Goal: Task Accomplishment & Management: Use online tool/utility

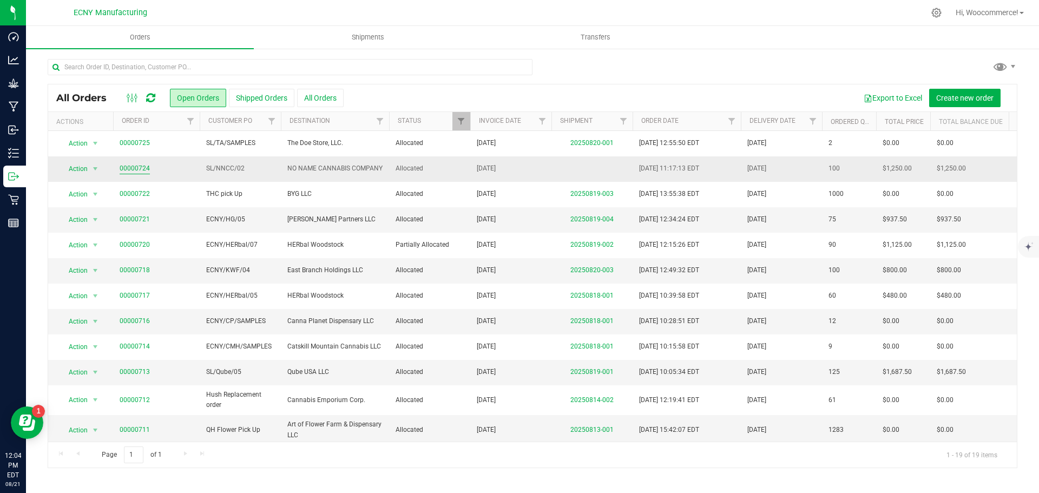
click at [135, 169] on link "00000724" at bounding box center [135, 168] width 30 height 10
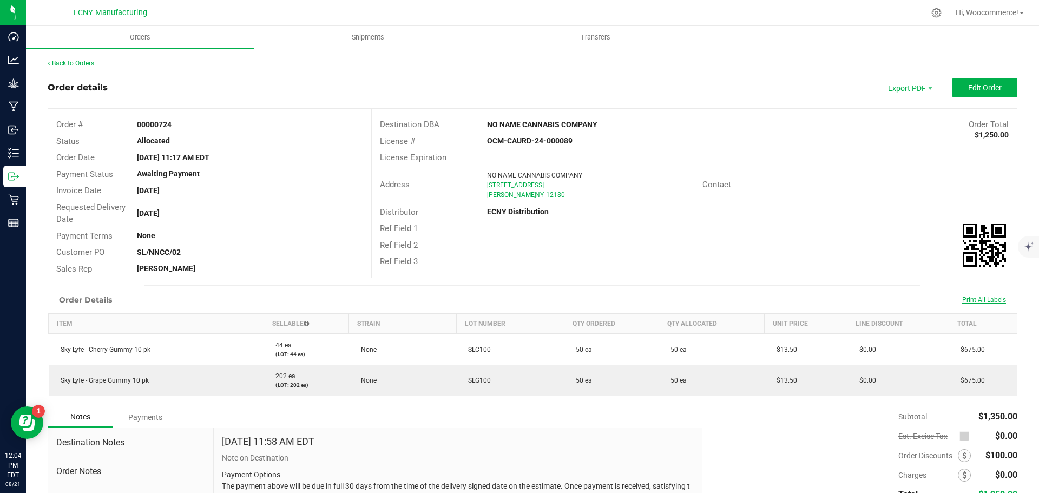
click at [964, 299] on span "Print All Labels" at bounding box center [984, 300] width 44 height 8
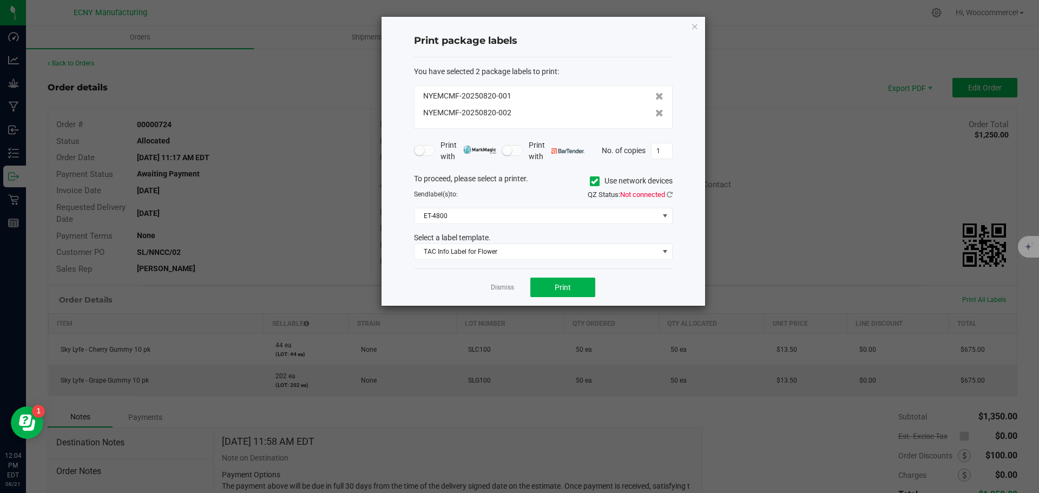
click at [620, 207] on div "To proceed, please select a printer. Use network devices Send label(s) to: QZ S…" at bounding box center [543, 216] width 259 height 87
click at [596, 186] on span at bounding box center [595, 181] width 10 height 10
click at [0, 0] on input "Use network devices" at bounding box center [0, 0] width 0 height 0
click at [583, 221] on span at bounding box center [537, 215] width 244 height 15
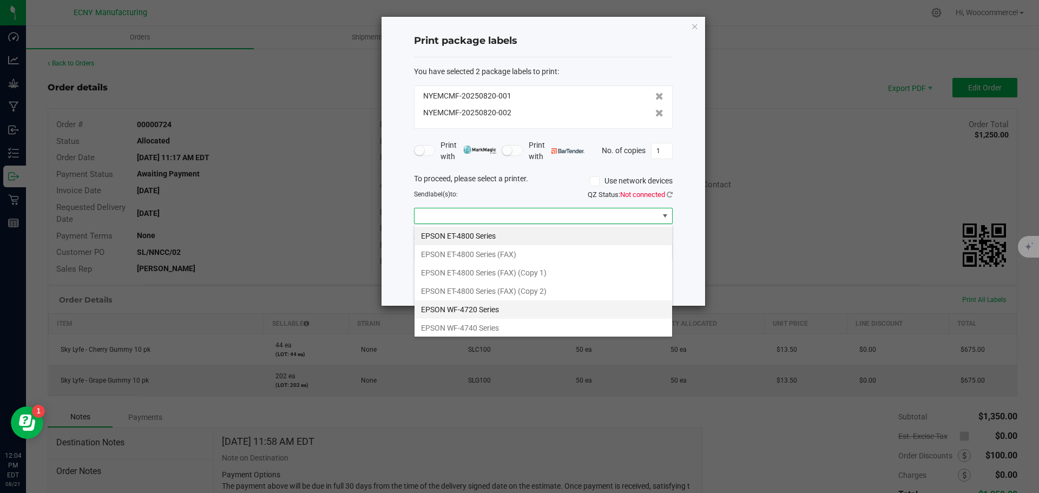
scroll to position [94, 0]
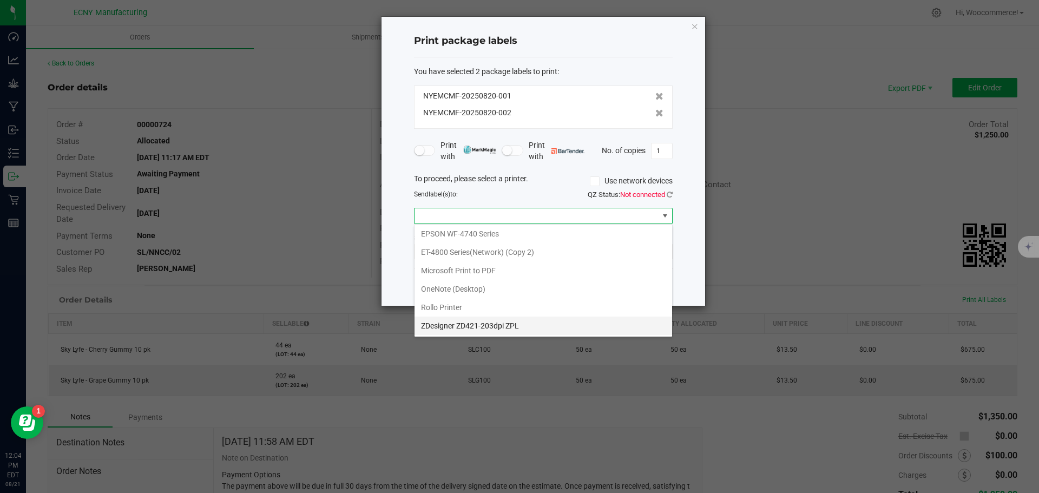
click at [474, 326] on ZPL "ZDesigner ZD421-203dpi ZPL" at bounding box center [544, 326] width 258 height 18
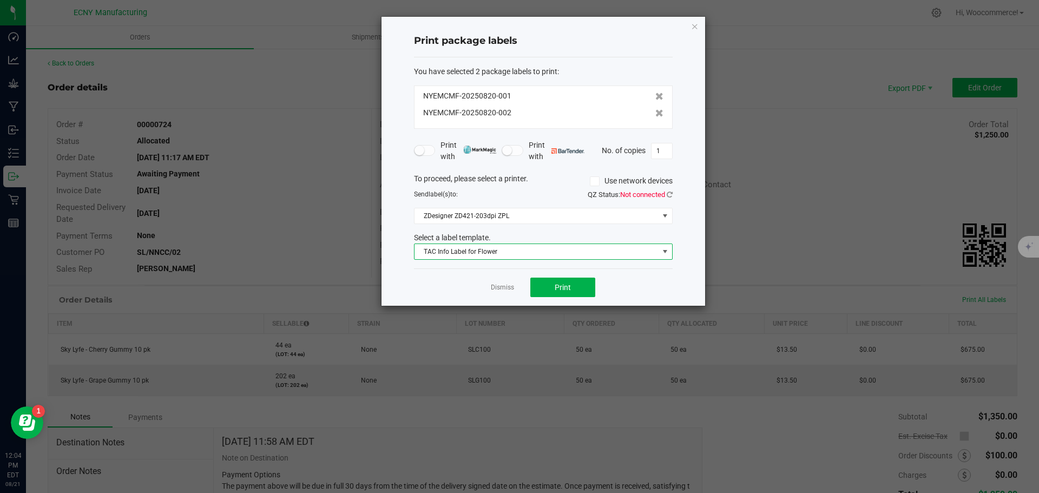
click at [472, 251] on span "TAC Info Label for Flower" at bounding box center [537, 251] width 244 height 15
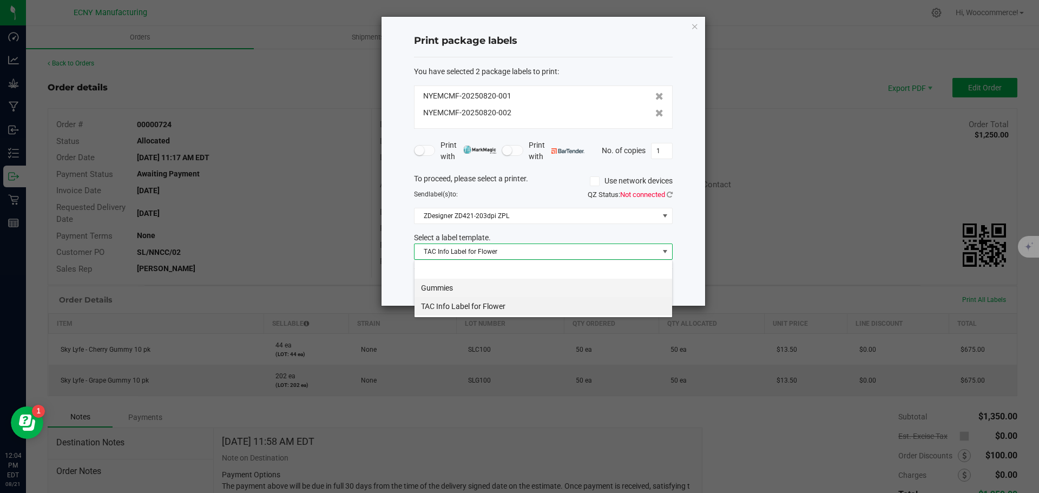
scroll to position [16, 259]
click at [439, 300] on li "TAC Info Label for Flower" at bounding box center [544, 306] width 258 height 18
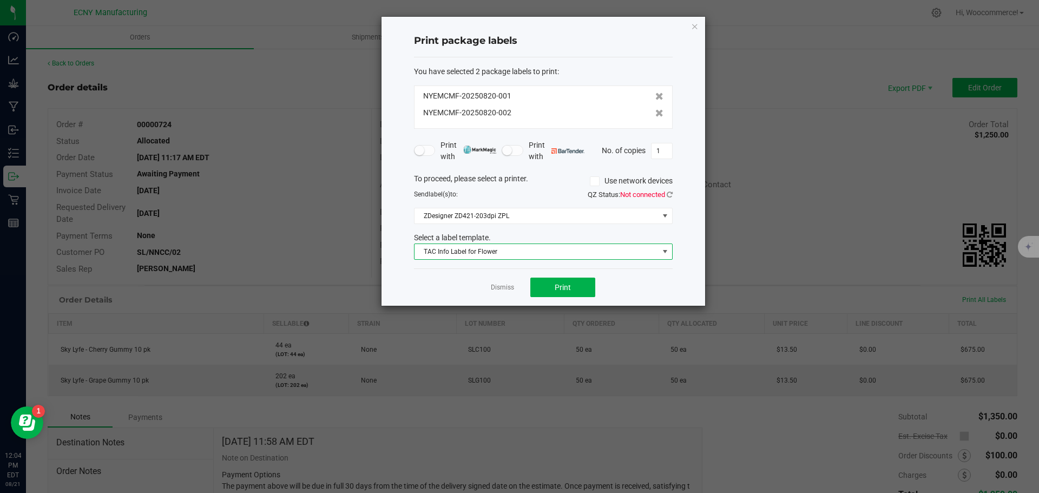
click at [484, 230] on div "To proceed, please select a printer. Use network devices Send label(s) to: QZ S…" at bounding box center [543, 216] width 259 height 87
click at [474, 249] on span "TAC Info Label for Flower" at bounding box center [537, 251] width 244 height 15
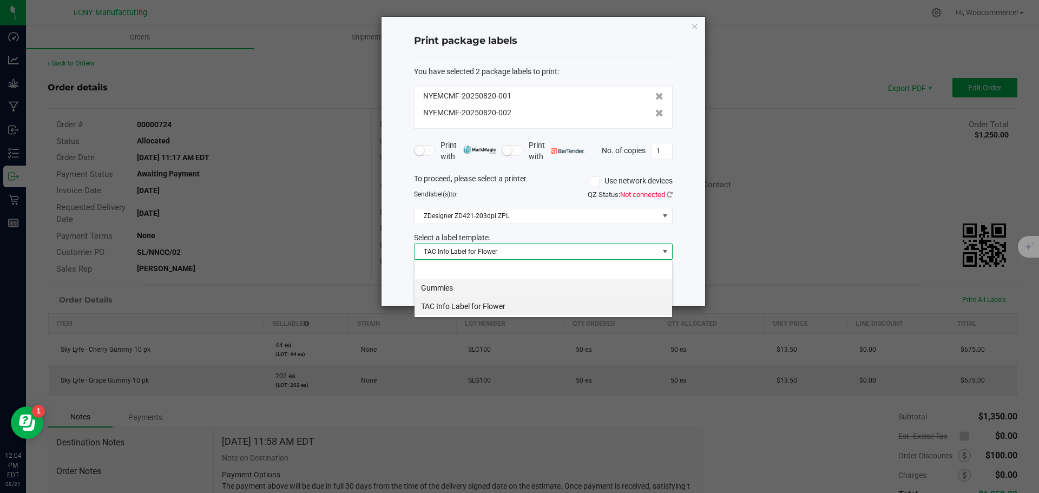
click at [453, 283] on li "Gummies" at bounding box center [544, 288] width 258 height 18
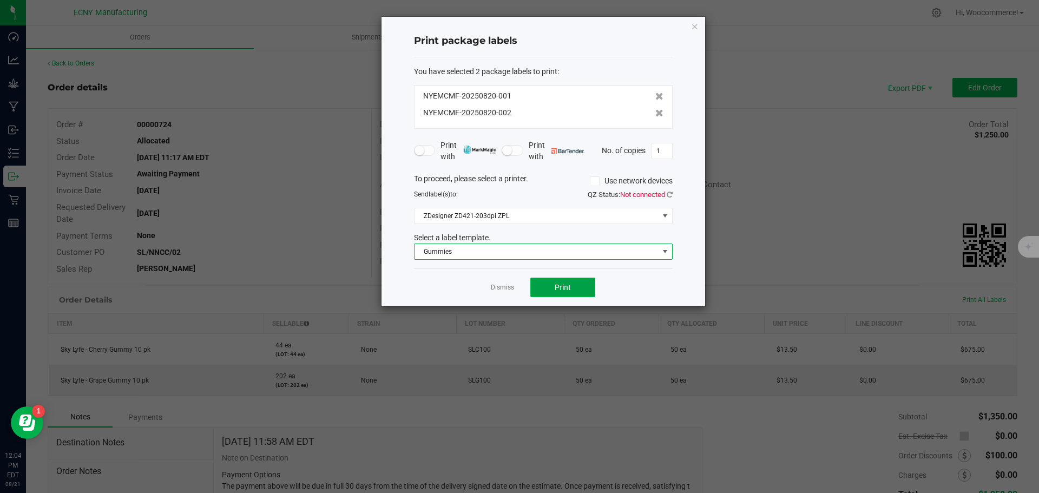
click at [536, 285] on button "Print" at bounding box center [562, 287] width 65 height 19
click at [496, 285] on link "Dismiss" at bounding box center [502, 287] width 23 height 9
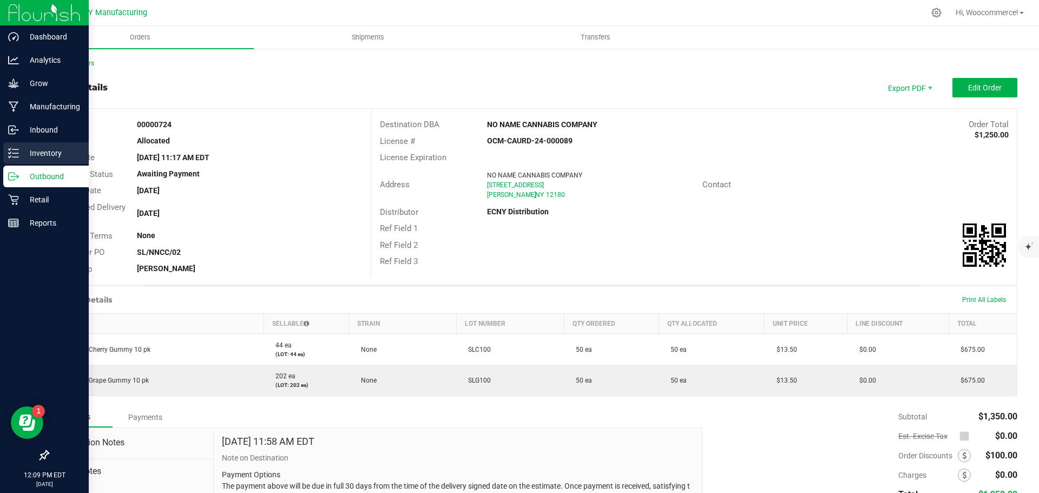
click at [5, 157] on div "Inventory" at bounding box center [46, 153] width 86 height 22
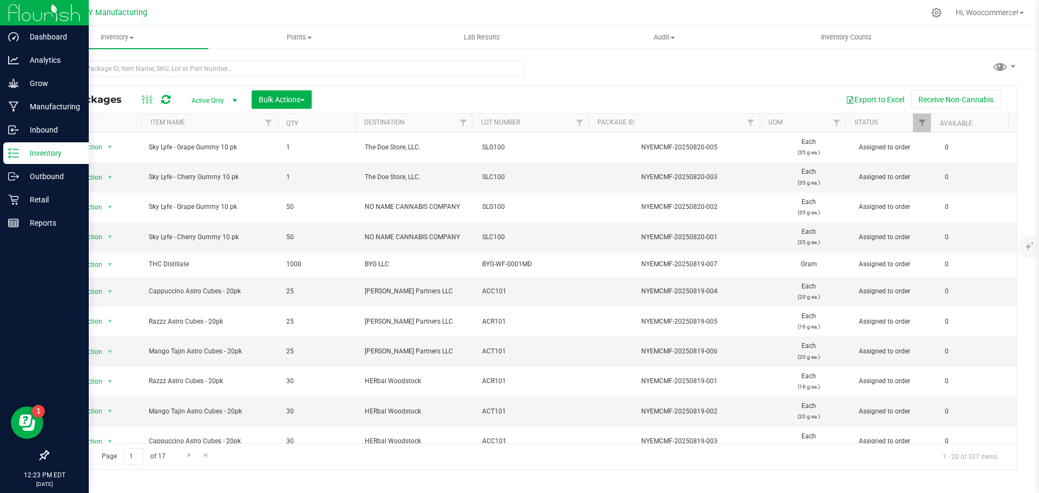
click at [19, 154] on p "Inventory" at bounding box center [51, 153] width 65 height 13
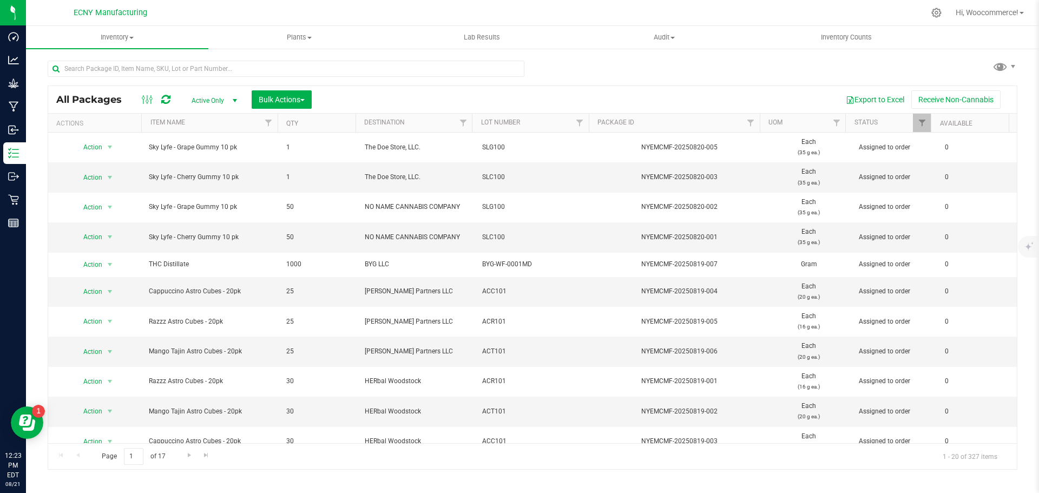
click at [109, 78] on div at bounding box center [286, 73] width 477 height 25
click at [107, 75] on input "text" at bounding box center [286, 69] width 477 height 16
click at [107, 75] on input "cbd" at bounding box center [286, 69] width 477 height 16
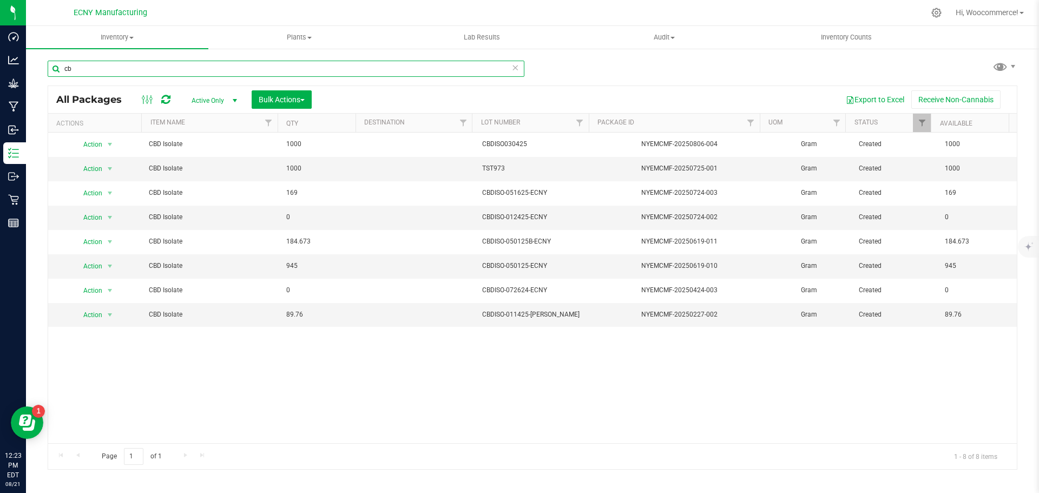
type input "c"
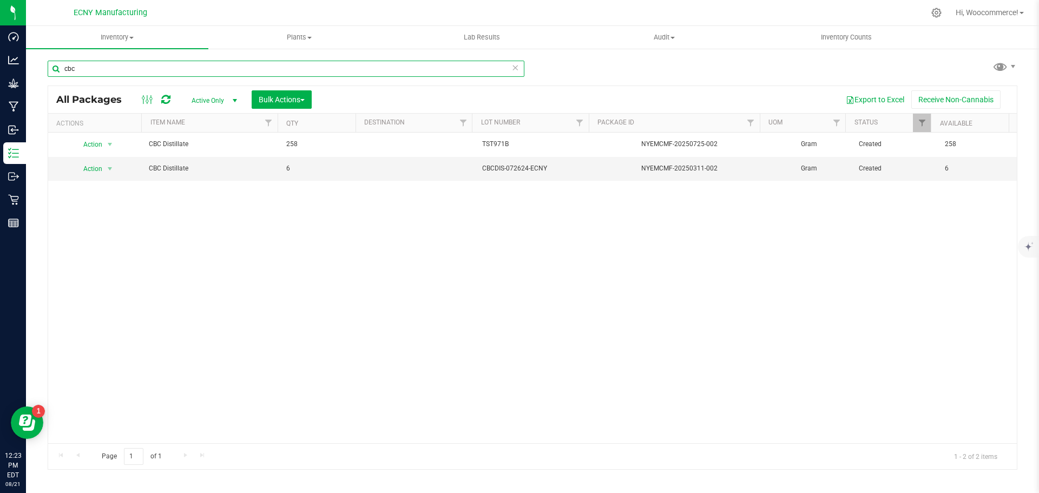
click at [251, 68] on input "cbc" at bounding box center [286, 69] width 477 height 16
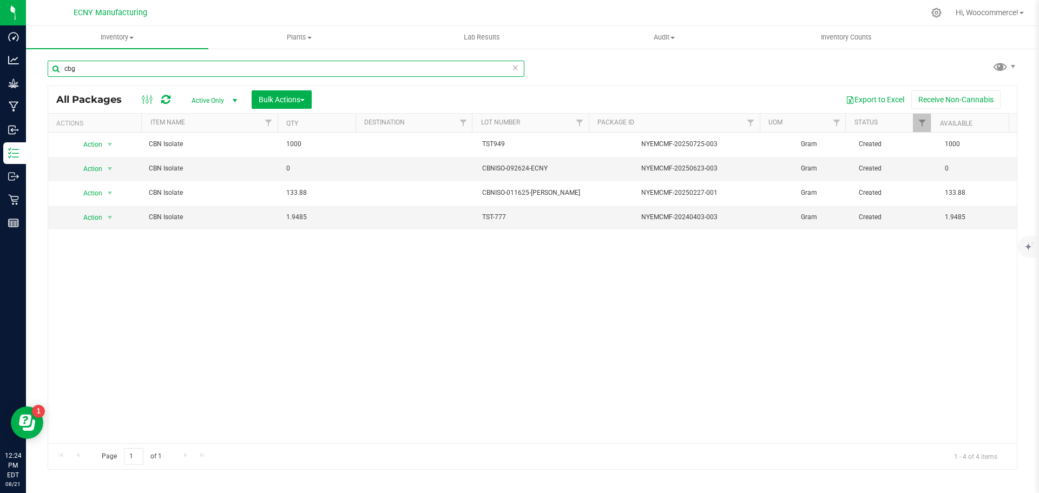
type input "cbg"
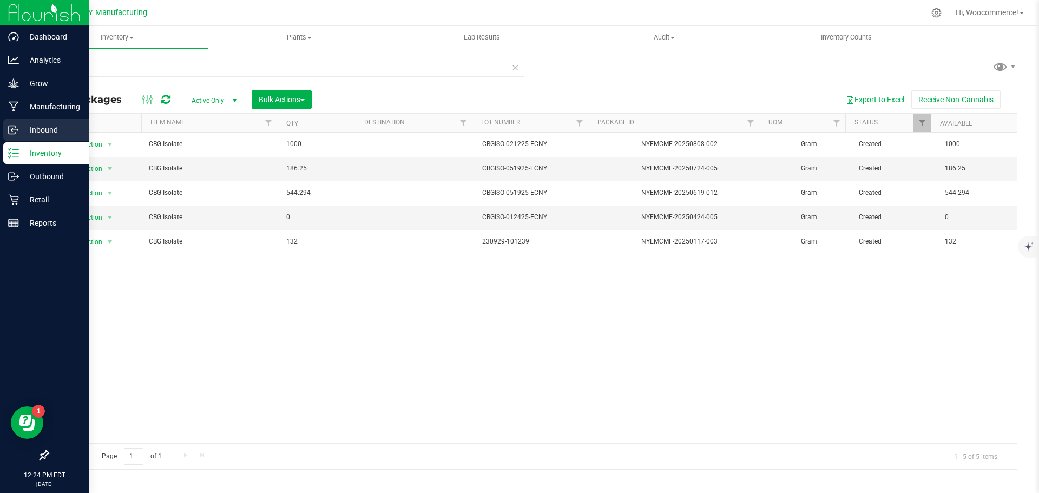
click at [45, 126] on p "Inbound" at bounding box center [51, 129] width 65 height 13
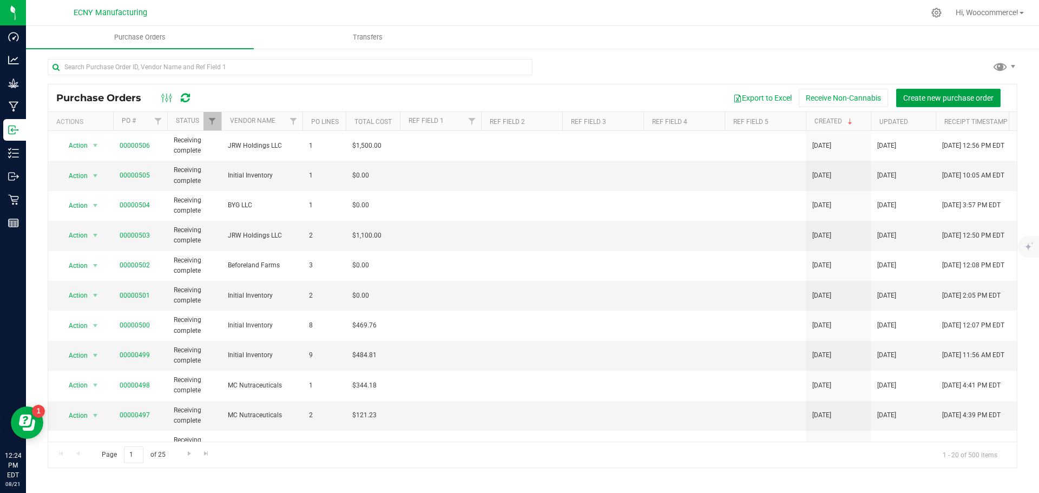
click at [929, 99] on span "Create new purchase order" at bounding box center [948, 98] width 90 height 9
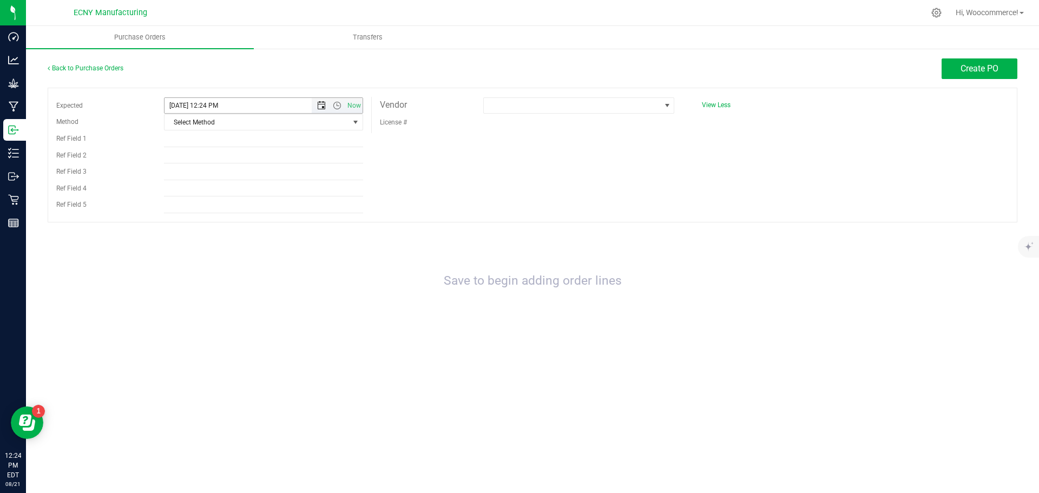
click at [321, 102] on span "Open the date view" at bounding box center [321, 105] width 9 height 9
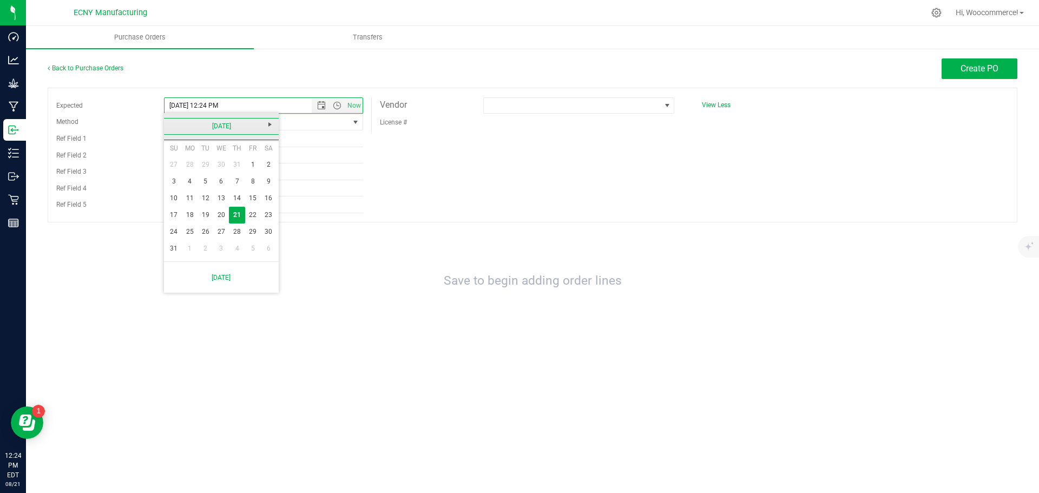
click at [177, 127] on link "[DATE]" at bounding box center [221, 126] width 116 height 17
click at [226, 186] on link "[DATE]" at bounding box center [235, 187] width 28 height 28
click at [216, 169] on link "2" at bounding box center [221, 164] width 16 height 17
type input "[DATE] 12:24 PM"
click at [238, 117] on span "Select Method" at bounding box center [257, 122] width 185 height 15
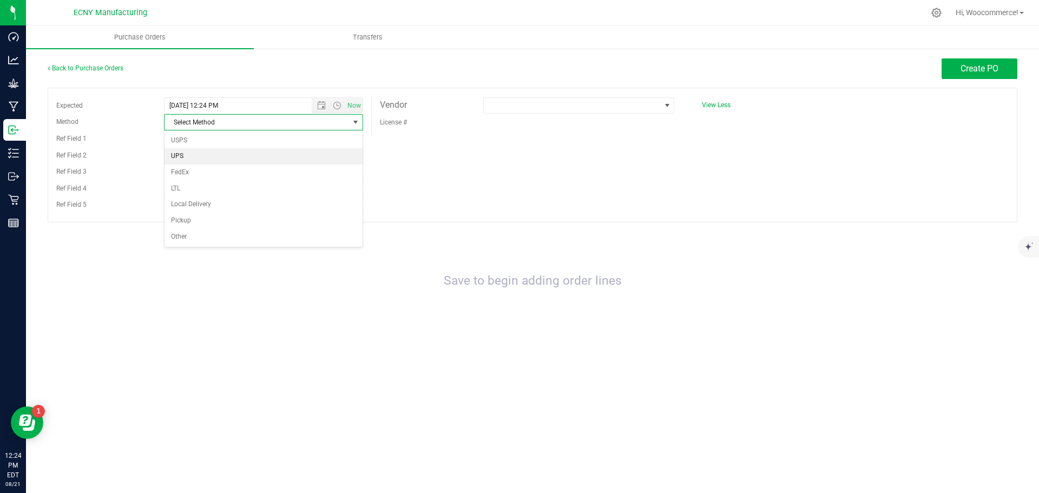
click at [209, 156] on li "UPS" at bounding box center [264, 156] width 198 height 16
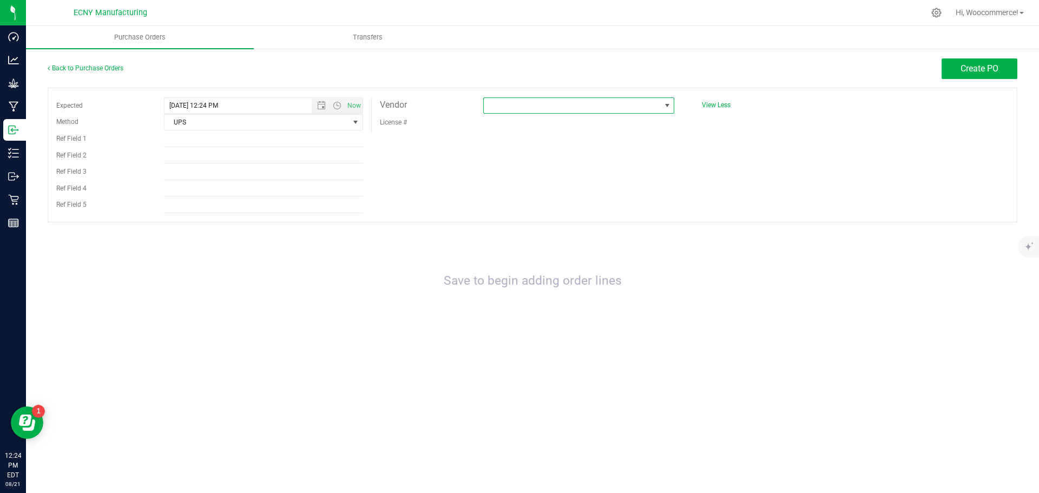
click at [558, 113] on span at bounding box center [578, 105] width 191 height 16
type input "mc"
click at [515, 163] on div "mc MC Nutraceuticals" at bounding box center [578, 139] width 191 height 50
click at [516, 152] on li "MC Nutraceuticals" at bounding box center [579, 151] width 190 height 18
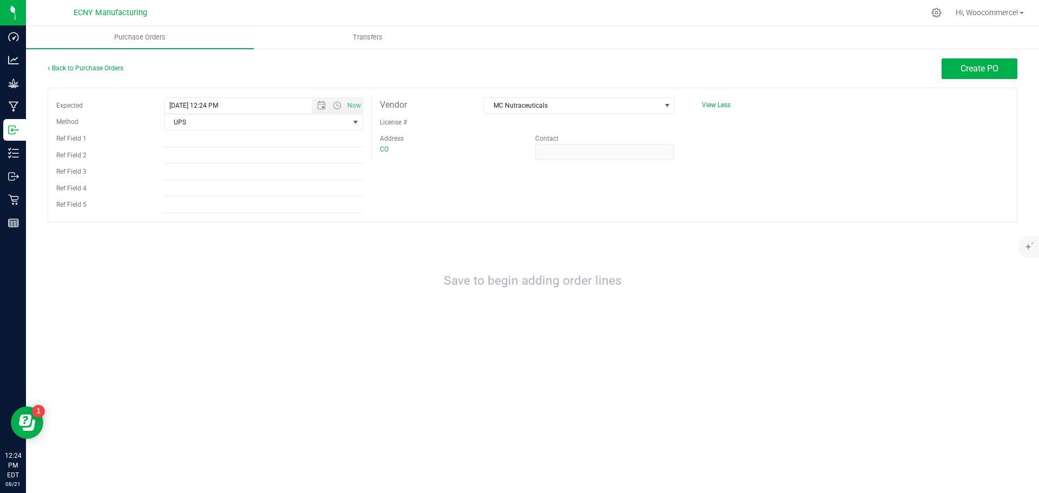
click at [951, 83] on div "Back to Purchase Orders Create PO" at bounding box center [533, 72] width 970 height 29
click at [949, 73] on button "Create PO" at bounding box center [980, 68] width 76 height 21
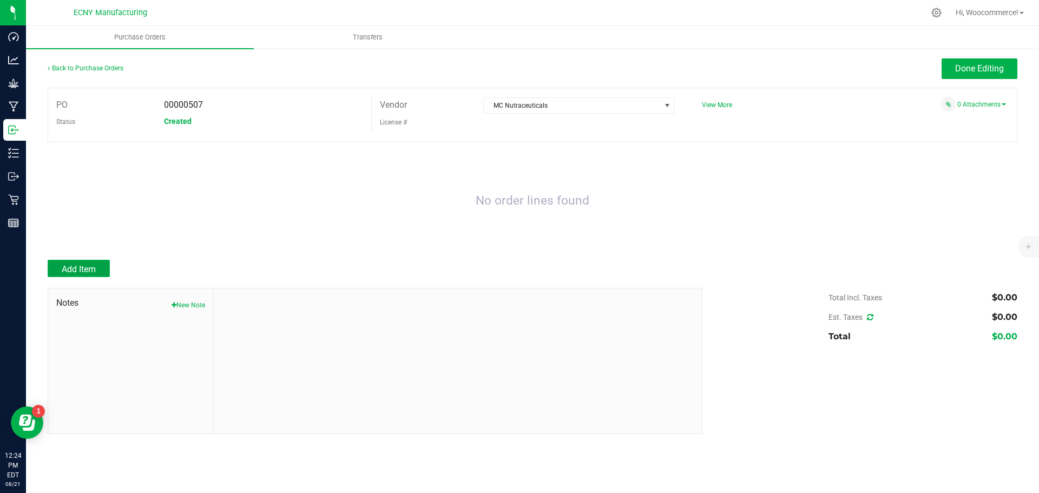
click at [77, 262] on button "Add Item" at bounding box center [79, 268] width 62 height 17
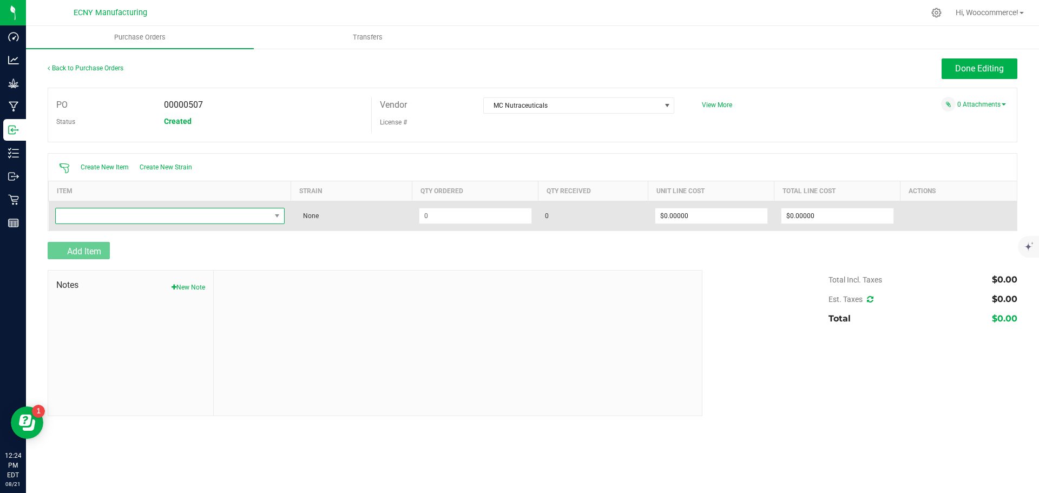
click at [158, 214] on span "NO DATA FOUND" at bounding box center [163, 215] width 215 height 15
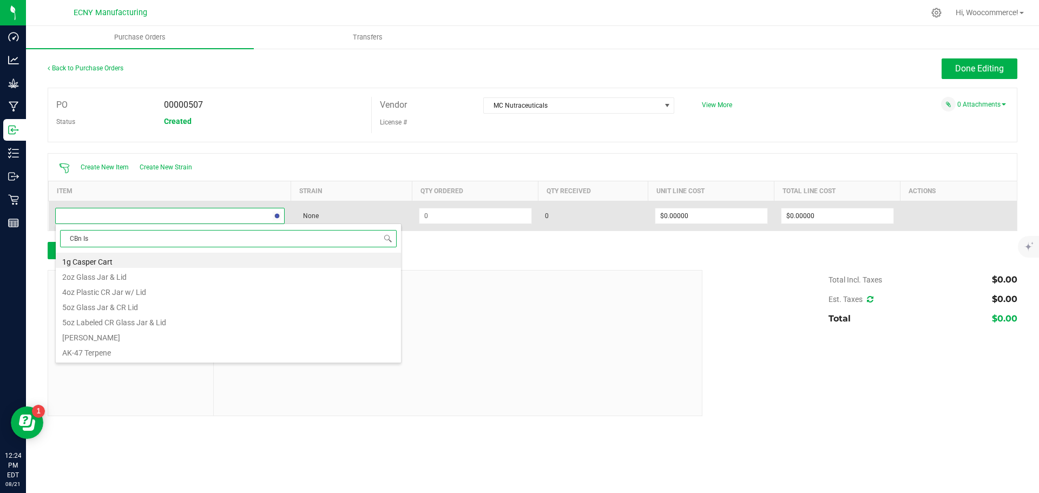
type input "CBn Iso"
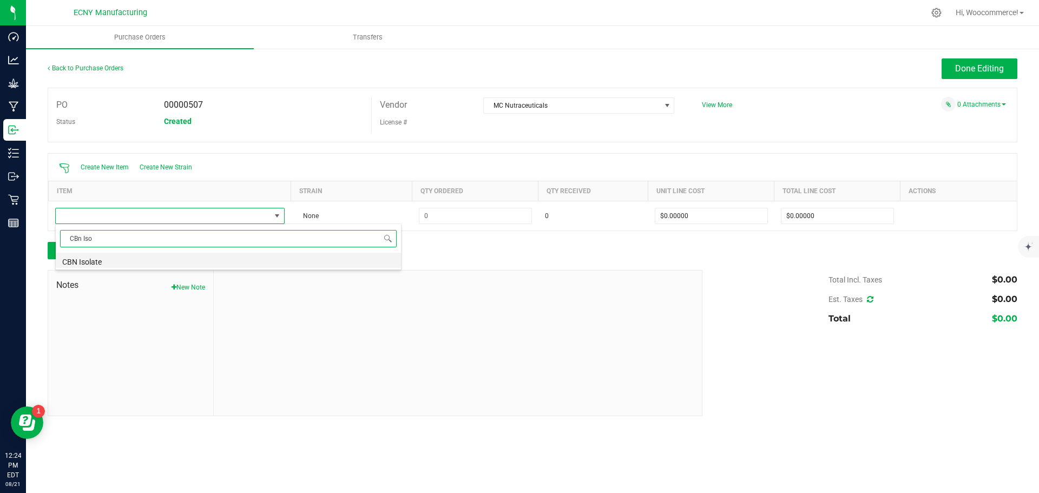
click at [143, 260] on li "CBN Isolate" at bounding box center [228, 260] width 345 height 15
type input "$2.10000"
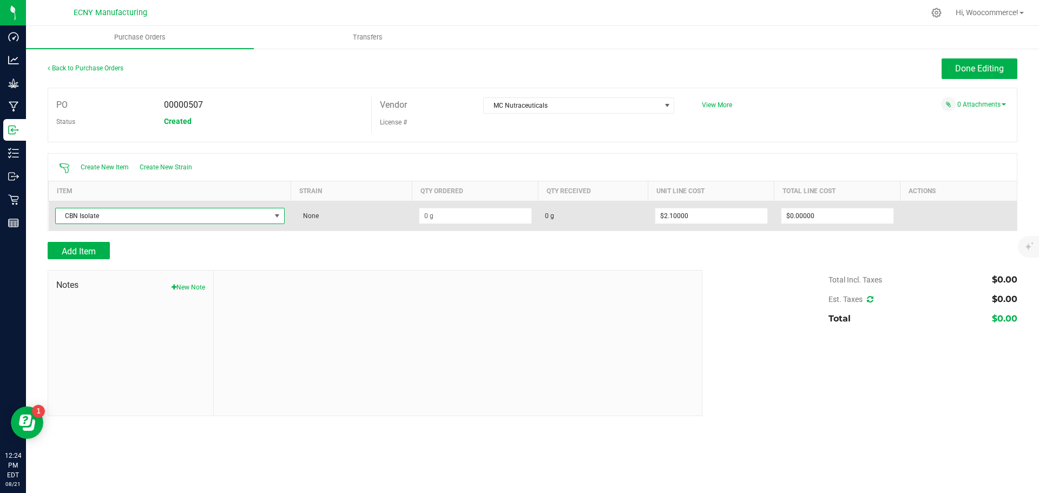
click at [435, 207] on td at bounding box center [475, 216] width 126 height 30
click at [433, 213] on input at bounding box center [475, 215] width 112 height 15
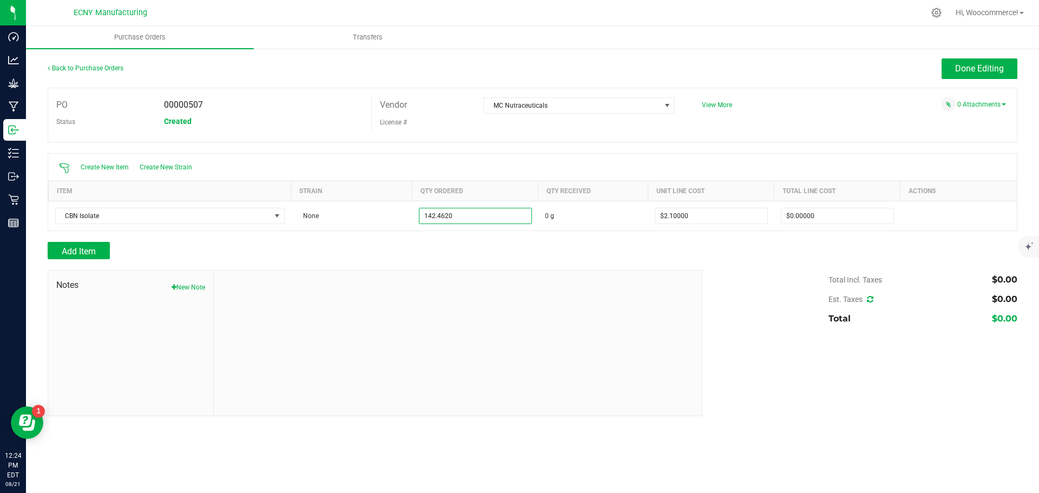
type input "142.4620 g"
click at [461, 243] on div "Add Item" at bounding box center [371, 250] width 647 height 17
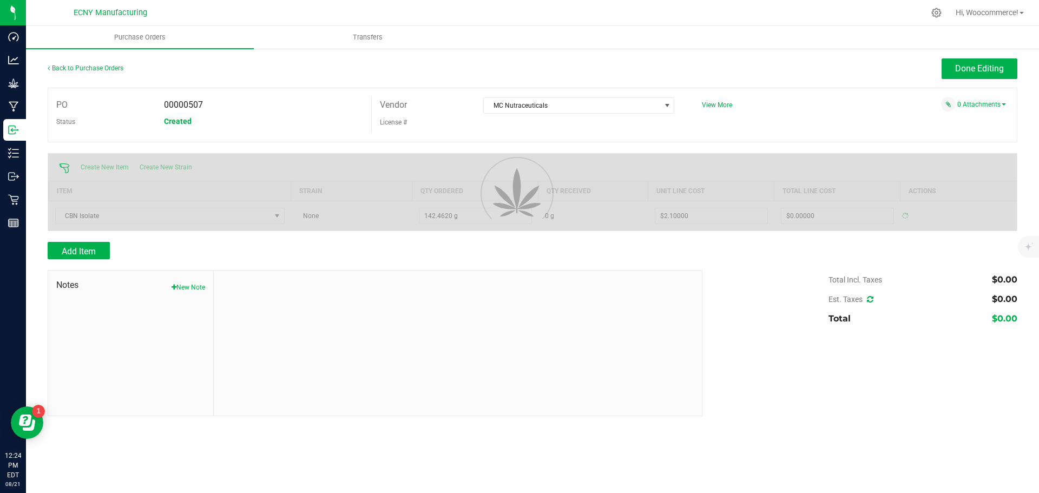
type input "$299.17020"
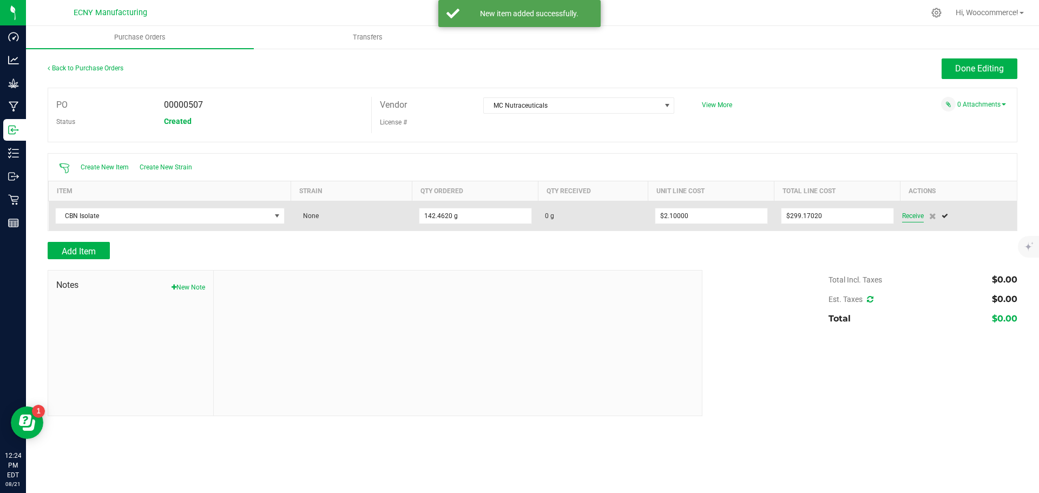
click at [906, 215] on span "Receive" at bounding box center [913, 215] width 22 height 13
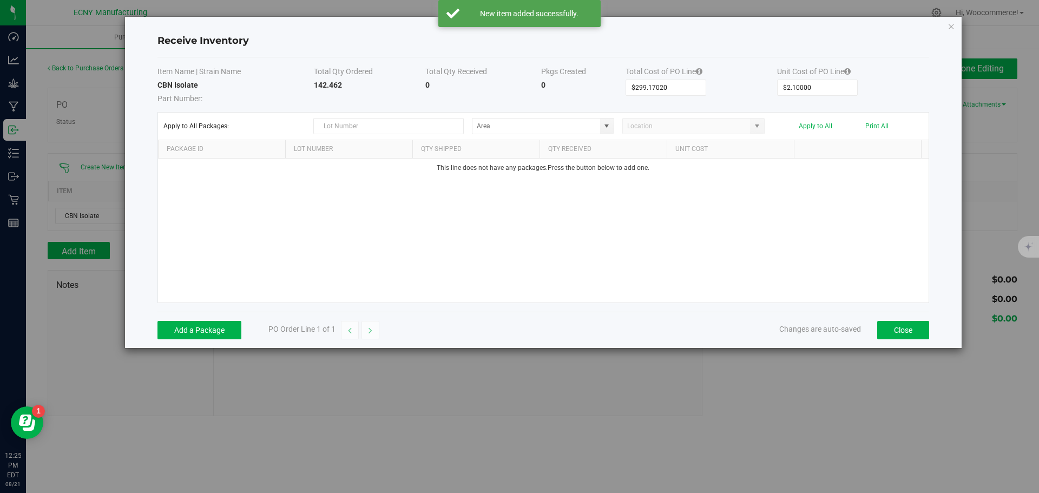
click at [189, 317] on div "Add a Package PO Order Line 1 of 1 Changes are auto-saved Close" at bounding box center [543, 330] width 772 height 36
click at [179, 326] on button "Add a Package" at bounding box center [199, 330] width 84 height 18
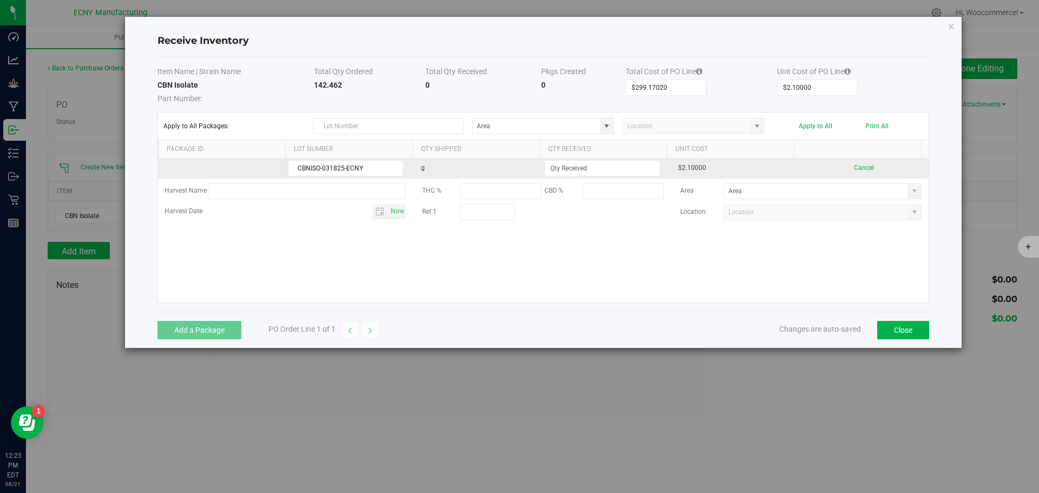
type input "CBNISO-031825-ECNY"
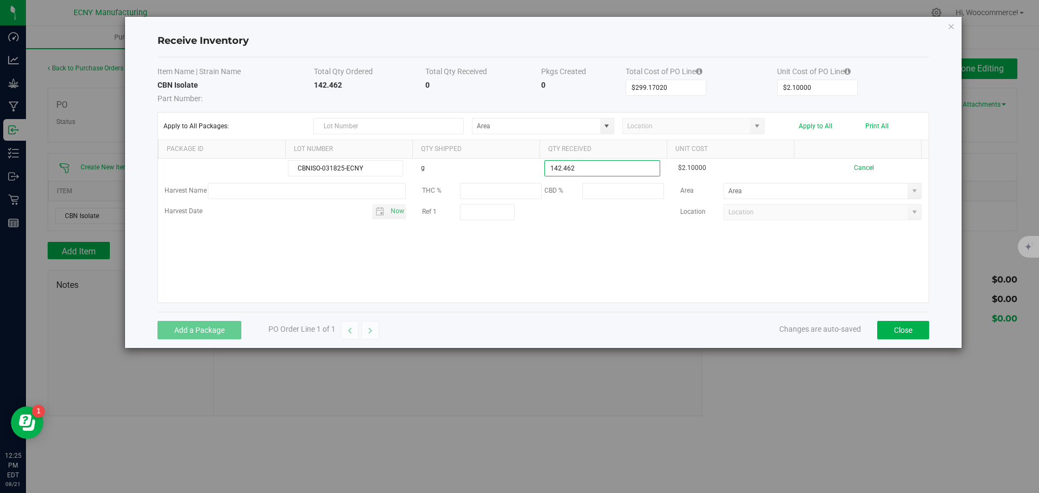
type input "142.4620 g"
click at [671, 251] on kendo-grid-list "CBNISO-031825-ECNY g 142.4620 g $2.10000 Cancel Harvest Name THC % CBD % Area H…" at bounding box center [543, 231] width 771 height 144
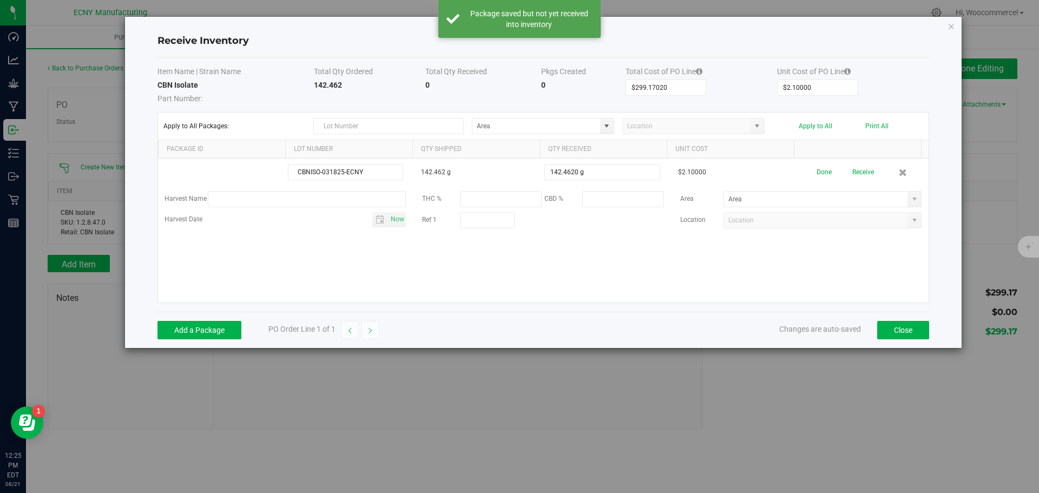
click at [852, 172] on button "Receive" at bounding box center [863, 172] width 22 height 19
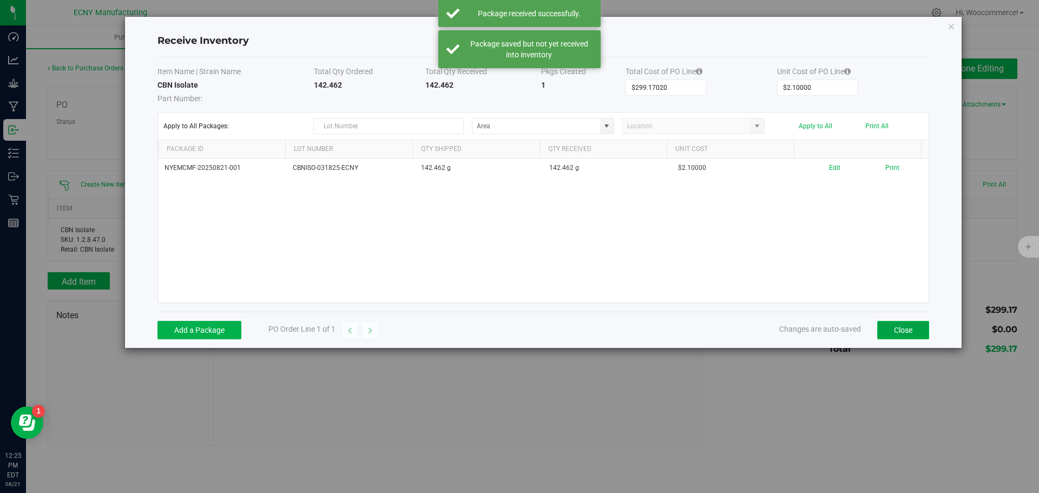
click at [900, 338] on button "Close" at bounding box center [903, 330] width 52 height 18
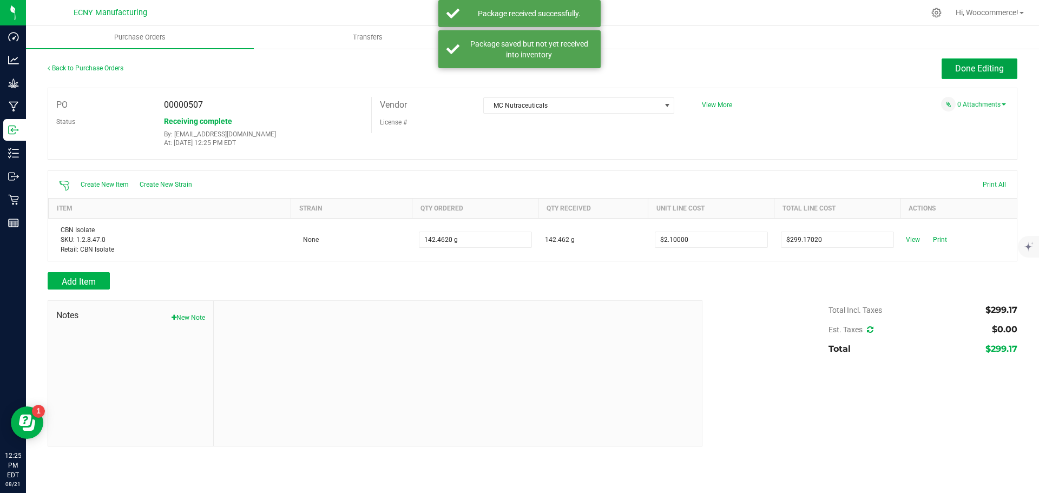
click at [967, 59] on button "Done Editing" at bounding box center [980, 68] width 76 height 21
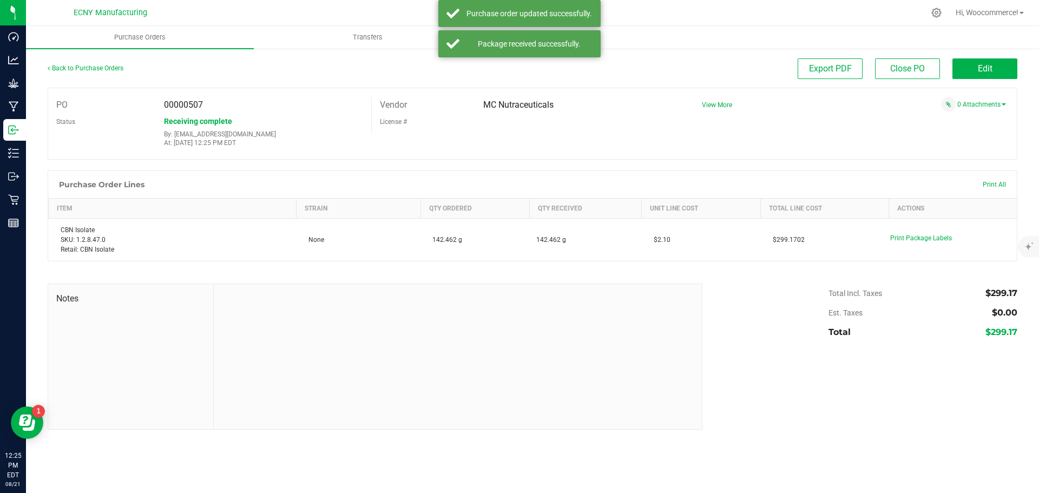
click at [95, 75] on div "Back to Purchase Orders" at bounding box center [169, 67] width 242 height 19
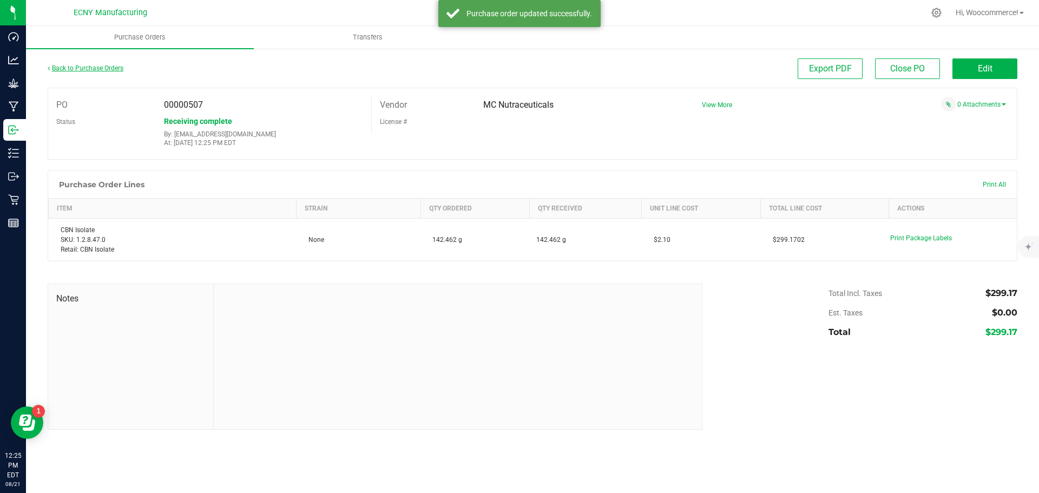
click at [93, 65] on link "Back to Purchase Orders" at bounding box center [86, 68] width 76 height 8
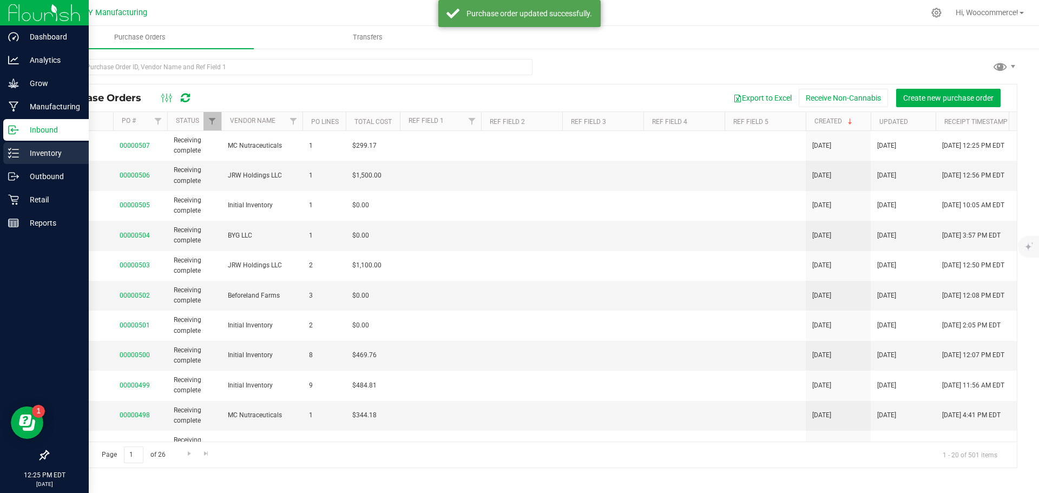
click at [28, 160] on div "Inventory" at bounding box center [46, 153] width 86 height 22
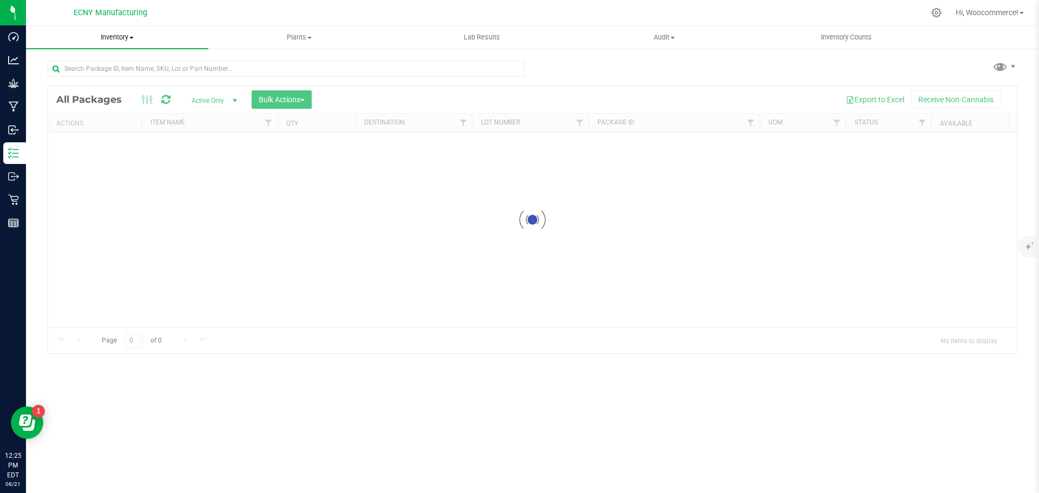
click at [123, 30] on div "Inventory All packages All inventory Waste log Create inventory Plants All plan…" at bounding box center [532, 259] width 1013 height 467
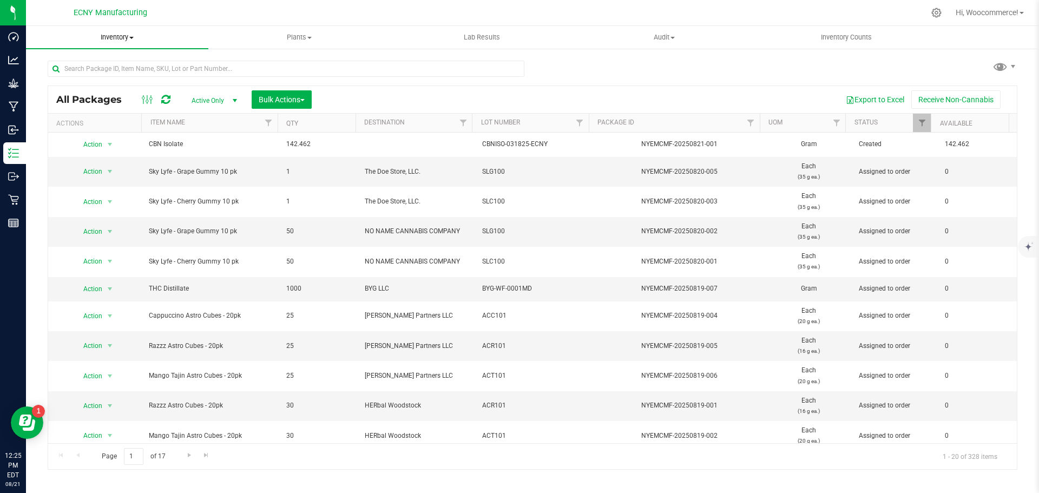
click at [115, 34] on span "Inventory" at bounding box center [117, 37] width 182 height 10
click at [64, 132] on span "From bill of materials" at bounding box center [75, 130] width 98 height 9
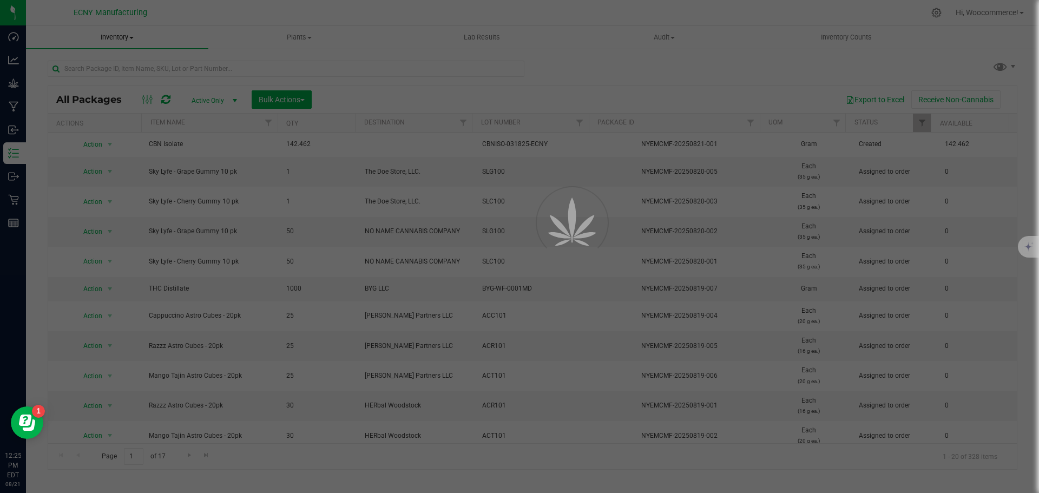
click at [392, 53] on div at bounding box center [519, 246] width 1039 height 493
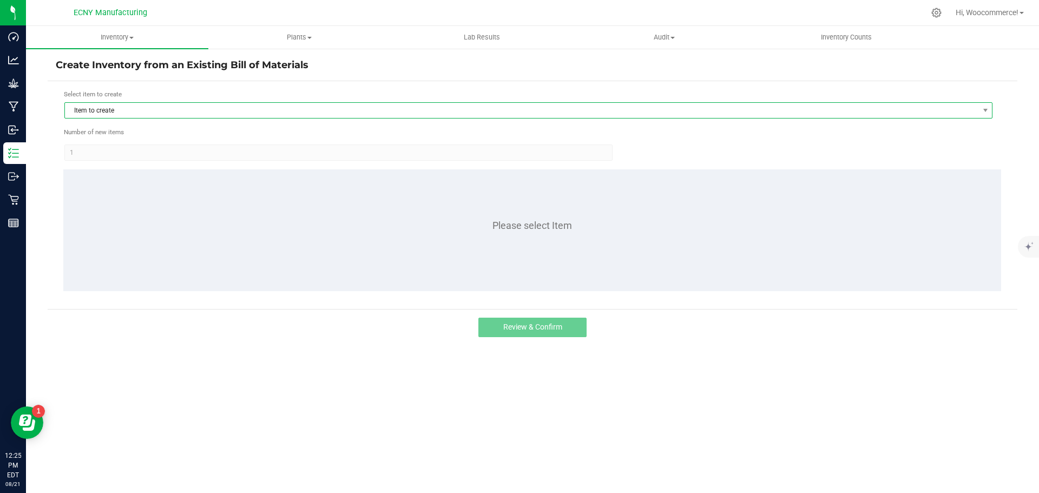
click at [343, 111] on span "Item to create" at bounding box center [522, 110] width 914 height 15
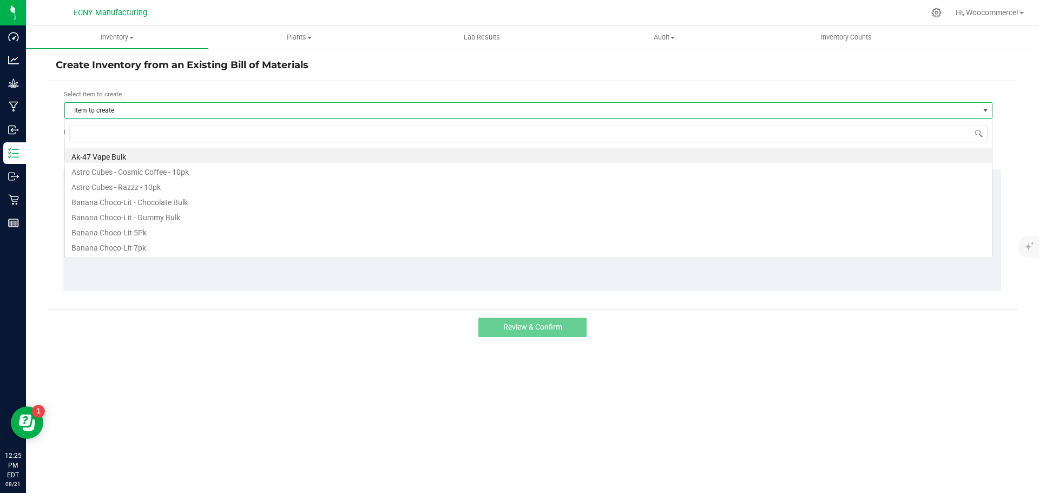
scroll to position [16, 928]
type input "grape"
click at [145, 244] on li "Sky Lyfe - Grape Bulk" at bounding box center [528, 246] width 927 height 15
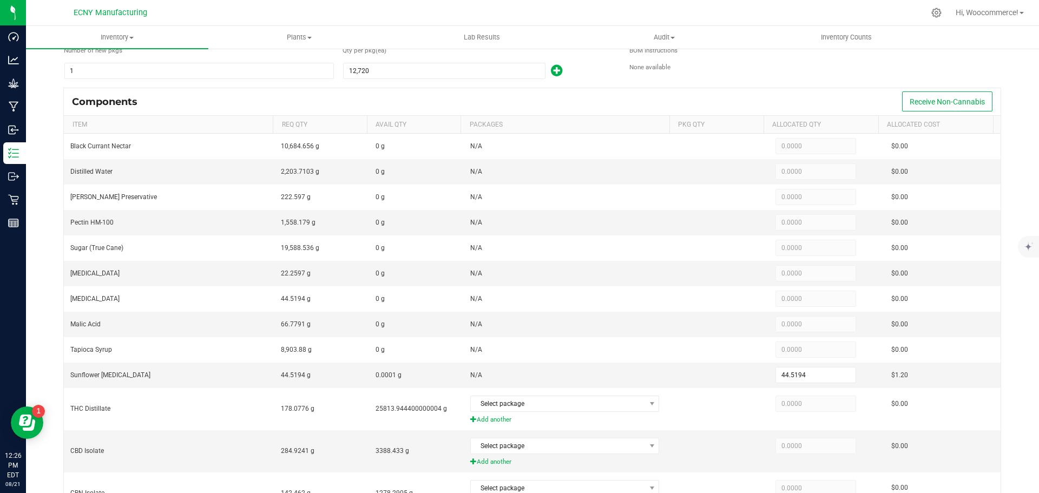
scroll to position [81, 0]
click at [931, 110] on button "Receive Non-Cannabis" at bounding box center [947, 102] width 90 height 20
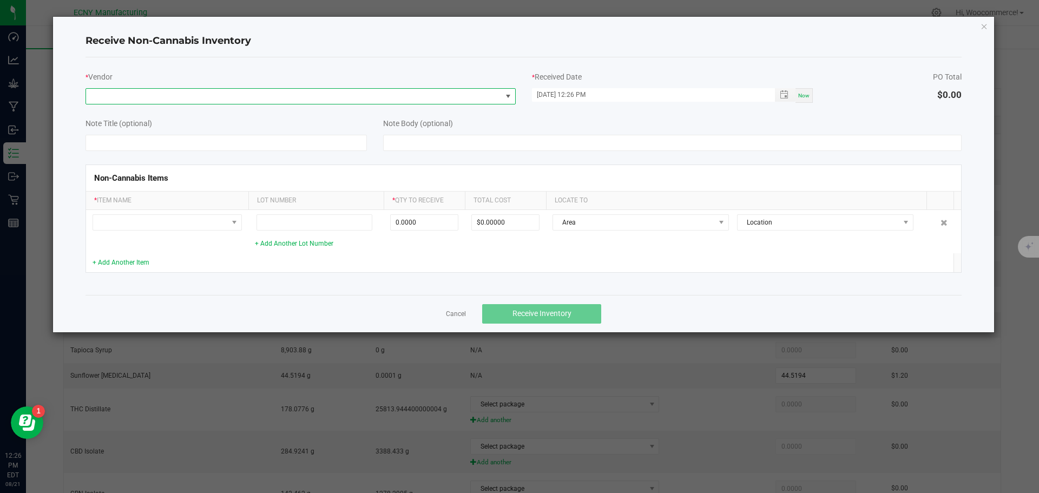
click at [285, 90] on span at bounding box center [294, 96] width 416 height 15
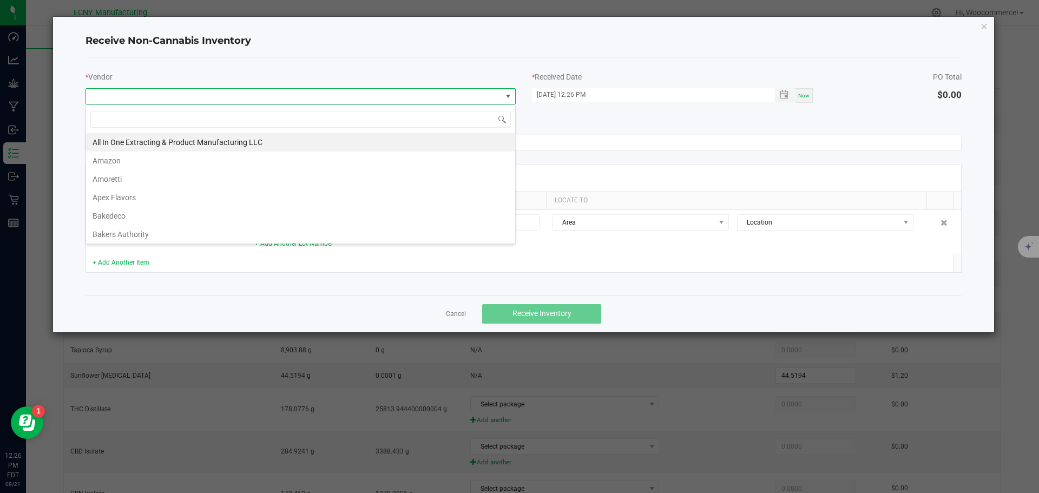
scroll to position [16, 430]
type input "ini"
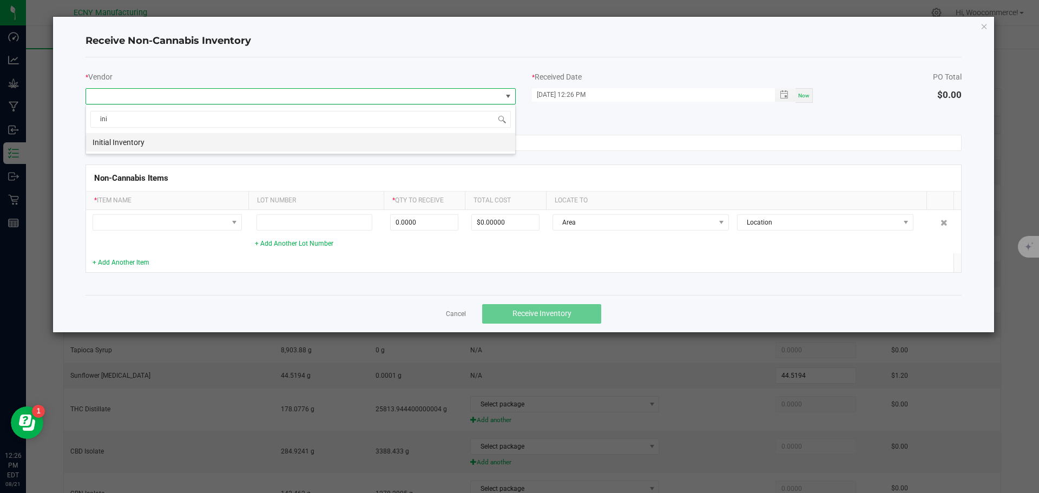
click at [240, 137] on li "Initial Inventory" at bounding box center [300, 142] width 429 height 18
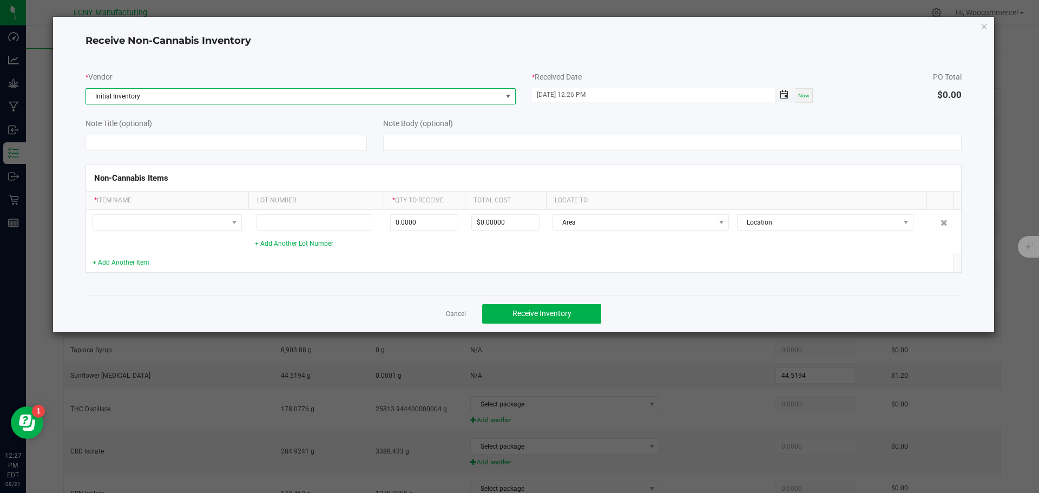
click at [781, 94] on span "Toggle popup" at bounding box center [784, 94] width 9 height 9
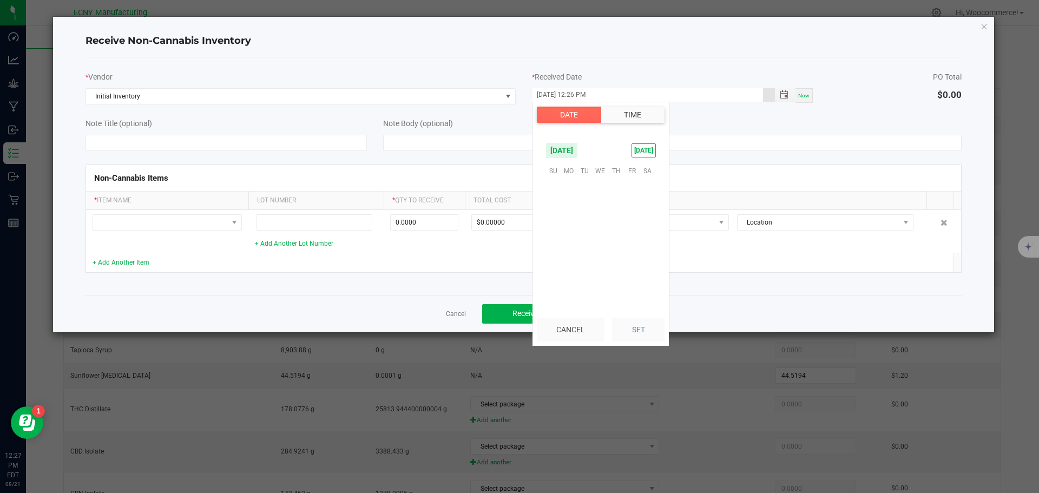
scroll to position [15, 0]
click at [578, 153] on span "[DATE]" at bounding box center [562, 150] width 32 height 16
click at [582, 196] on span "[DATE]" at bounding box center [578, 196] width 22 height 22
click at [603, 198] on span "9" at bounding box center [601, 204] width 16 height 17
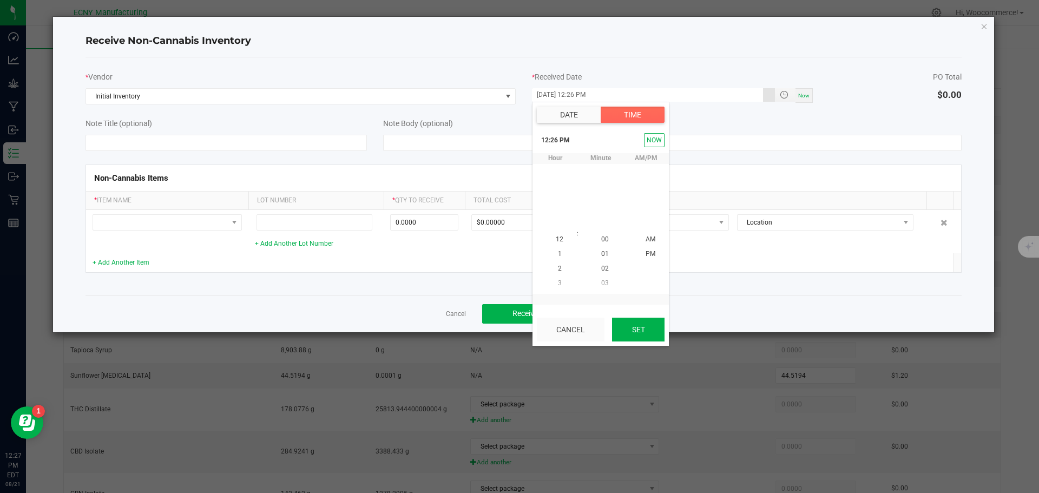
scroll to position [15, 0]
click at [621, 334] on button "Set" at bounding box center [638, 330] width 52 height 24
type input "[DATE] 12:26 PM"
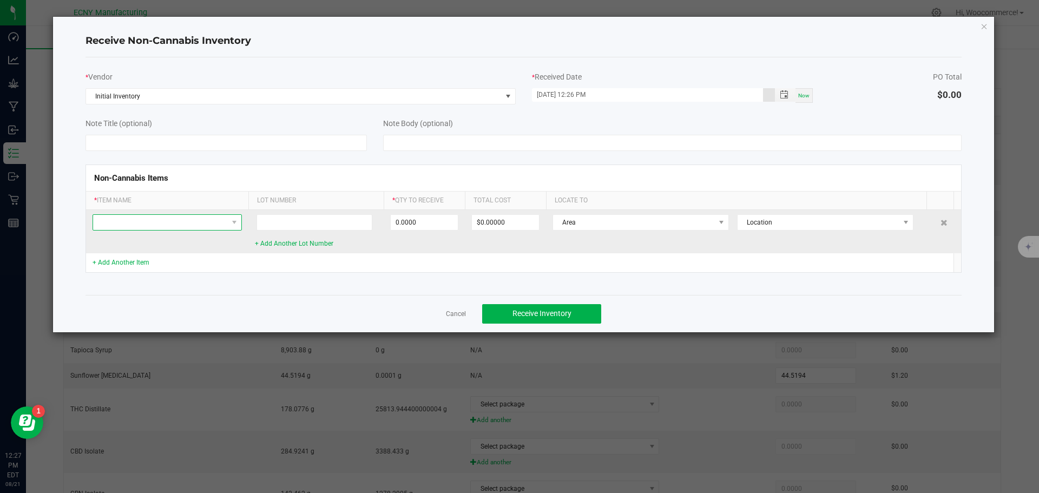
click at [196, 219] on span at bounding box center [160, 222] width 135 height 15
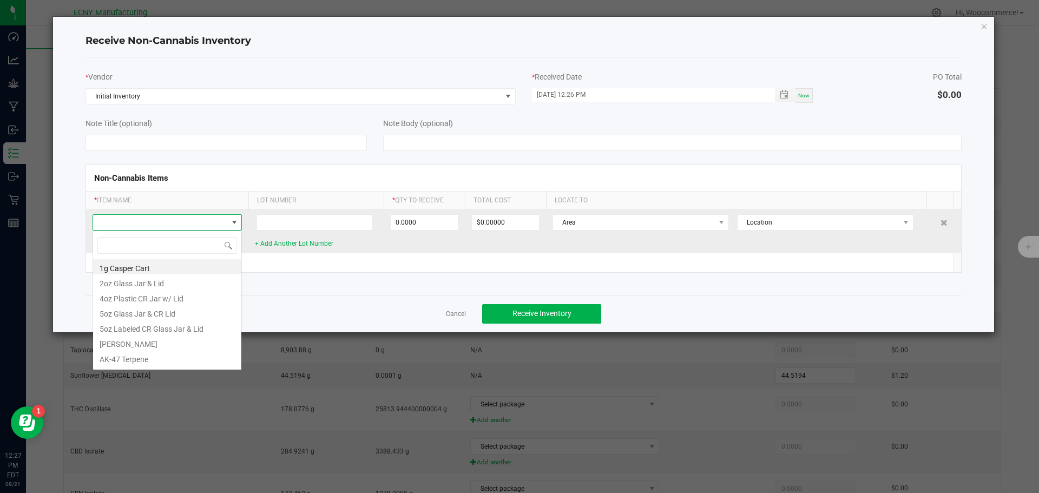
scroll to position [16, 149]
type input "Grape juic"
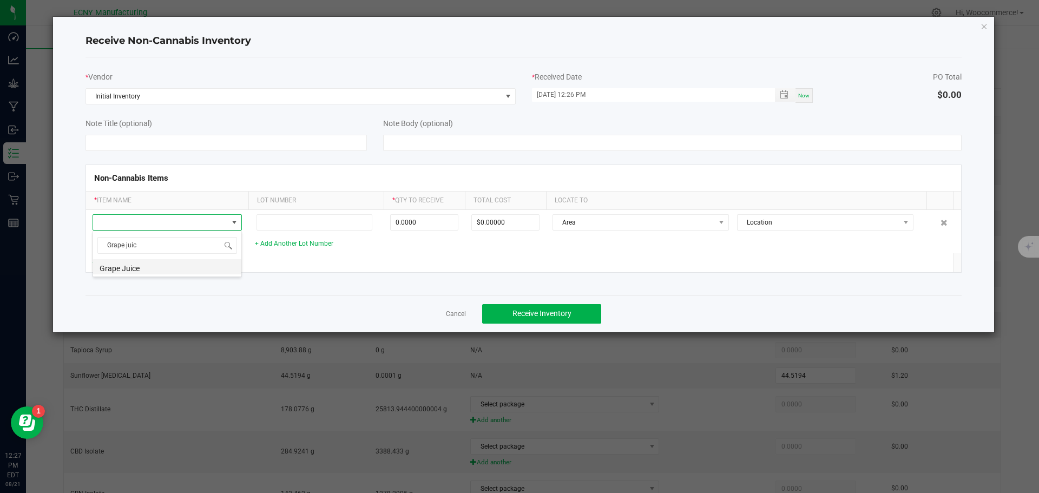
click at [128, 269] on li "Grape Juice" at bounding box center [167, 266] width 148 height 15
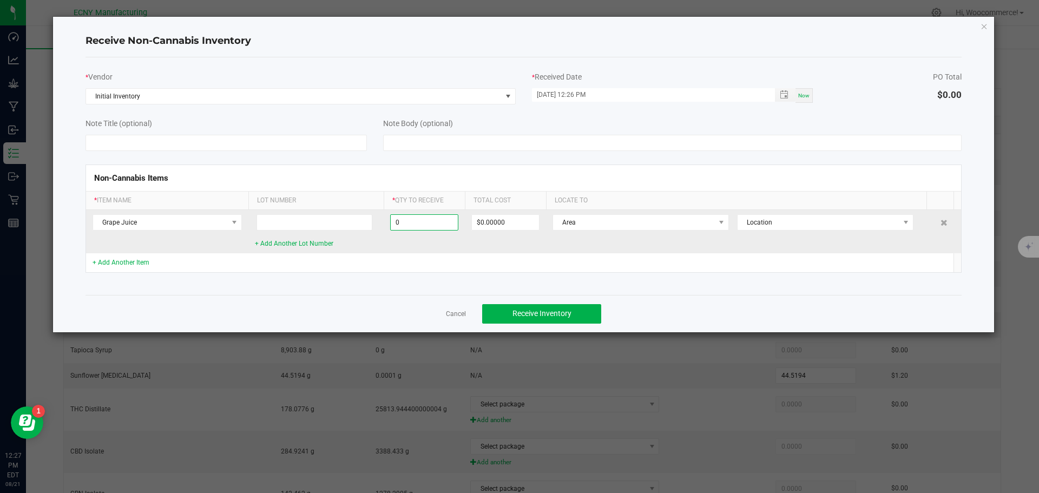
click at [398, 227] on input "0" at bounding box center [424, 222] width 67 height 15
type input "0.0000 g"
click at [219, 227] on span "Grape Juice" at bounding box center [160, 222] width 135 height 15
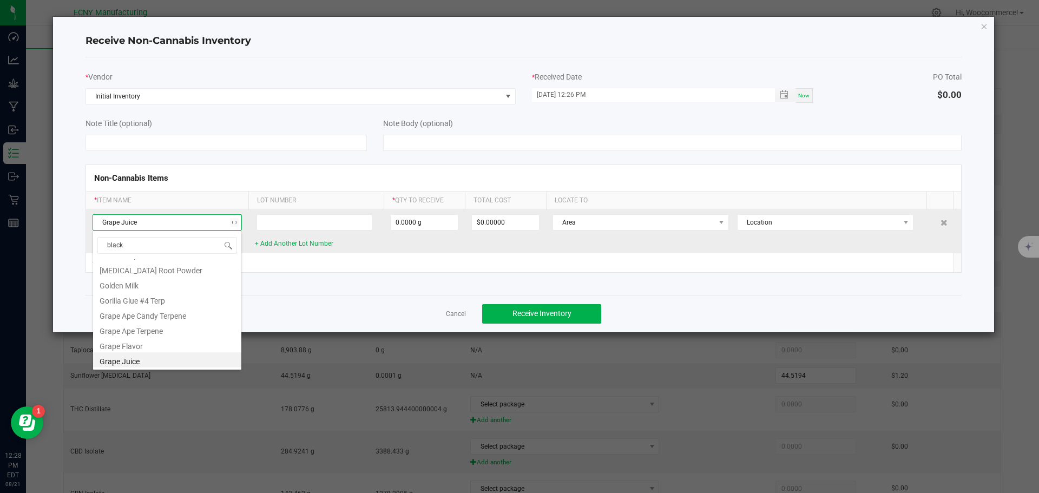
scroll to position [0, 0]
type input "black"
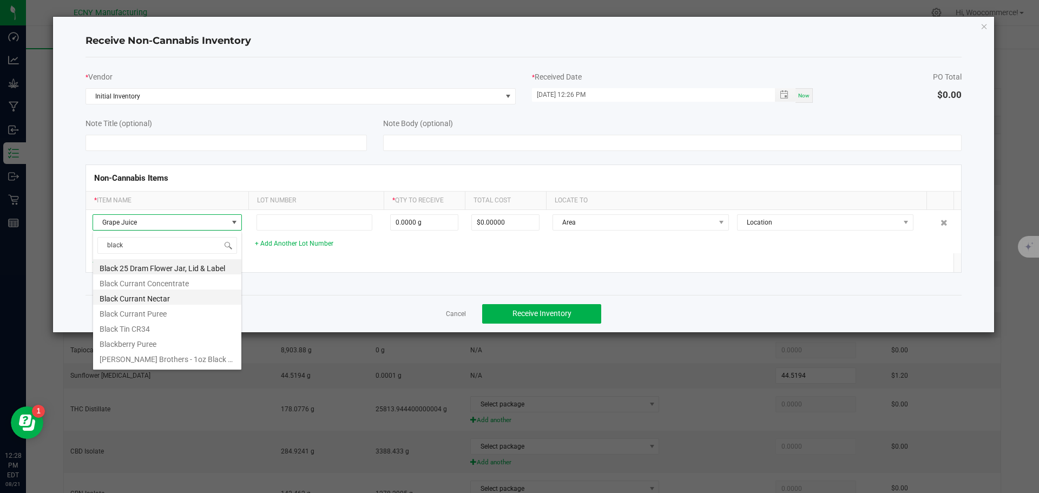
click at [138, 295] on li "Black Currant Nectar" at bounding box center [167, 297] width 148 height 15
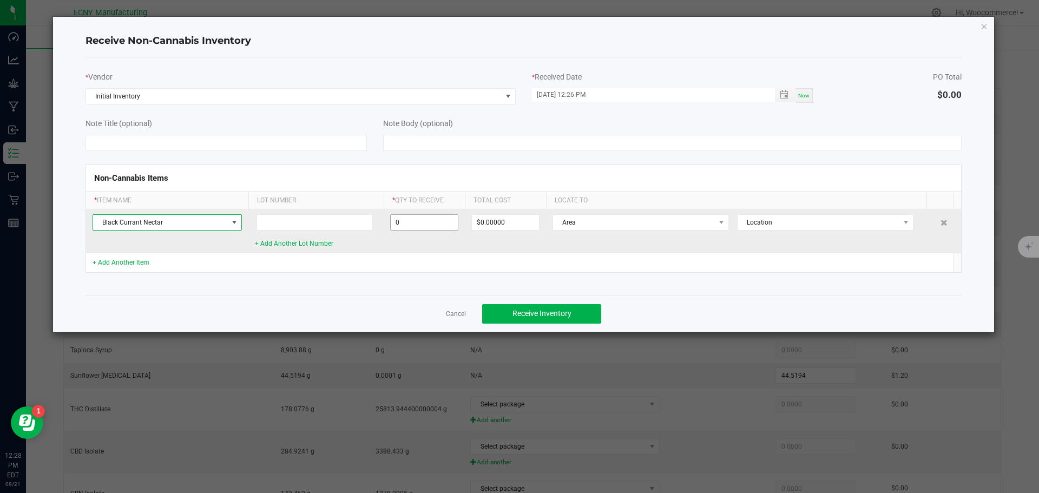
click at [397, 221] on input "0" at bounding box center [424, 222] width 67 height 15
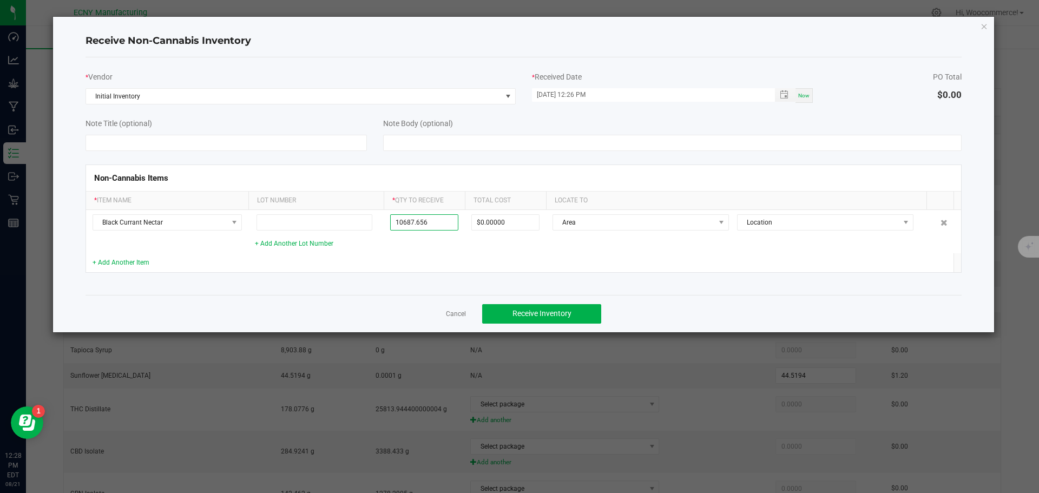
type input "10687.6560 g"
type input "$104.95278"
click at [242, 261] on td "+ Add Another Item" at bounding box center [167, 262] width 162 height 19
click at [138, 261] on link "+ Add Another Item" at bounding box center [121, 263] width 57 height 8
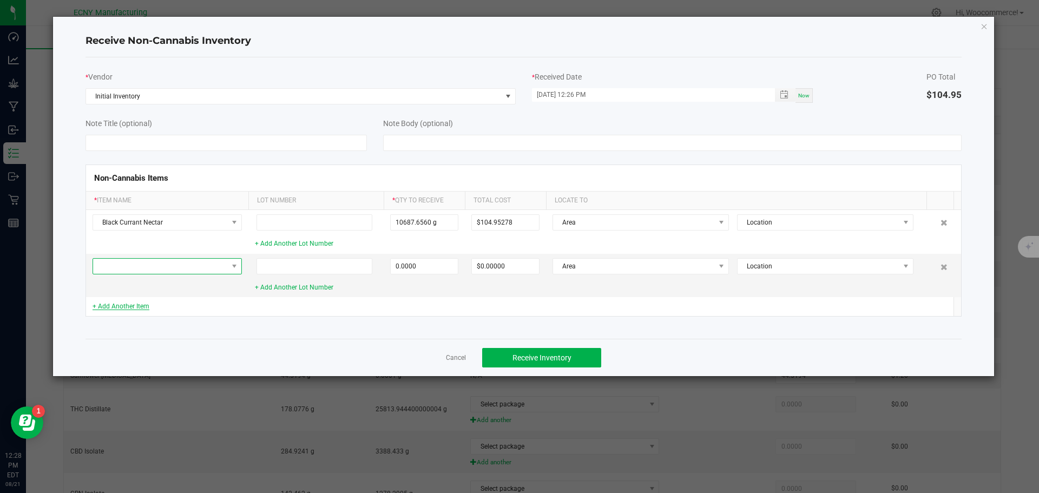
click at [138, 261] on span at bounding box center [160, 266] width 135 height 15
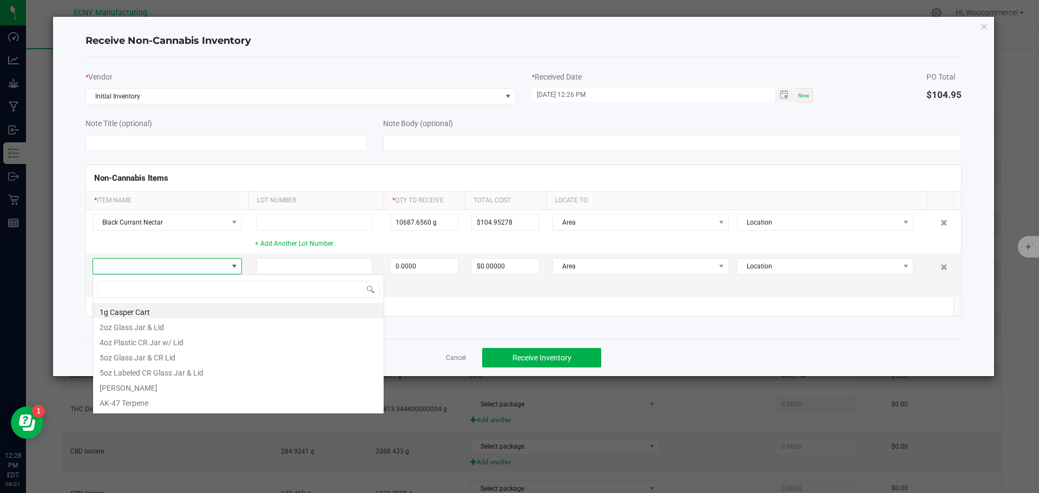
scroll to position [16, 149]
type input "water"
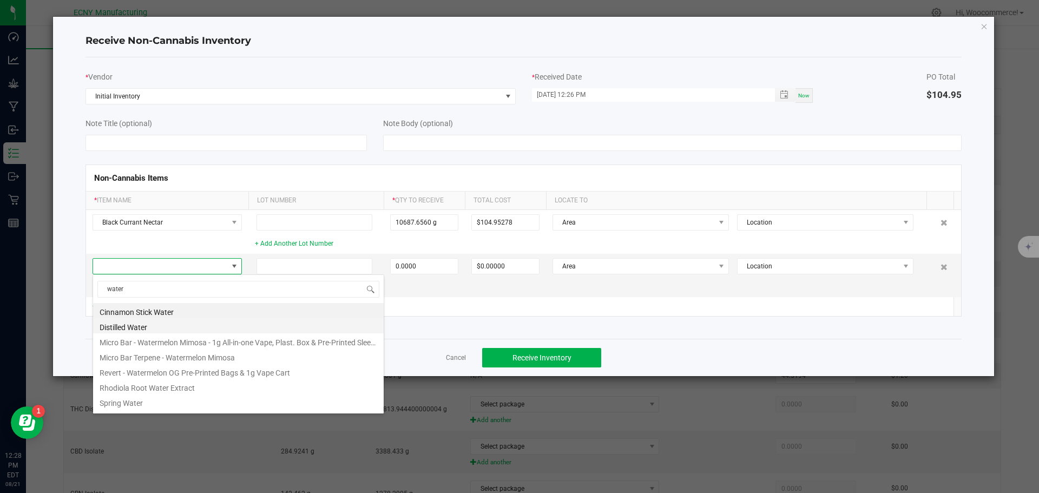
click at [121, 321] on li "Distilled Water" at bounding box center [238, 325] width 291 height 15
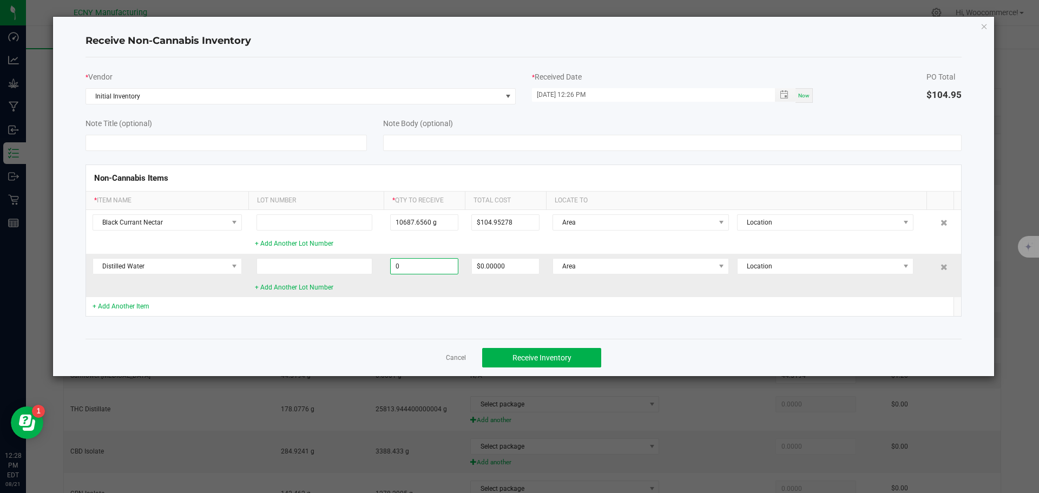
click at [433, 265] on input "0" at bounding box center [424, 266] width 67 height 15
type input "2203.7103 g"
click at [126, 310] on div "+ Add Another Item" at bounding box center [167, 306] width 149 height 10
click at [124, 308] on link "+ Add Another Item" at bounding box center [121, 307] width 57 height 8
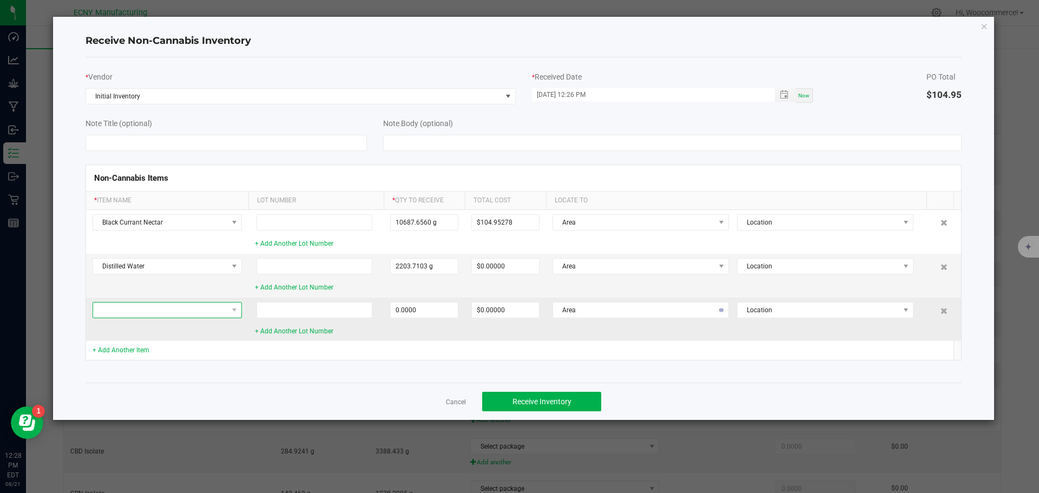
click at [121, 306] on span at bounding box center [160, 310] width 135 height 15
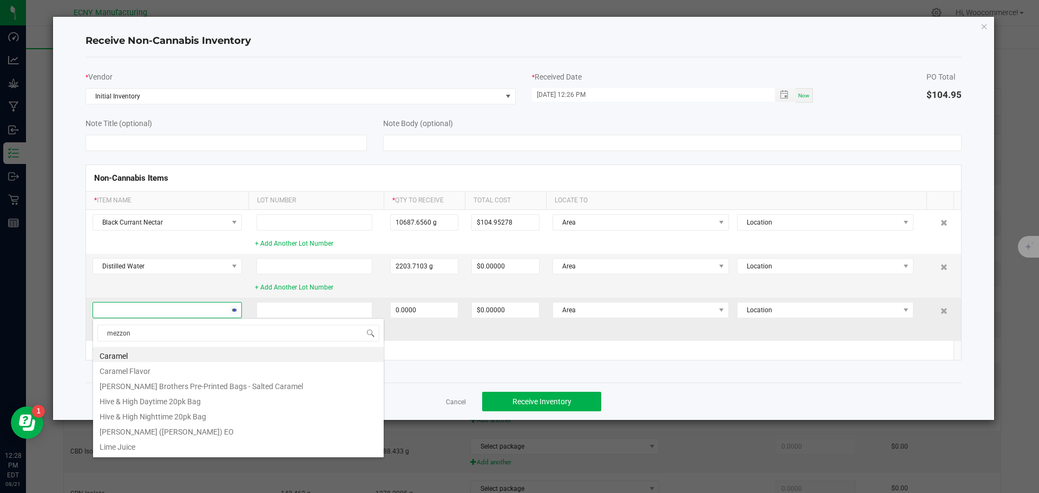
type input "[PERSON_NAME]"
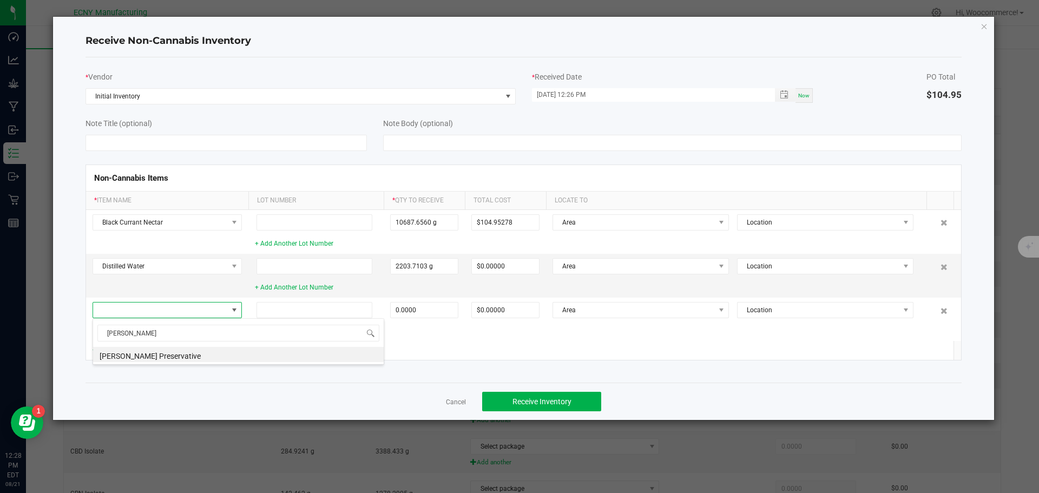
click at [107, 364] on div "[PERSON_NAME] [PERSON_NAME] Preservative" at bounding box center [239, 341] width 292 height 47
click at [106, 356] on li "[PERSON_NAME] Preservative" at bounding box center [238, 354] width 291 height 15
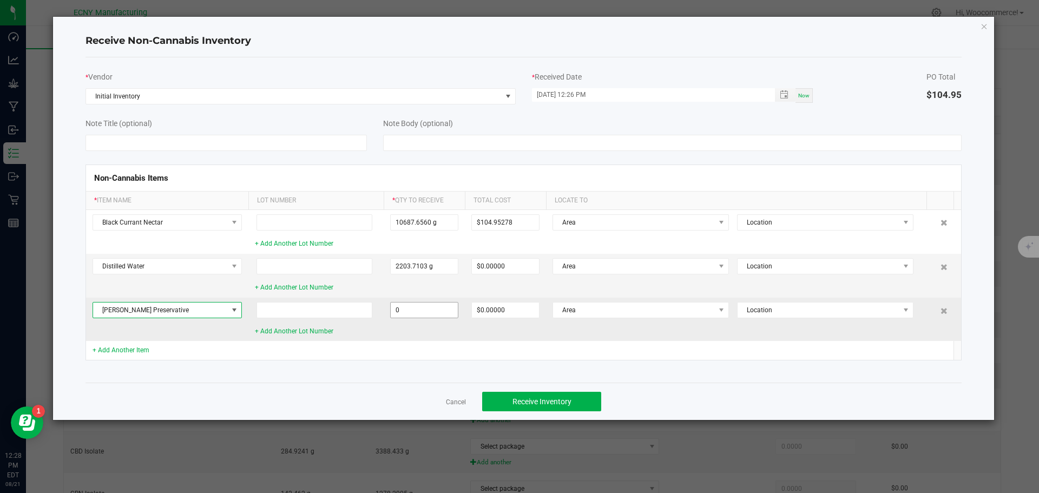
click at [437, 312] on input "0" at bounding box center [424, 310] width 67 height 15
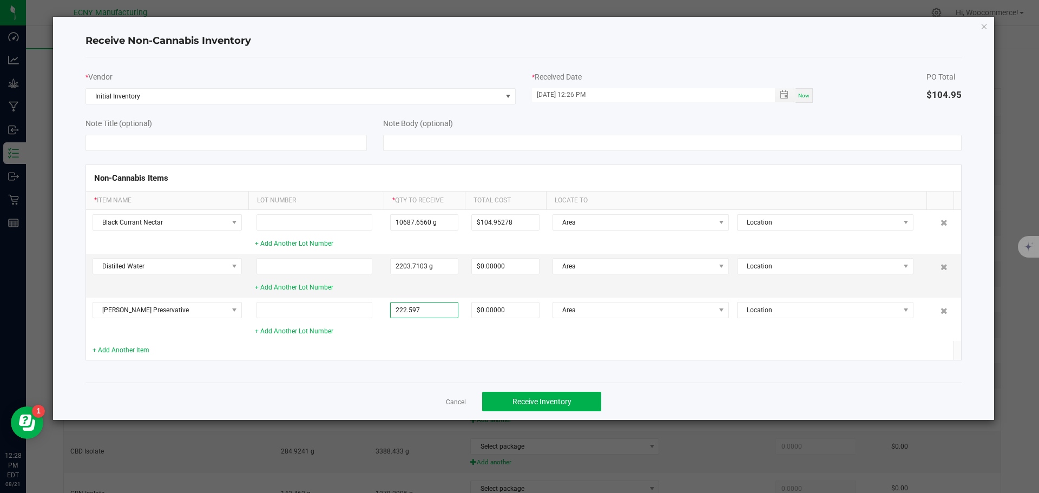
type input "222.5970 g"
type input "$8.69464"
click at [296, 366] on div "Non-Cannabis Items * Item Name Lot Number * Qty to Receive Total Cost Locate To…" at bounding box center [523, 263] width 893 height 224
click at [137, 348] on link "+ Add Another Item" at bounding box center [121, 350] width 57 height 8
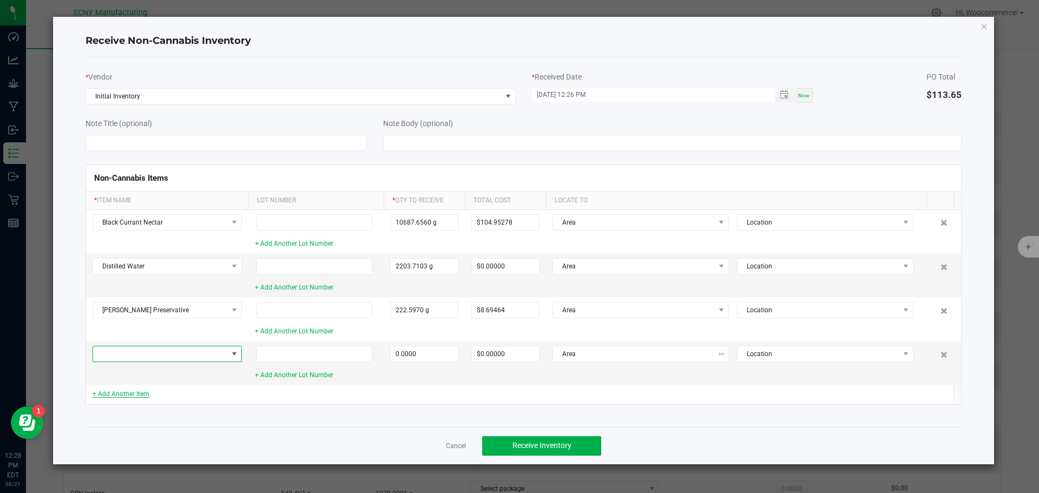
click at [137, 348] on span at bounding box center [160, 353] width 135 height 15
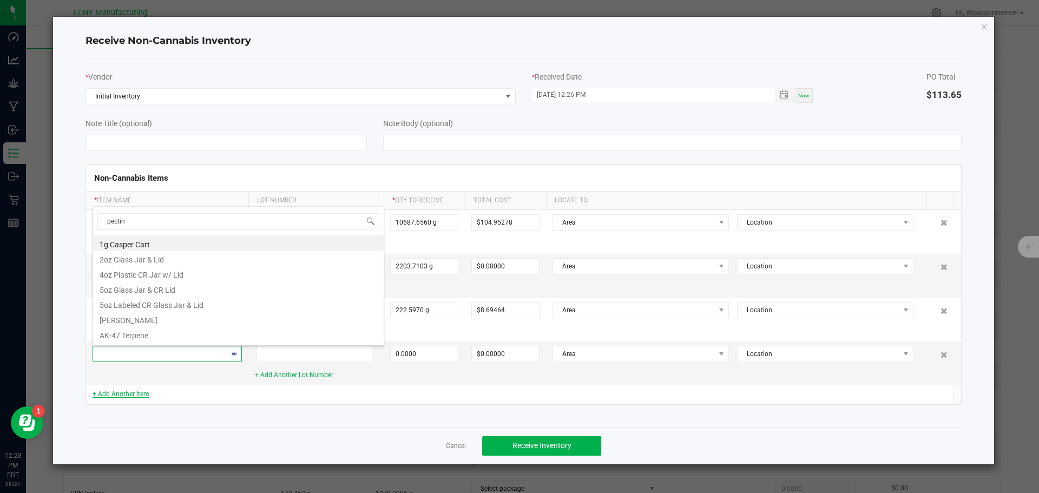
type input "pectin"
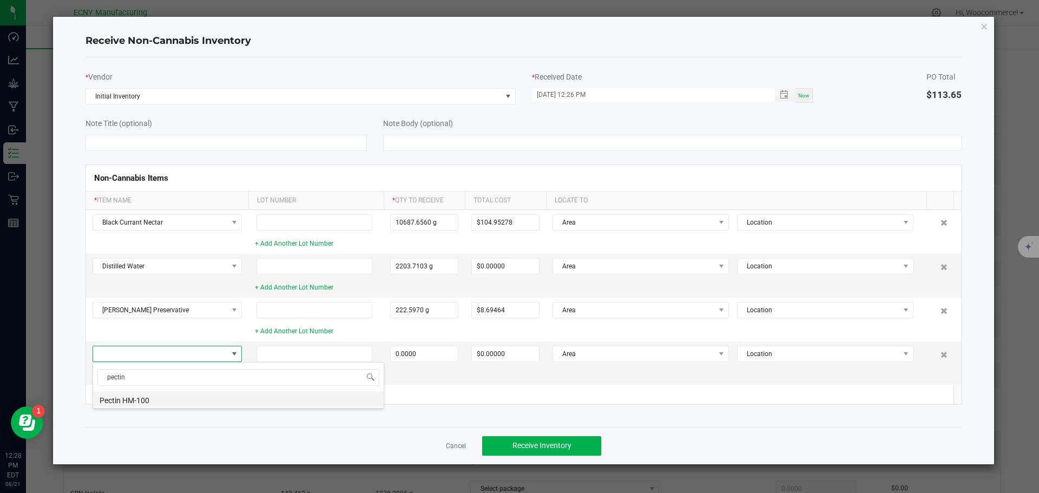
click at [109, 397] on li "Pectin HM-100" at bounding box center [238, 398] width 291 height 15
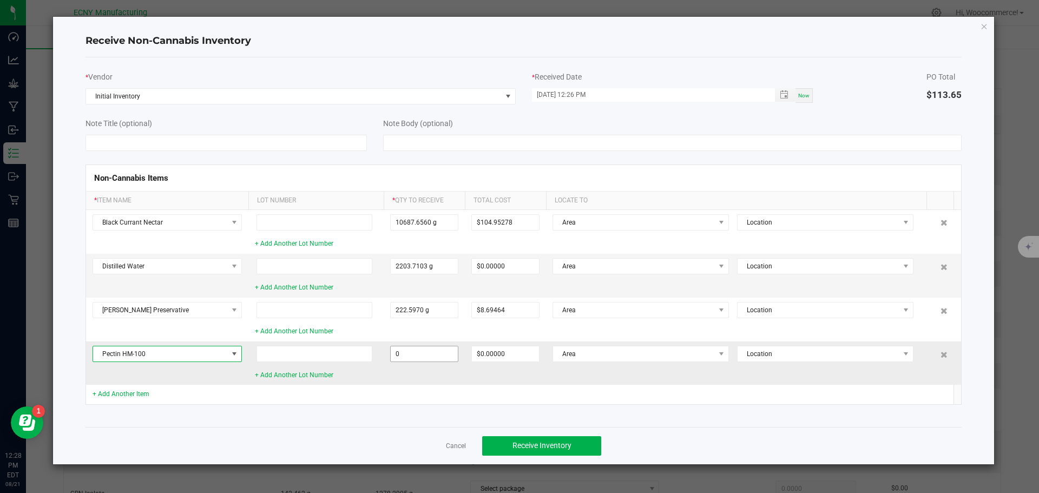
click at [399, 354] on input "0" at bounding box center [424, 353] width 67 height 15
type input "1558.1790 g"
type input "$32.34780"
click at [144, 415] on div "Non-Cannabis Items * Item Name Lot Number * Qty to Receive Total Cost Locate To…" at bounding box center [523, 284] width 893 height 267
click at [111, 389] on div "+ Add Another Item" at bounding box center [167, 394] width 149 height 10
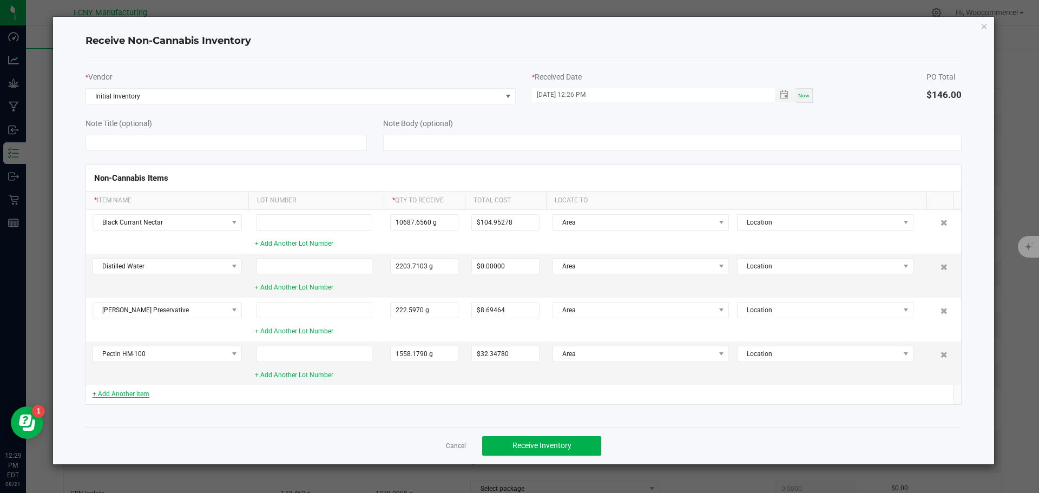
click at [110, 394] on link "+ Add Another Item" at bounding box center [121, 394] width 57 height 8
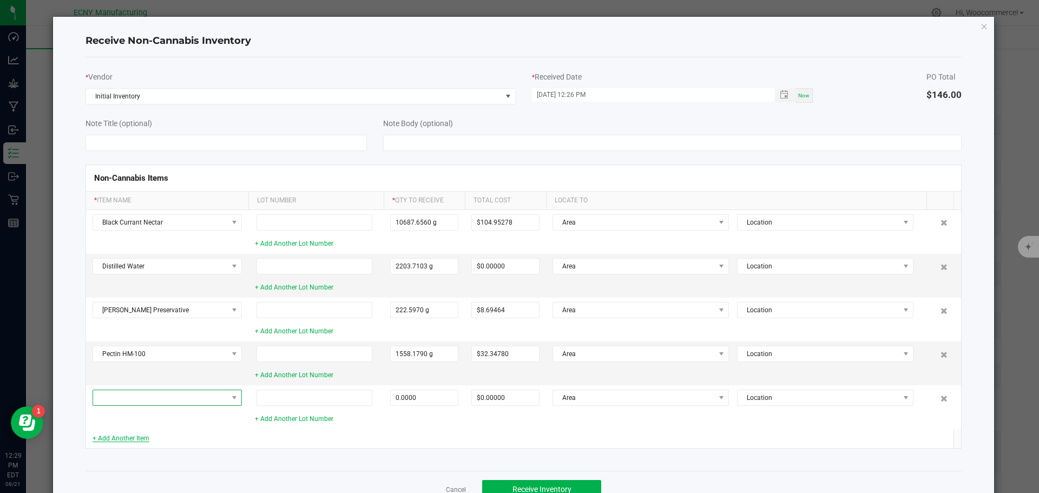
click at [110, 394] on span at bounding box center [160, 397] width 135 height 15
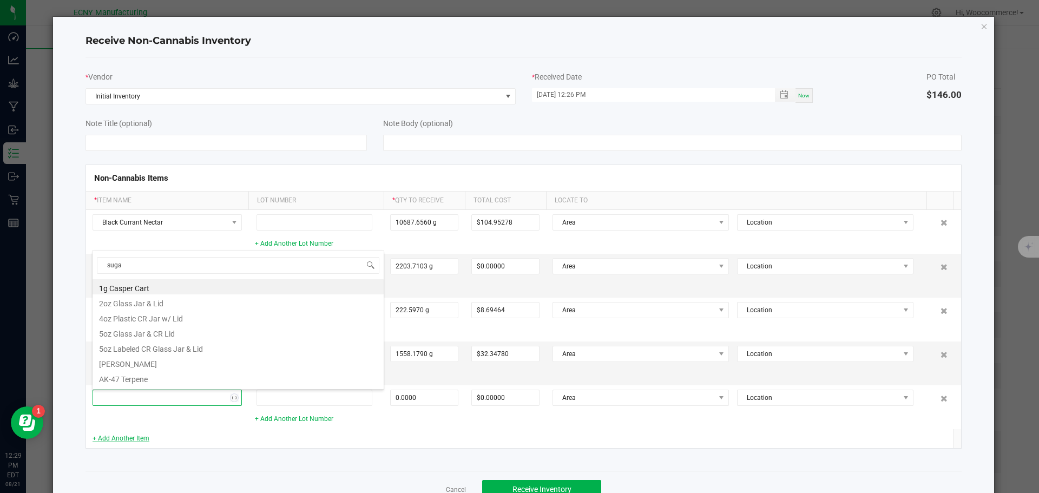
type input "sugar"
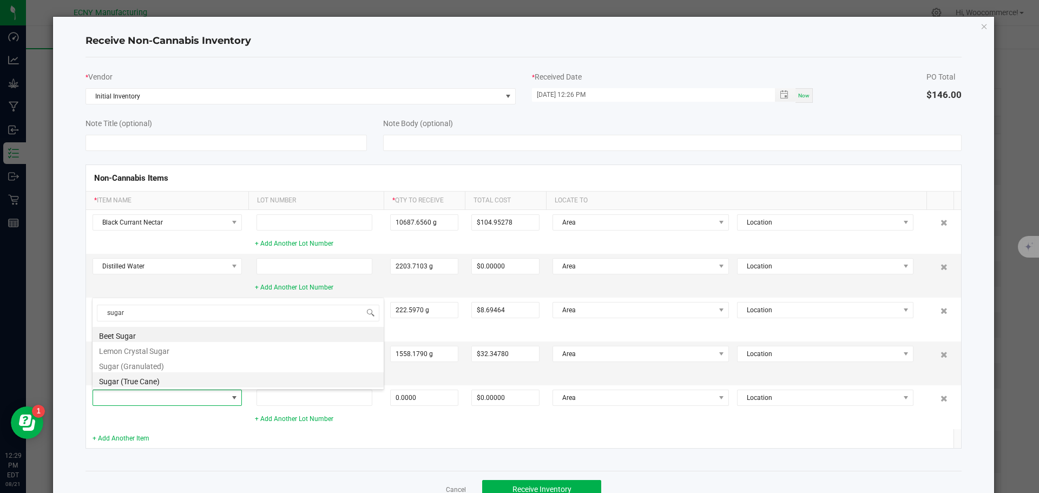
click at [109, 381] on li "Sugar (True Cane)" at bounding box center [238, 379] width 291 height 15
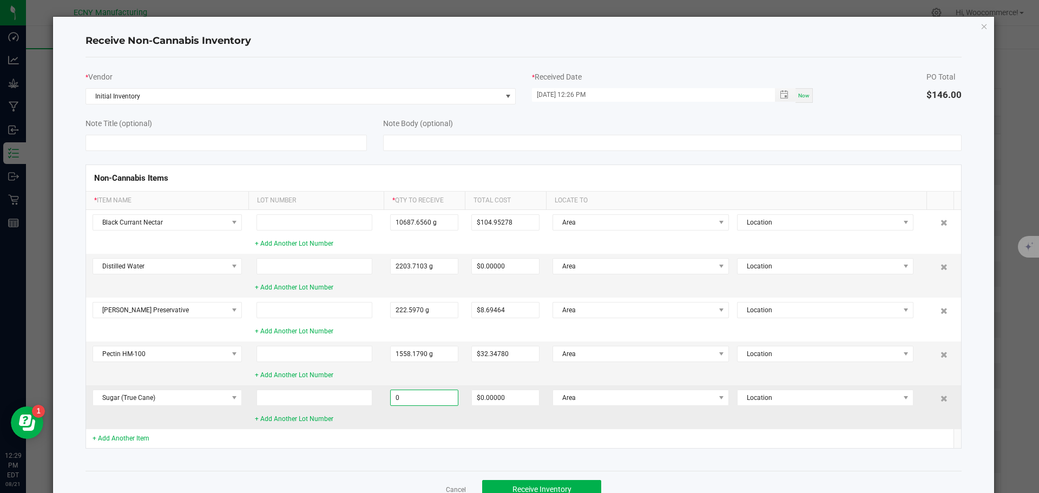
click at [447, 402] on input "0" at bounding box center [424, 397] width 67 height 15
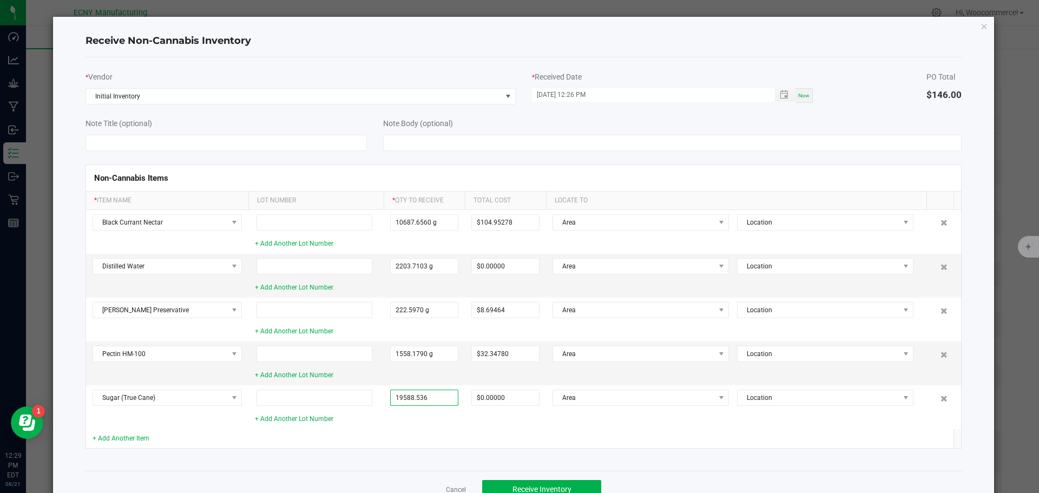
type input "19588.5360 g"
type input "$37.02233"
click at [299, 429] on td at bounding box center [315, 438] width 135 height 19
click at [116, 432] on td "+ Add Another Item" at bounding box center [167, 438] width 162 height 19
click at [109, 437] on link "+ Add Another Item" at bounding box center [121, 439] width 57 height 8
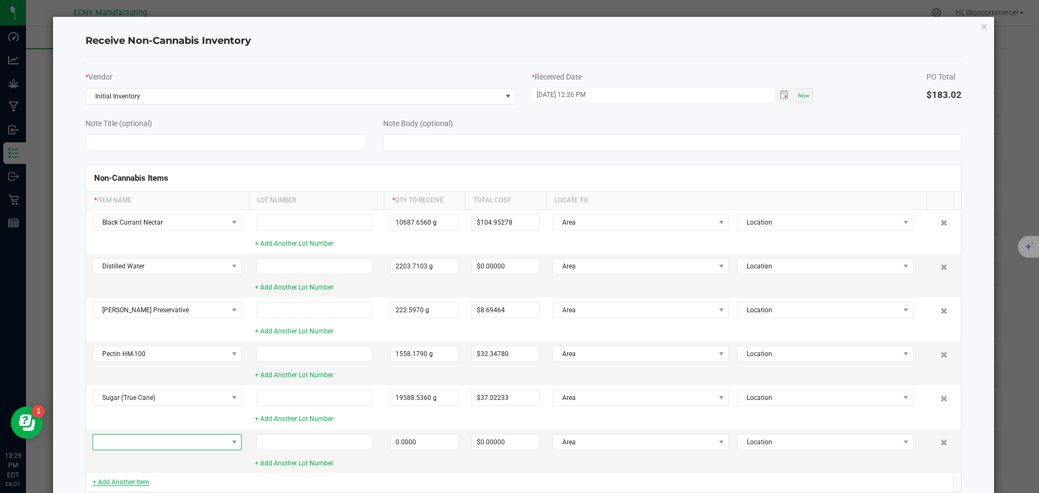
click at [109, 437] on span at bounding box center [160, 442] width 135 height 15
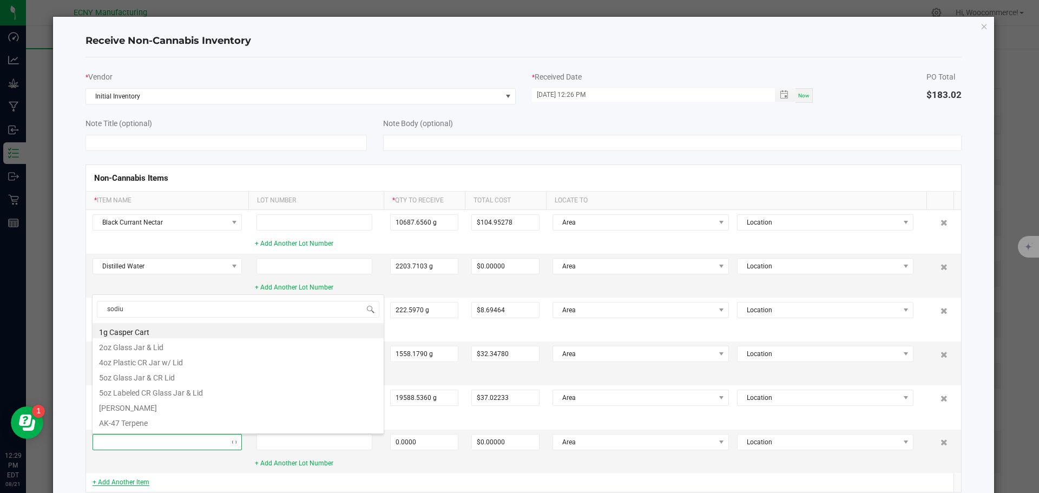
type input "sodium"
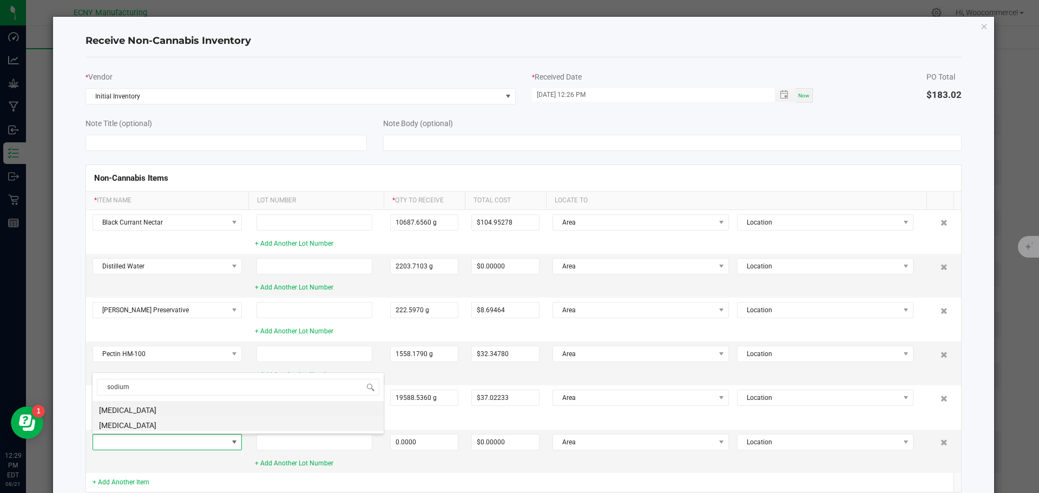
click at [113, 421] on li "[MEDICAL_DATA]" at bounding box center [238, 423] width 291 height 15
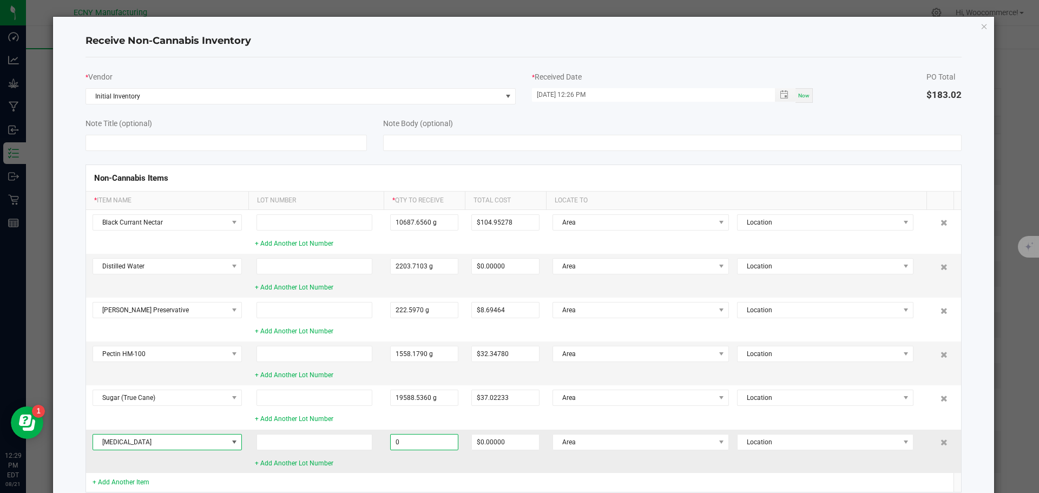
click at [418, 439] on input "0" at bounding box center [424, 442] width 67 height 15
type input "22.2597 g"
type input "$0.49016"
click at [388, 470] on td "22.2597 g" at bounding box center [424, 451] width 81 height 43
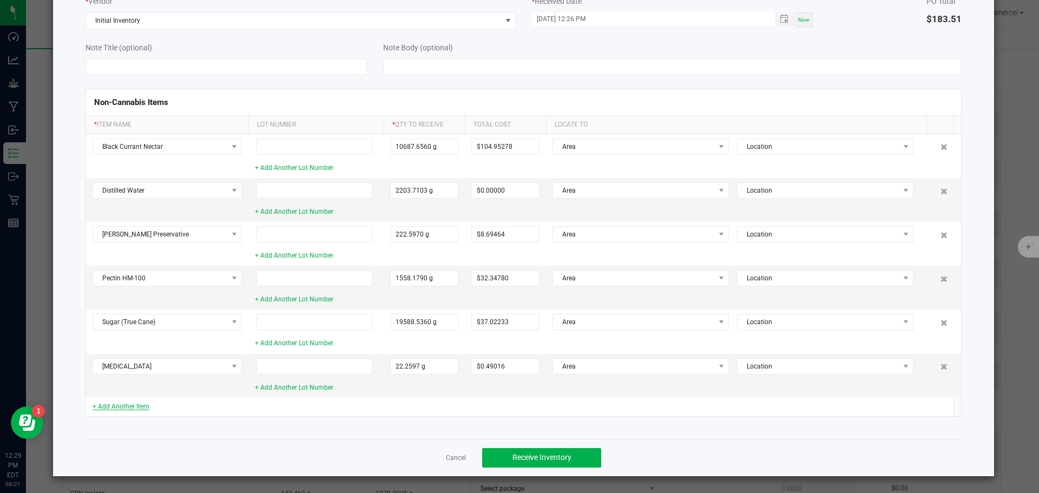
click at [143, 403] on link "+ Add Another Item" at bounding box center [121, 407] width 57 height 8
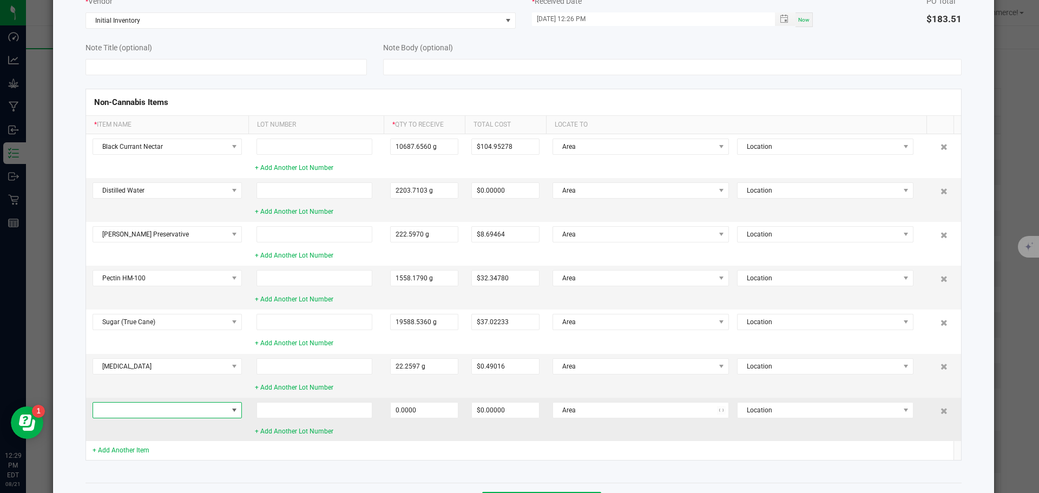
click at [134, 406] on span at bounding box center [160, 410] width 135 height 15
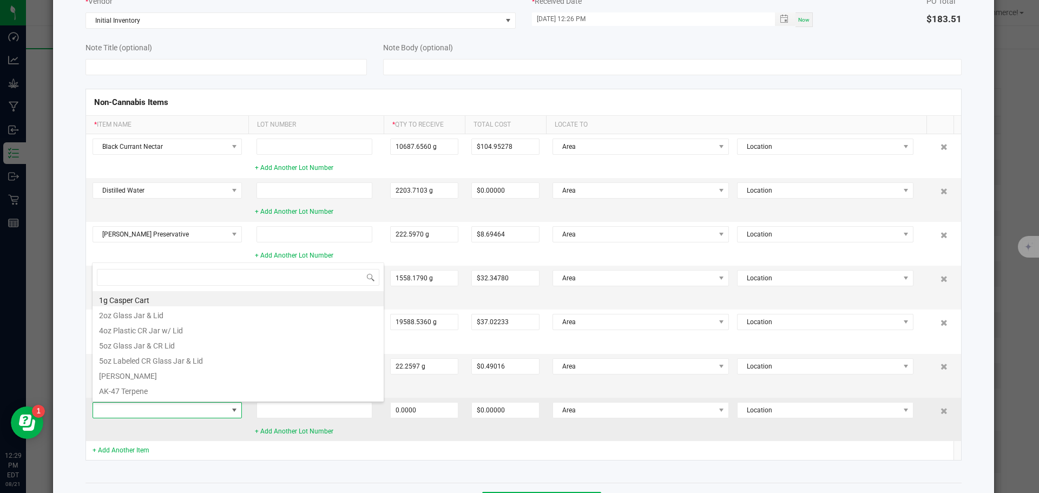
scroll to position [16, 149]
type input "citric a"
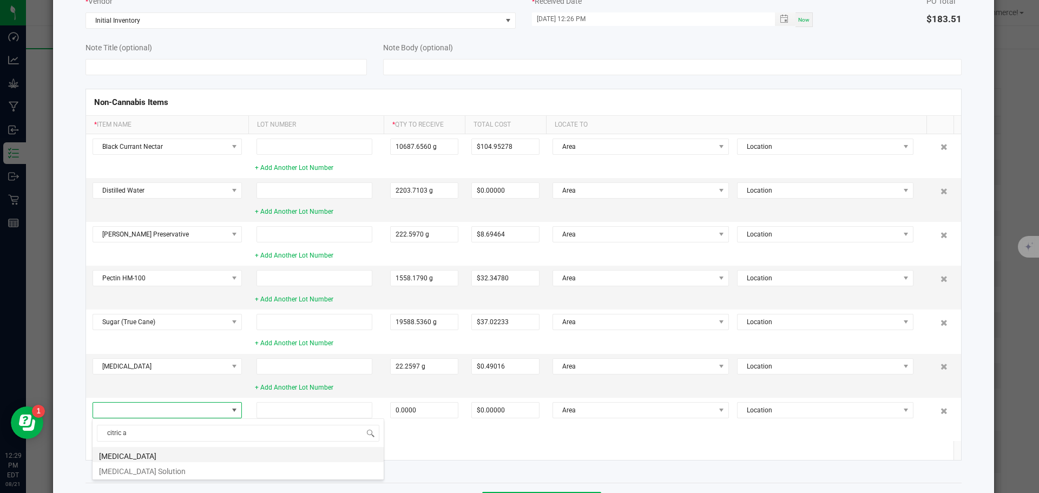
click at [107, 458] on li "[MEDICAL_DATA]" at bounding box center [238, 454] width 291 height 15
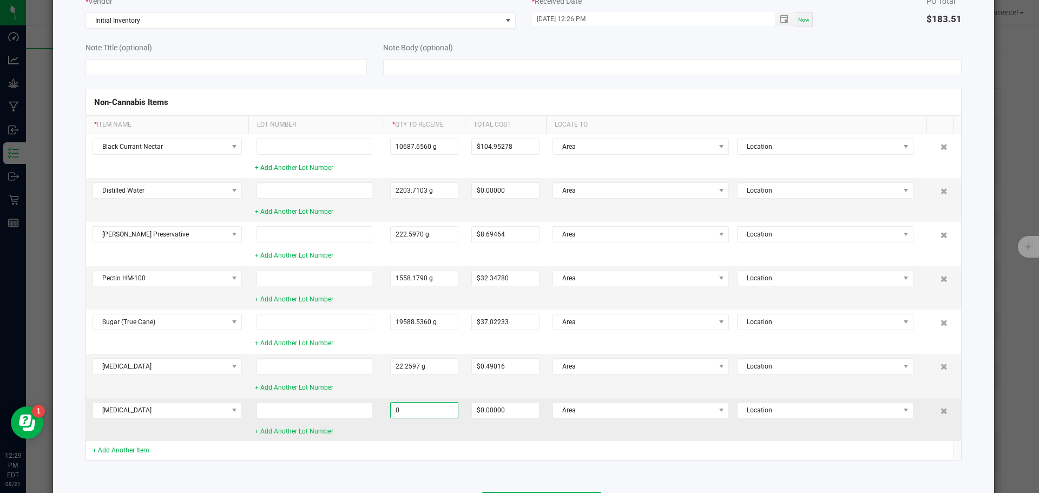
click at [432, 408] on input "0" at bounding box center [424, 410] width 67 height 15
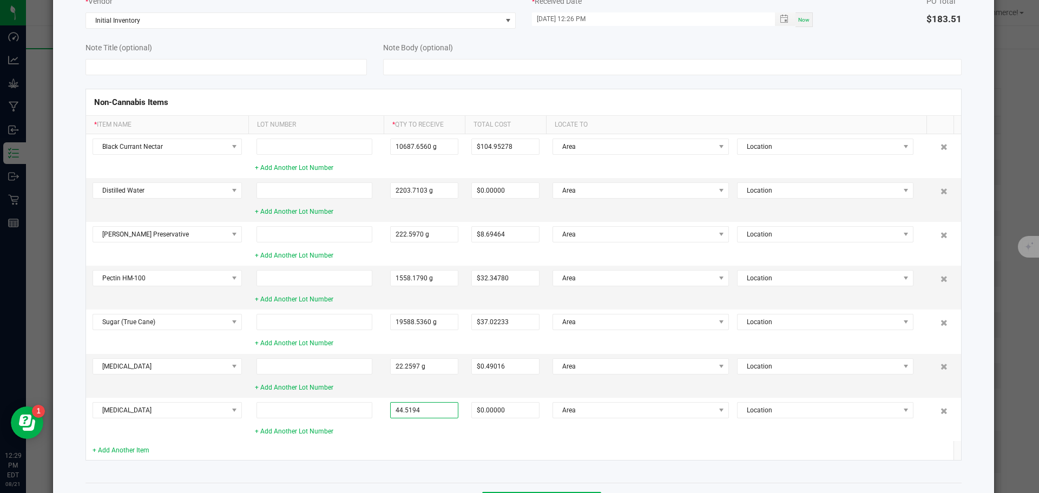
type input "44.5194 g"
type input "$0.42026"
click at [297, 444] on td at bounding box center [315, 450] width 135 height 19
click at [108, 454] on link "+ Add Another Item" at bounding box center [121, 450] width 57 height 8
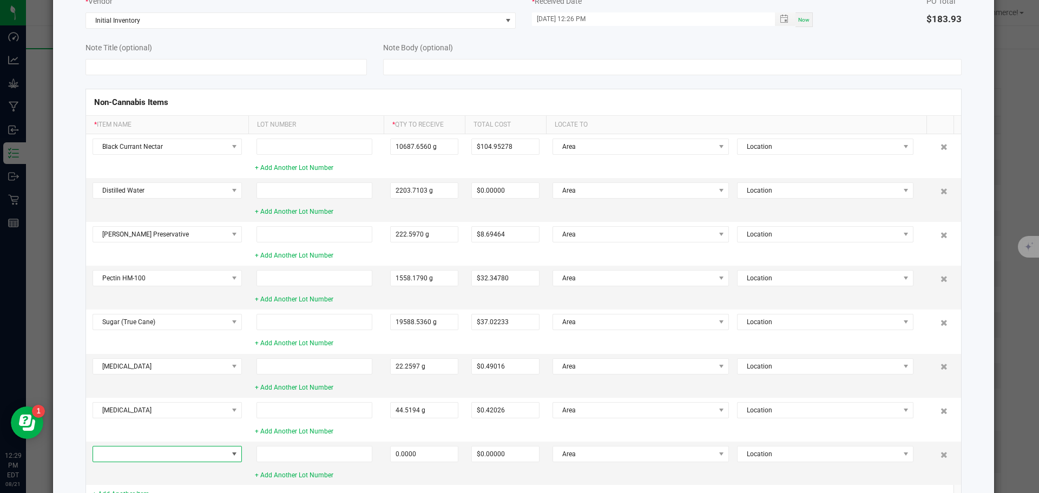
click at [108, 454] on span at bounding box center [160, 453] width 135 height 15
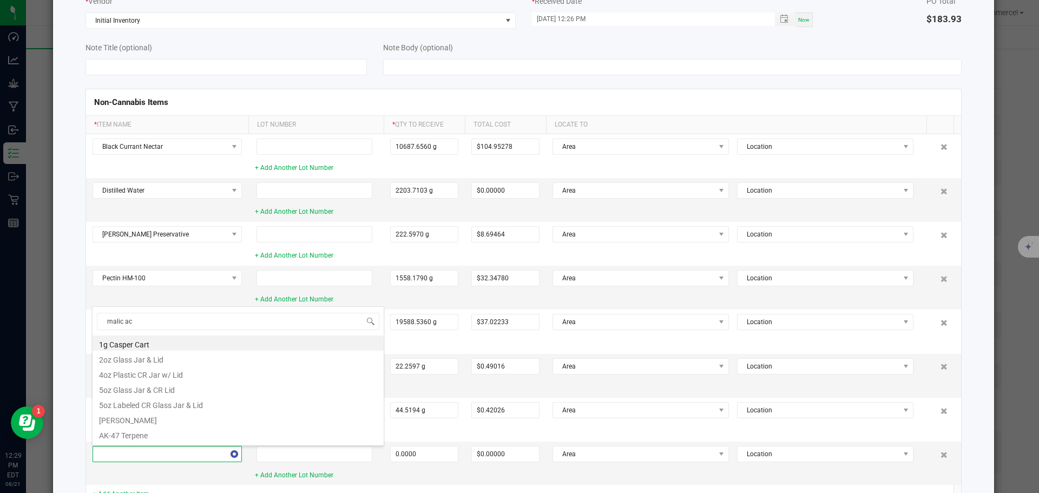
type input "malic aci"
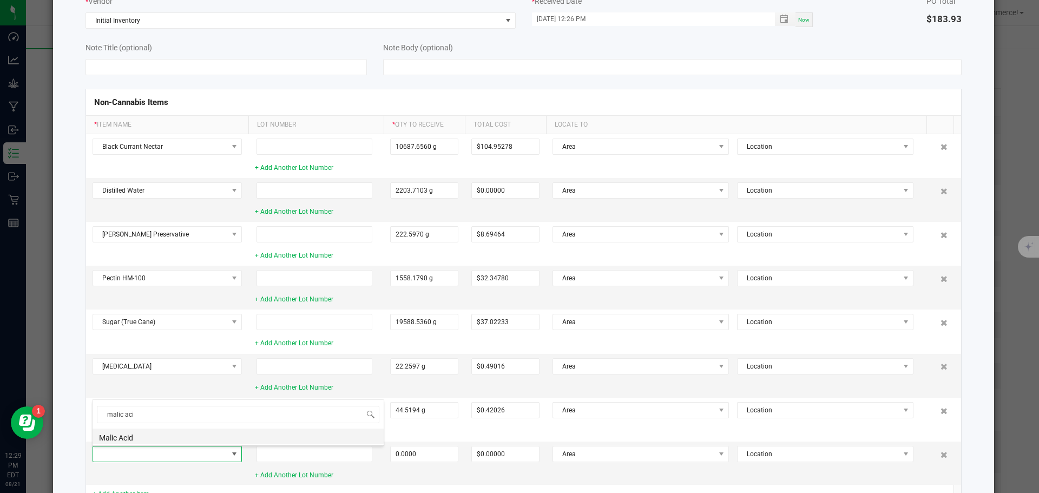
click at [107, 439] on li "Malic Acid" at bounding box center [238, 436] width 291 height 15
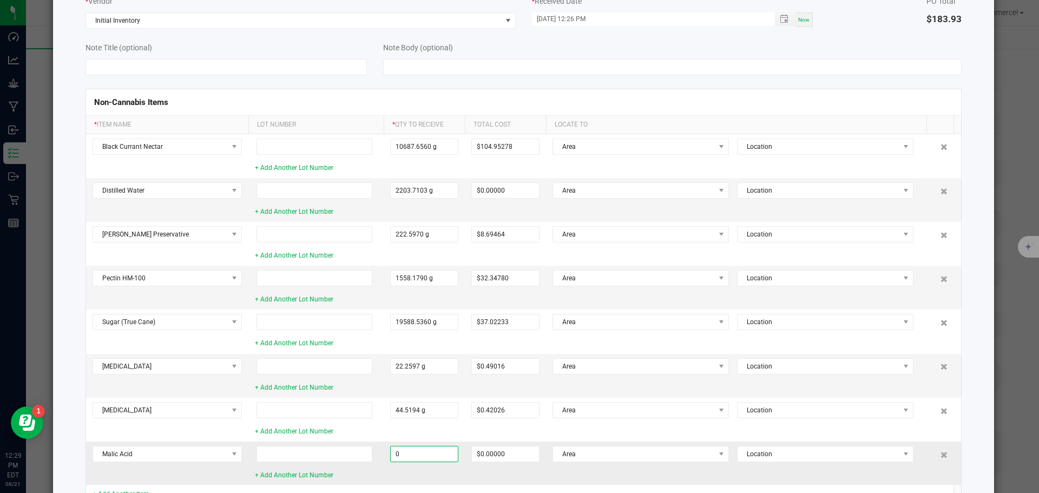
click at [430, 453] on input "0" at bounding box center [424, 453] width 67 height 15
type input "66.7791 g"
type input "$1.98735"
click at [338, 474] on div "+ Add Another Lot Number" at bounding box center [316, 475] width 122 height 10
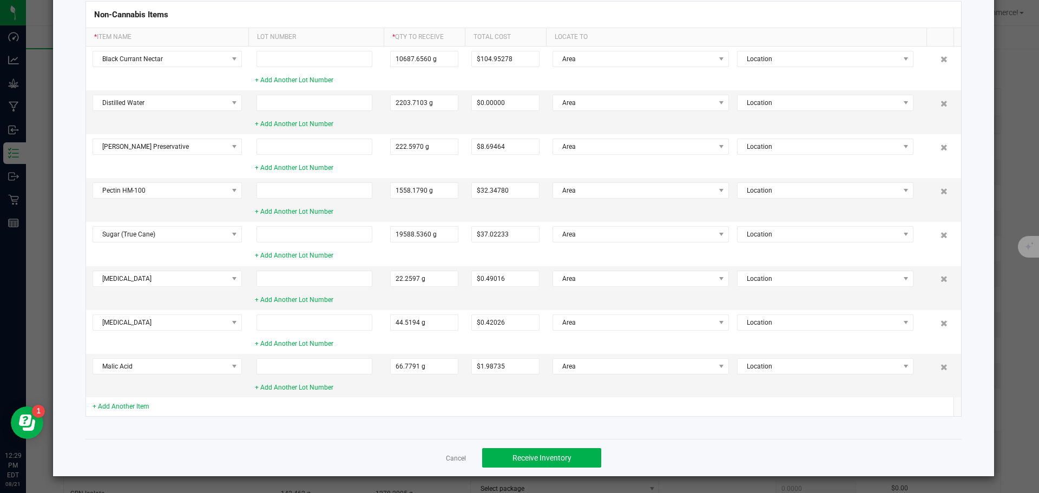
click at [104, 413] on td "+ Add Another Item" at bounding box center [167, 406] width 162 height 19
click at [103, 412] on div "+ Add Another Item" at bounding box center [167, 407] width 149 height 10
click at [101, 409] on link "+ Add Another Item" at bounding box center [121, 407] width 57 height 8
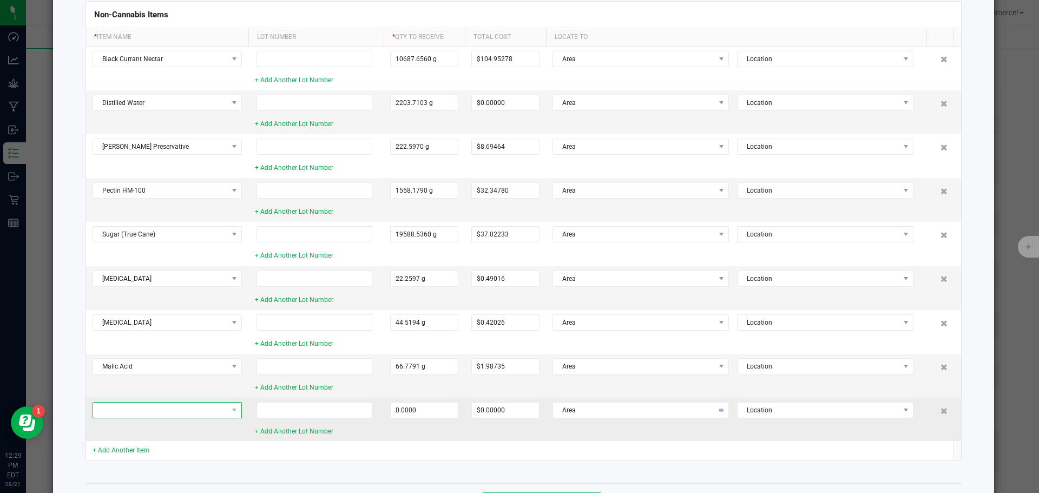
click at [101, 409] on span at bounding box center [160, 410] width 135 height 15
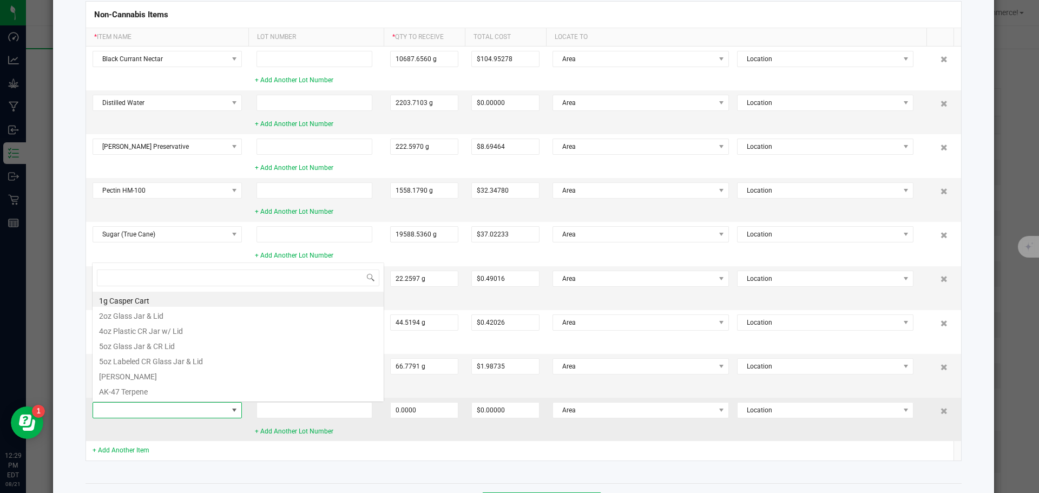
scroll to position [16, 149]
type input "tapio"
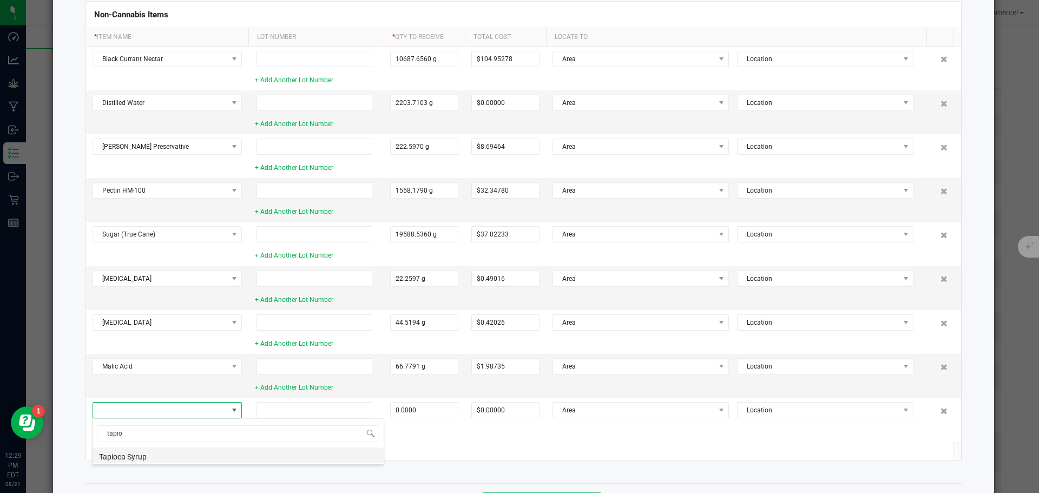
click at [129, 450] on li "Tapioca Syrup" at bounding box center [238, 455] width 291 height 15
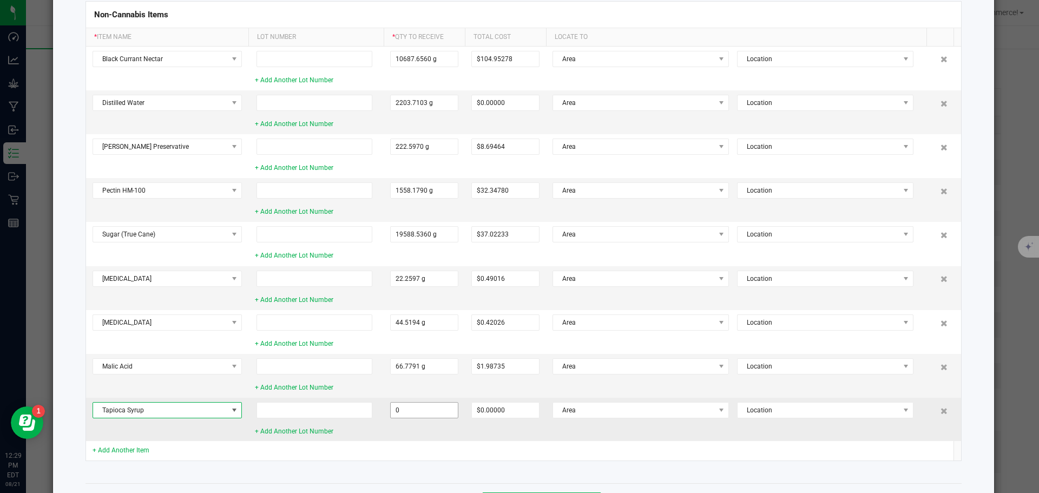
click at [396, 411] on input "0" at bounding box center [424, 410] width 67 height 15
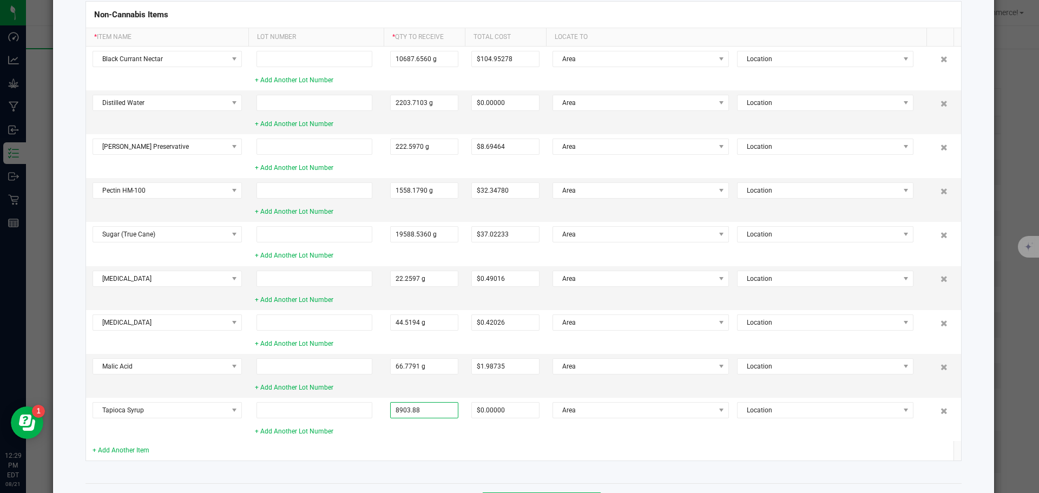
type input "8903.8800 g"
type input "$69.27219"
click at [264, 455] on td at bounding box center [315, 450] width 135 height 19
click at [108, 451] on link "+ Add Another Item" at bounding box center [121, 450] width 57 height 8
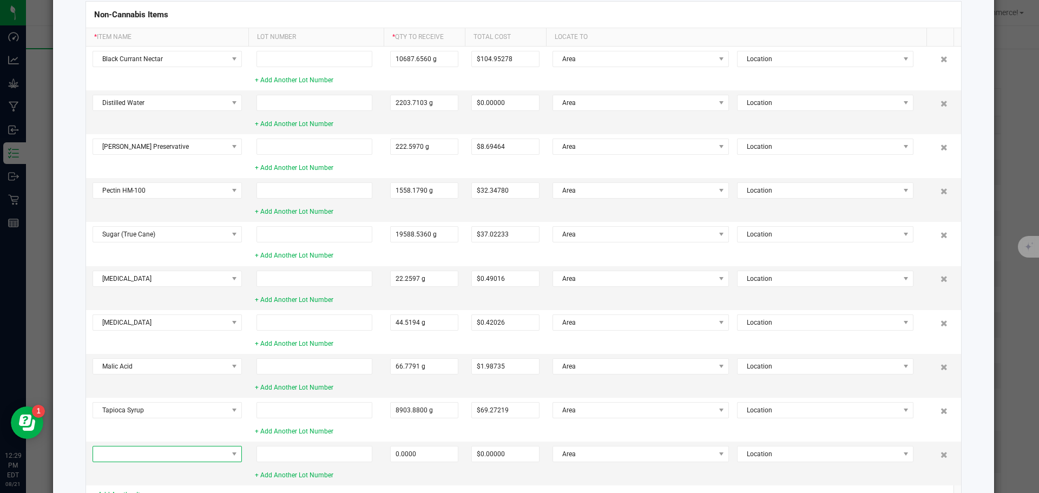
click at [108, 451] on span at bounding box center [160, 453] width 135 height 15
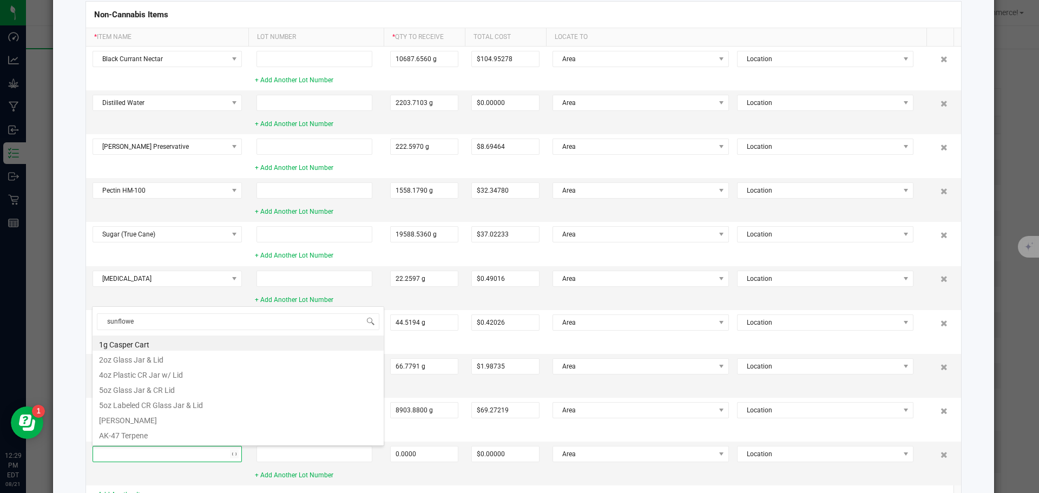
type input "sunflower"
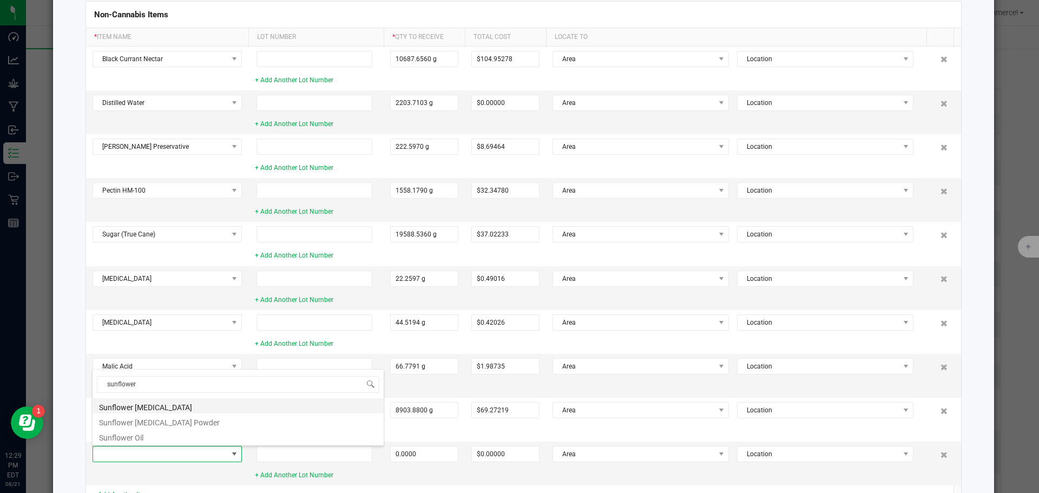
click at [107, 411] on li "Sunflower [MEDICAL_DATA]" at bounding box center [238, 405] width 291 height 15
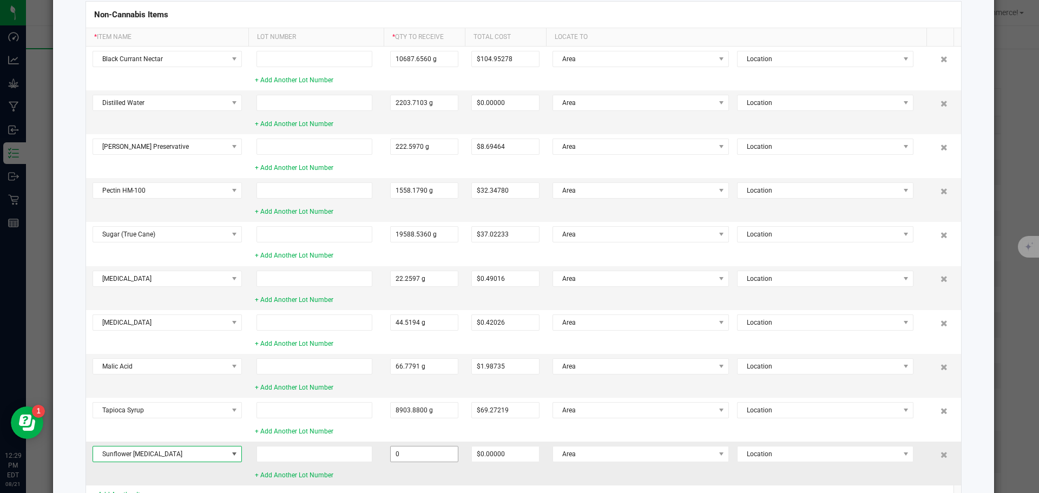
click at [400, 455] on input "0" at bounding box center [424, 453] width 67 height 15
type input "44.5194 g"
type input "$1.19579"
click at [368, 474] on div "+ Add Another Lot Number" at bounding box center [316, 475] width 122 height 10
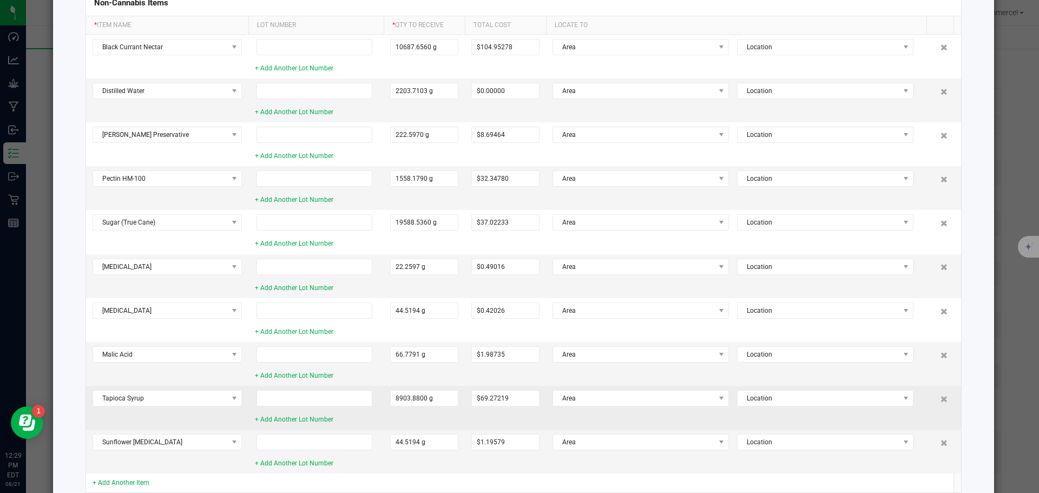
scroll to position [189, 0]
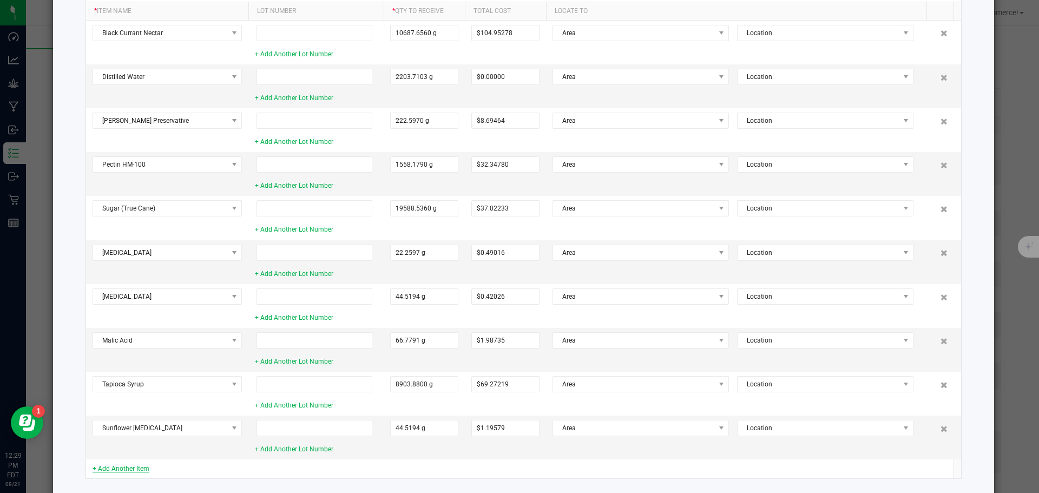
click at [110, 465] on link "+ Add Another Item" at bounding box center [121, 469] width 57 height 8
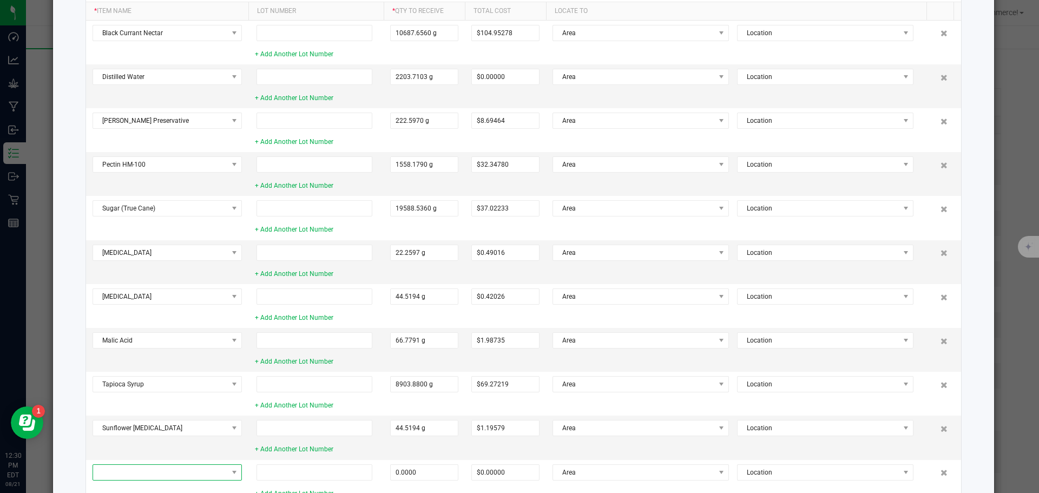
click at [110, 465] on span at bounding box center [160, 472] width 135 height 15
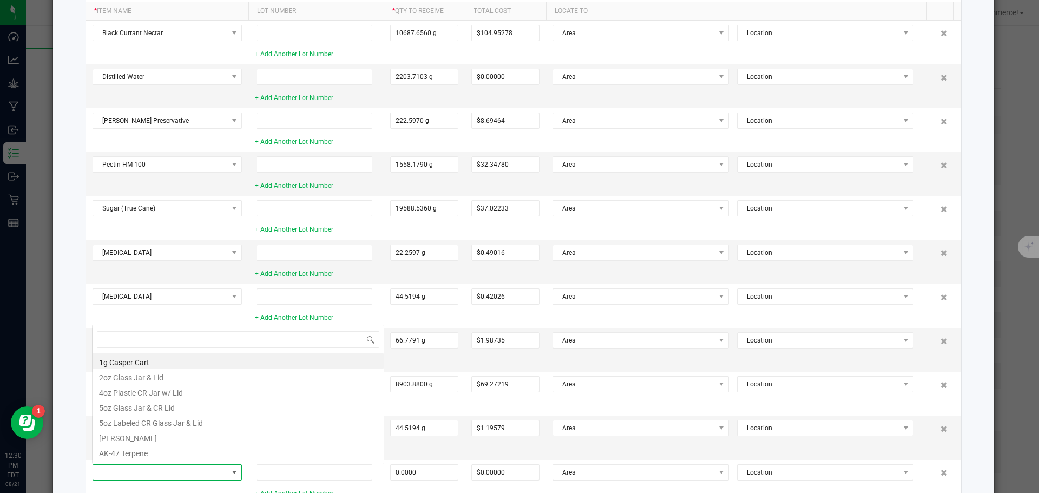
scroll to position [16, 149]
type input "t"
type input "grape ape"
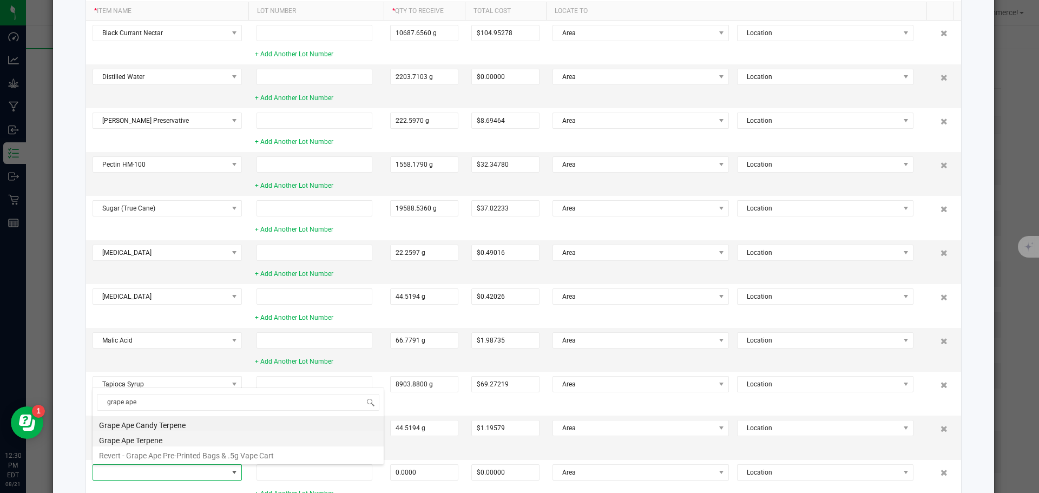
click at [141, 444] on li "Grape Ape Terpene" at bounding box center [238, 438] width 291 height 15
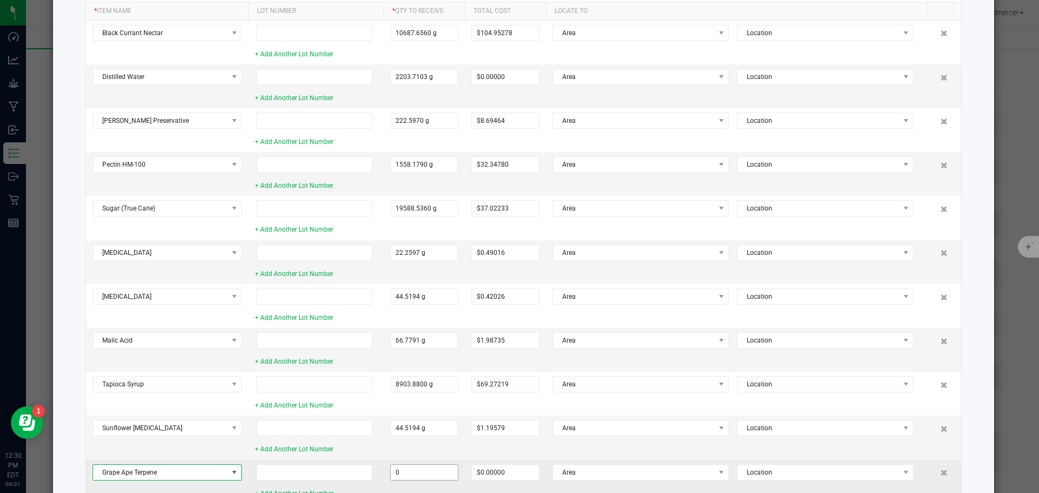
click at [414, 470] on input "0" at bounding box center [424, 472] width 67 height 15
type input "4.4519 g"
click at [370, 476] on input at bounding box center [315, 472] width 116 height 16
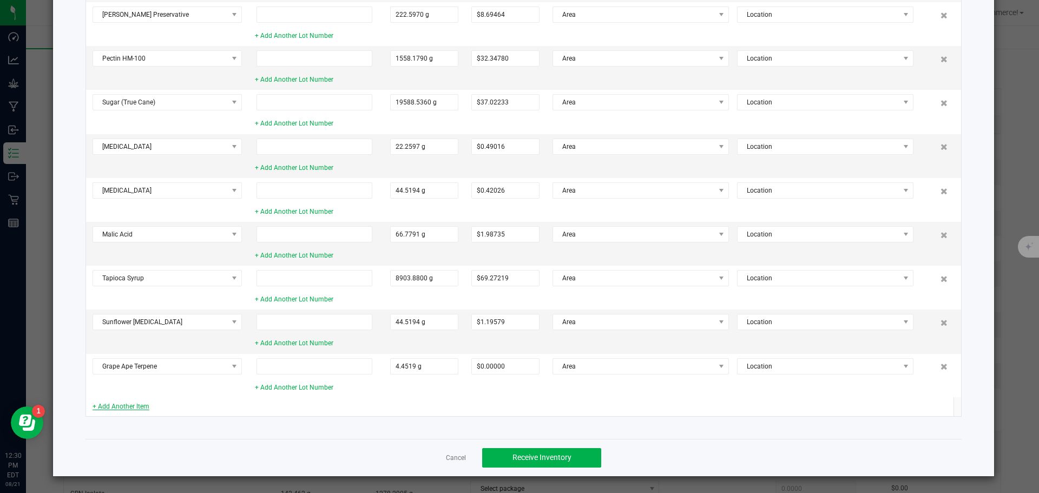
click at [142, 403] on link "+ Add Another Item" at bounding box center [121, 407] width 57 height 8
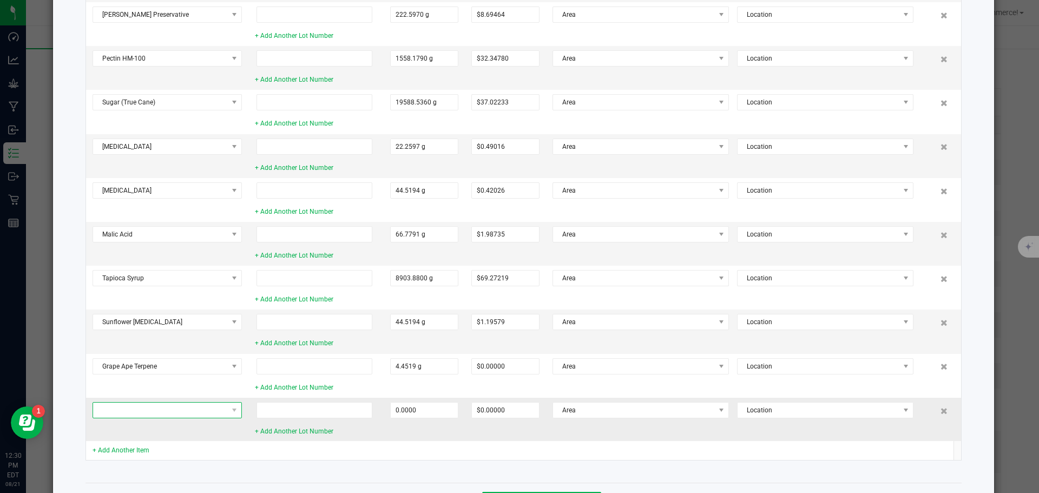
click at [134, 409] on span at bounding box center [160, 410] width 135 height 15
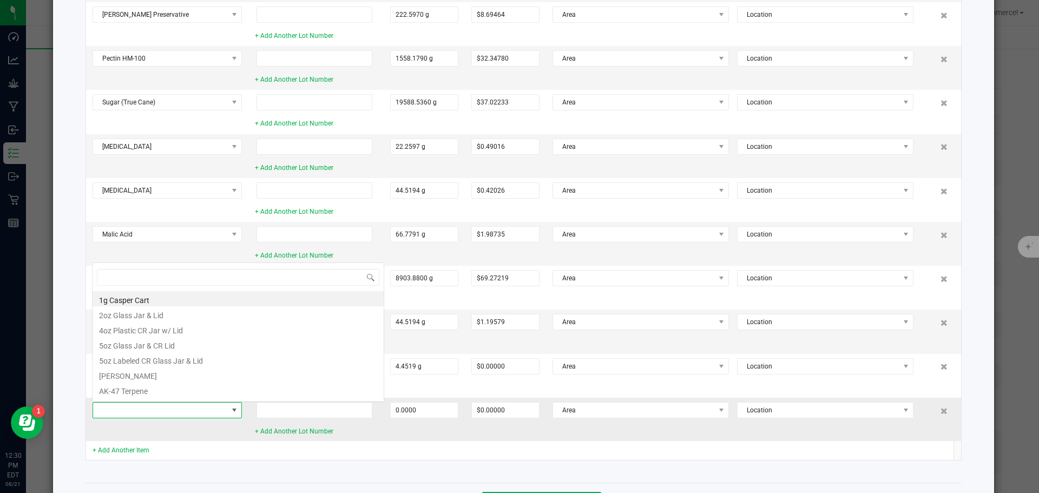
scroll to position [16, 149]
type input "grape flavor"
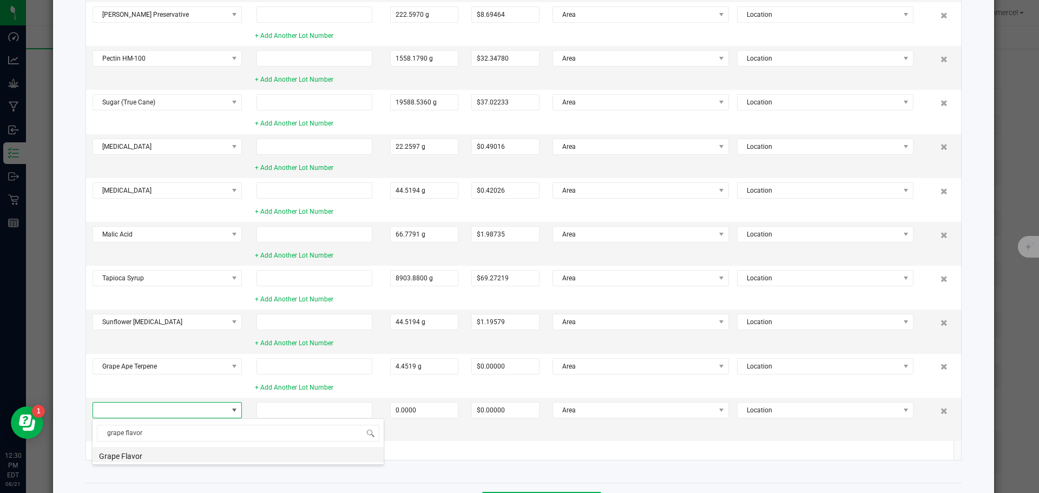
click at [110, 454] on li "Grape Flavor" at bounding box center [238, 454] width 291 height 15
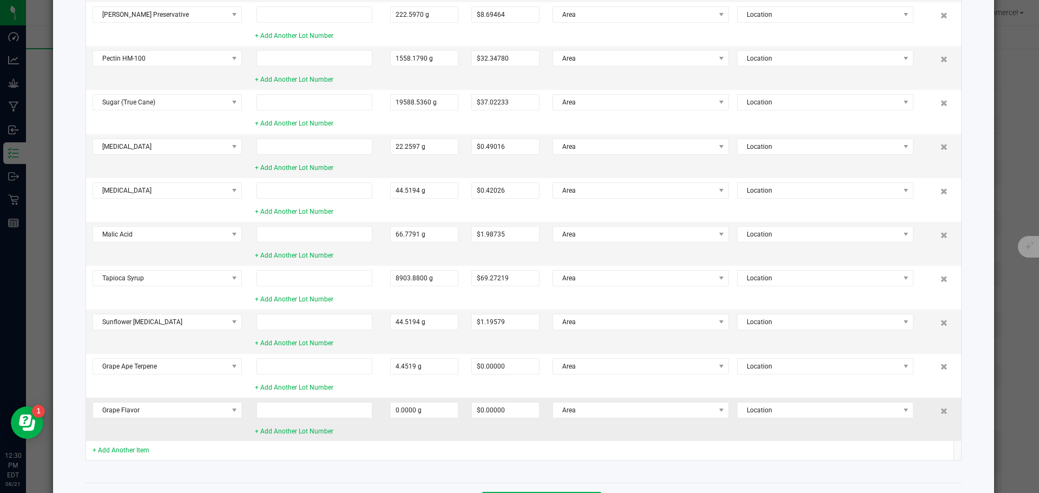
click at [386, 415] on td "0.0000 g" at bounding box center [424, 419] width 81 height 43
click at [394, 415] on input "0" at bounding box center [424, 410] width 67 height 15
type input "35.6155 g"
click at [368, 414] on input at bounding box center [315, 410] width 116 height 16
click at [109, 448] on link "+ Add Another Item" at bounding box center [121, 450] width 57 height 8
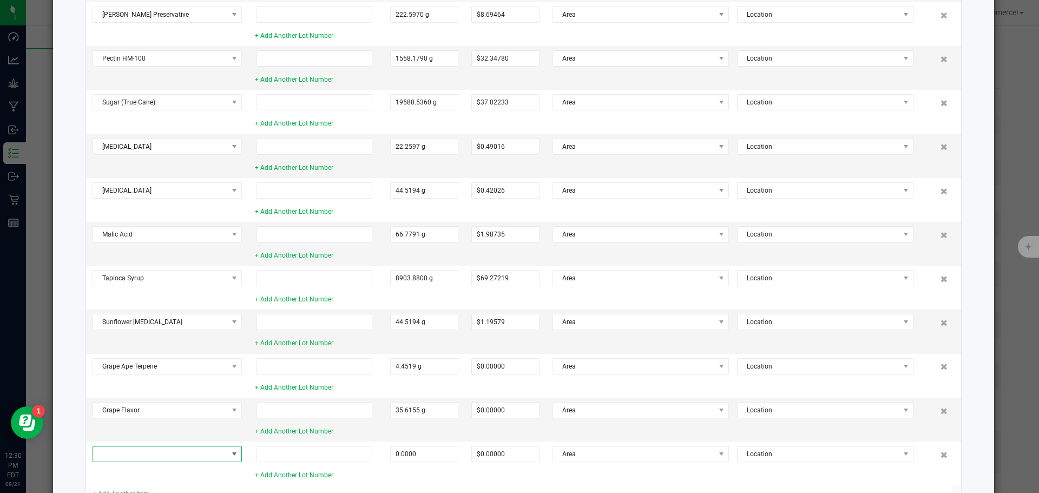
click at [109, 448] on span at bounding box center [160, 453] width 135 height 15
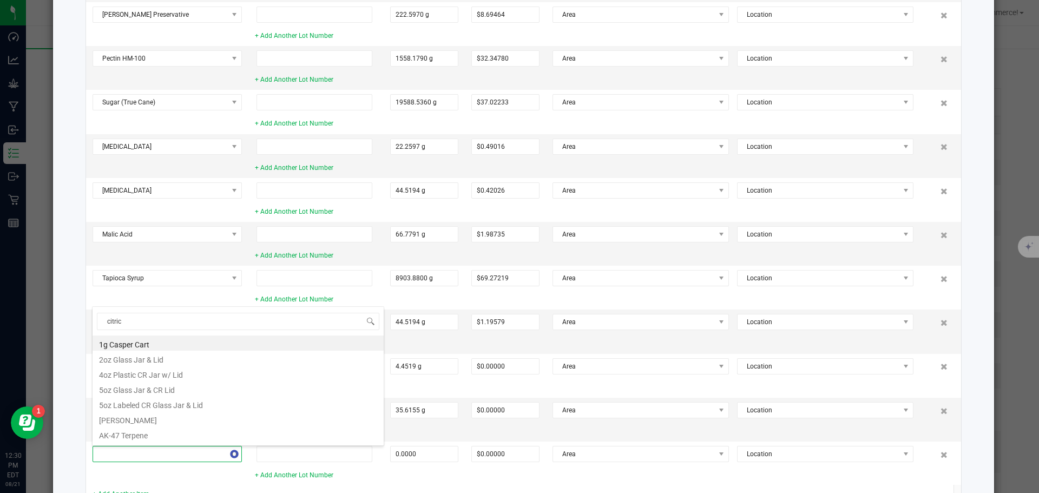
type input "citric"
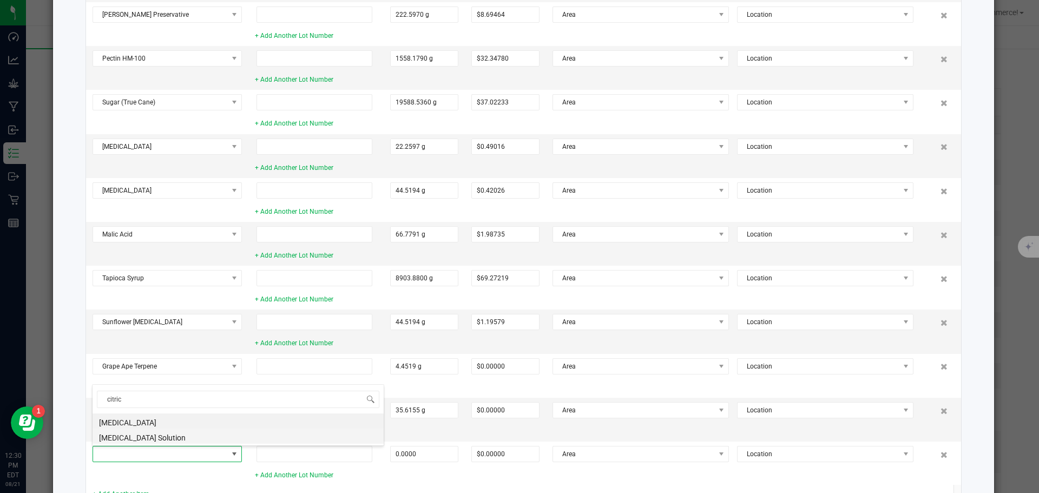
click at [113, 441] on li "[MEDICAL_DATA] Solution" at bounding box center [238, 436] width 291 height 15
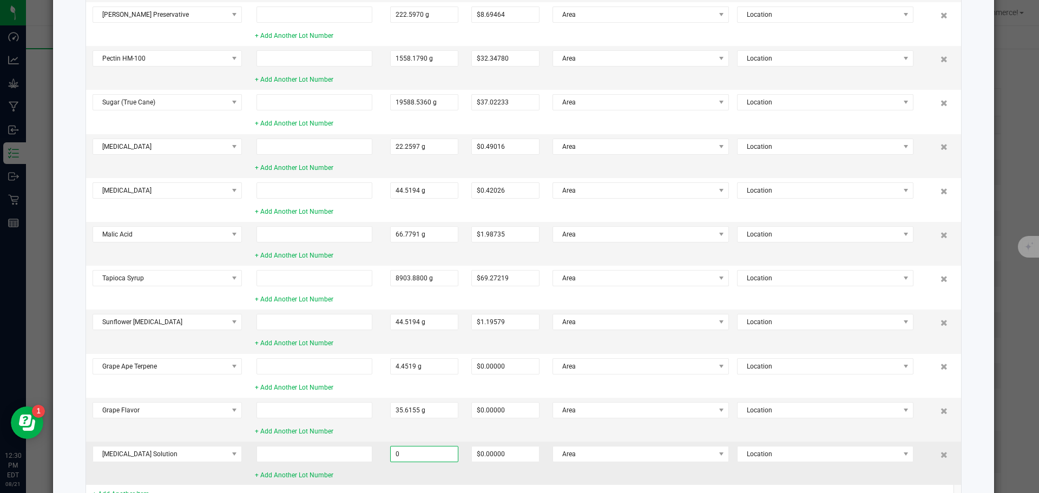
click at [442, 452] on input "0" at bounding box center [424, 453] width 67 height 15
type input "222.5970 g"
click at [240, 472] on td "[MEDICAL_DATA] Solution" at bounding box center [167, 463] width 162 height 43
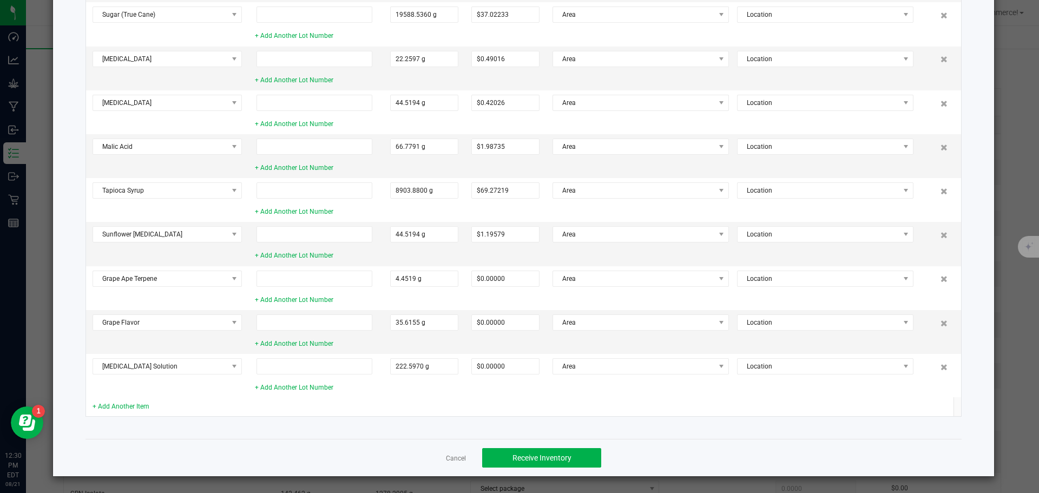
click at [124, 402] on div "+ Add Another Item" at bounding box center [167, 407] width 149 height 10
click at [122, 404] on link "+ Add Another Item" at bounding box center [121, 407] width 57 height 8
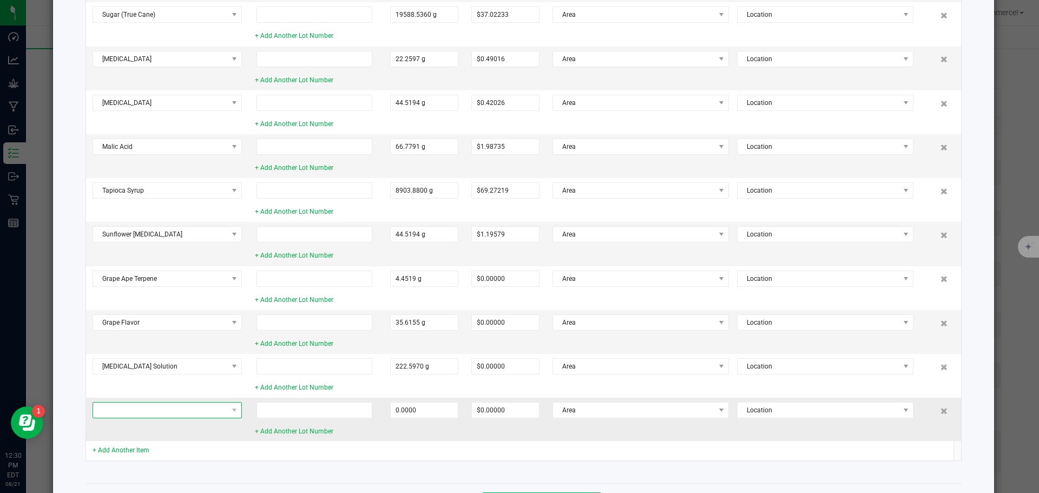
click at [122, 405] on span at bounding box center [160, 410] width 135 height 15
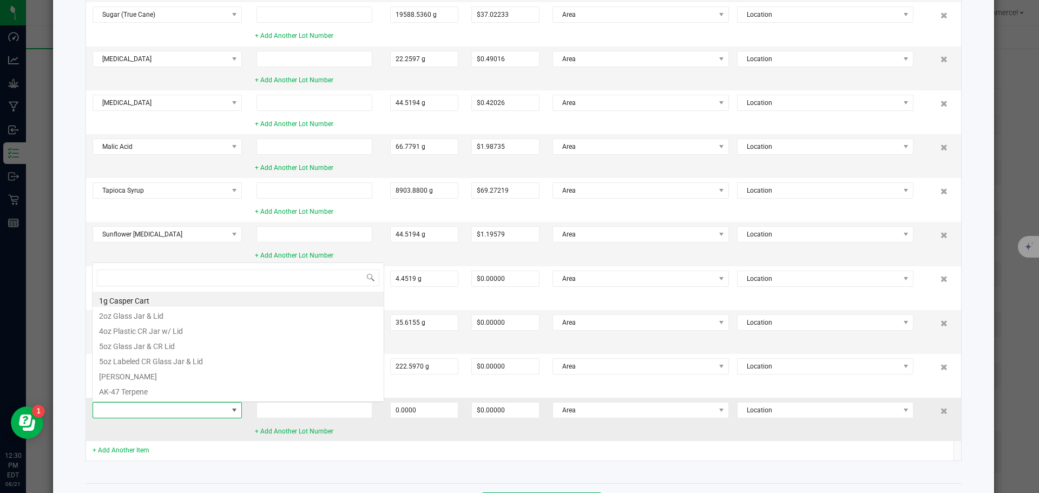
scroll to position [16, 149]
type input "myco"
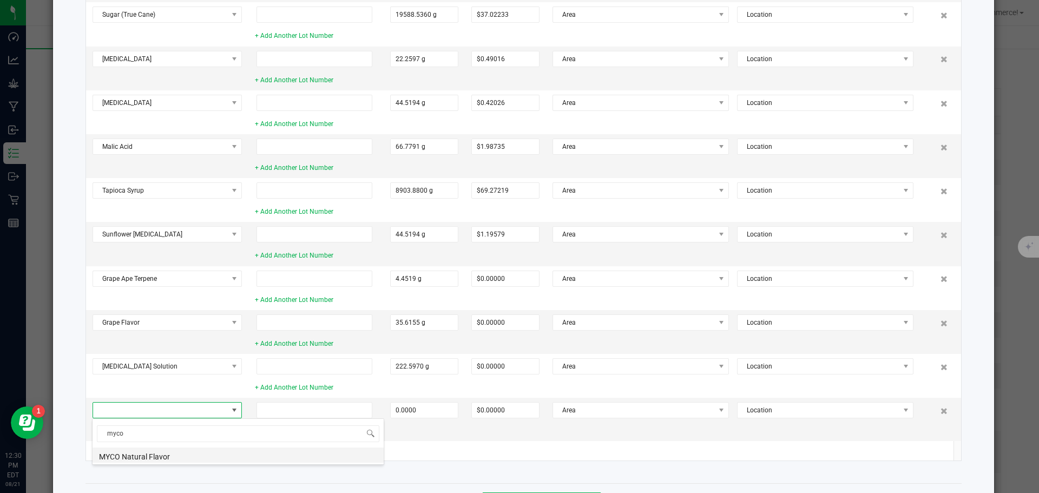
click at [112, 457] on li "MYCO Natural Flavor" at bounding box center [238, 455] width 291 height 15
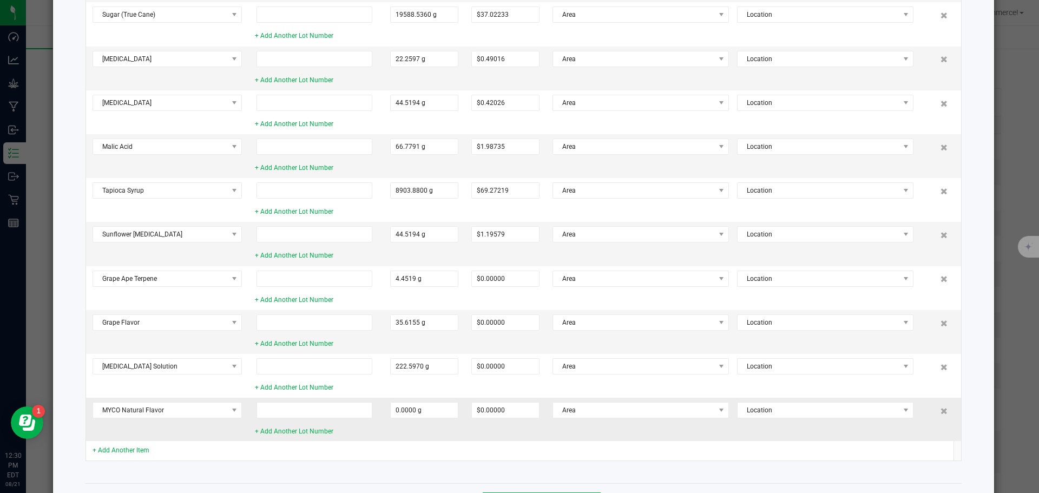
click at [443, 421] on td "0.0000 g" at bounding box center [424, 419] width 81 height 43
click at [440, 416] on input "0" at bounding box center [424, 410] width 67 height 15
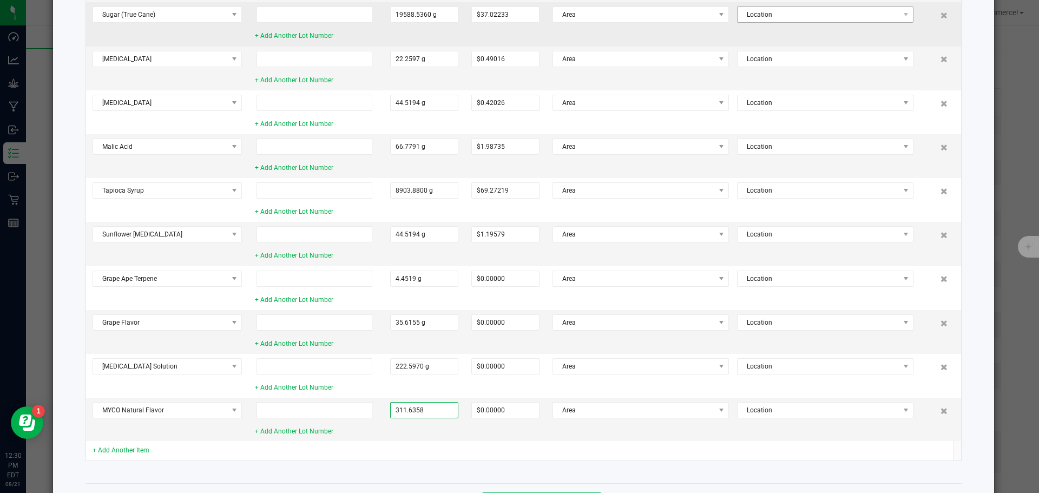
type input "311.6358 g"
type input "$5.29781"
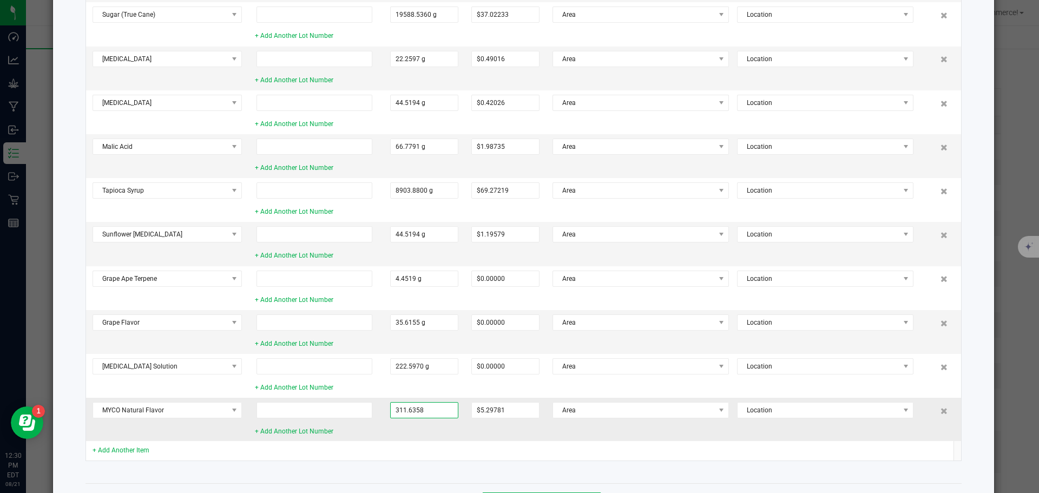
type input "311.6358 g"
click at [402, 438] on td "311.6358 g" at bounding box center [424, 419] width 81 height 43
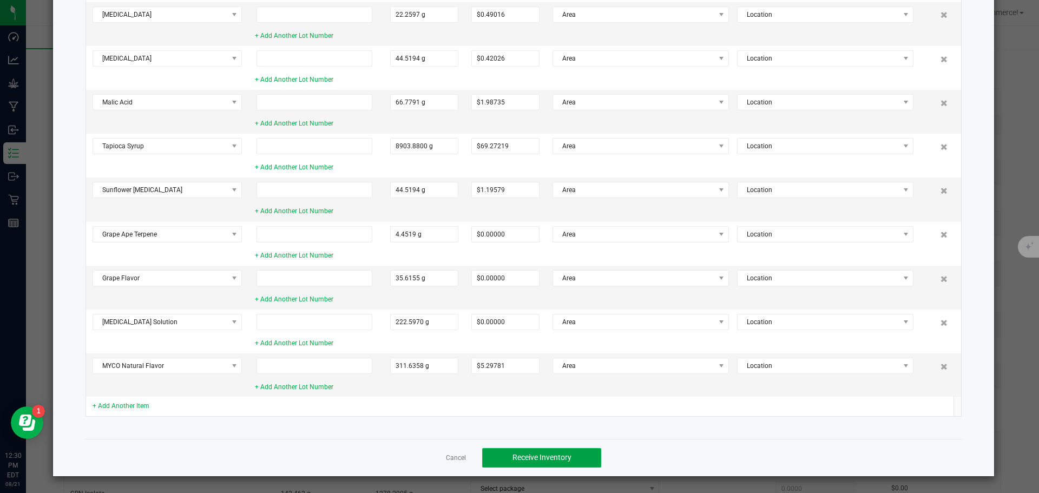
click at [533, 458] on span "Receive Inventory" at bounding box center [542, 457] width 59 height 9
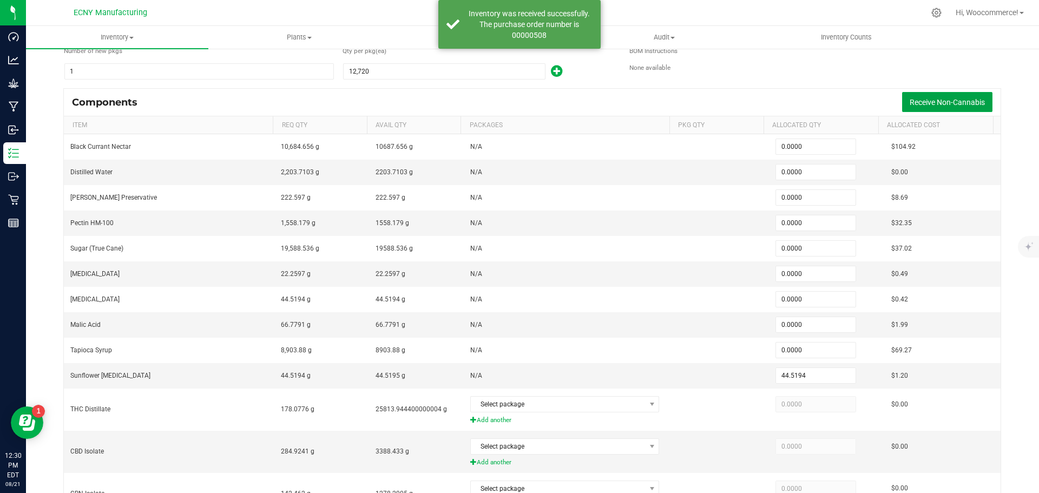
type input "10,684.6560"
type input "2,203.7103"
type input "222.5970"
type input "1,558.1790"
type input "19,588.5360"
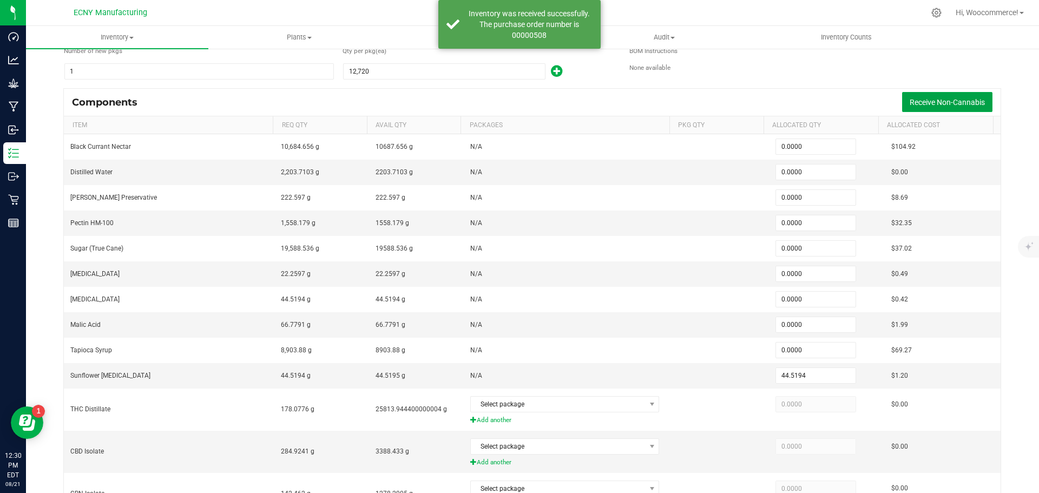
type input "22.2597"
type input "44.5194"
type input "66.7791"
type input "8,903.8800"
type input "35.6155"
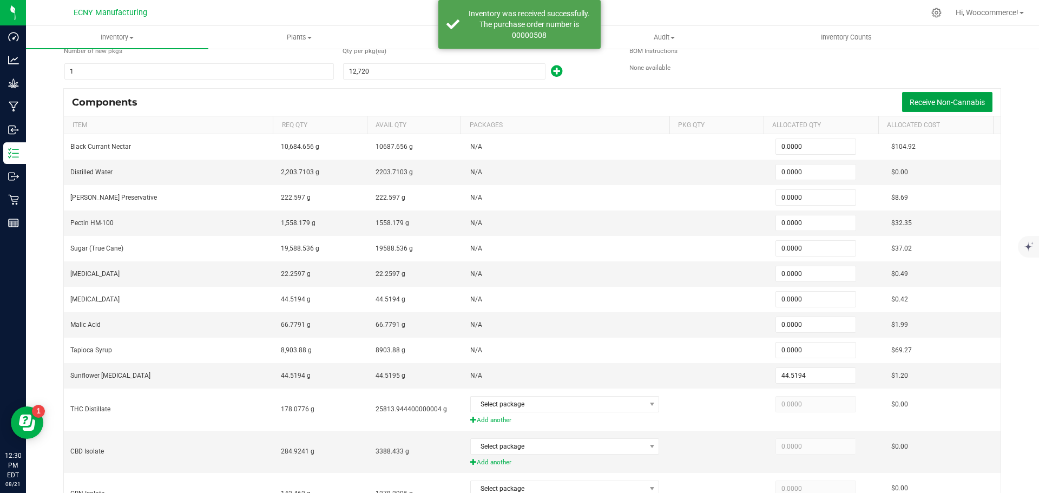
type input "222.5970"
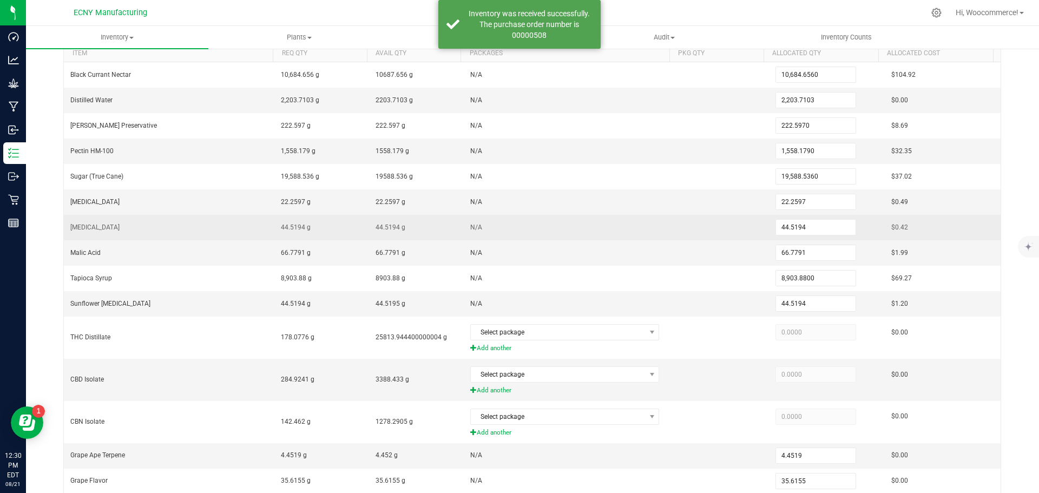
scroll to position [154, 0]
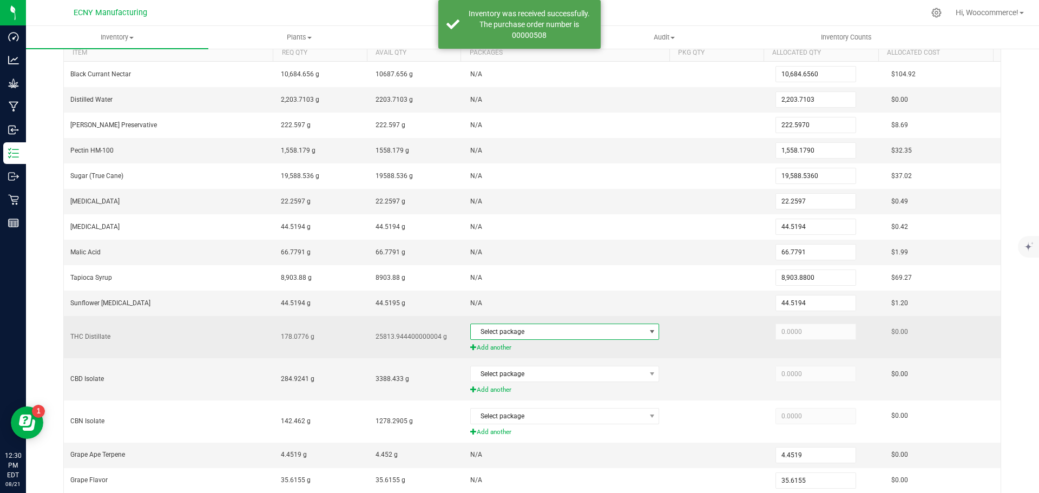
click at [516, 329] on span "Select package" at bounding box center [558, 331] width 174 height 15
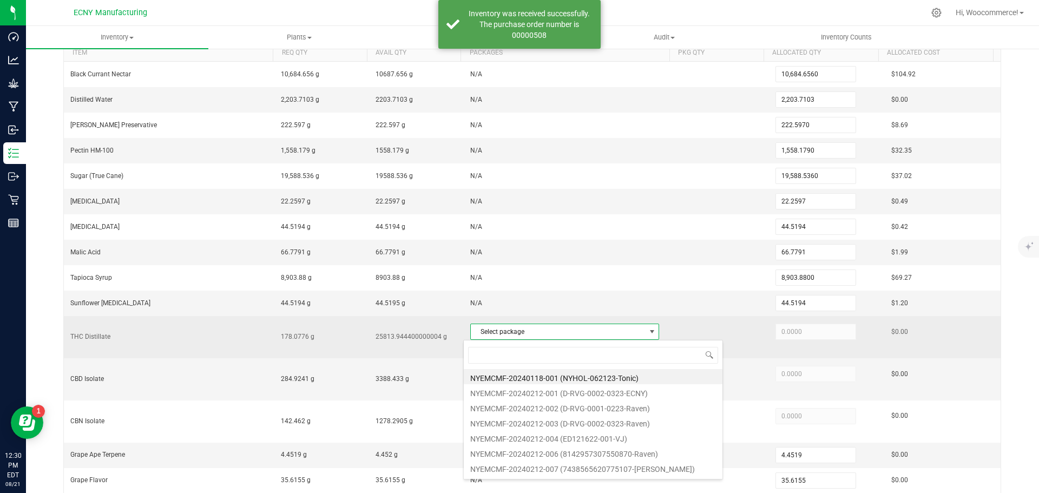
scroll to position [16, 185]
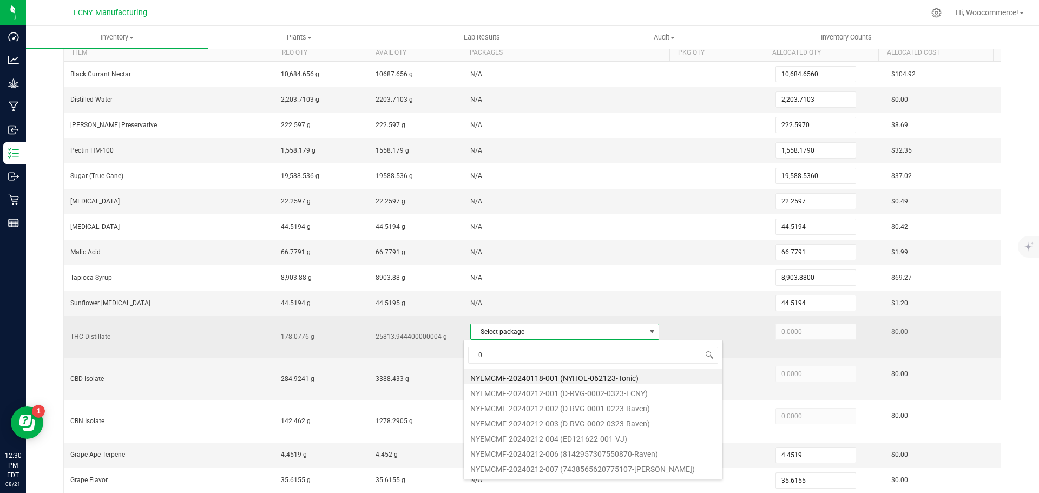
type input "03"
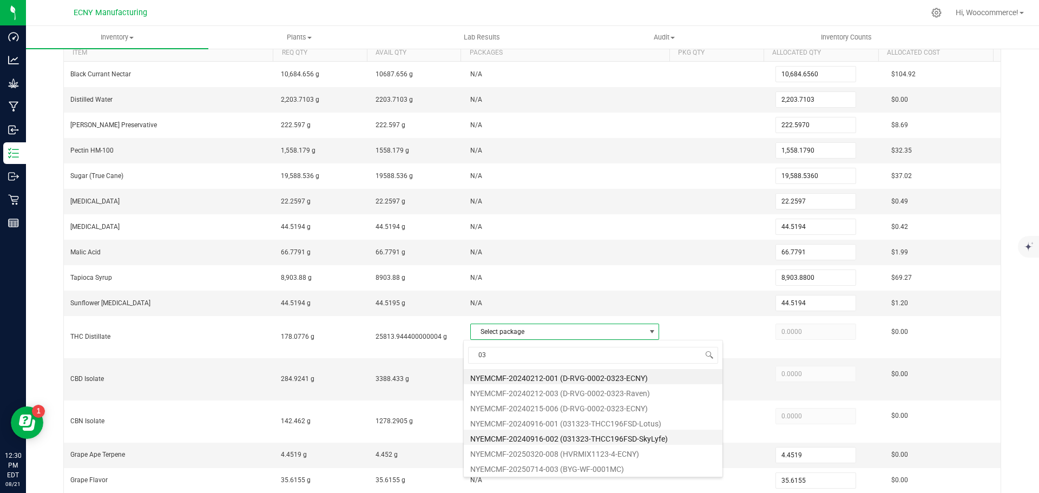
click at [535, 432] on li "NYEMCMF-20240916-002 (031323-THCC196FSD-SkyLyfe)" at bounding box center [593, 437] width 259 height 15
type input "178.0776"
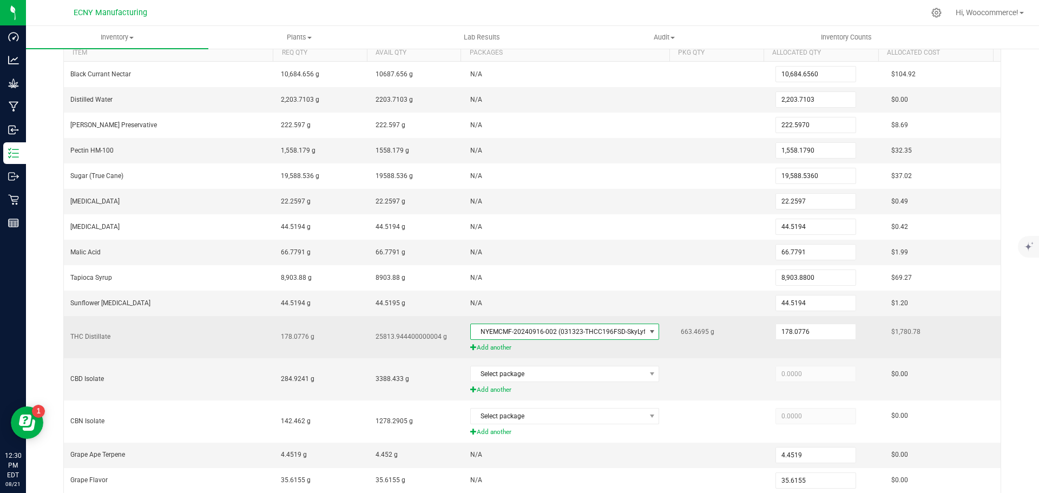
scroll to position [223, 0]
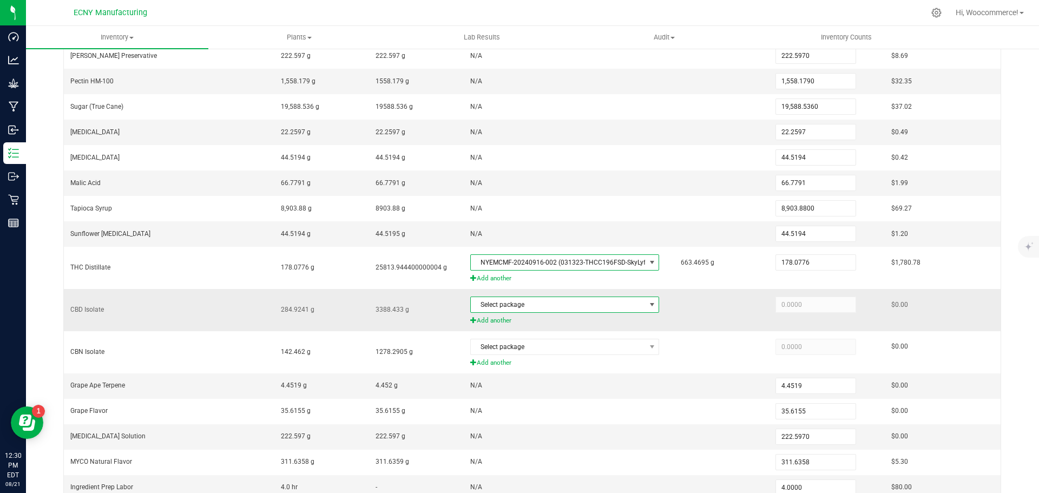
click at [600, 309] on span "Select package" at bounding box center [558, 304] width 174 height 15
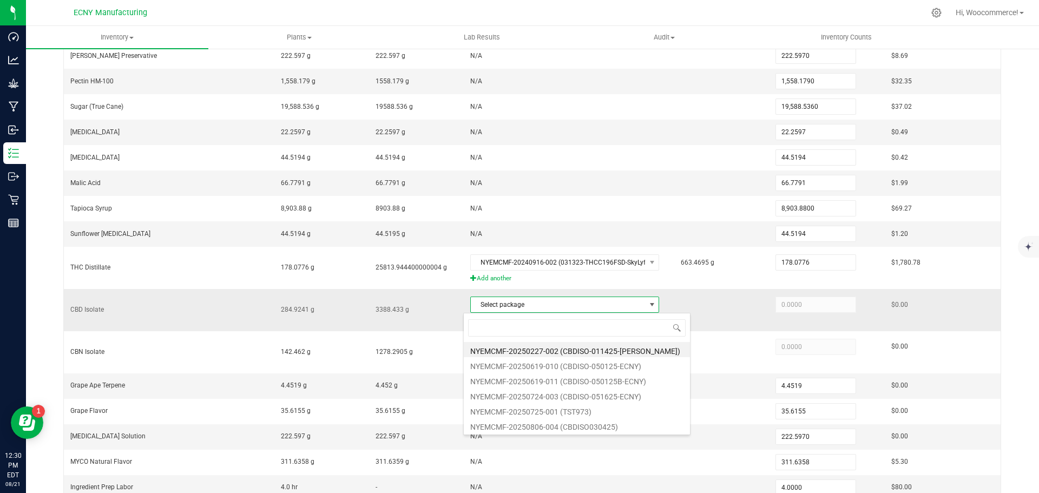
scroll to position [16, 185]
click at [582, 366] on li "NYEMCMF-20250619-010 (CBDISO-050125-ECNY)" at bounding box center [577, 364] width 226 height 15
type input "284.9241"
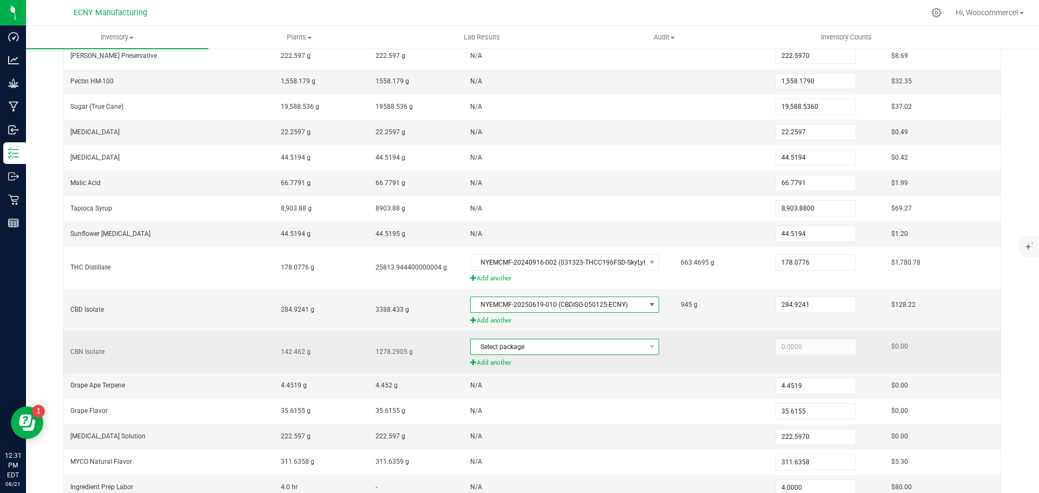
click at [558, 350] on span "Select package" at bounding box center [558, 346] width 174 height 15
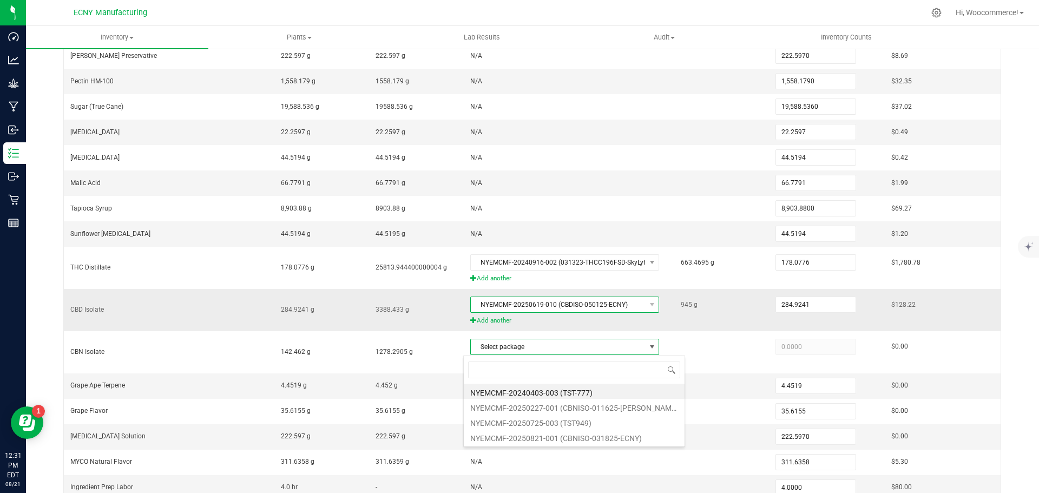
click at [553, 313] on span "NYEMCMF-20250619-010 (CBDISO-050125-ECNY)" at bounding box center [564, 305] width 189 height 16
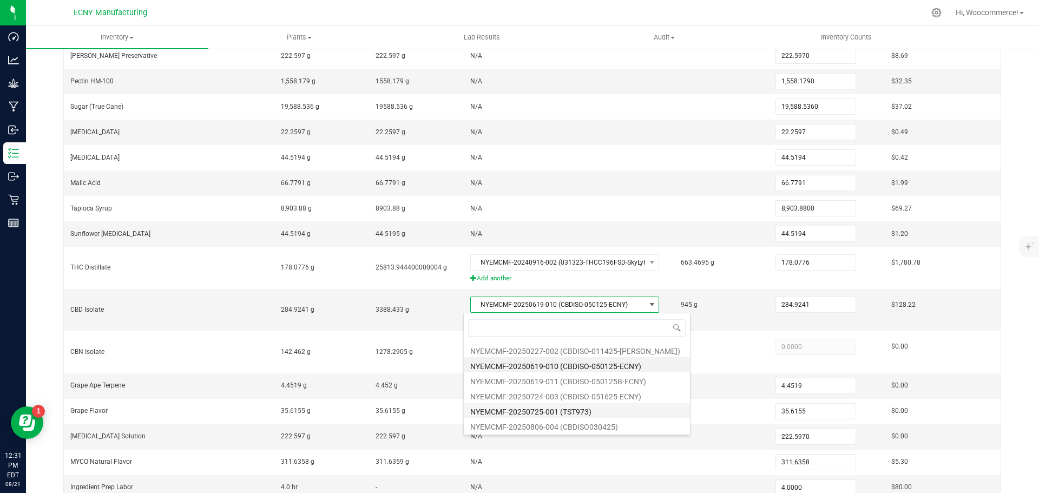
click at [555, 411] on li "NYEMCMF-20250725-001 (TST973)" at bounding box center [577, 410] width 226 height 15
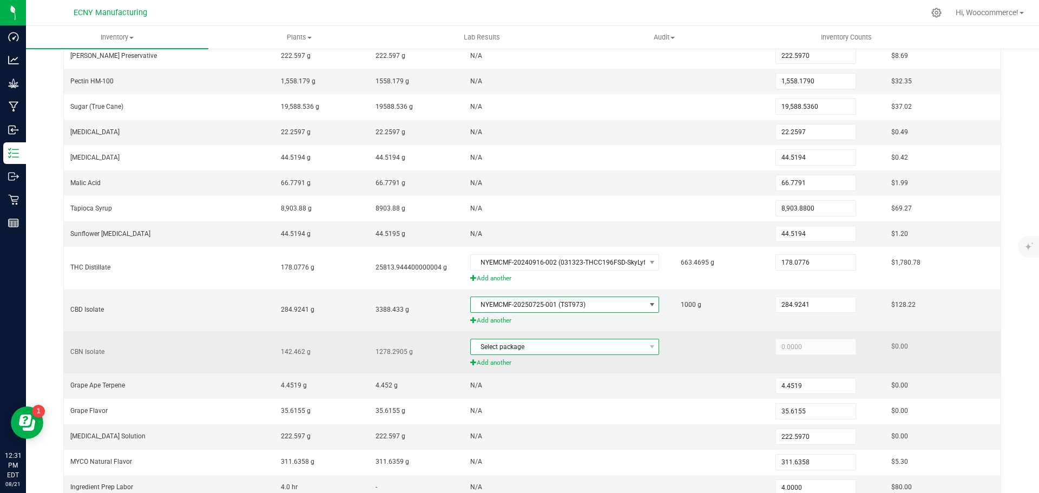
click at [554, 351] on span "Select package" at bounding box center [558, 346] width 174 height 15
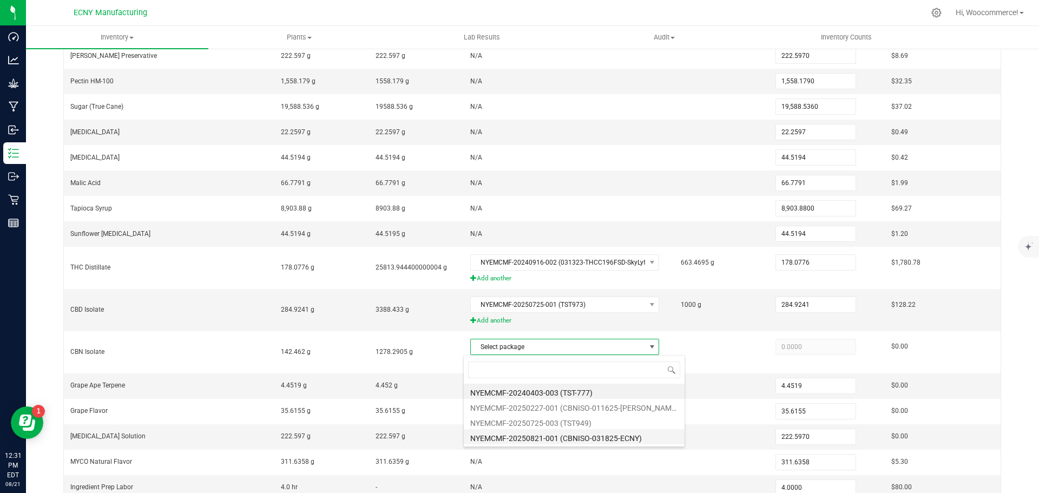
click at [525, 434] on li "NYEMCMF-20250821-001 (CBNISO-031825-ECNY)" at bounding box center [574, 436] width 221 height 15
type input "142.4620"
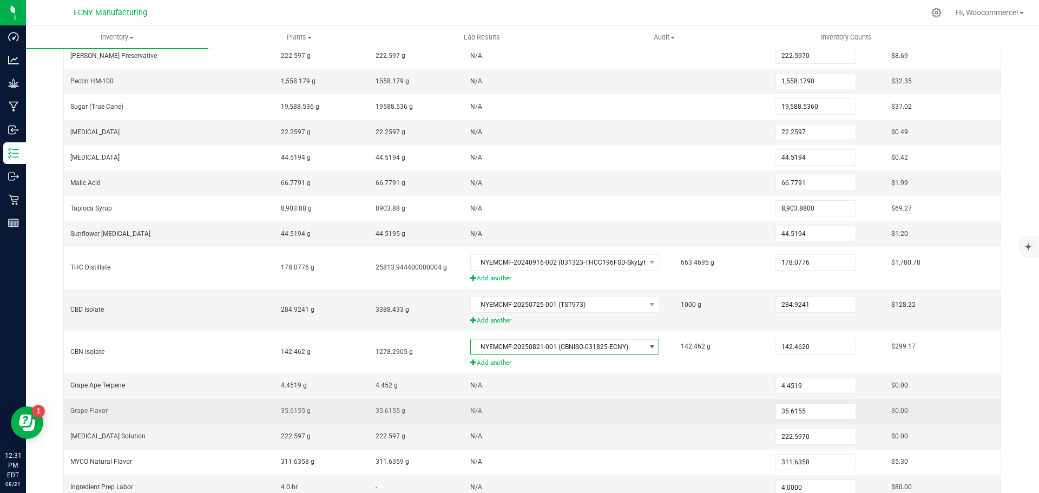
scroll to position [310, 0]
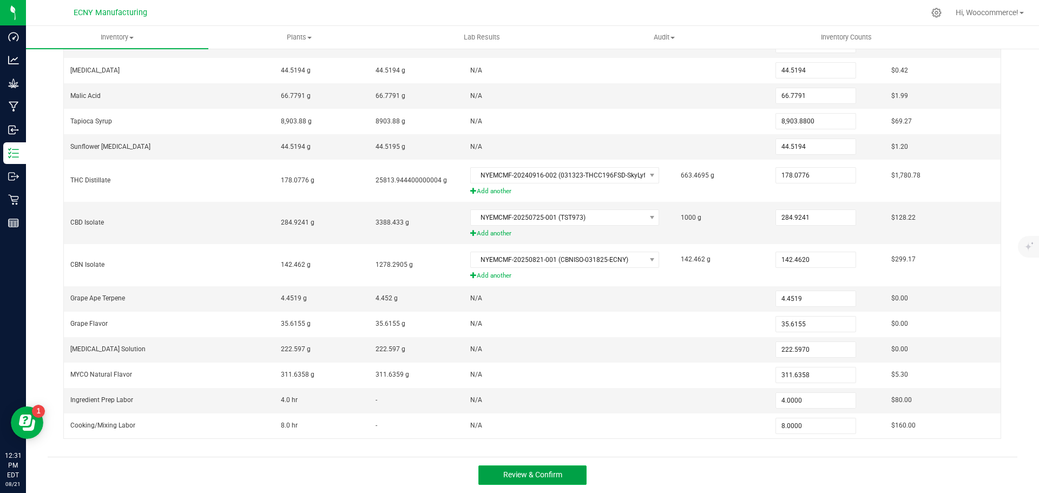
click at [508, 469] on button "Review & Confirm" at bounding box center [532, 474] width 108 height 19
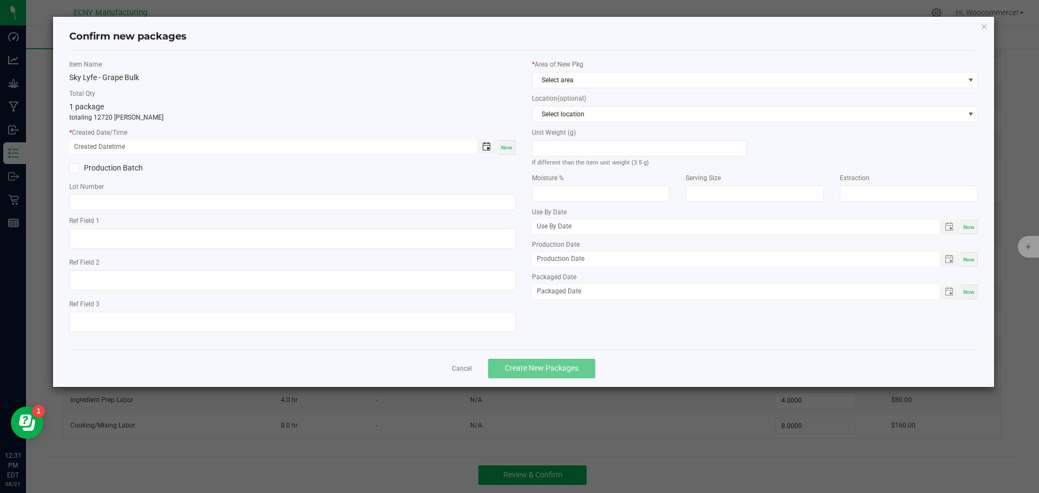
click at [484, 149] on span "Toggle popup" at bounding box center [486, 146] width 9 height 9
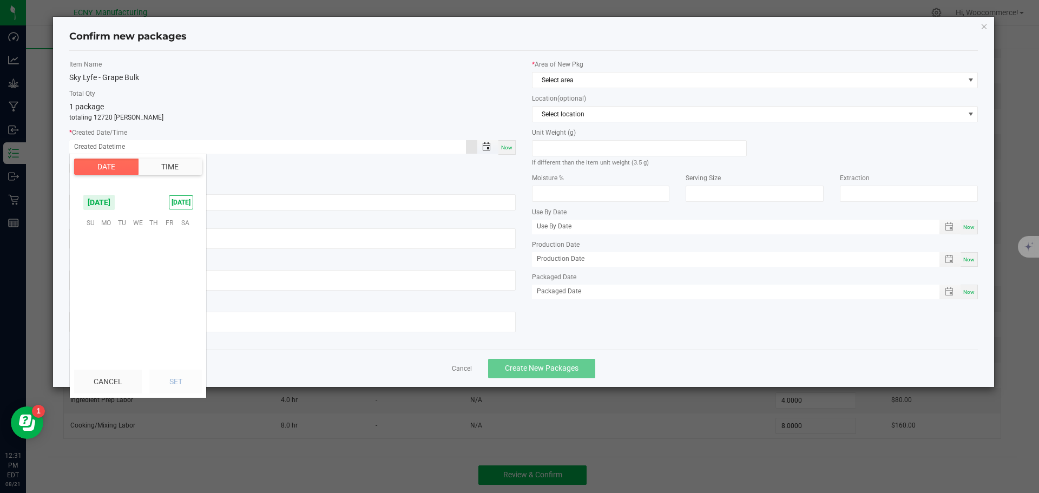
scroll to position [175405, 0]
click at [105, 307] on span "25" at bounding box center [107, 306] width 16 height 17
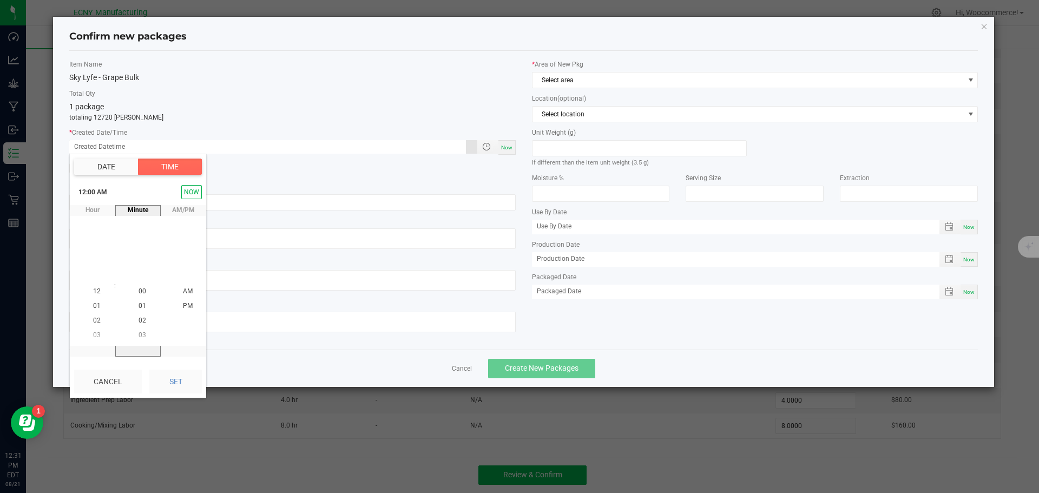
click at [109, 168] on button "Date" at bounding box center [106, 167] width 64 height 16
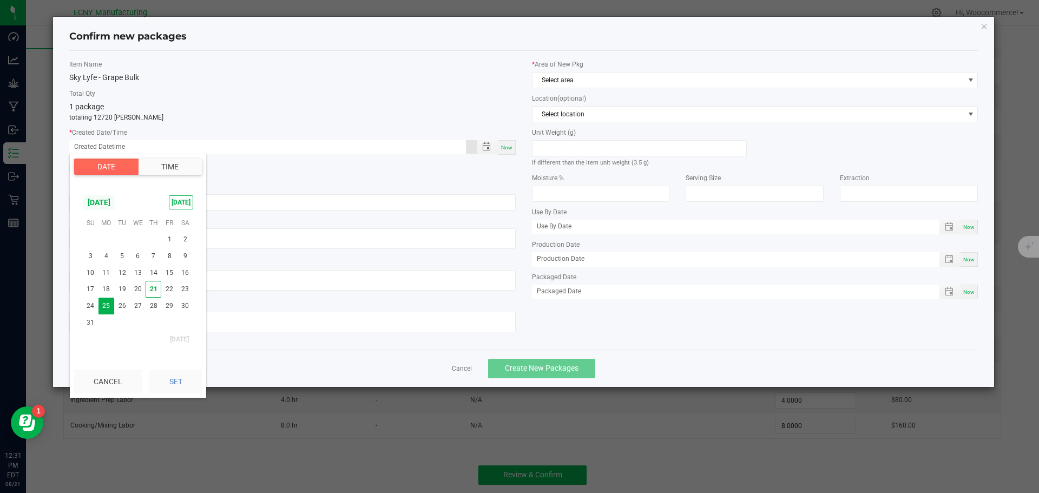
click at [114, 202] on span "[DATE]" at bounding box center [99, 202] width 32 height 16
click at [116, 247] on span "[DATE]" at bounding box center [116, 248] width 22 height 22
click at [179, 376] on button "Set" at bounding box center [175, 382] width 52 height 24
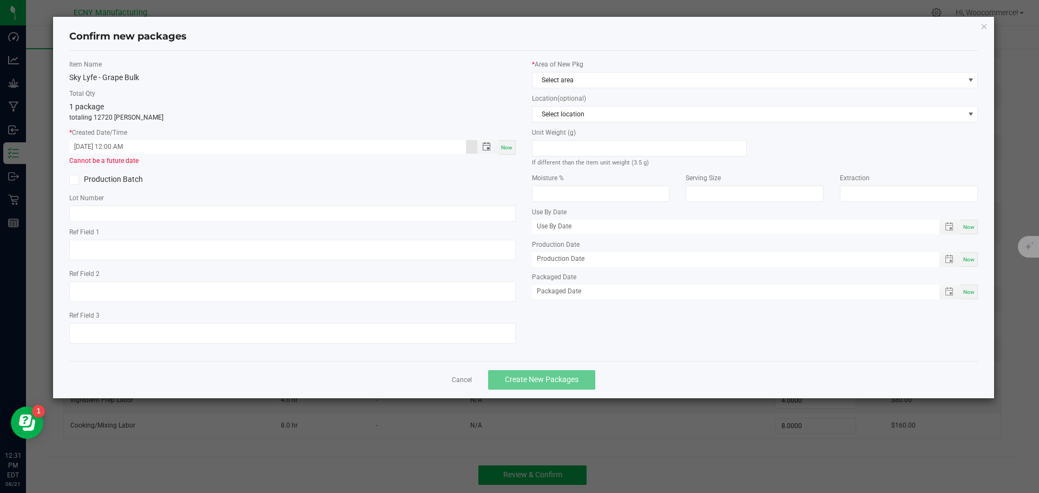
click at [413, 143] on input "[DATE] 12:00 AM" at bounding box center [267, 147] width 397 height 14
click at [483, 147] on span "Toggle popup" at bounding box center [486, 146] width 9 height 9
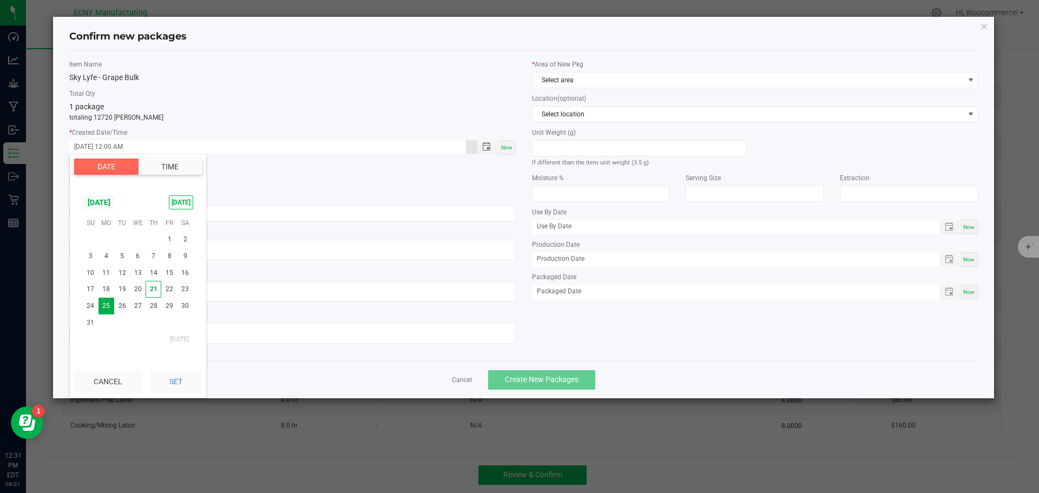
click at [115, 204] on span "[DATE]" at bounding box center [99, 202] width 32 height 16
click at [114, 249] on span "[DATE]" at bounding box center [116, 248] width 22 height 22
click at [170, 284] on span "25" at bounding box center [169, 289] width 16 height 17
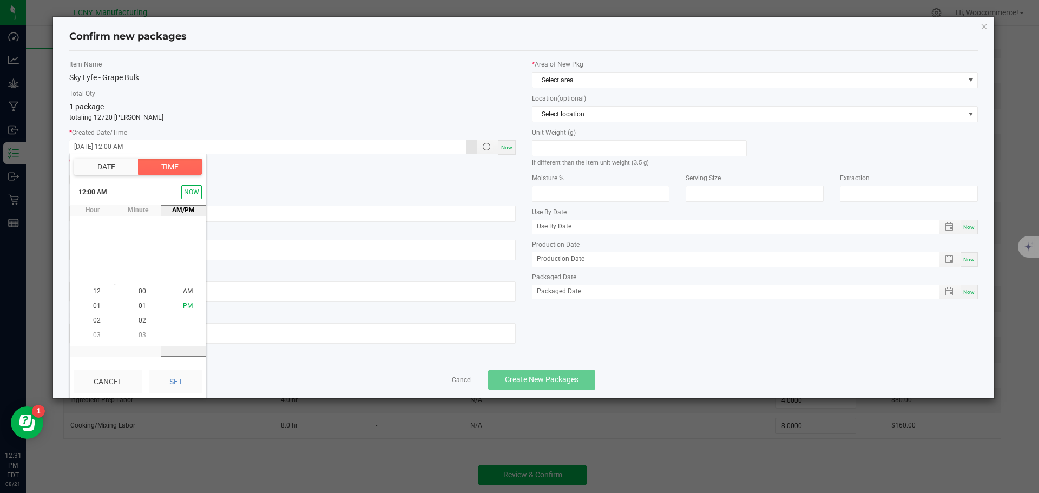
click at [185, 303] on span "PM" at bounding box center [188, 306] width 10 height 8
click at [95, 332] on span "03" at bounding box center [97, 336] width 8 height 8
click at [165, 373] on button "Set" at bounding box center [175, 382] width 52 height 24
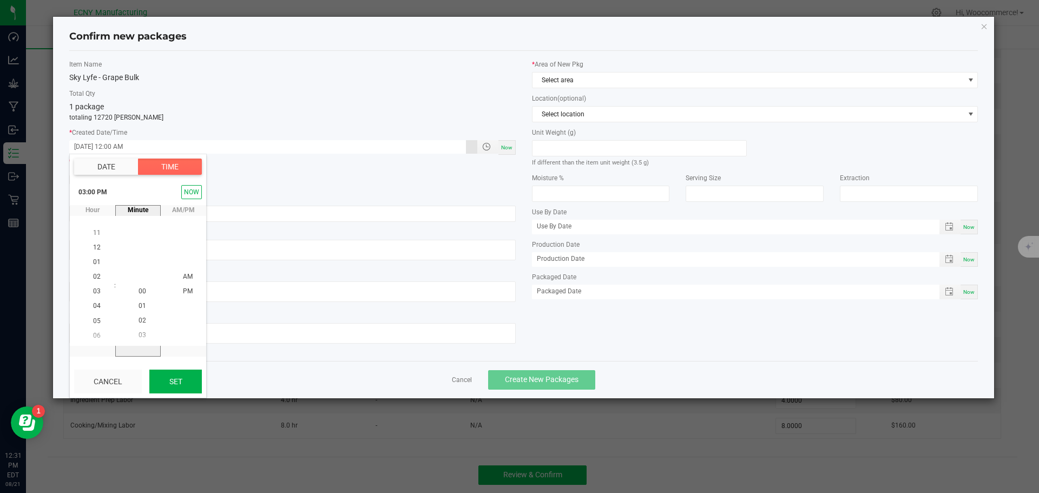
type input "[DATE] 03:00 PM"
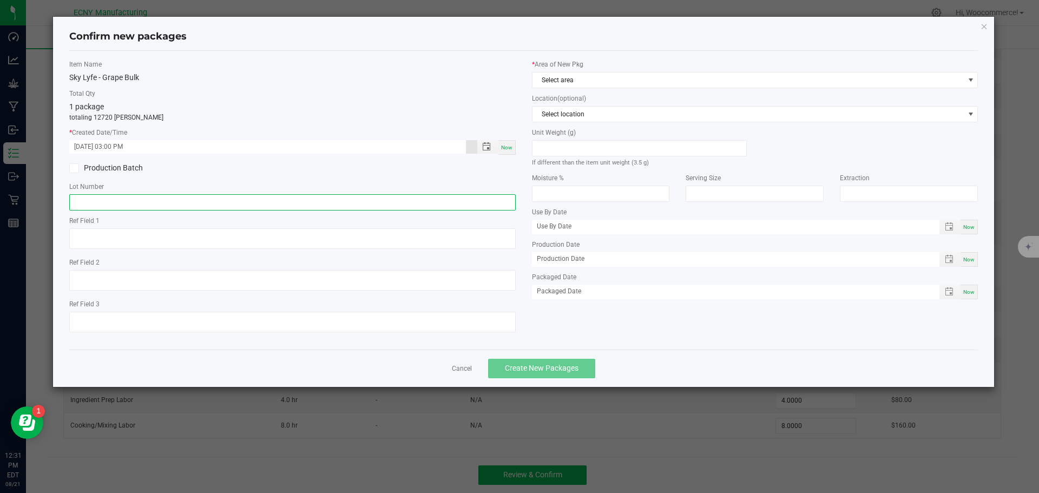
click at [150, 201] on input "text" at bounding box center [292, 202] width 446 height 16
type input "SLG102"
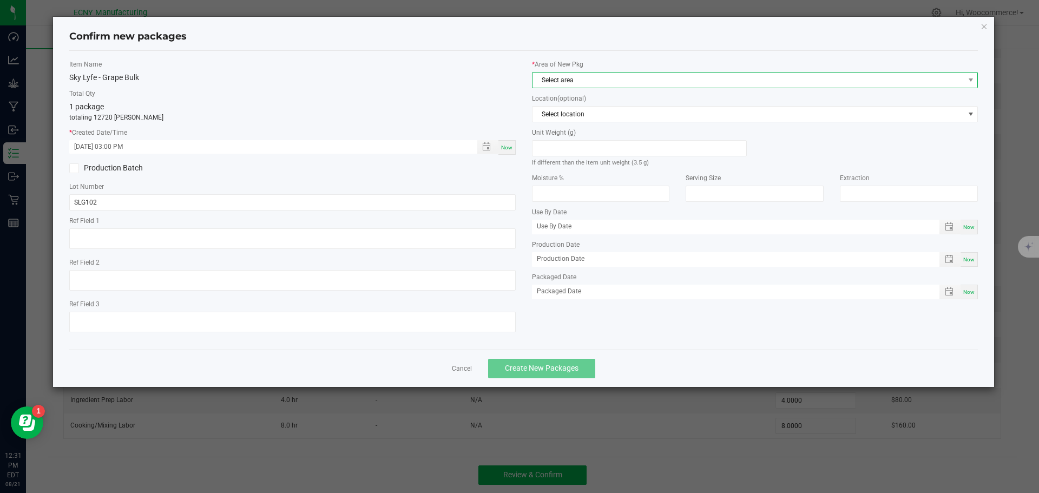
click at [625, 75] on span "Select area" at bounding box center [749, 80] width 432 height 15
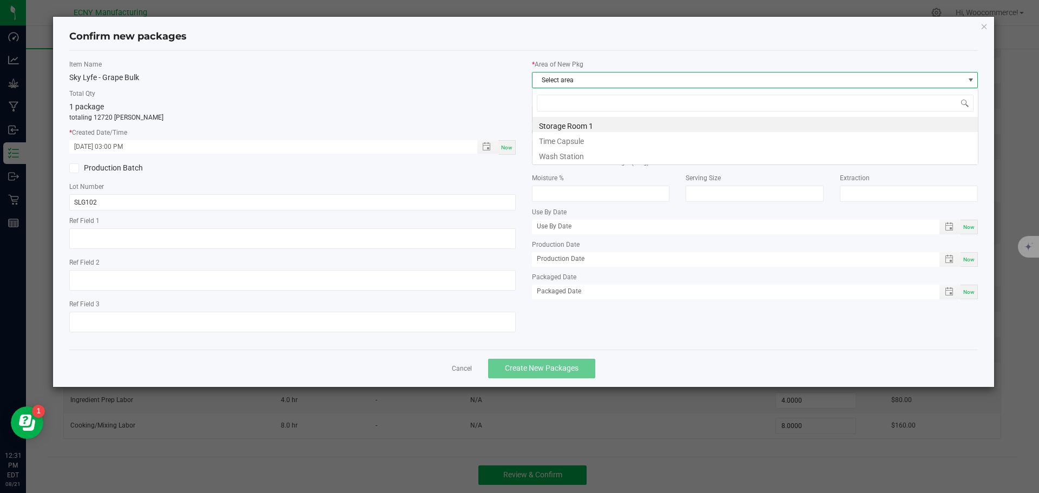
scroll to position [16, 446]
click at [559, 122] on li "Storage Room 1" at bounding box center [755, 124] width 445 height 15
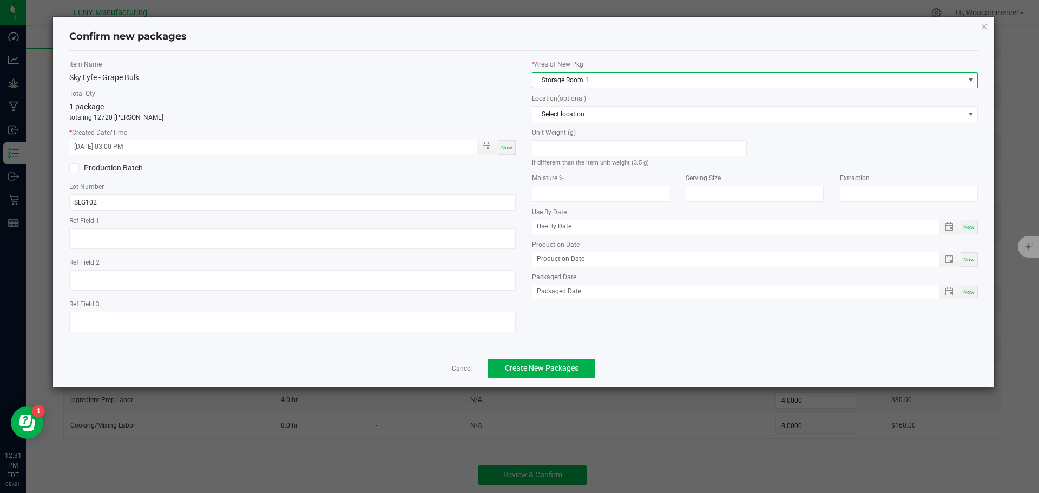
click at [511, 383] on div "Cancel Create New Packages" at bounding box center [523, 368] width 909 height 37
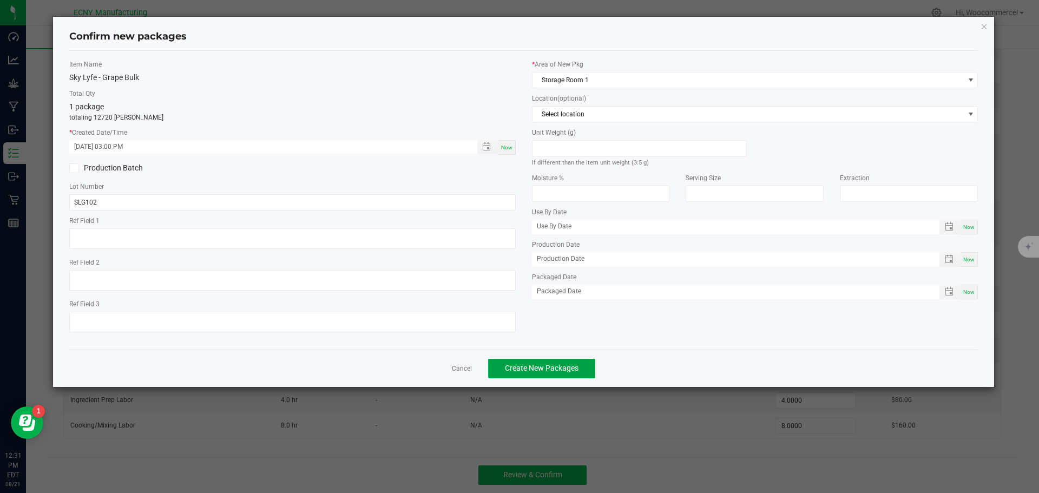
click at [506, 370] on span "Create New Packages" at bounding box center [542, 368] width 74 height 9
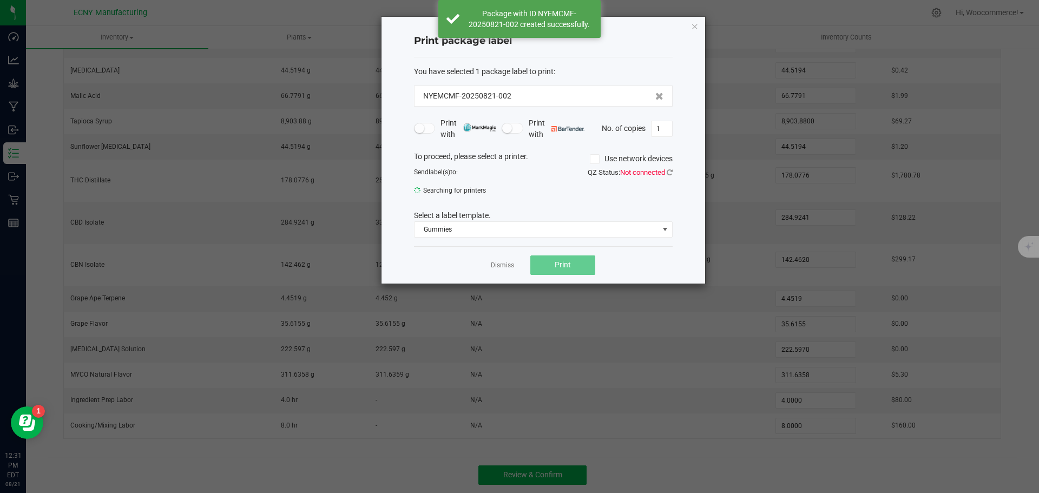
click at [498, 253] on div "Dismiss Print" at bounding box center [543, 264] width 259 height 37
click at [496, 260] on app-cancel-button "Dismiss" at bounding box center [502, 265] width 23 height 11
click at [496, 266] on link "Dismiss" at bounding box center [502, 265] width 23 height 9
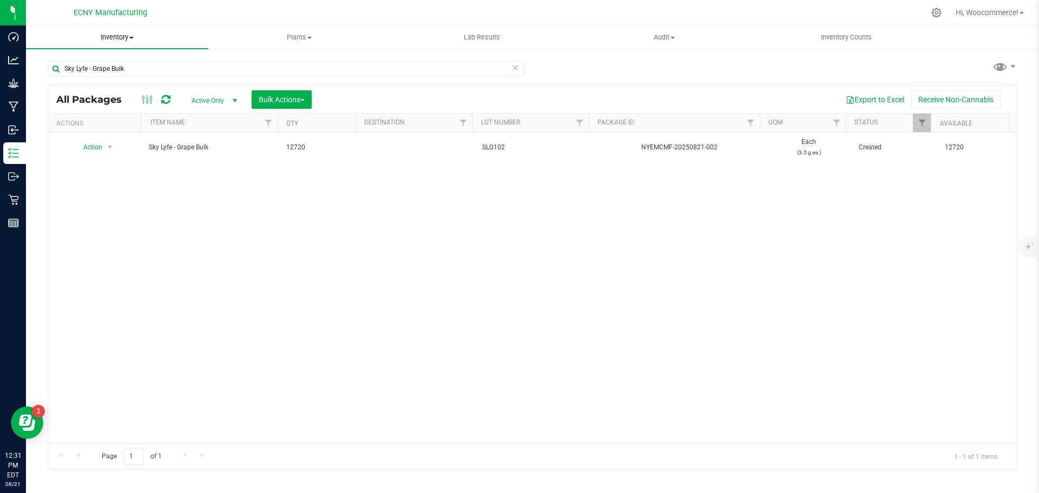
click at [121, 37] on span "Inventory" at bounding box center [117, 37] width 182 height 10
click at [63, 128] on span "From bill of materials" at bounding box center [75, 130] width 98 height 9
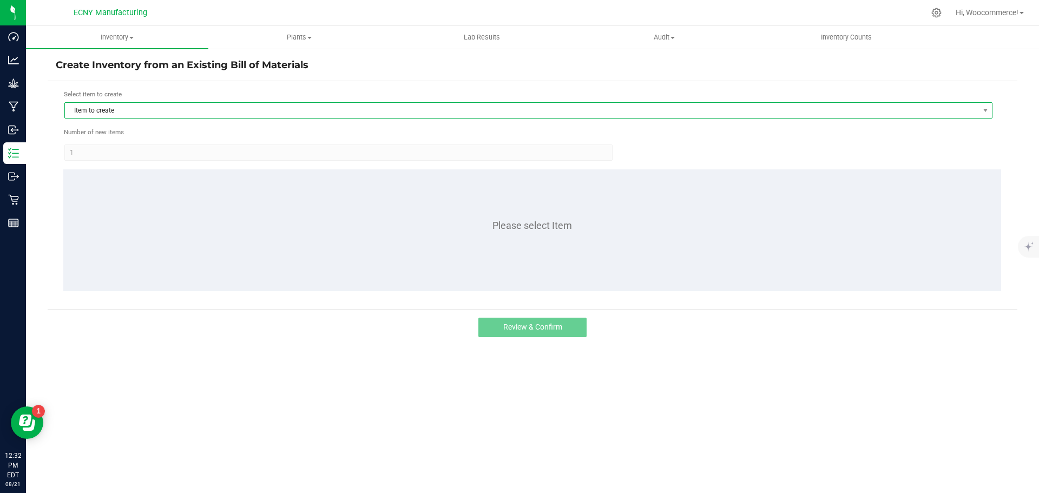
click at [148, 110] on span "Item to create" at bounding box center [522, 110] width 914 height 15
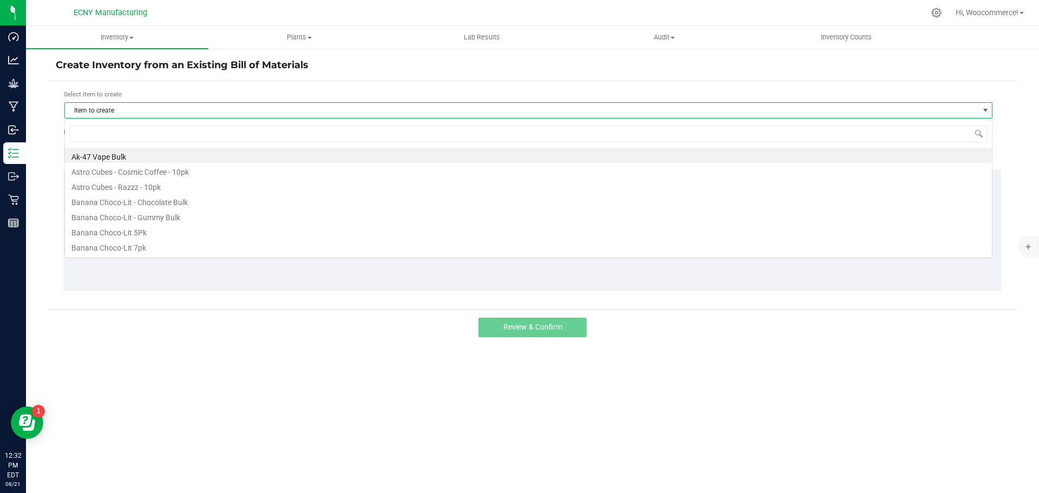
scroll to position [16, 928]
type input "cherry"
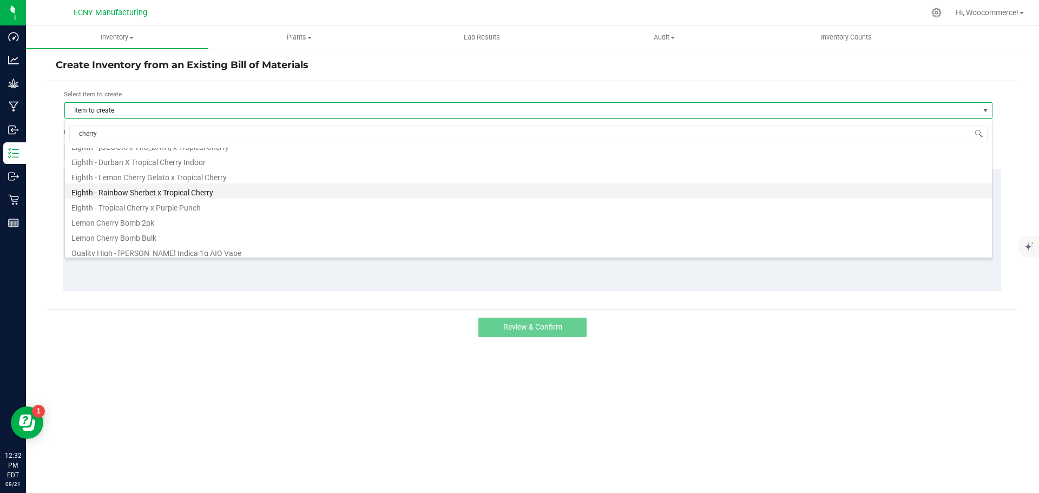
scroll to position [89, 0]
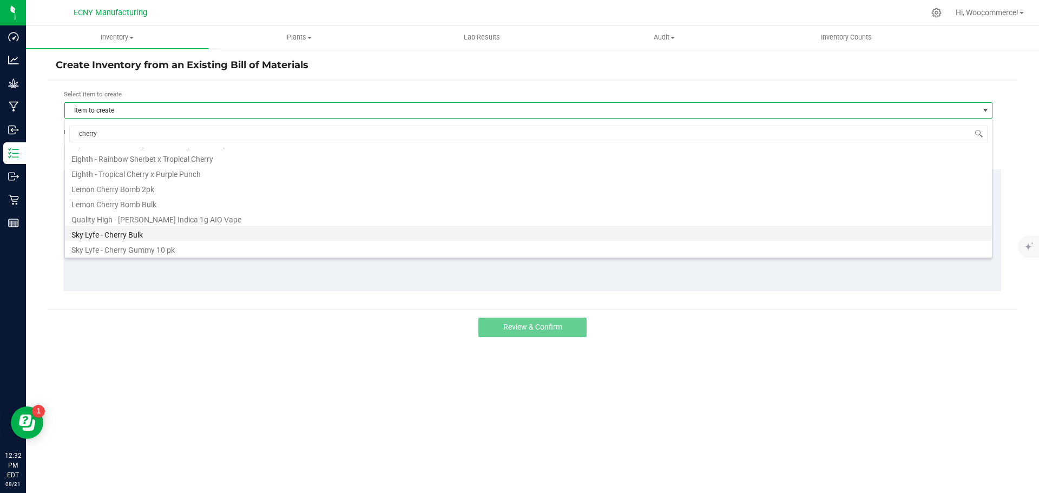
click at [111, 233] on li "Sky Lyfe - Cherry Bulk" at bounding box center [528, 233] width 927 height 15
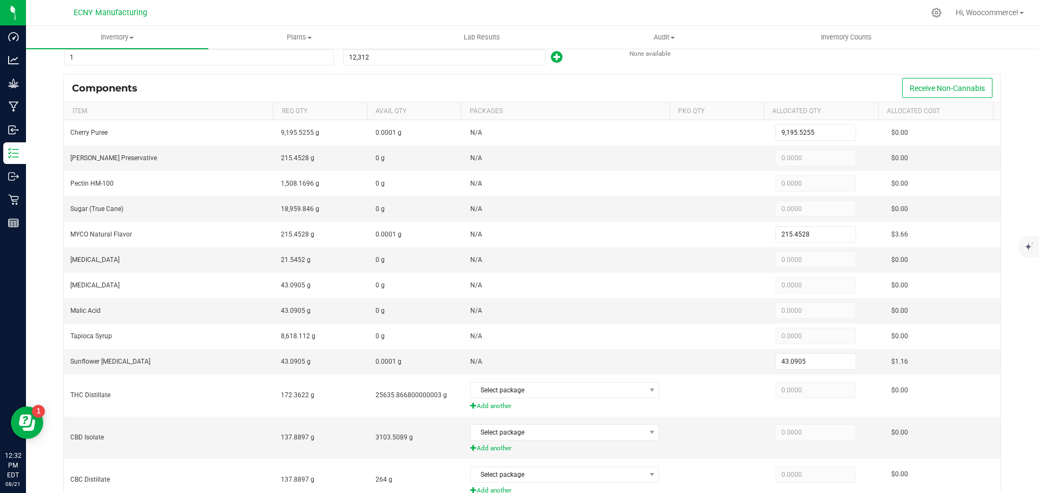
scroll to position [70, 0]
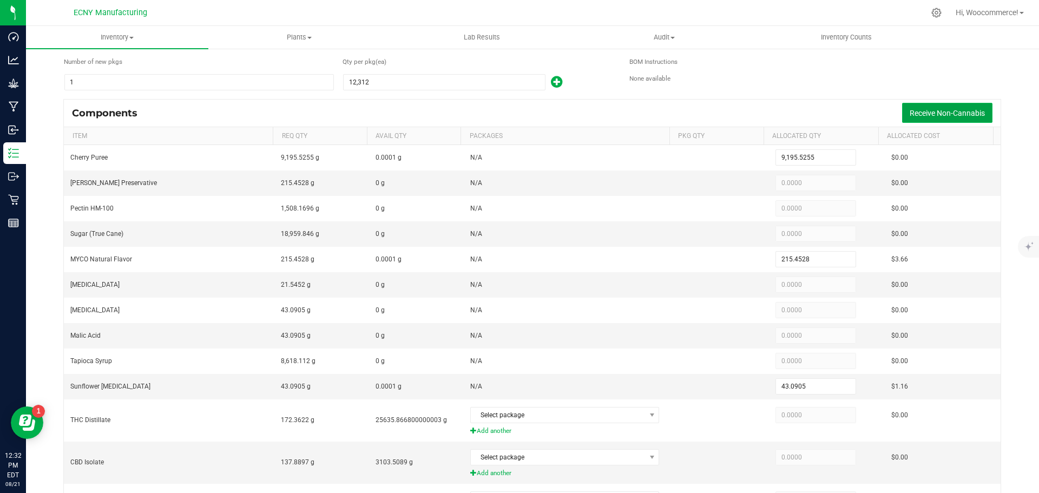
click at [939, 115] on span "Receive Non-Cannabis" at bounding box center [947, 113] width 75 height 9
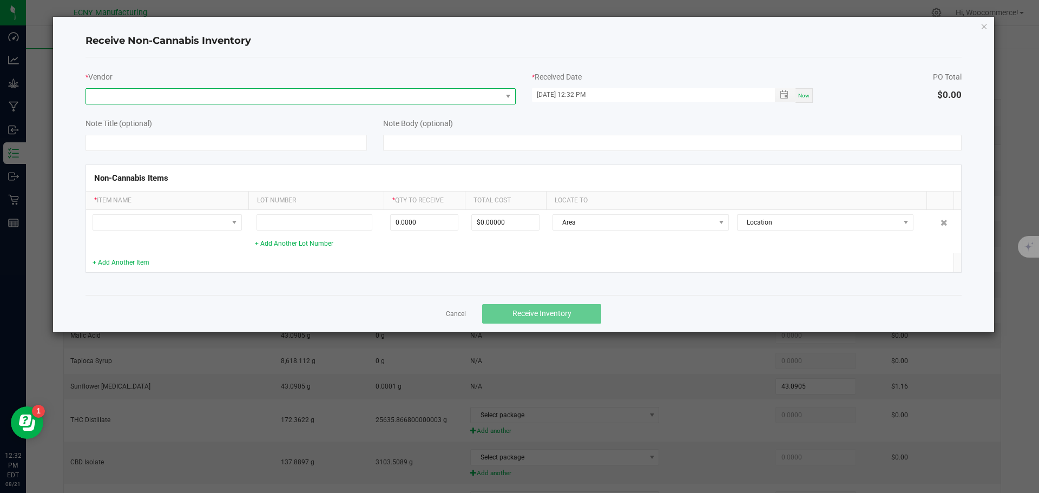
click at [426, 98] on span at bounding box center [294, 96] width 416 height 15
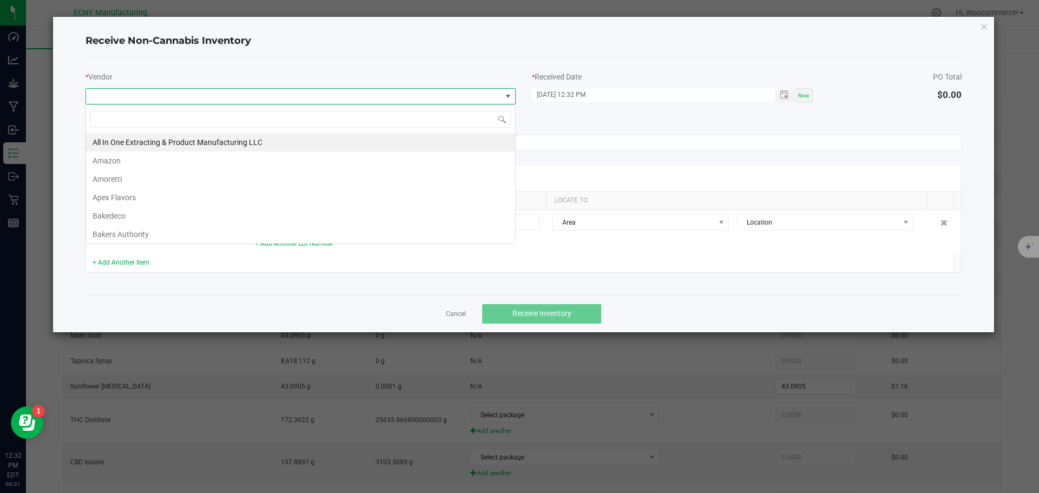
scroll to position [16, 430]
type input "ini"
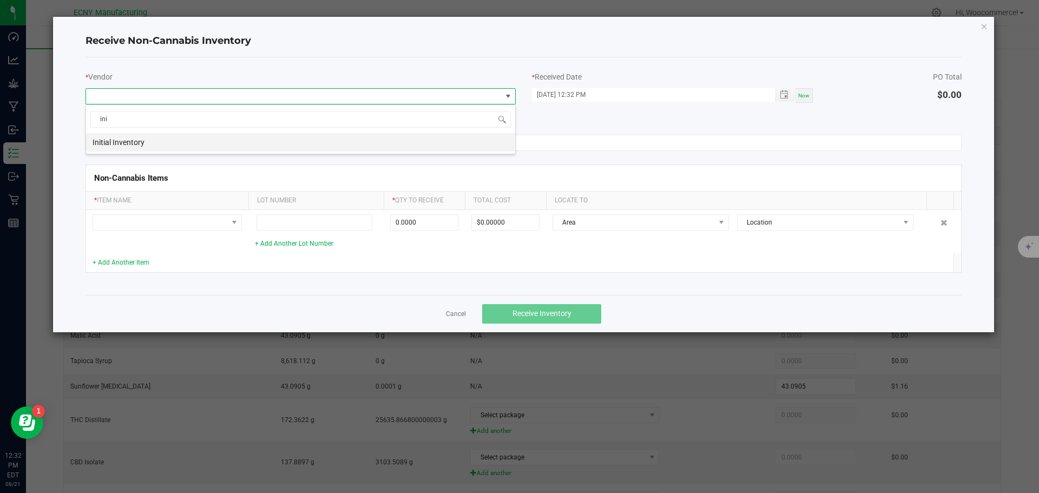
click at [352, 144] on li "Initial Inventory" at bounding box center [300, 142] width 429 height 18
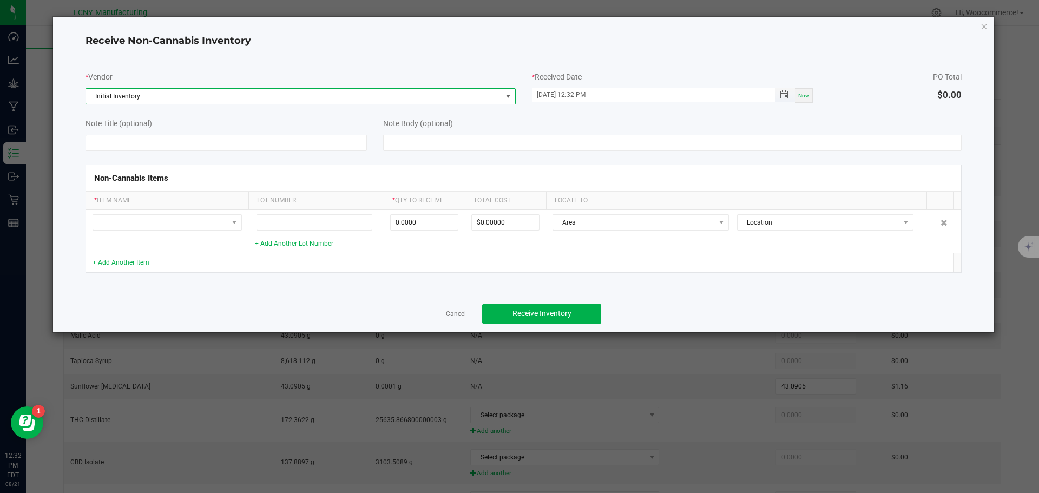
click at [789, 94] on span "Toggle popup" at bounding box center [784, 94] width 18 height 9
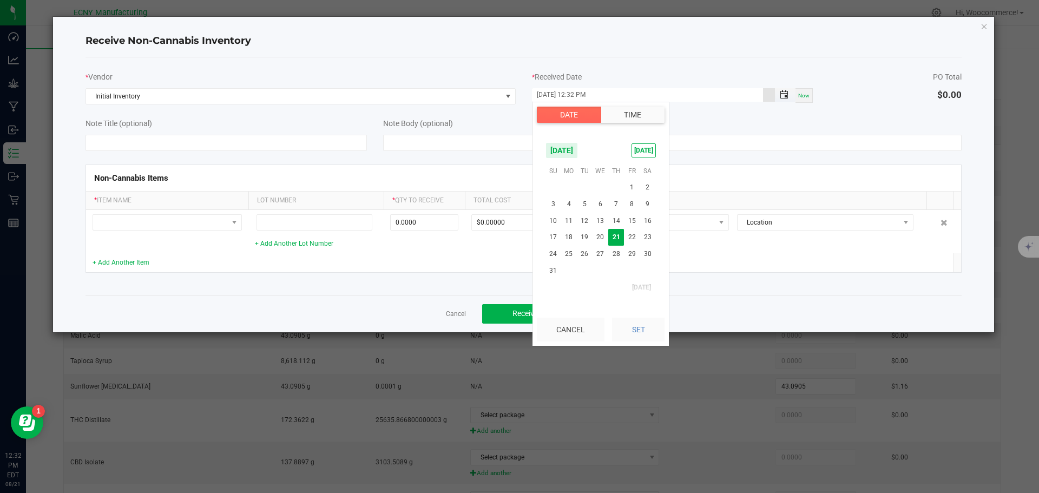
scroll to position [15, 0]
click at [557, 150] on span "[DATE]" at bounding box center [562, 150] width 32 height 16
click at [575, 191] on span "[DATE]" at bounding box center [578, 196] width 22 height 22
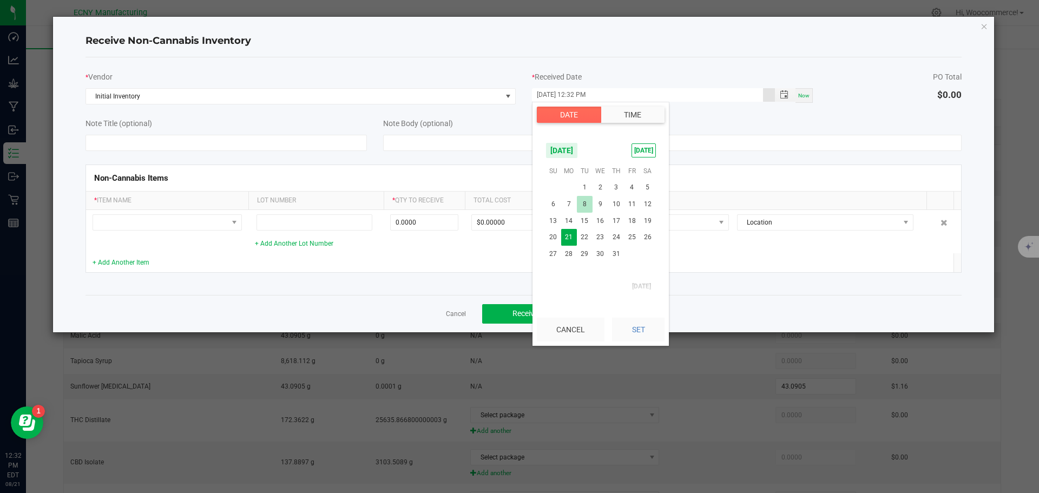
click at [585, 201] on span "8" at bounding box center [585, 204] width 16 height 17
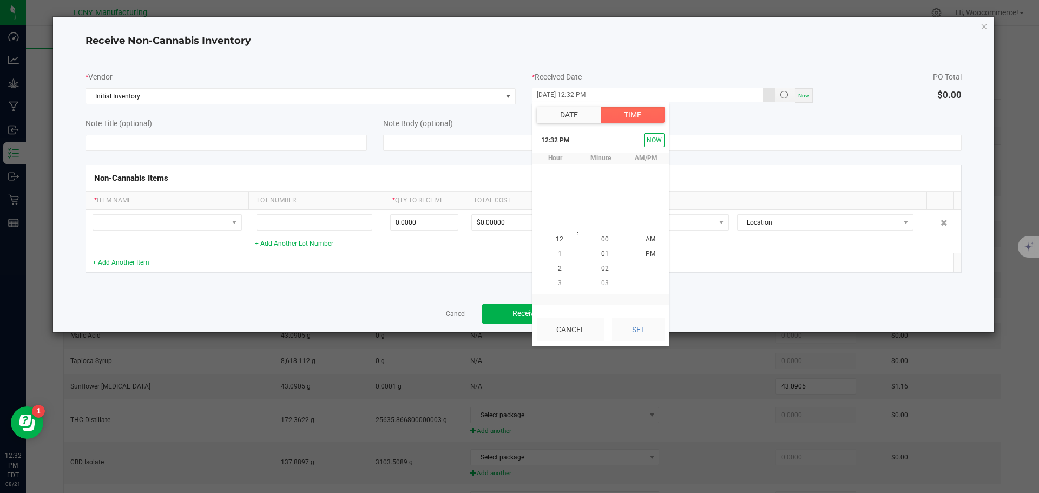
scroll to position [15, 0]
click at [620, 341] on button "Set" at bounding box center [638, 330] width 52 height 24
type input "[DATE] 12:32 PM"
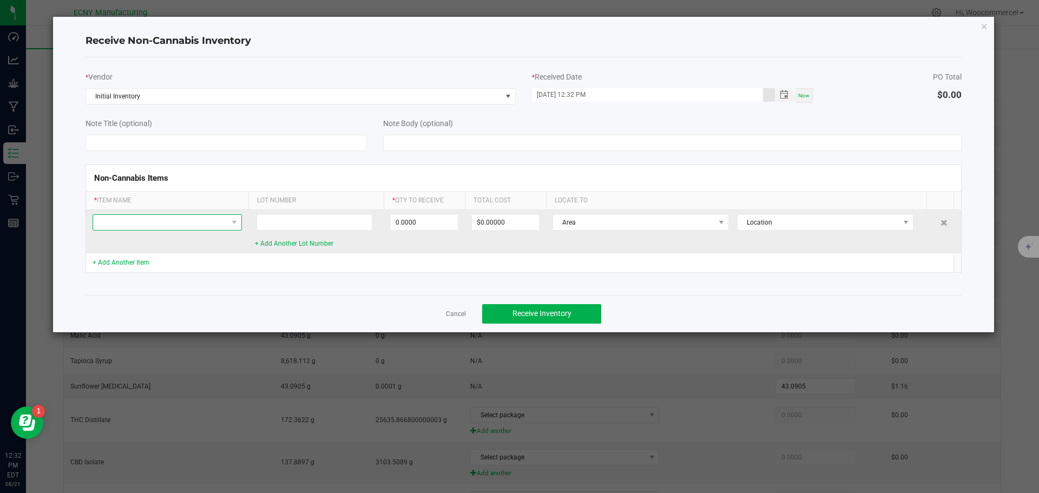
click at [193, 215] on span at bounding box center [160, 222] width 135 height 15
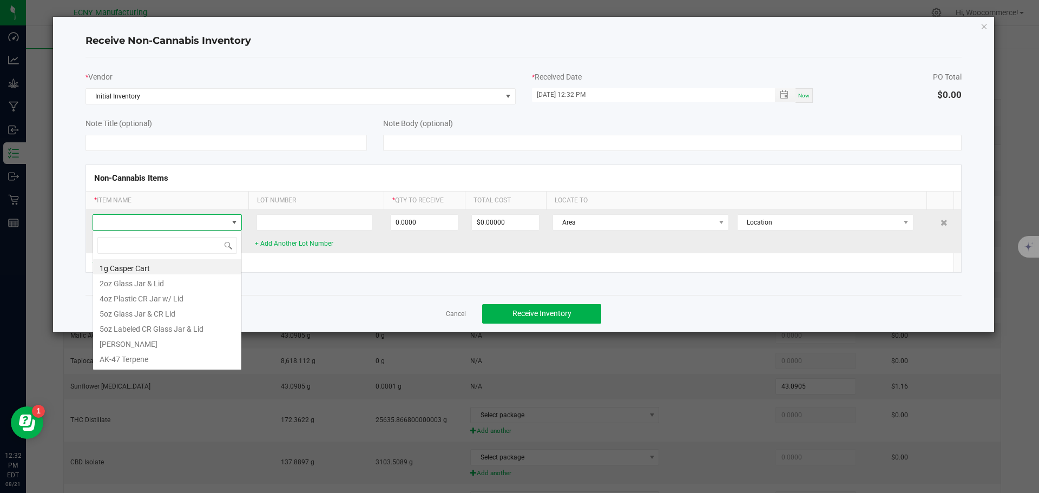
scroll to position [16, 149]
type input "Cherry pur"
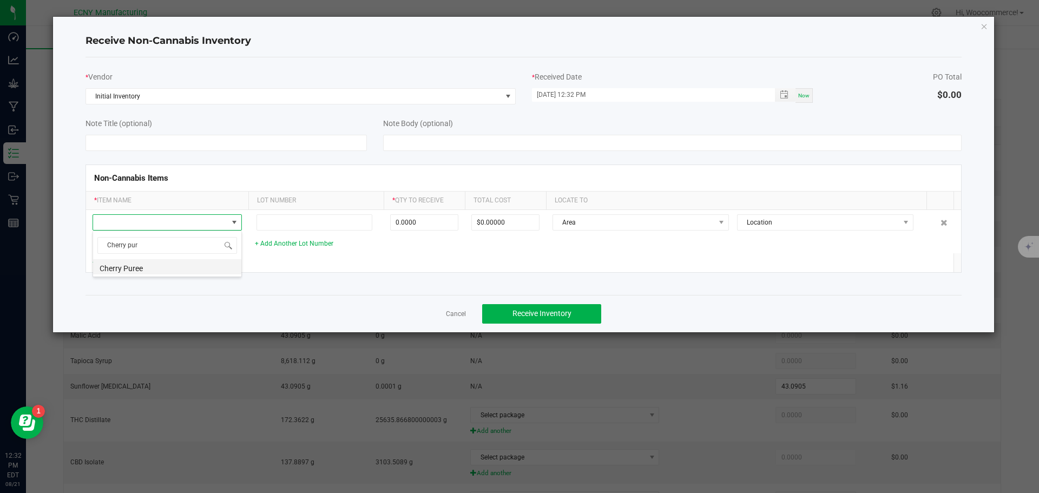
click at [138, 265] on li "Cherry Puree" at bounding box center [167, 266] width 148 height 15
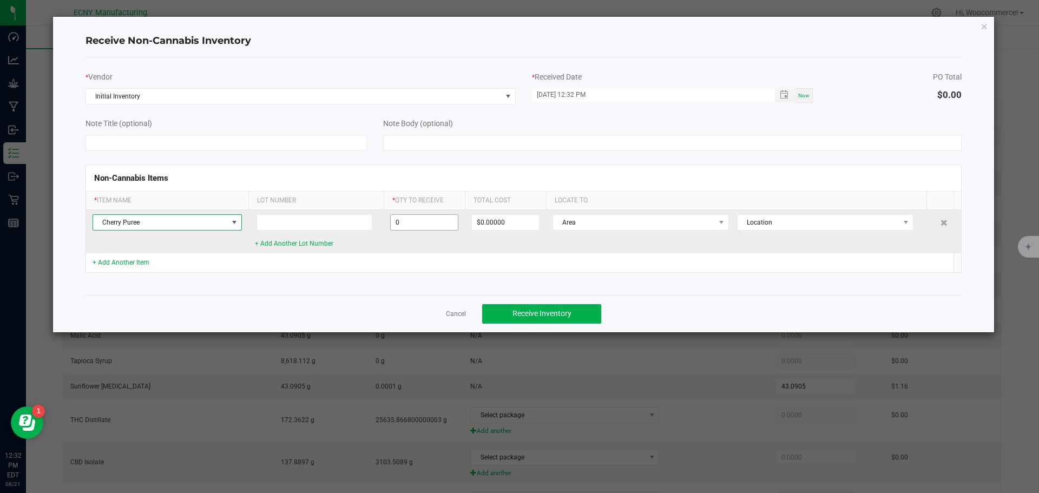
click at [400, 223] on input "0" at bounding box center [424, 222] width 67 height 15
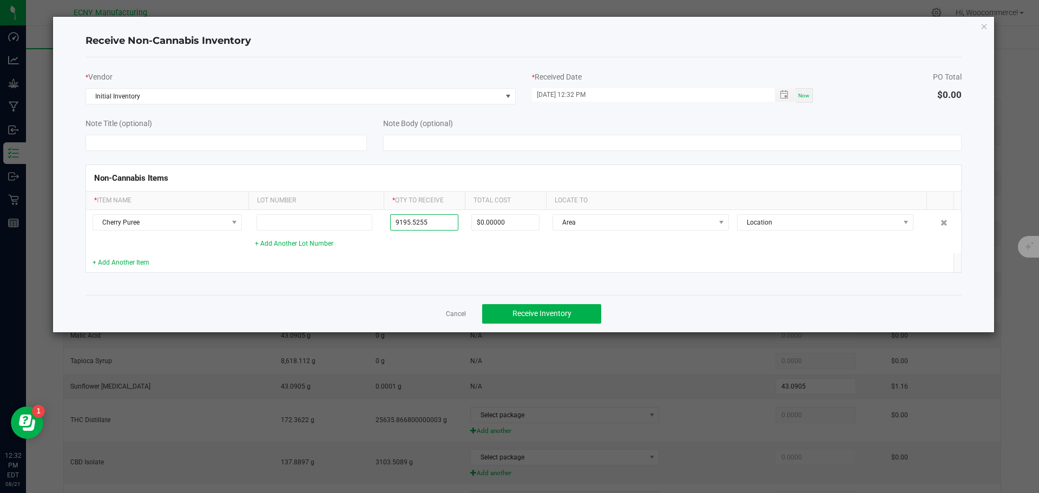
type input "9195.5255 g"
click at [301, 279] on div "Non-Cannabis Items * Item Name Lot Number * Qty to Receive Total Cost Locate To…" at bounding box center [523, 218] width 893 height 135
click at [140, 262] on link "+ Add Another Item" at bounding box center [121, 263] width 57 height 8
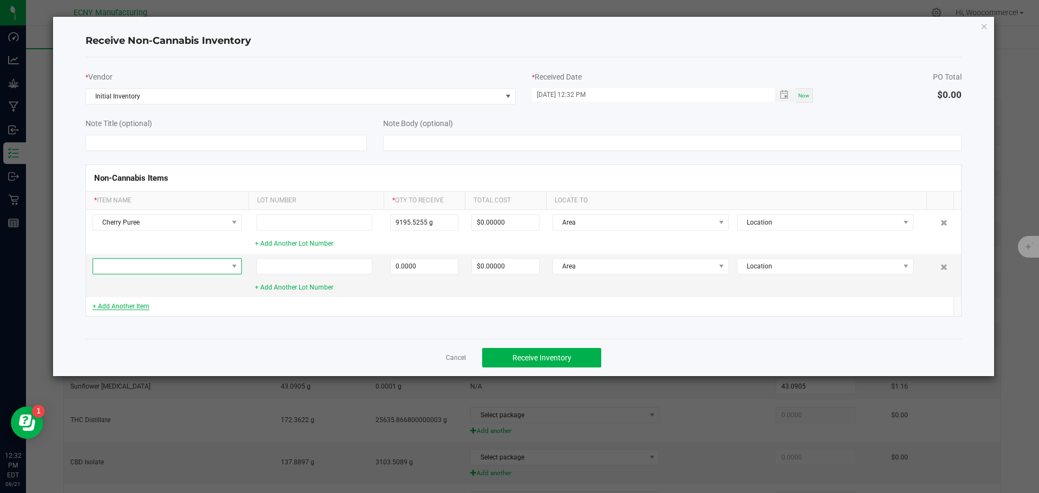
click at [140, 262] on span at bounding box center [160, 266] width 135 height 15
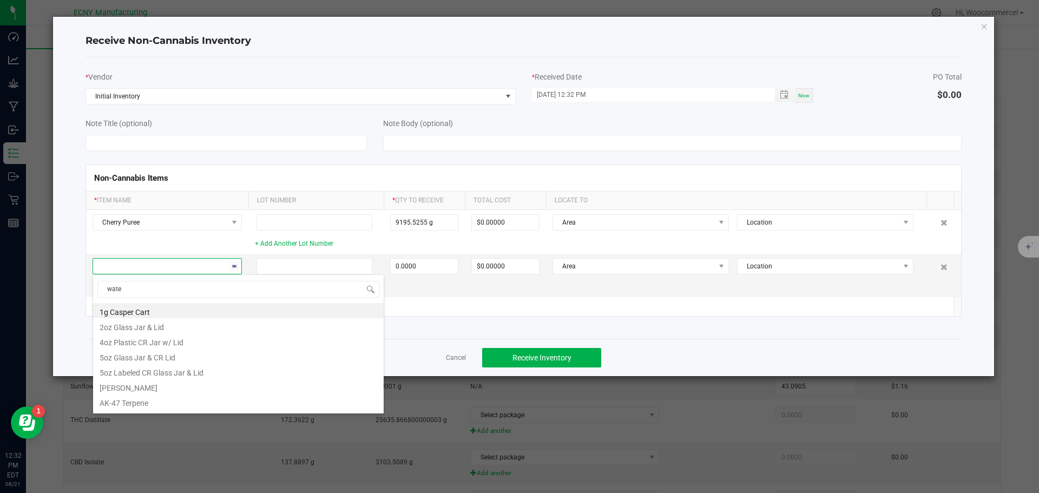
type input "water"
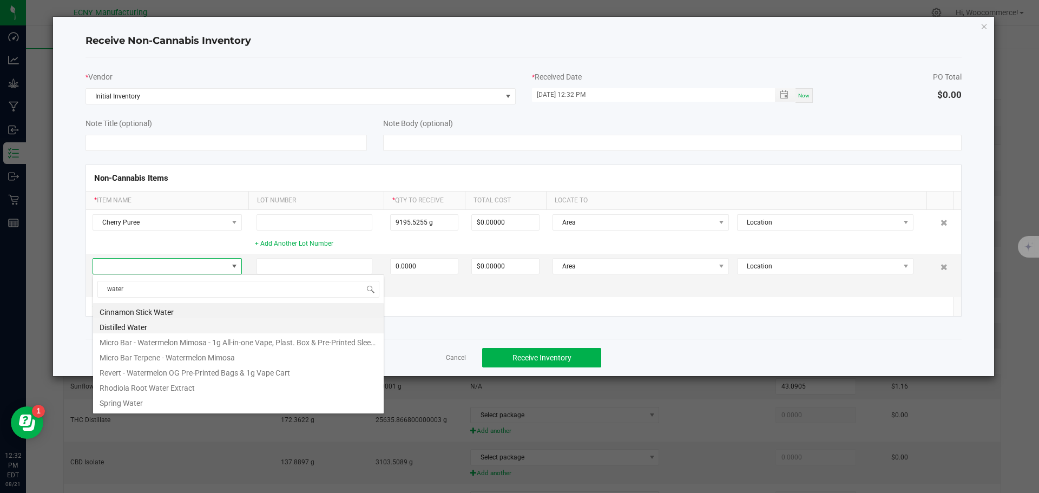
click at [111, 320] on li "Distilled Water" at bounding box center [238, 325] width 291 height 15
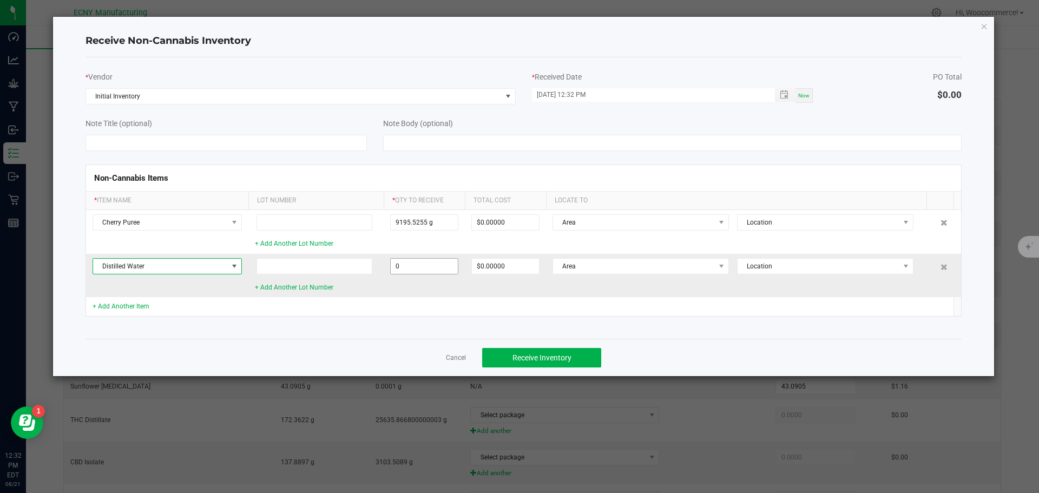
click at [431, 262] on input "0" at bounding box center [424, 266] width 67 height 15
type input "3378.2999 g"
click at [357, 300] on td at bounding box center [315, 306] width 135 height 19
click at [128, 306] on link "+ Add Another Item" at bounding box center [121, 307] width 57 height 8
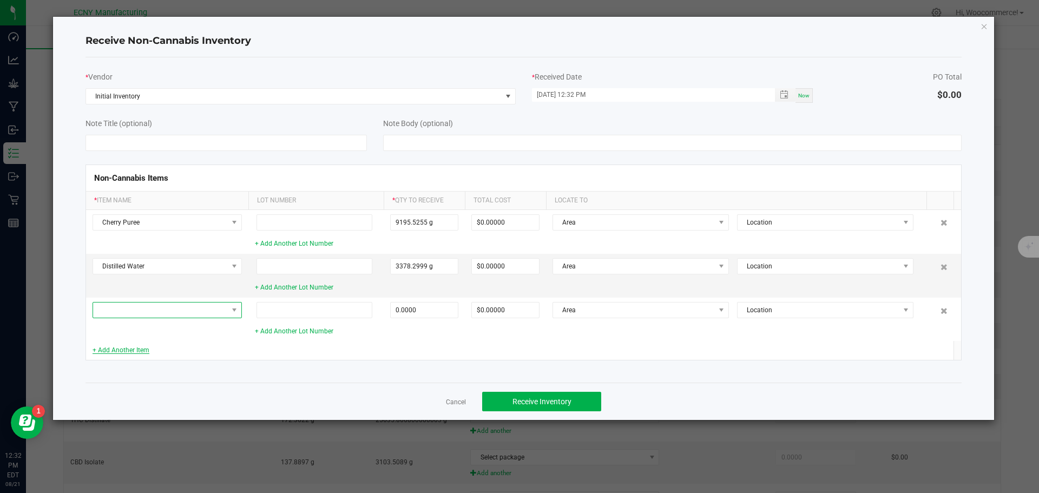
click at [128, 306] on span at bounding box center [160, 310] width 135 height 15
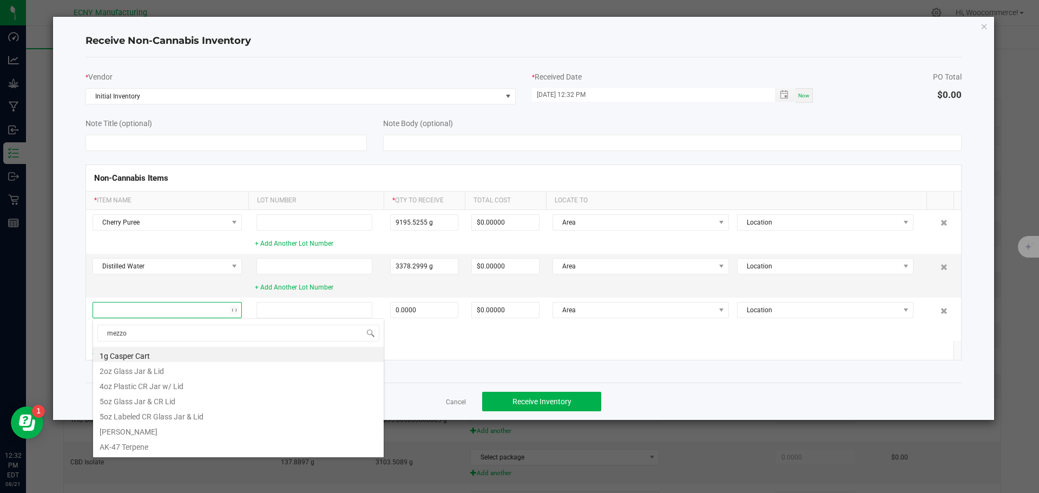
type input "mezzon"
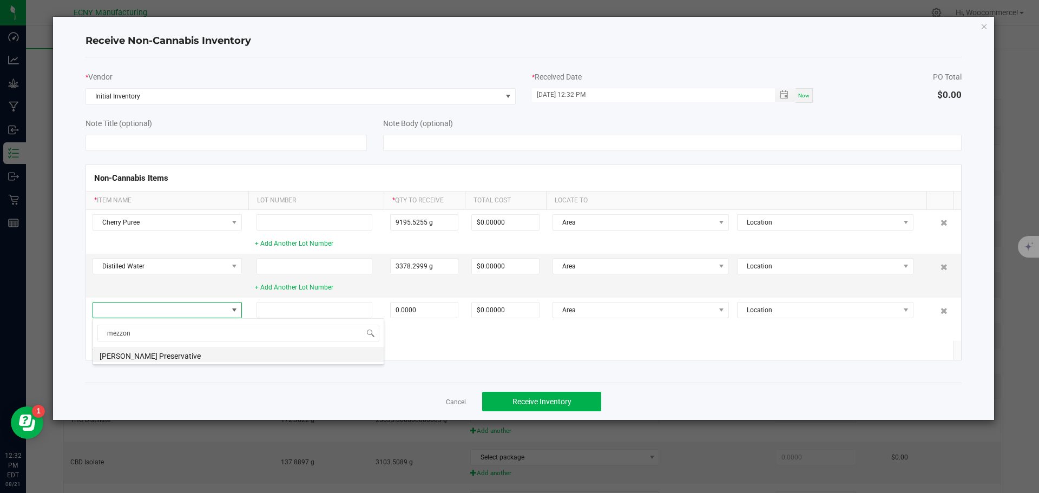
click at [111, 361] on li "[PERSON_NAME] Preservative" at bounding box center [238, 354] width 291 height 15
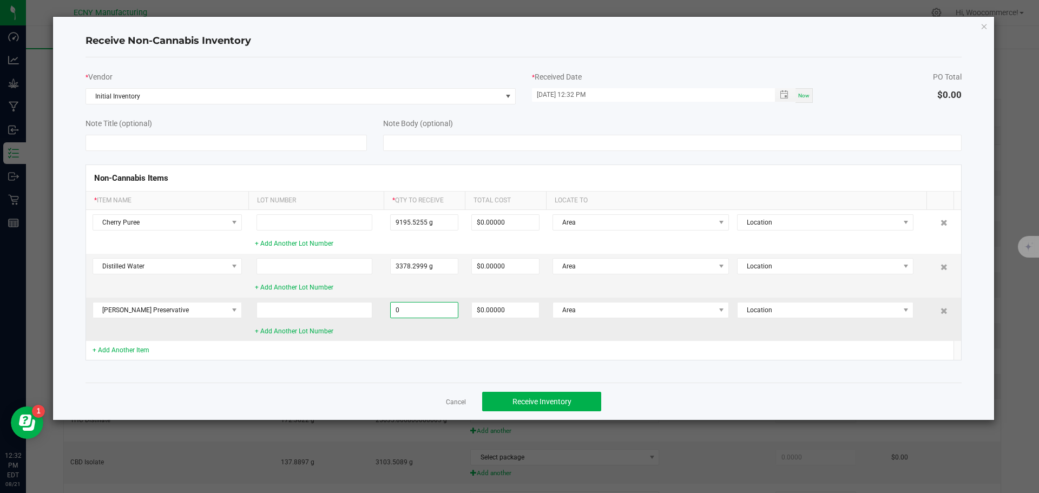
click at [418, 310] on input "0" at bounding box center [424, 310] width 67 height 15
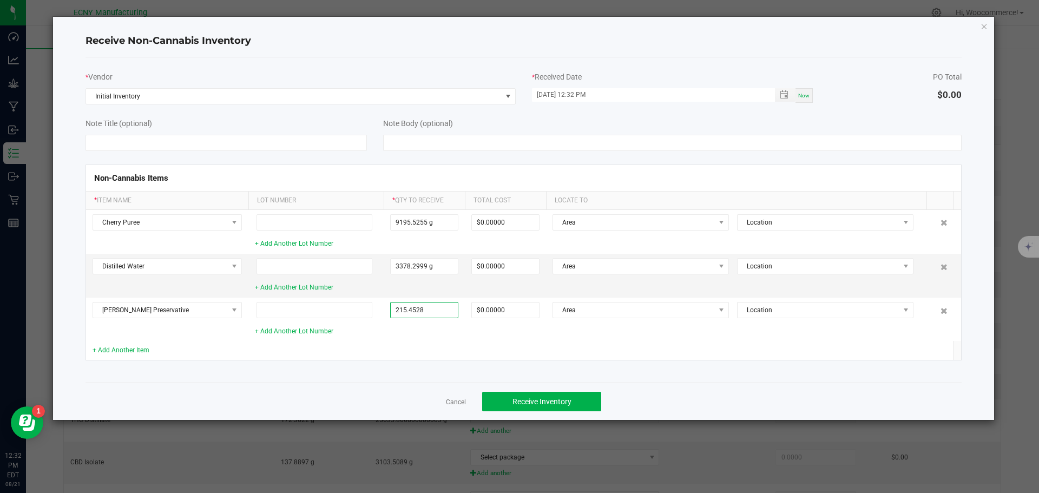
type input "215.4528 g"
type input "$8.41559"
click at [371, 341] on td at bounding box center [315, 350] width 135 height 19
click at [111, 352] on link "+ Add Another Item" at bounding box center [121, 350] width 57 height 8
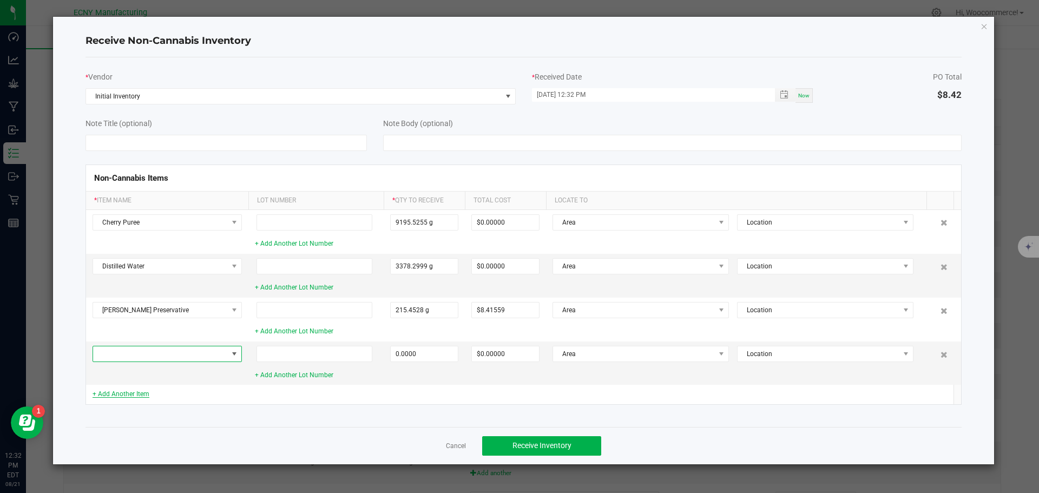
click at [111, 352] on span at bounding box center [160, 353] width 135 height 15
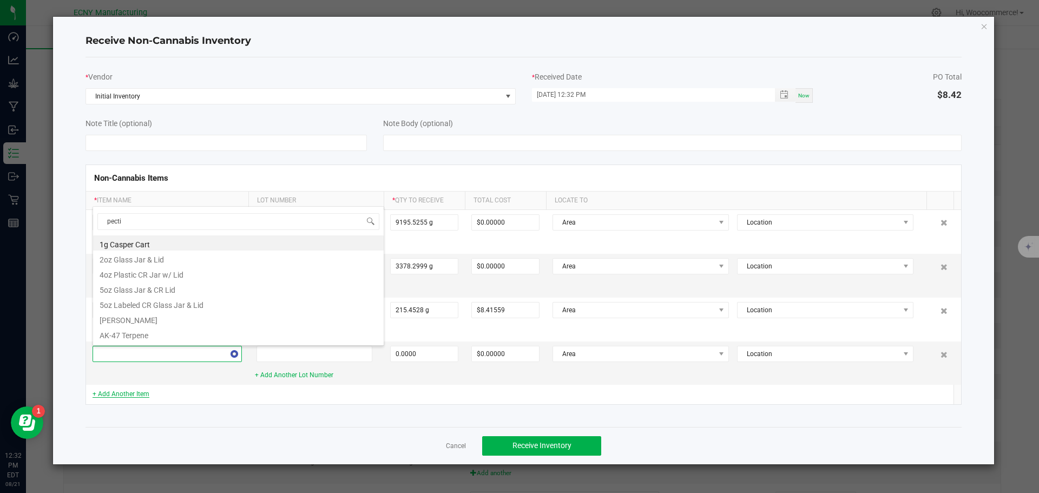
type input "pectin"
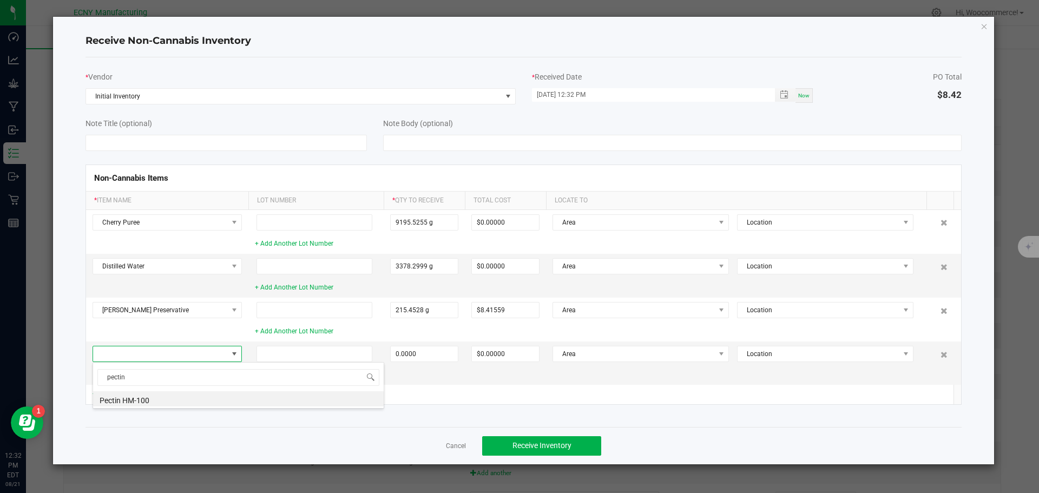
click at [110, 409] on div "pectin Pectin HM-100" at bounding box center [239, 385] width 292 height 47
click at [111, 399] on li "Pectin HM-100" at bounding box center [238, 398] width 291 height 15
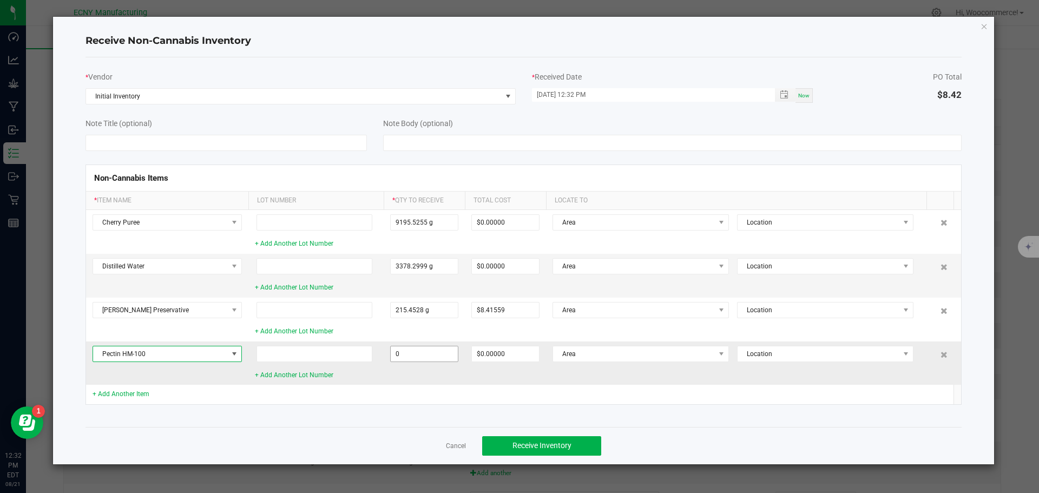
click at [436, 351] on input "0" at bounding box center [424, 353] width 67 height 15
type input "1508.1696 g"
type input "$31.30960"
click at [379, 395] on td at bounding box center [315, 394] width 135 height 19
click at [118, 392] on link "+ Add Another Item" at bounding box center [121, 394] width 57 height 8
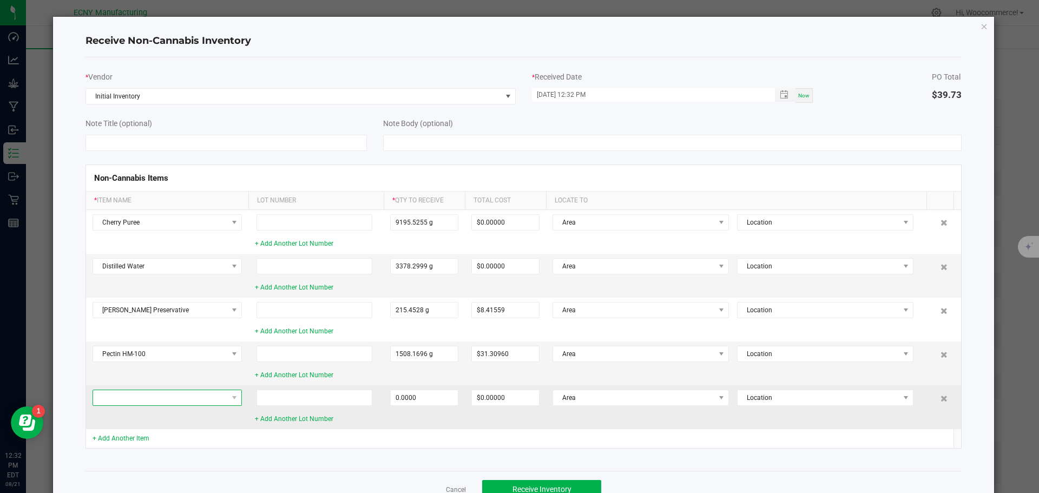
click at [117, 392] on span at bounding box center [160, 397] width 135 height 15
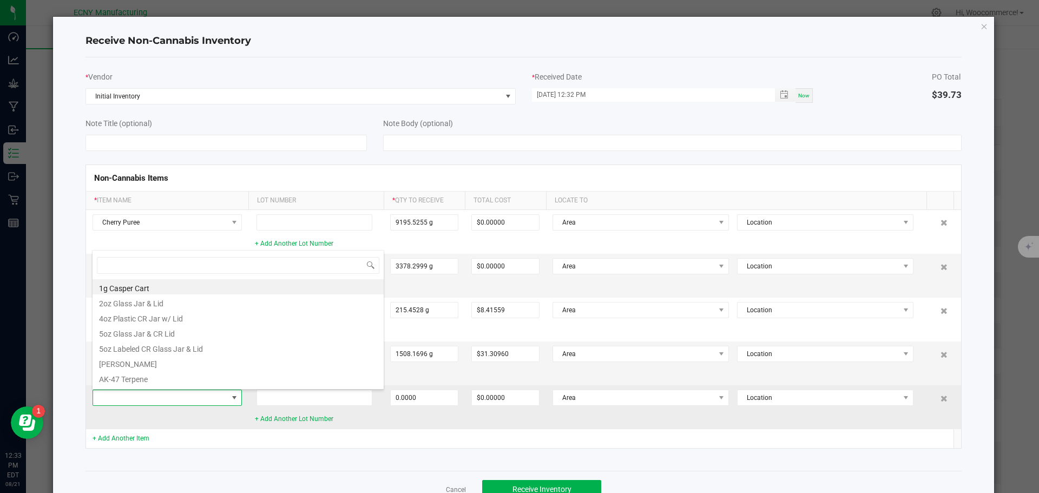
type input "u"
type input "suga"
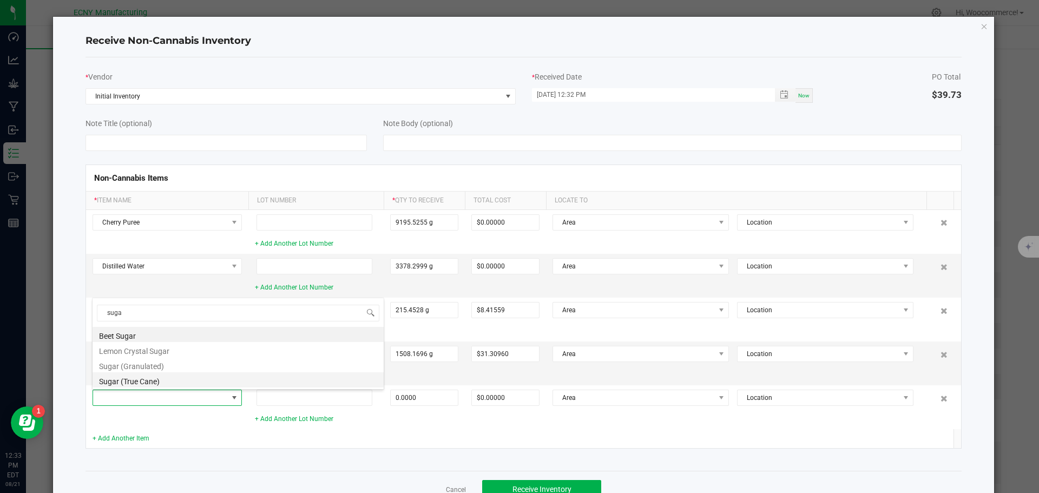
click at [119, 378] on li "Sugar (True Cane)" at bounding box center [238, 379] width 291 height 15
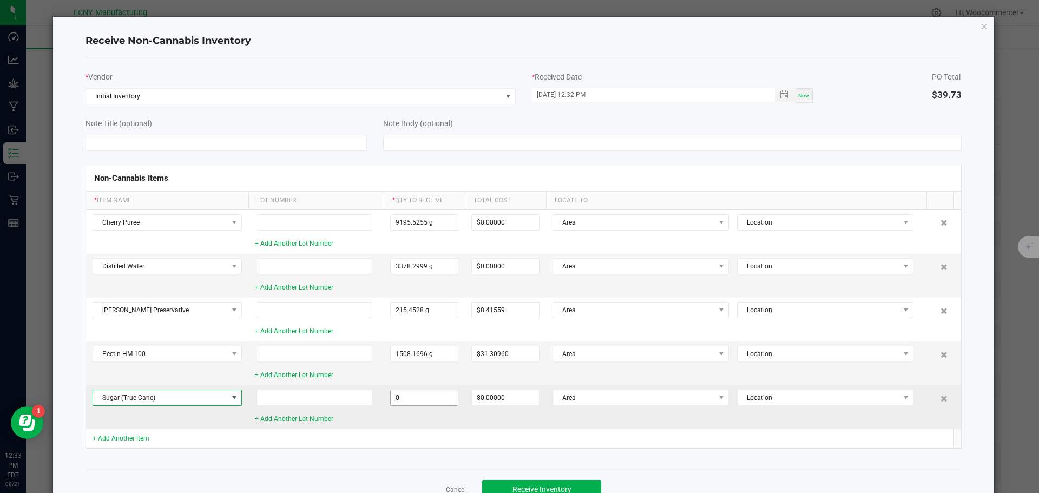
click at [407, 400] on input "0" at bounding box center [424, 397] width 67 height 15
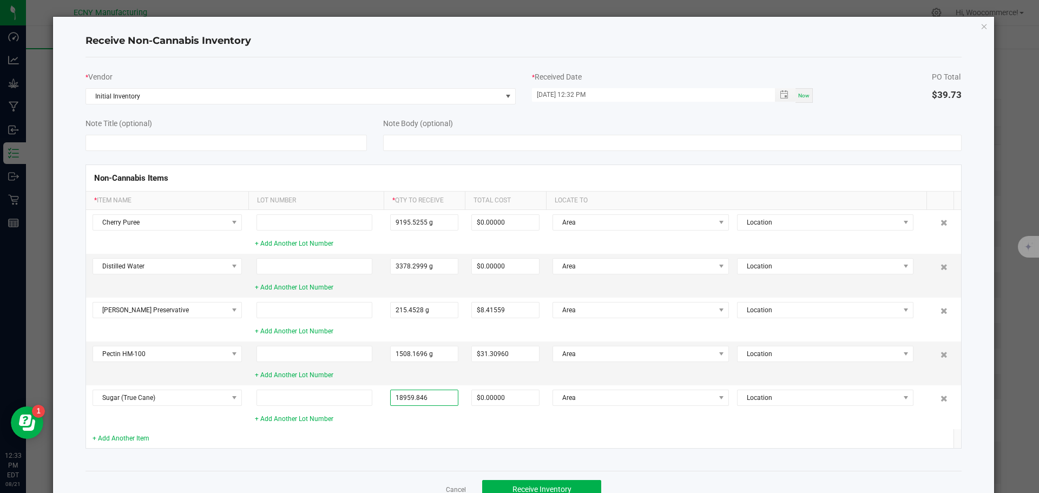
type input "18959.8460 g"
type input "$35.83411"
click at [248, 464] on div "* Vendor Initial Inventory * Received Date [DATE] 12:32 PM Now PO Total $39.73 …" at bounding box center [524, 263] width 877 height 413
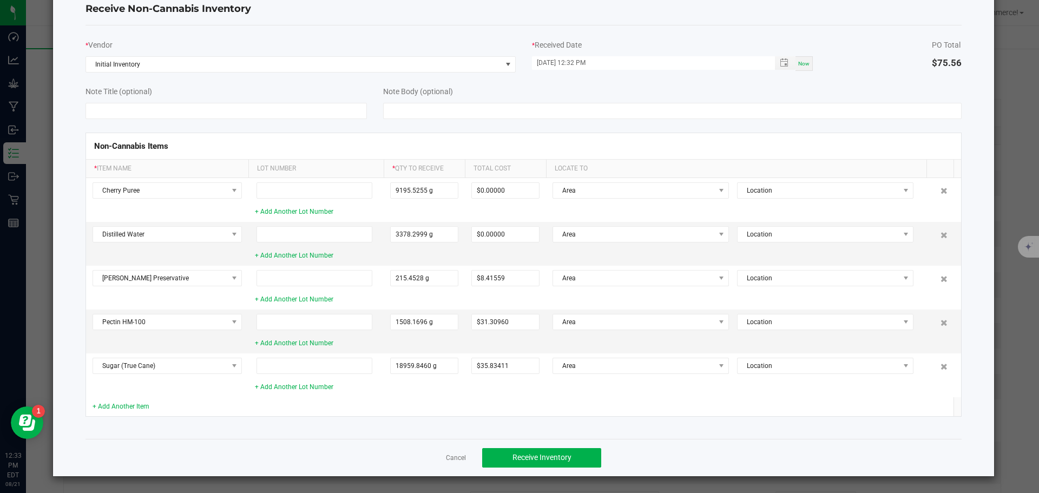
click at [136, 397] on td "+ Add Another Item" at bounding box center [167, 406] width 162 height 19
click at [133, 398] on td "+ Add Another Item" at bounding box center [167, 406] width 162 height 19
click at [127, 400] on td "+ Add Another Item" at bounding box center [167, 406] width 162 height 19
click at [120, 404] on link "+ Add Another Item" at bounding box center [121, 407] width 57 height 8
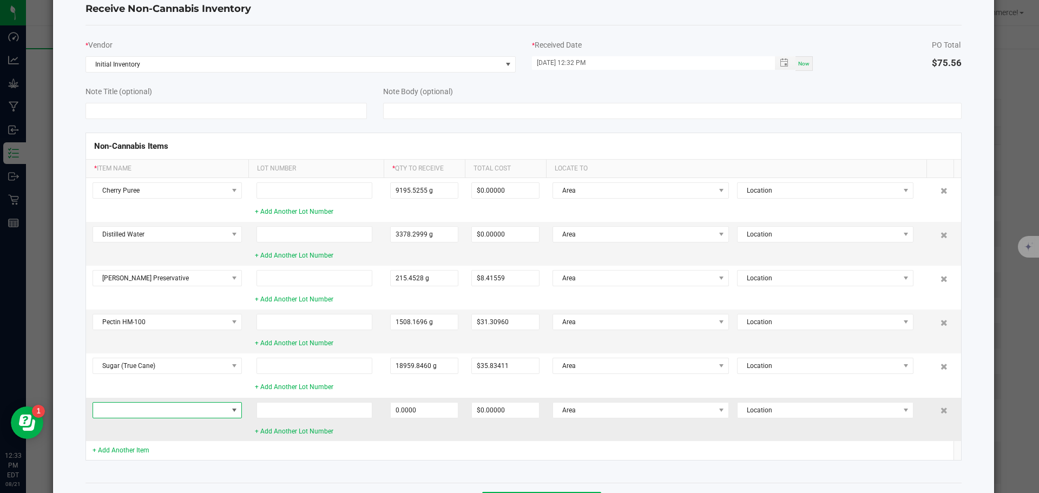
click at [120, 407] on span at bounding box center [160, 410] width 135 height 15
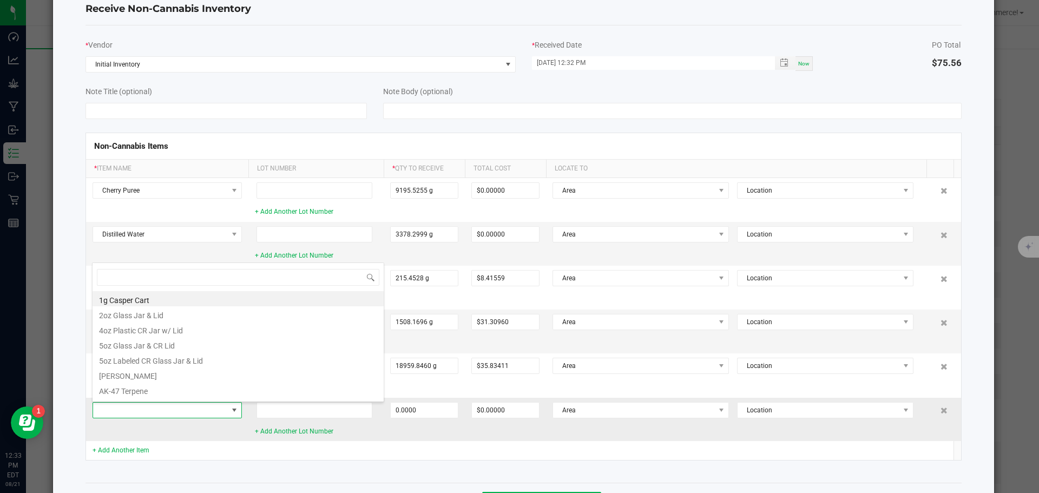
scroll to position [16, 149]
type input "myco"
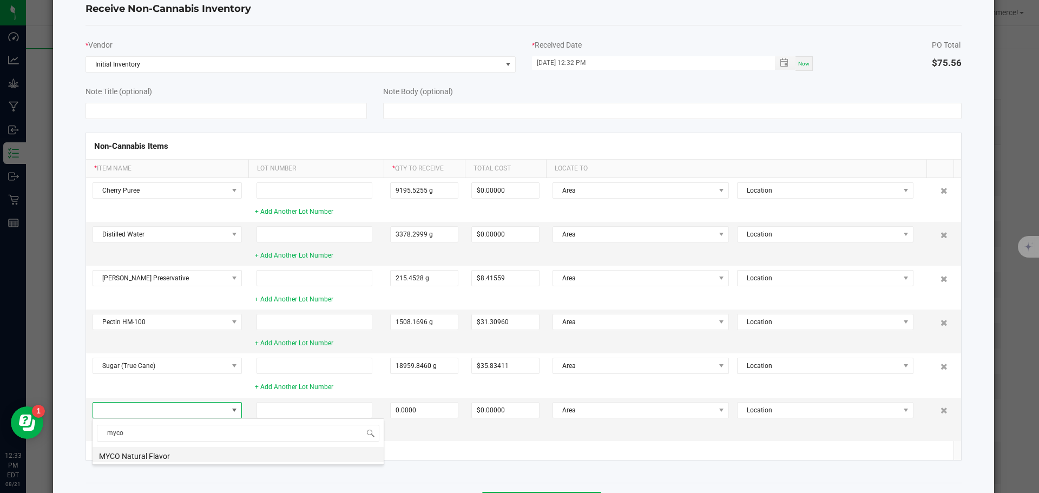
click at [106, 459] on li "MYCO Natural Flavor" at bounding box center [238, 454] width 291 height 15
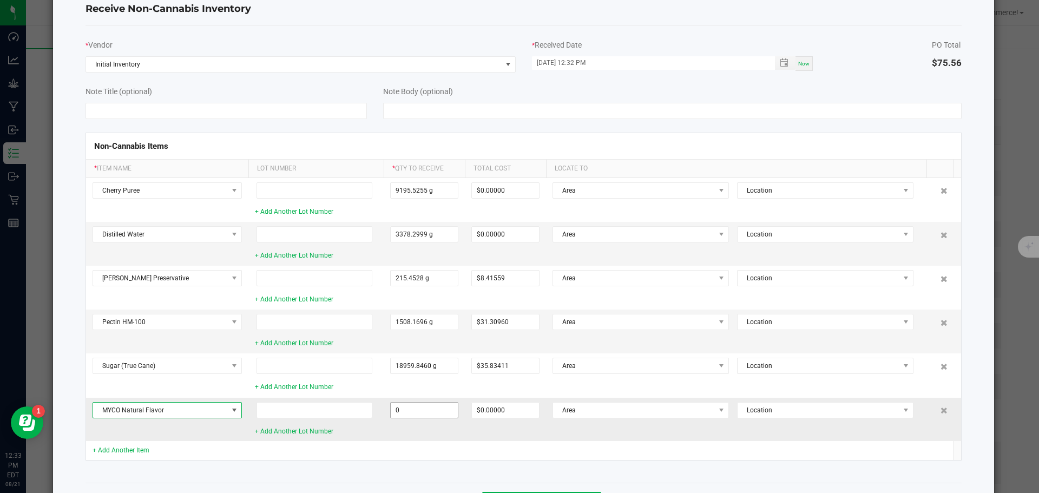
click at [422, 409] on input "0" at bounding box center [424, 410] width 67 height 15
type input "215.4528 g"
type input "$3.66270"
click at [307, 448] on td at bounding box center [315, 450] width 135 height 19
click at [108, 448] on link "+ Add Another Item" at bounding box center [121, 450] width 57 height 8
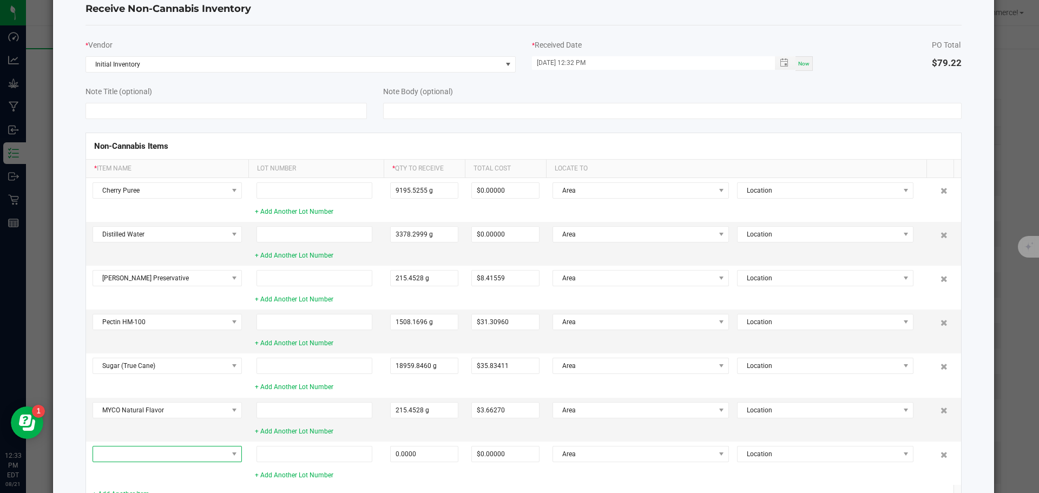
click at [108, 448] on span at bounding box center [160, 453] width 135 height 15
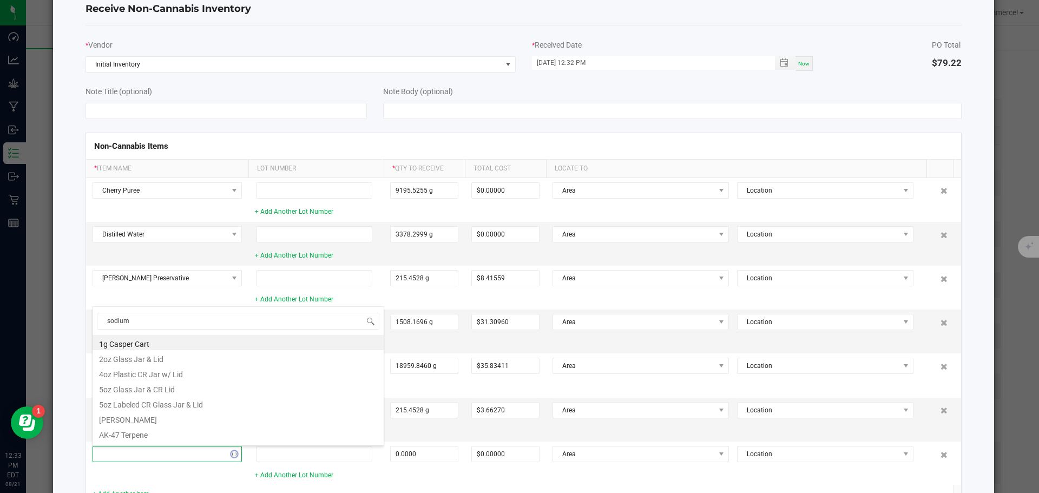
type input "sodium"
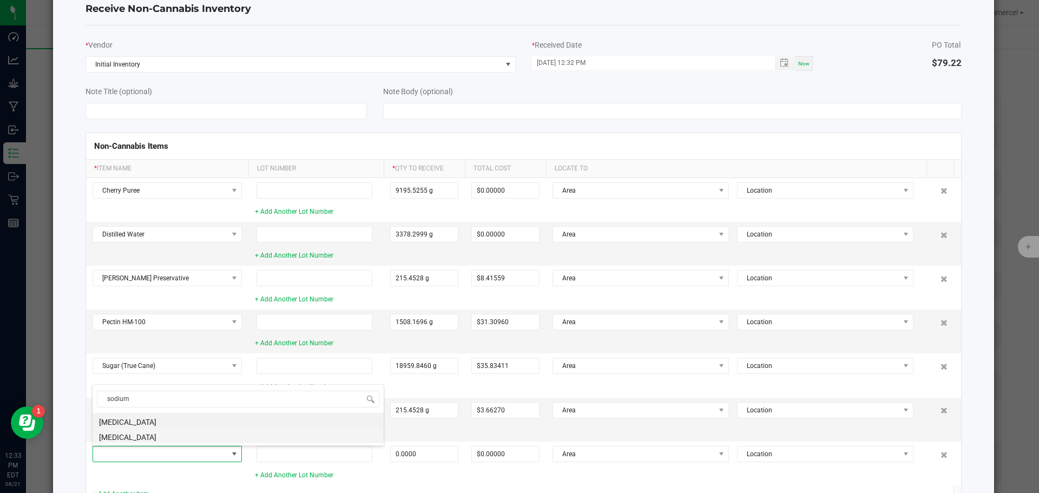
drag, startPoint x: 115, startPoint y: 424, endPoint x: 113, endPoint y: 434, distance: 9.3
click at [113, 413] on ul "[MEDICAL_DATA] [MEDICAL_DATA]" at bounding box center [238, 413] width 291 height 0
click at [113, 434] on li "[MEDICAL_DATA]" at bounding box center [238, 435] width 291 height 15
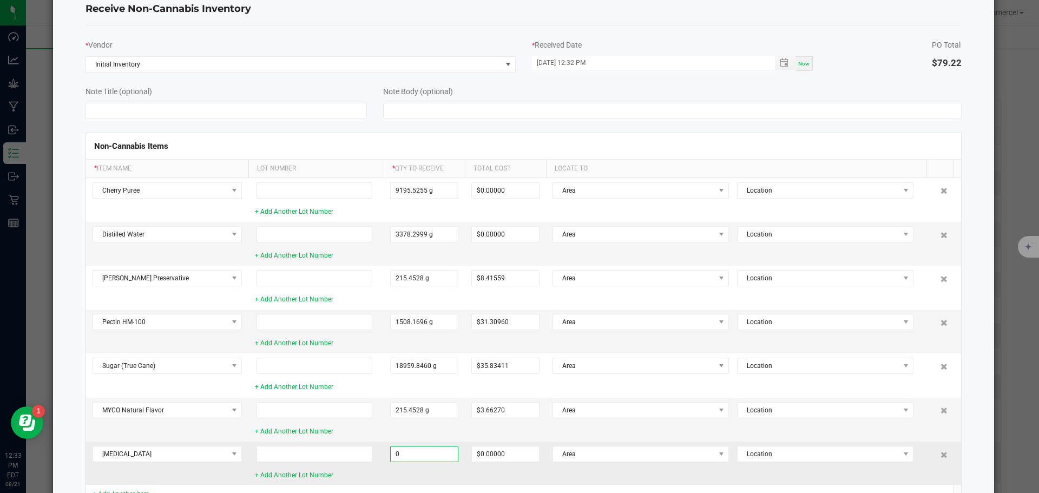
click at [406, 448] on input "0" at bounding box center [424, 453] width 67 height 15
type input "21.5453 g"
type input "$0.47443"
click at [381, 472] on td "+ Add Another Lot Number" at bounding box center [315, 463] width 135 height 43
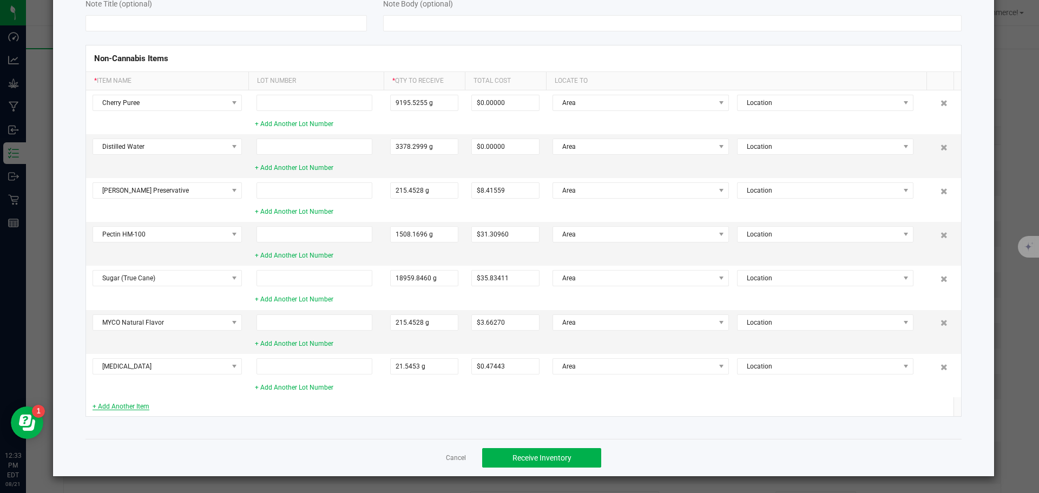
click at [146, 405] on link "+ Add Another Item" at bounding box center [121, 407] width 57 height 8
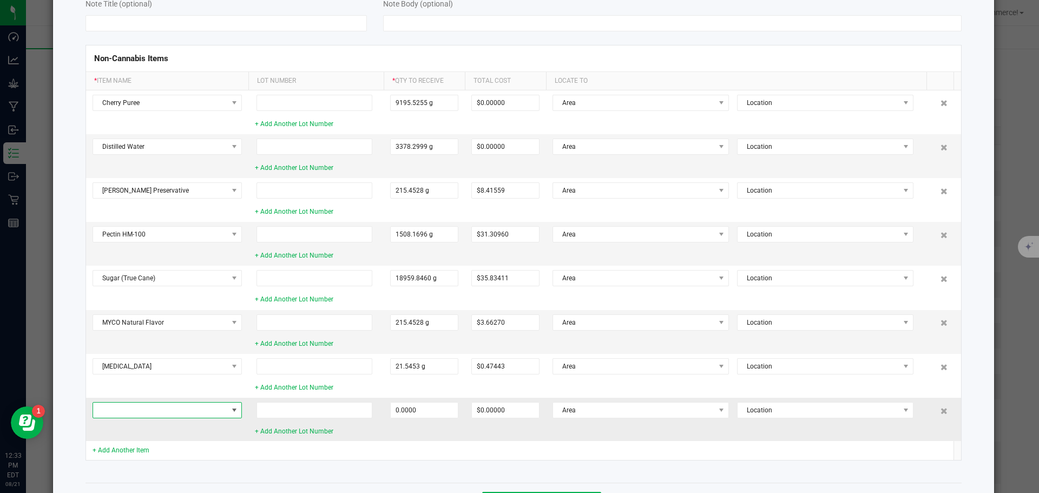
click at [121, 415] on span at bounding box center [160, 410] width 135 height 15
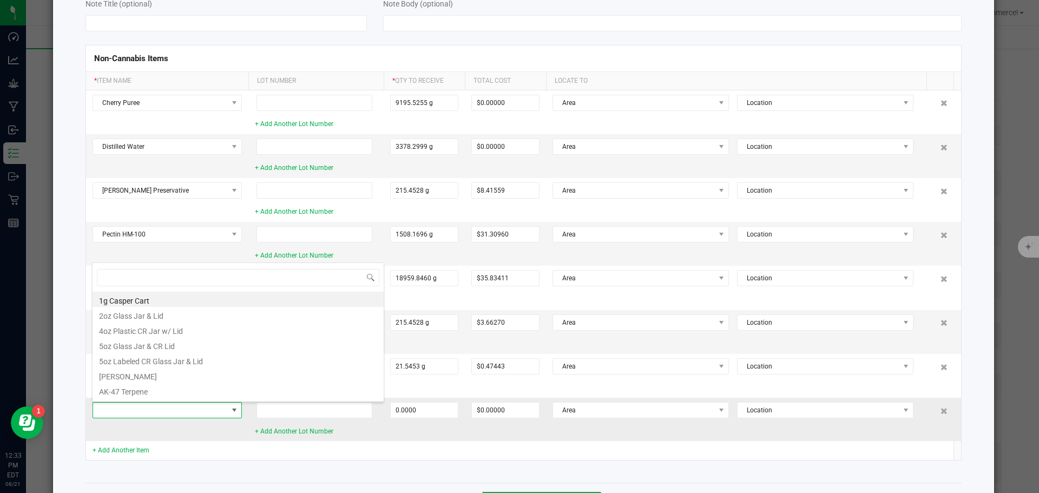
scroll to position [16, 149]
type input "citric"
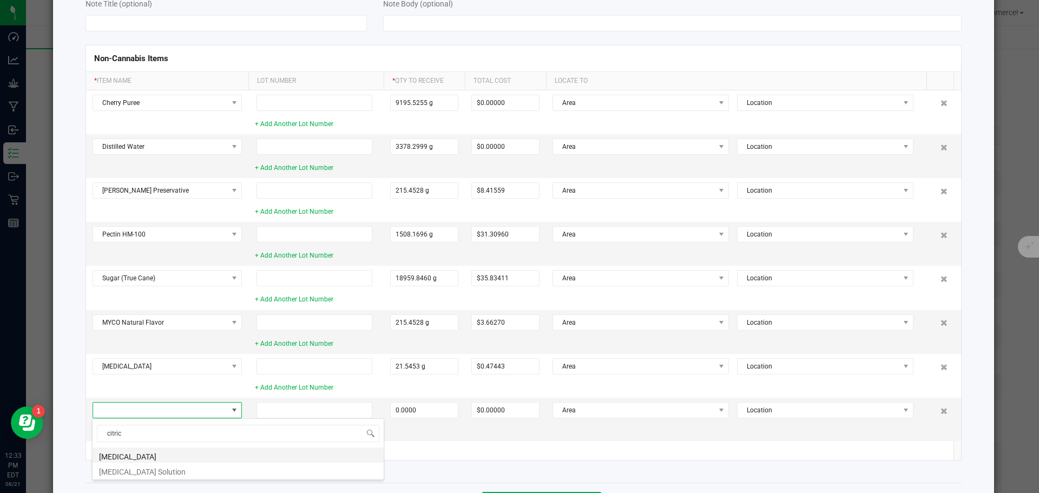
click at [109, 452] on li "[MEDICAL_DATA]" at bounding box center [238, 455] width 291 height 15
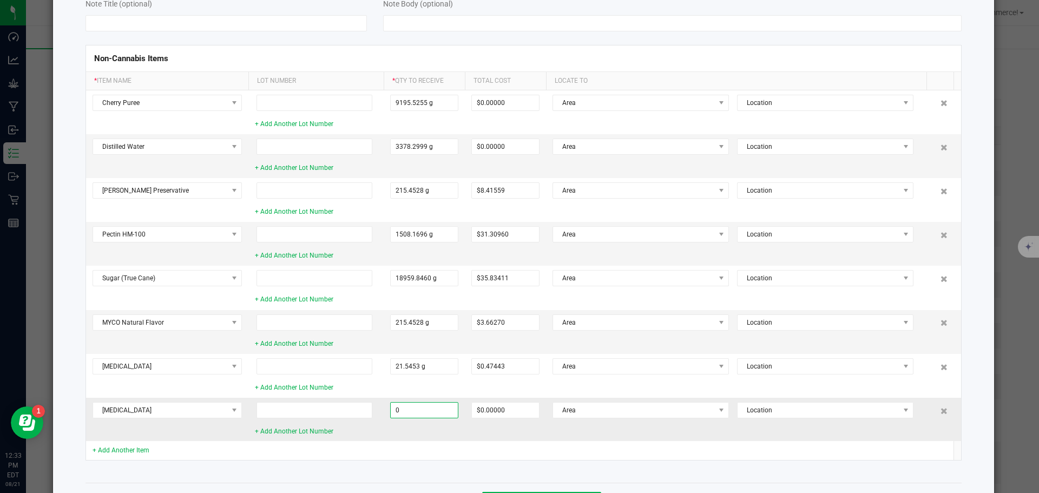
click at [422, 413] on input "0" at bounding box center [424, 410] width 67 height 15
type input "43.0906 g"
type input "$0.40677"
click at [101, 440] on td "[MEDICAL_DATA]" at bounding box center [167, 419] width 162 height 43
click at [101, 445] on div "+ Add Another Item" at bounding box center [167, 450] width 149 height 10
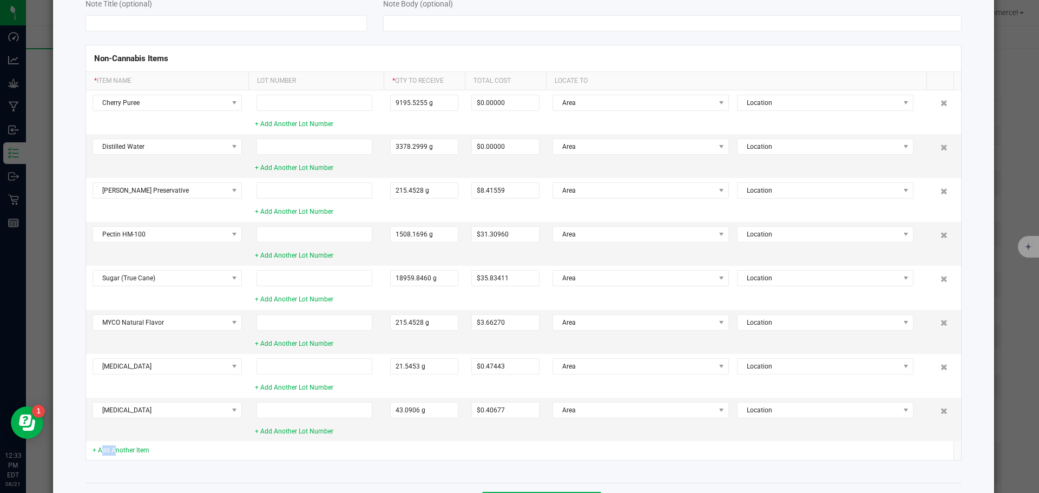
click at [101, 445] on div "+ Add Another Item" at bounding box center [167, 450] width 149 height 10
click at [117, 450] on link "+ Add Another Item" at bounding box center [121, 450] width 57 height 8
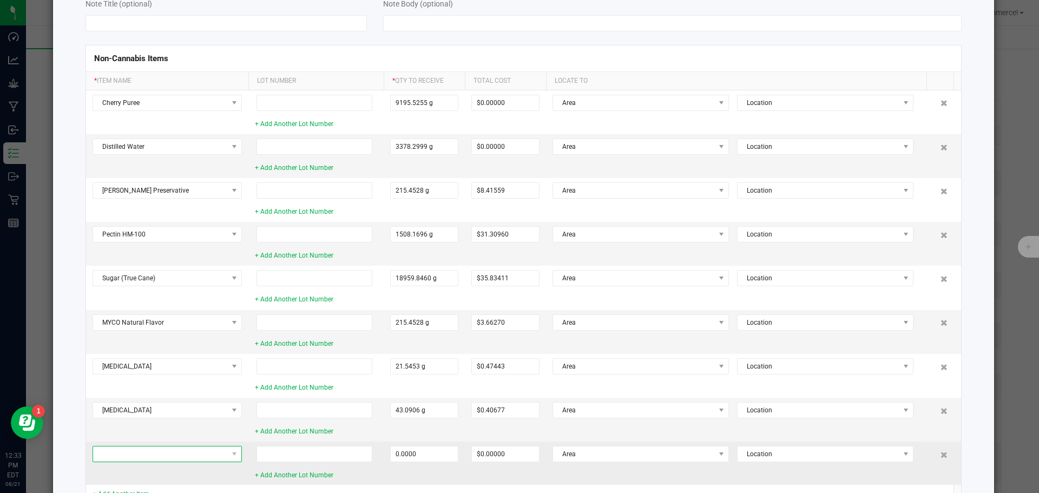
click at [118, 455] on span at bounding box center [160, 453] width 135 height 15
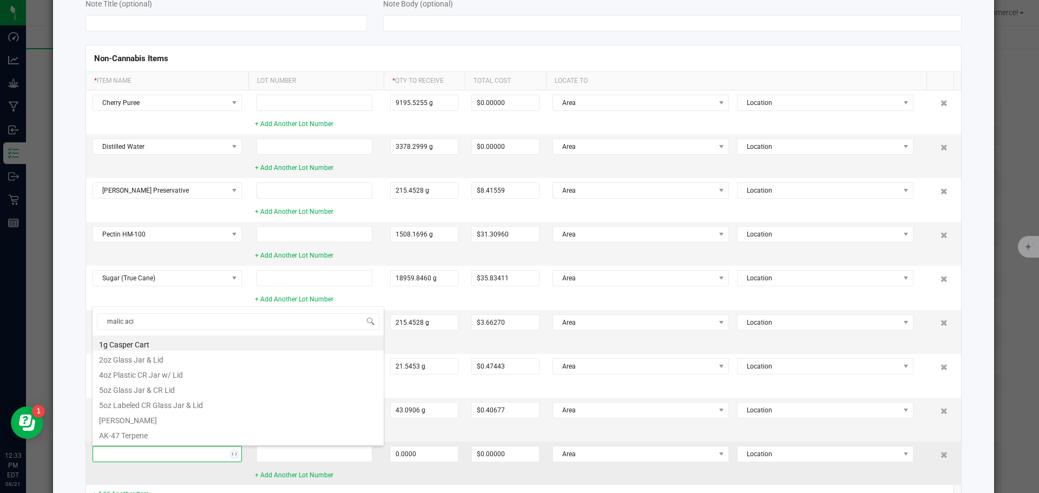
type input "malic acid"
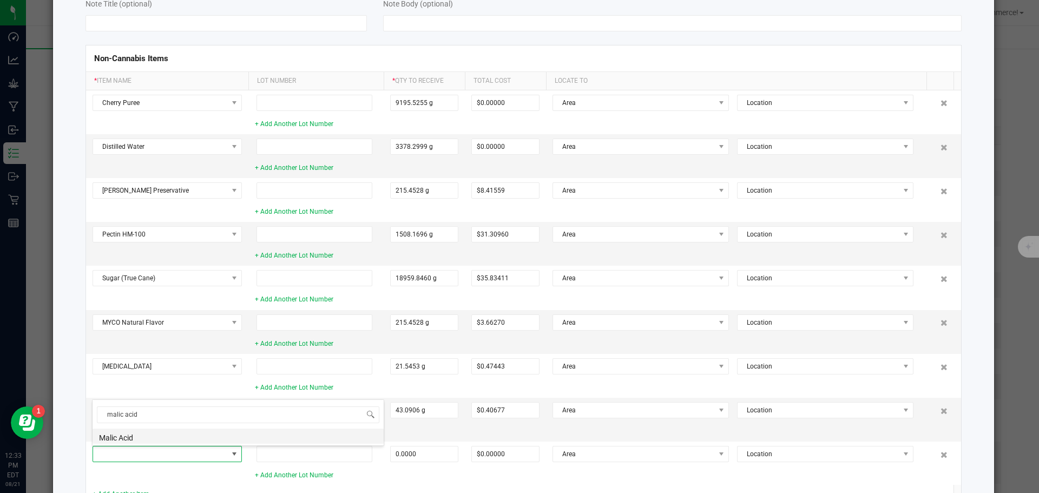
click at [113, 439] on li "Malic Acid" at bounding box center [238, 436] width 291 height 15
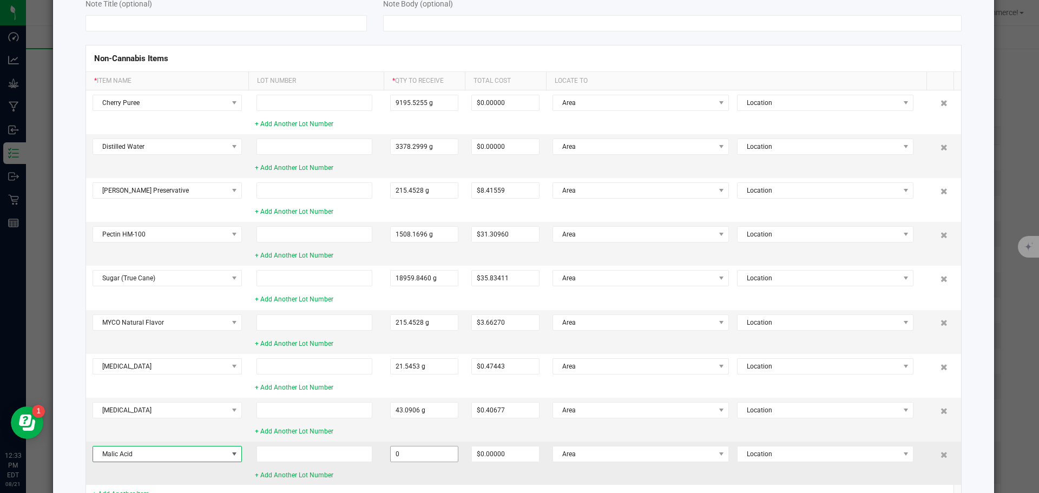
click at [406, 455] on input "0" at bounding box center [424, 453] width 67 height 15
type input "43.0906 g"
type input "$1.28238"
click at [203, 476] on td "Malic Acid" at bounding box center [167, 463] width 162 height 43
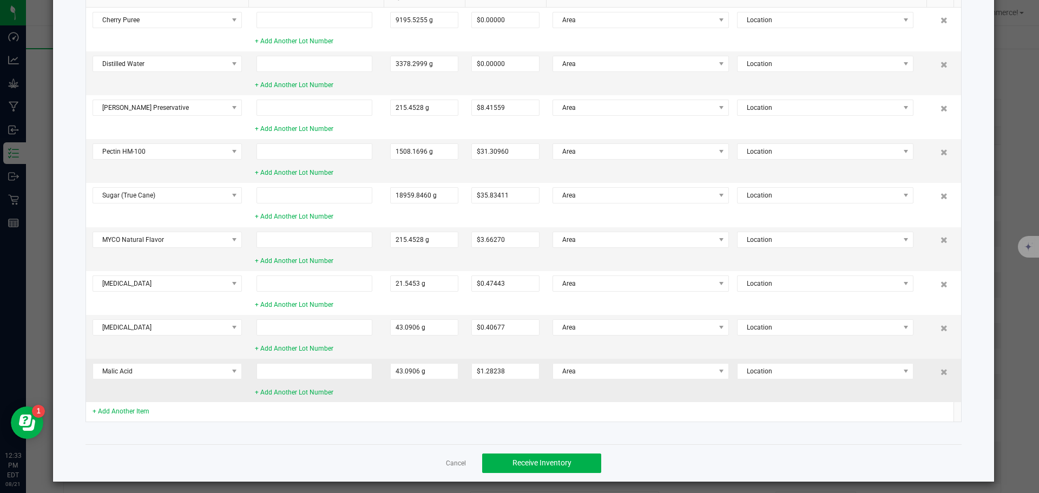
scroll to position [208, 0]
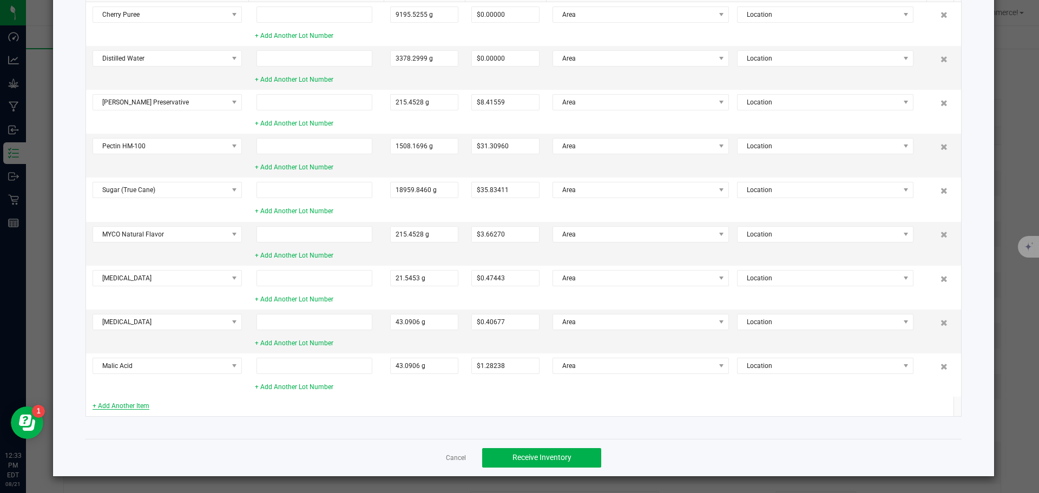
click at [123, 405] on link "+ Add Another Item" at bounding box center [121, 406] width 57 height 8
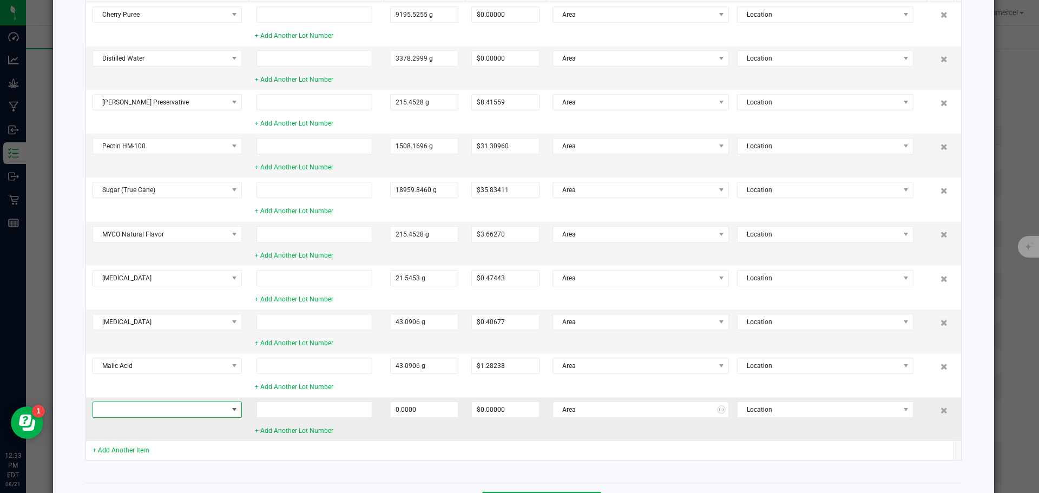
click at [123, 405] on span at bounding box center [160, 409] width 135 height 15
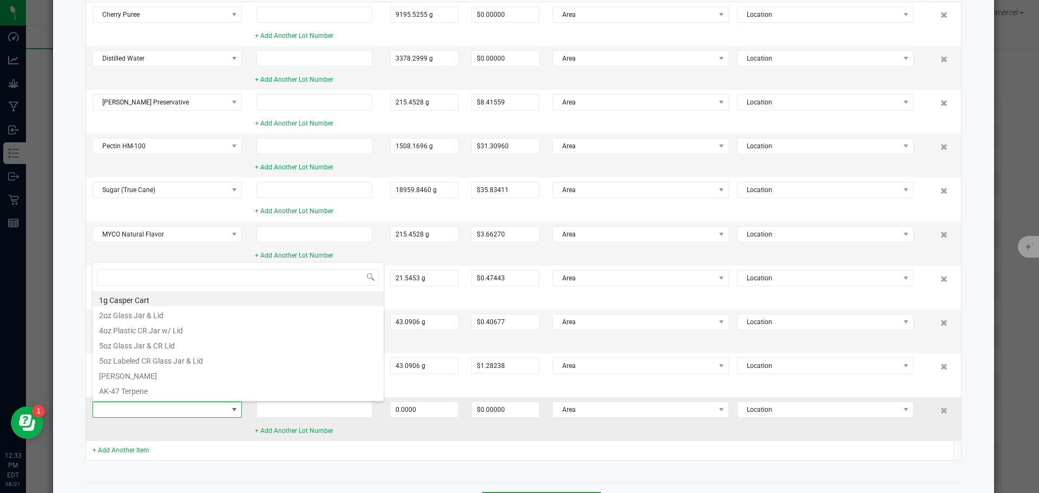
scroll to position [16, 149]
type input "tap"
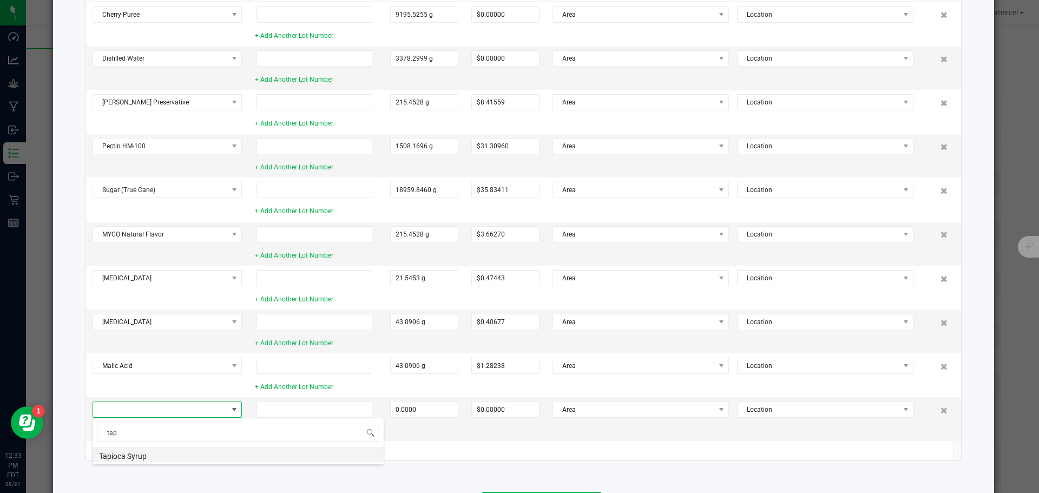
click at [116, 452] on li "Tapioca Syrup" at bounding box center [238, 454] width 291 height 15
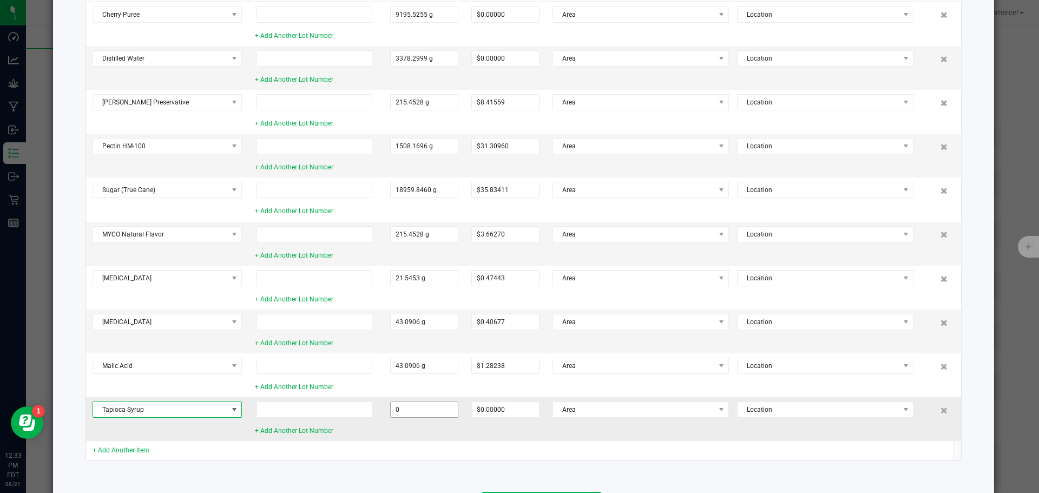
click at [391, 409] on input "0" at bounding box center [424, 409] width 67 height 15
type input "8618.1120 g"
type input "$67.04891"
click at [361, 456] on td at bounding box center [315, 450] width 135 height 19
click at [99, 450] on link "+ Add Another Item" at bounding box center [121, 450] width 57 height 8
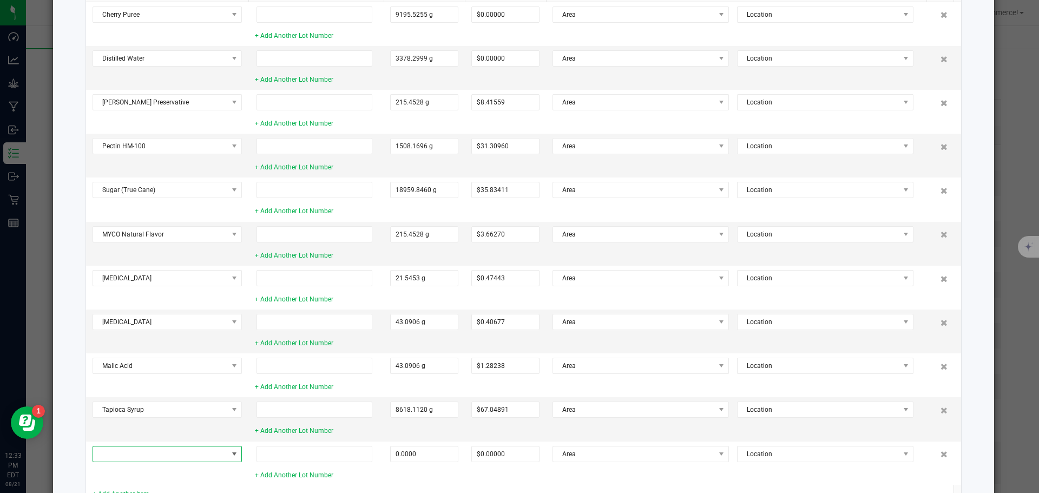
click at [99, 450] on span at bounding box center [160, 453] width 135 height 15
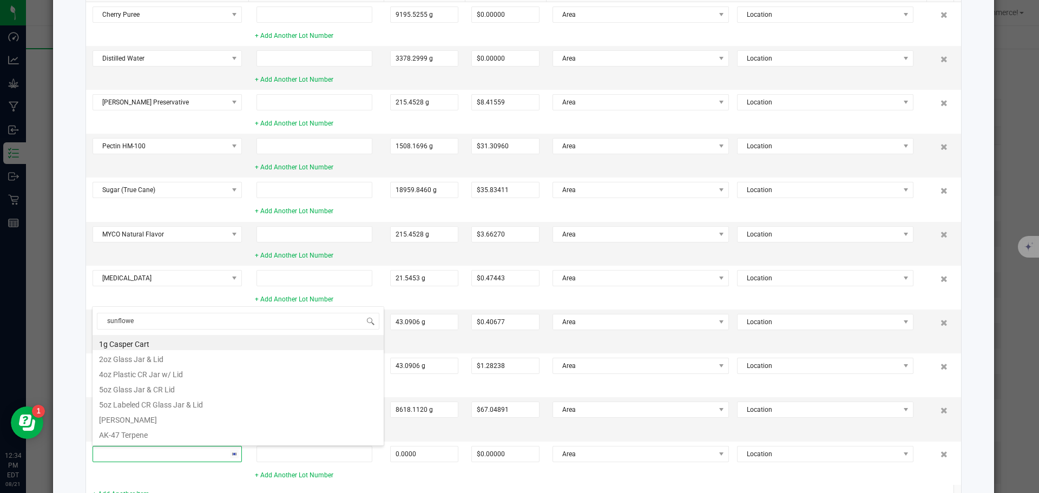
type input "sunflower"
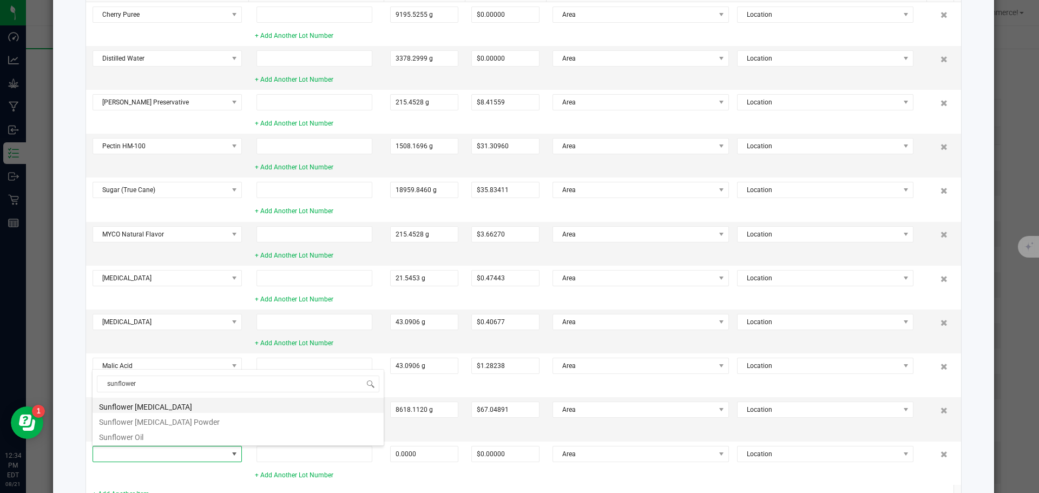
click at [113, 409] on li "Sunflower [MEDICAL_DATA]" at bounding box center [238, 405] width 291 height 15
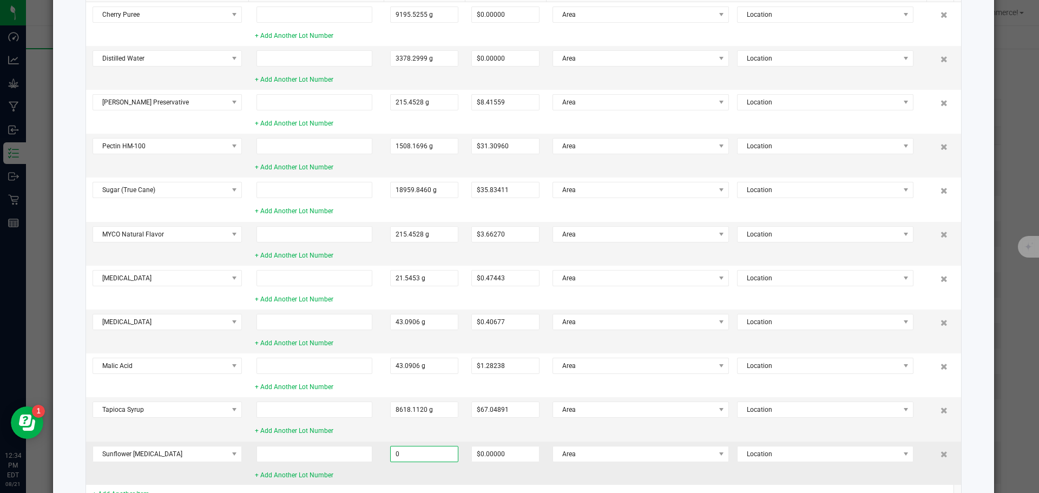
click at [393, 454] on input "0" at bounding box center [424, 453] width 67 height 15
type input "43.0906 g"
type input "$1.15741"
click at [386, 474] on td "43.0906 g" at bounding box center [424, 463] width 81 height 43
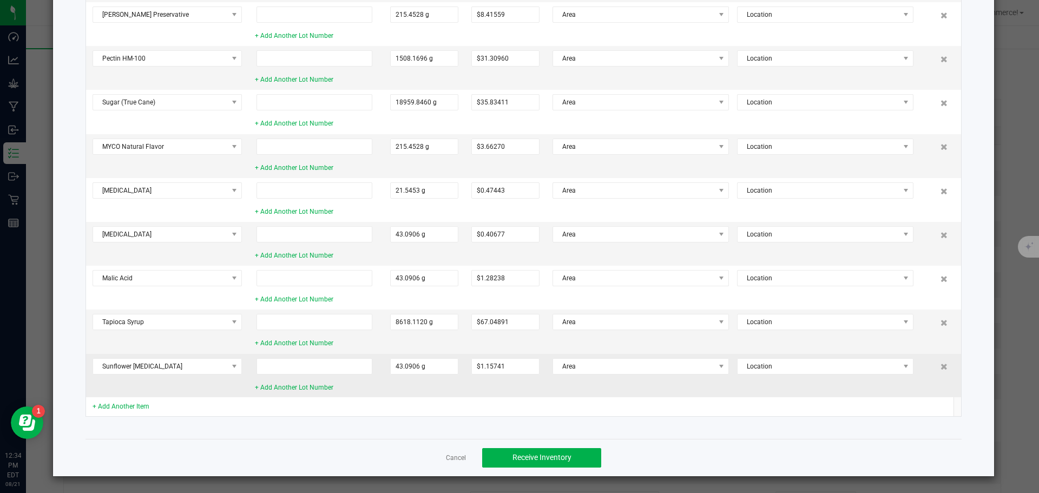
click at [121, 396] on td "Sunflower [MEDICAL_DATA]" at bounding box center [167, 375] width 162 height 43
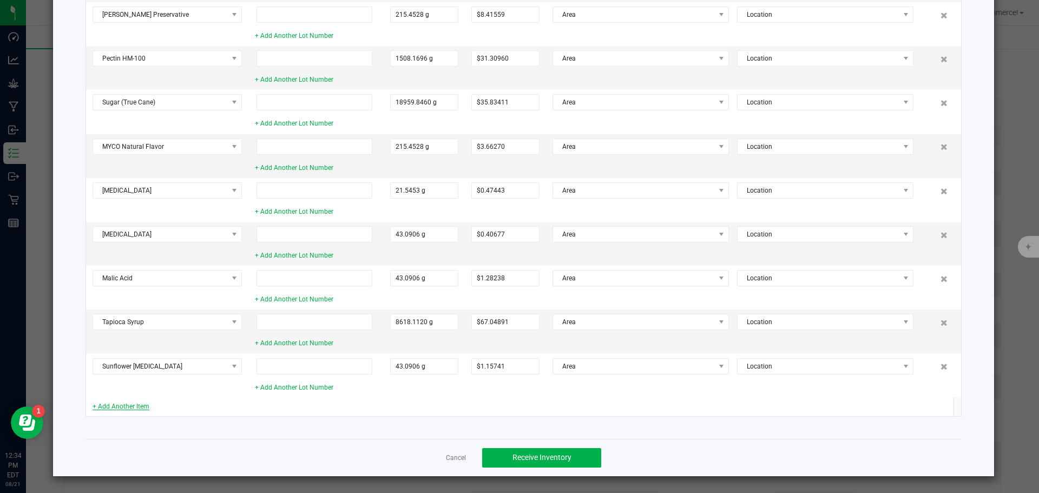
click at [113, 404] on link "+ Add Another Item" at bounding box center [121, 407] width 57 height 8
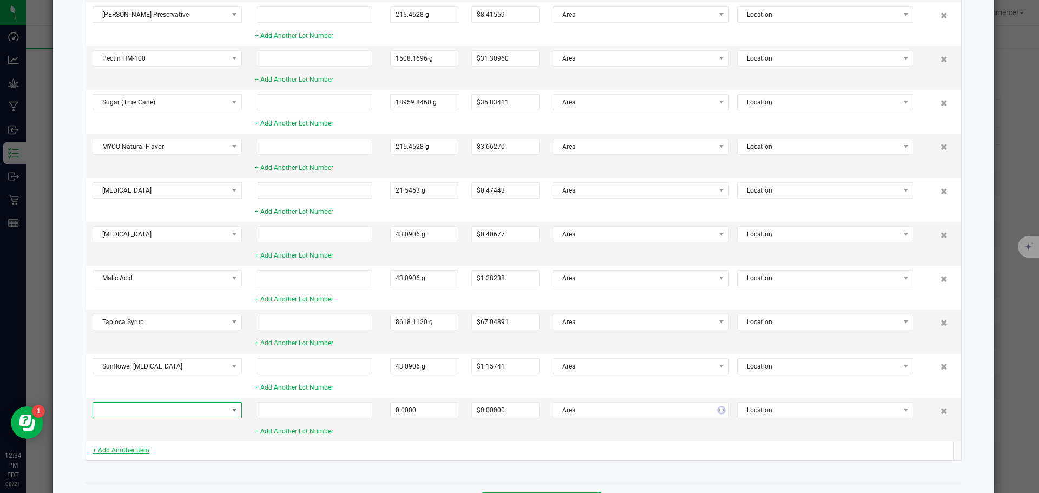
click at [113, 404] on span at bounding box center [160, 410] width 135 height 15
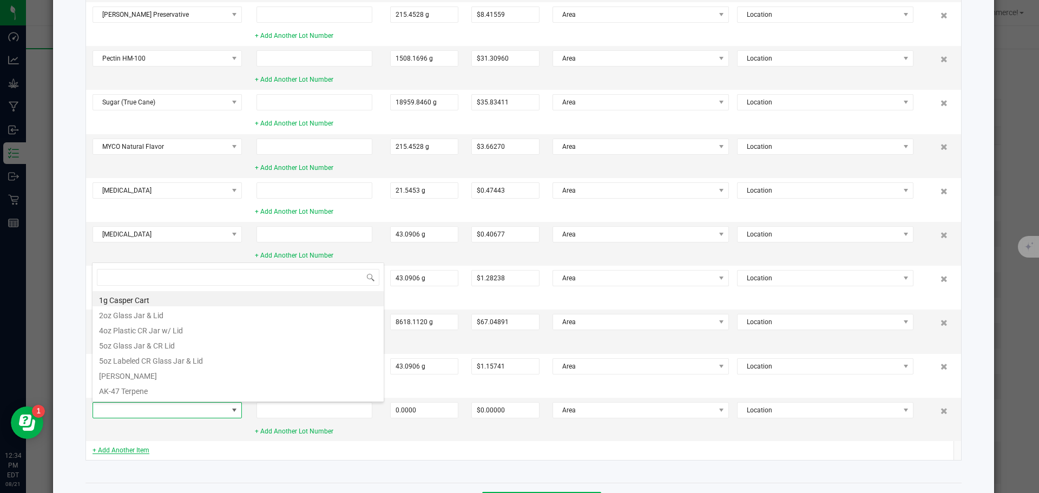
scroll to position [16, 149]
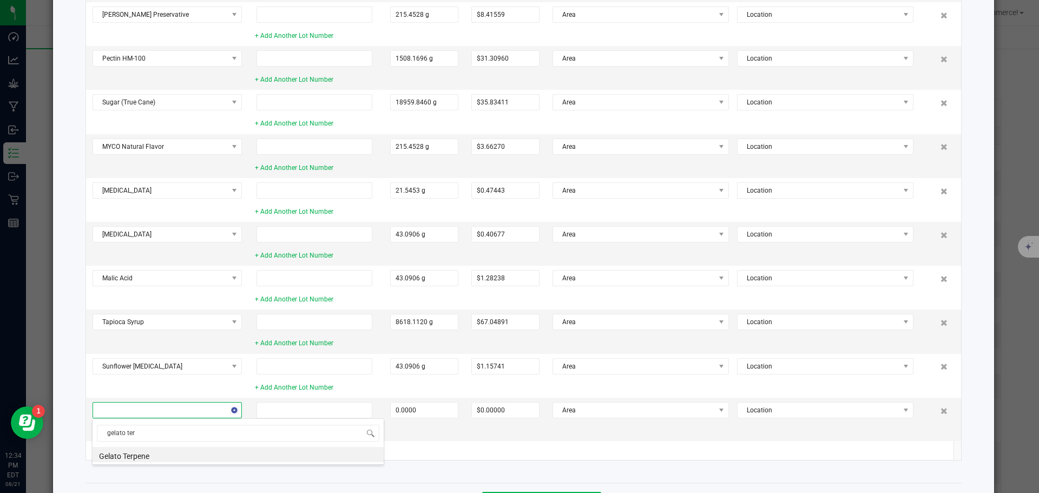
type input "gelato terp"
click at [109, 451] on li "Gelato Terpene" at bounding box center [238, 454] width 291 height 15
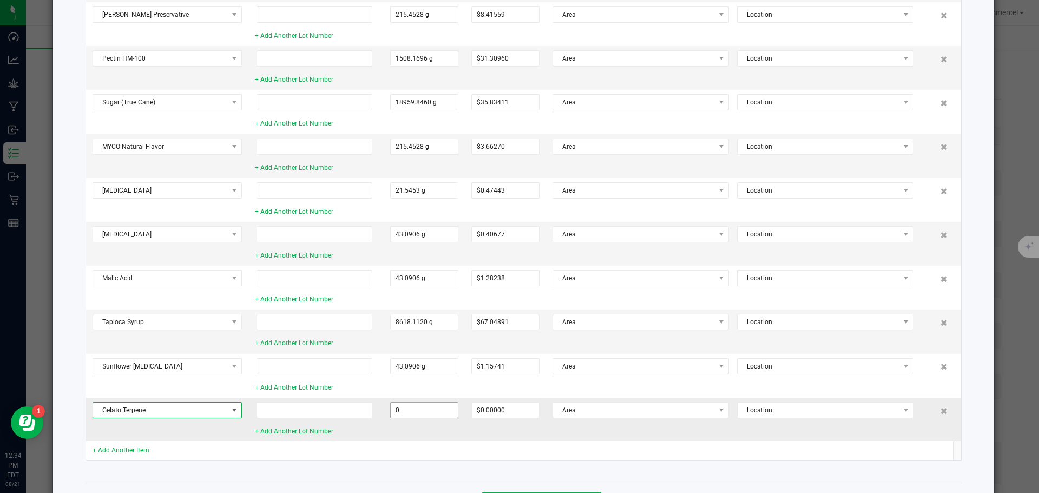
click at [432, 411] on input "0" at bounding box center [424, 410] width 67 height 15
type input "4.3091 g"
click at [187, 470] on div "Non-Cannabis Items * Item Name Lot Number * Qty to Receive Total Cost Locate To…" at bounding box center [523, 164] width 893 height 619
click at [133, 452] on link "+ Add Another Item" at bounding box center [121, 450] width 57 height 8
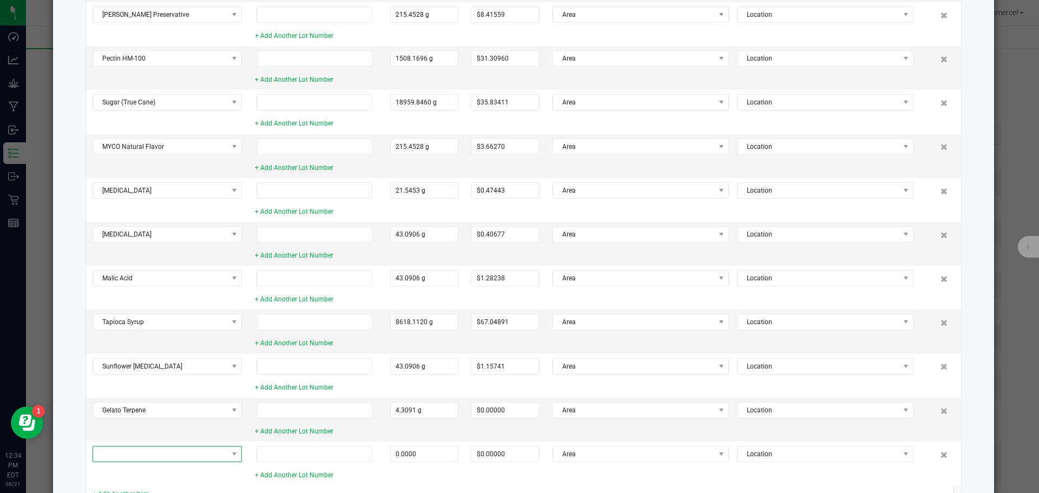
click at [133, 452] on span at bounding box center [160, 453] width 135 height 15
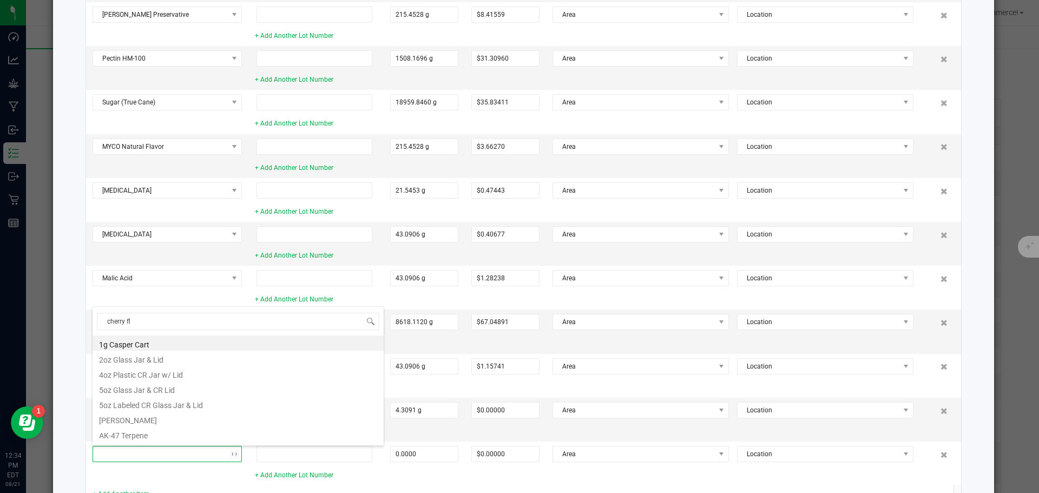
type input "cherry fla"
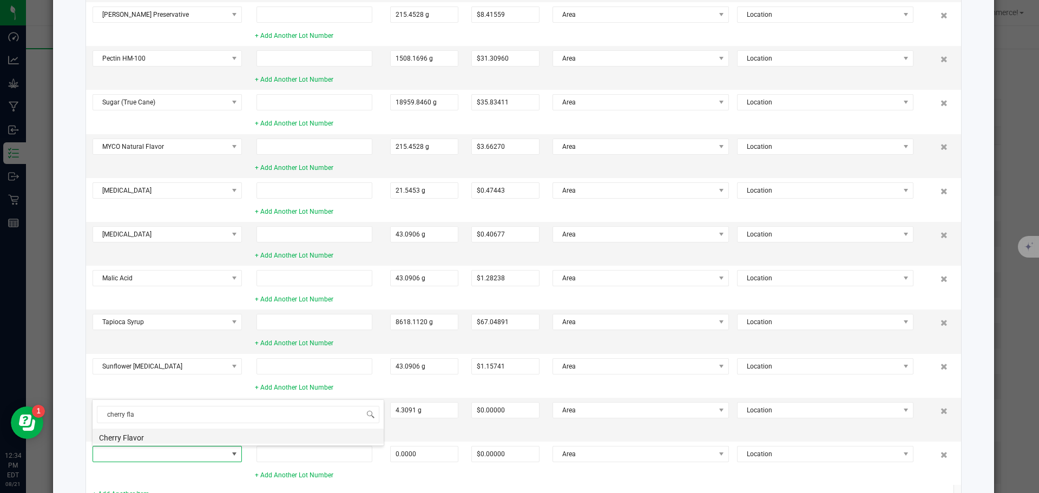
click at [123, 436] on li "Cherry Flavor" at bounding box center [238, 436] width 291 height 15
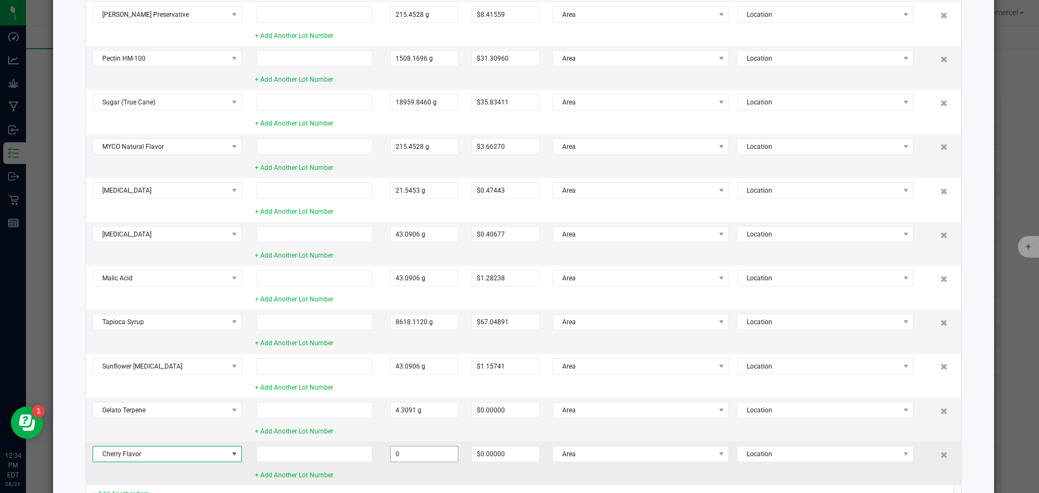
click at [422, 452] on input "0" at bounding box center [424, 453] width 67 height 15
type input "43.0906 g"
click at [333, 476] on div "+ Add Another Lot Number" at bounding box center [316, 475] width 122 height 10
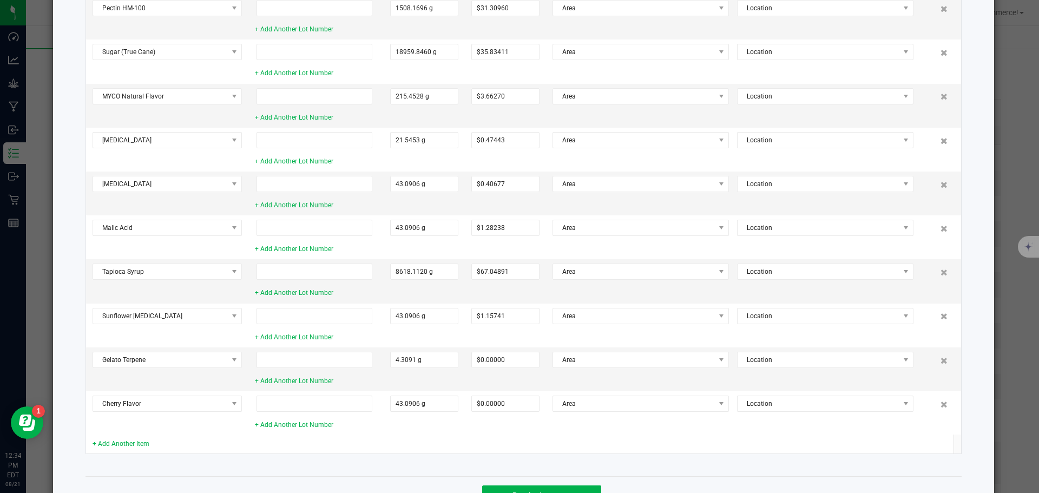
scroll to position [346, 0]
click at [125, 437] on td "+ Add Another Item" at bounding box center [167, 443] width 162 height 19
click at [121, 439] on link "+ Add Another Item" at bounding box center [121, 443] width 57 height 8
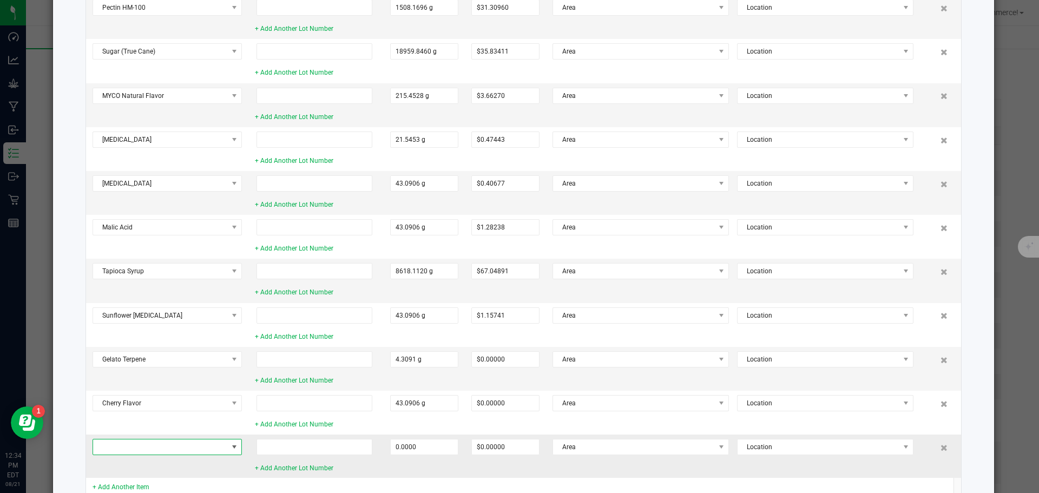
click at [119, 441] on span at bounding box center [160, 446] width 135 height 15
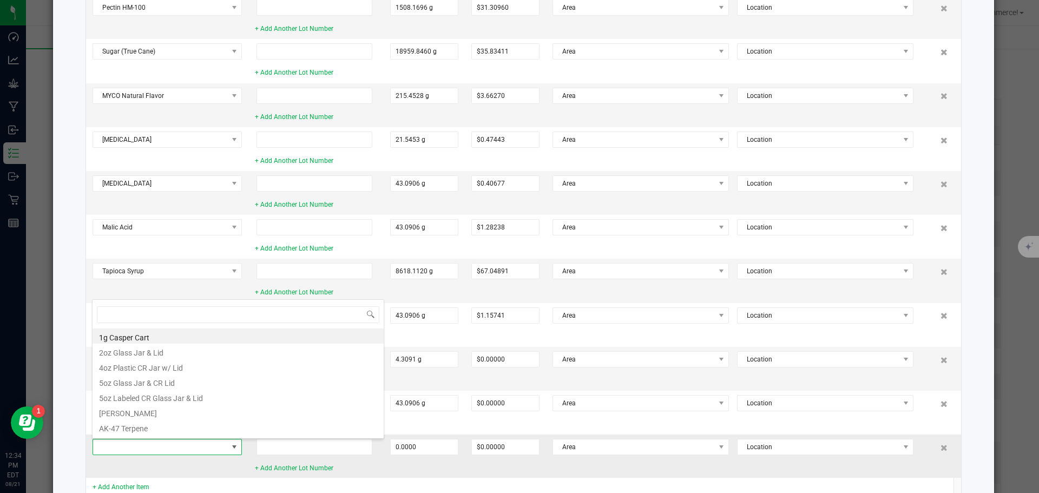
scroll to position [16, 149]
type input "citric"
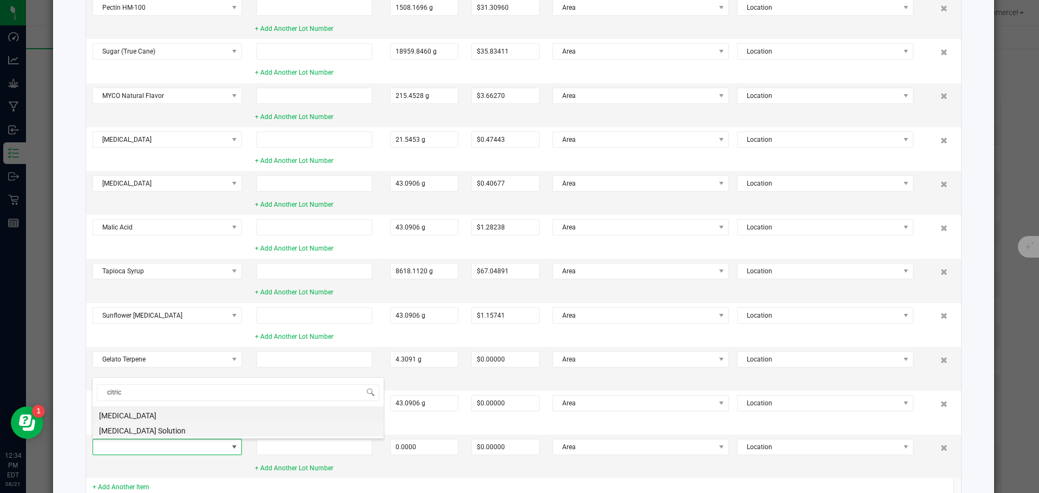
click at [116, 423] on li "[MEDICAL_DATA] Solution" at bounding box center [238, 429] width 291 height 15
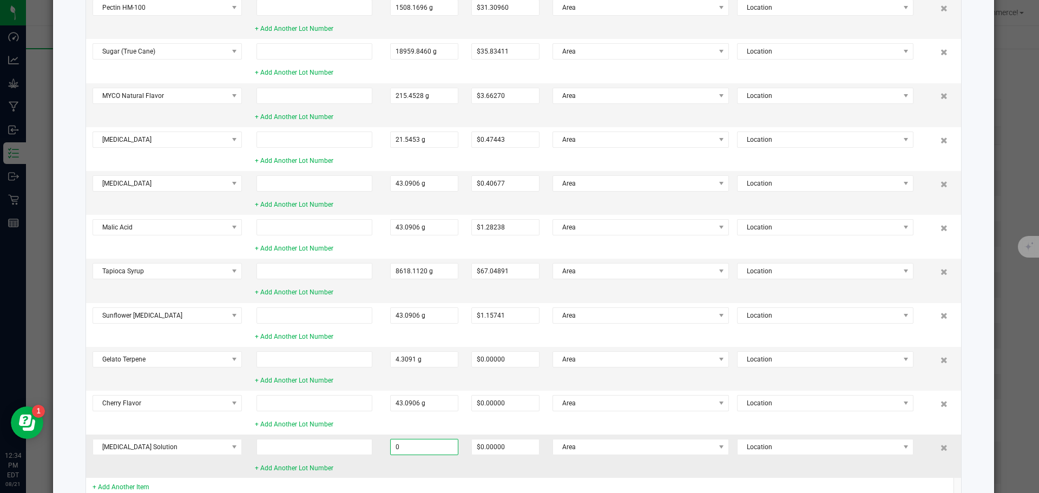
click at [421, 454] on input "0" at bounding box center [424, 446] width 67 height 15
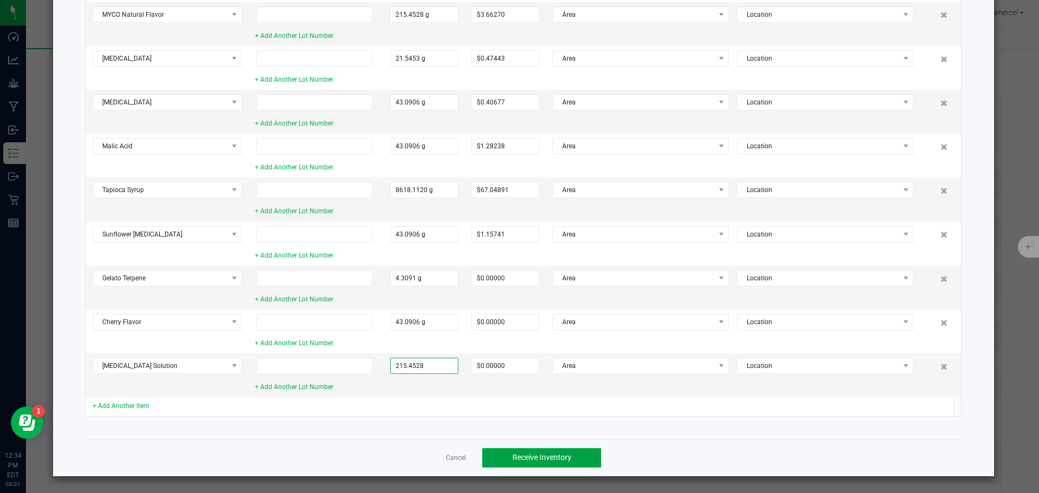
type input "215.4528 g"
click at [534, 448] on button "Receive Inventory" at bounding box center [541, 457] width 119 height 19
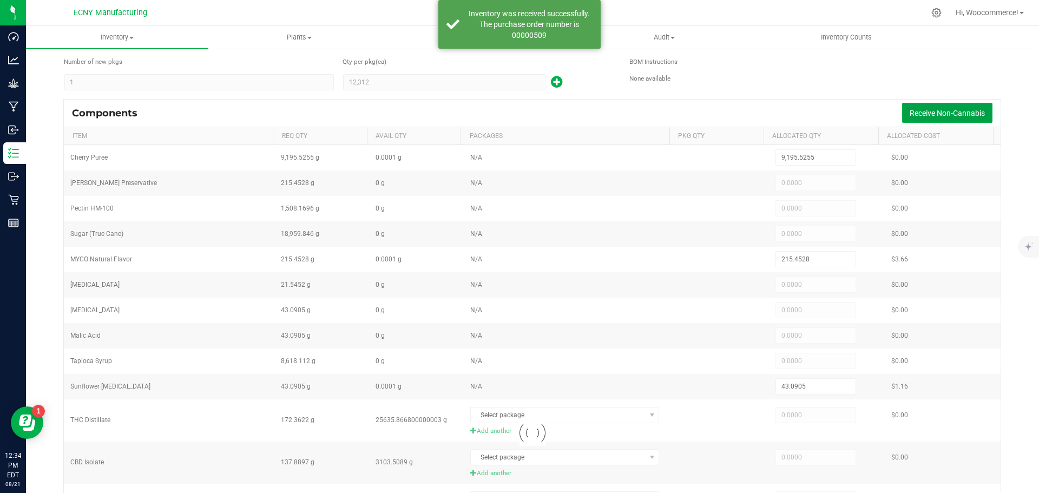
type input "215.4528"
type input "1,508.1696"
type input "18,959.8460"
type input "21.5452"
type input "43.0905"
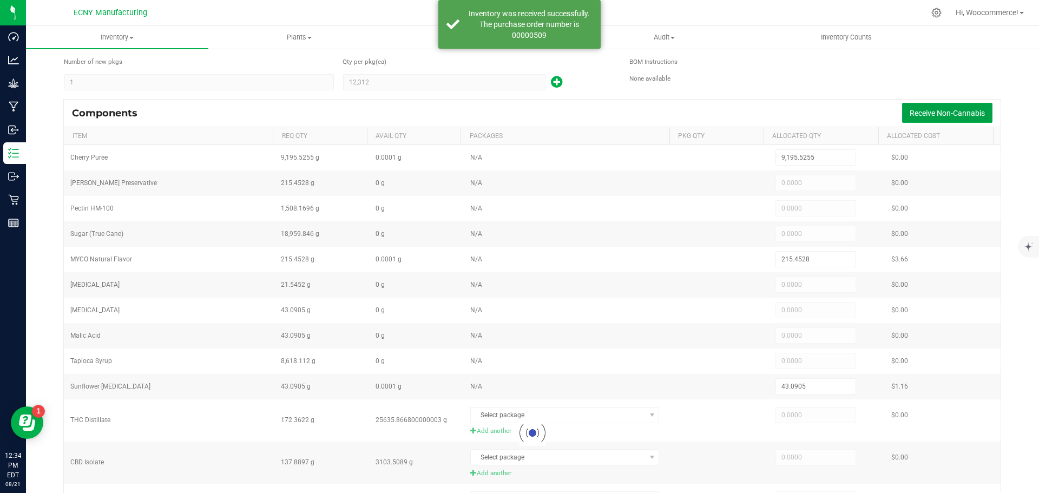
type input "43.0905"
type input "8,618.1120"
type input "43.0905"
type input "215.4528"
type input "3,378.2999"
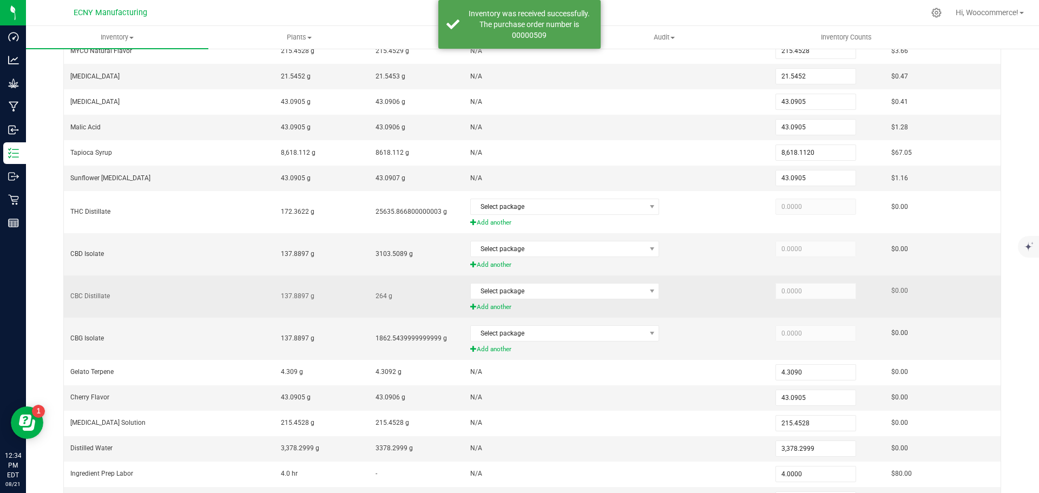
scroll to position [280, 0]
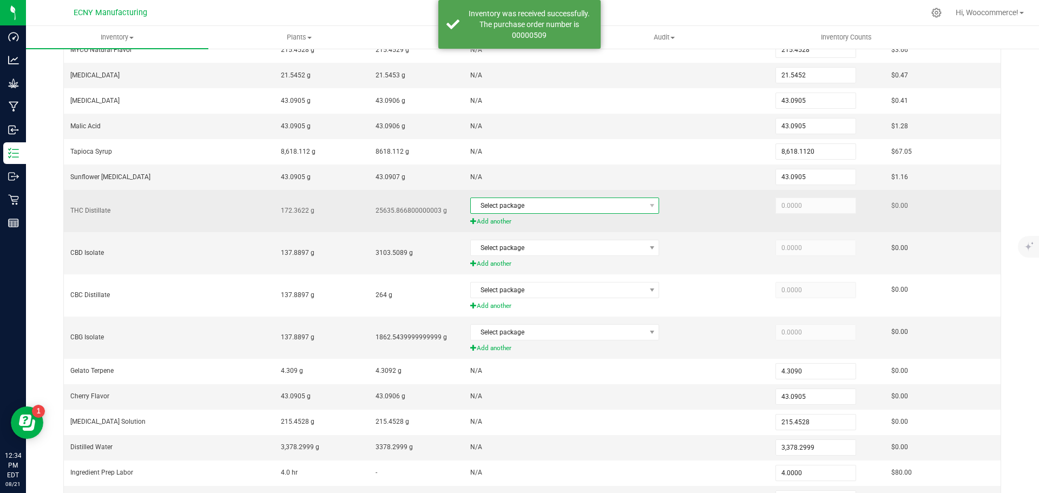
click at [493, 207] on span "Select package" at bounding box center [558, 205] width 174 height 15
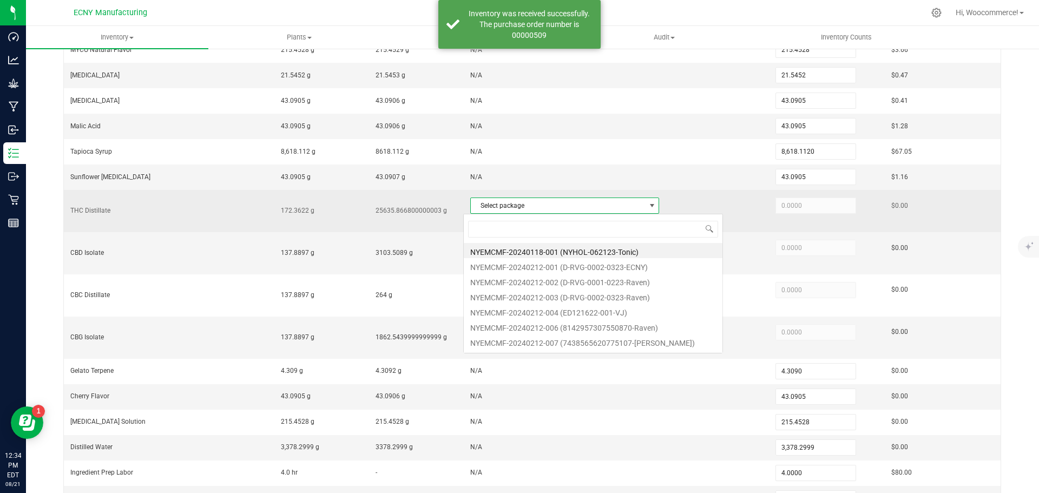
scroll to position [16, 185]
type input "03"
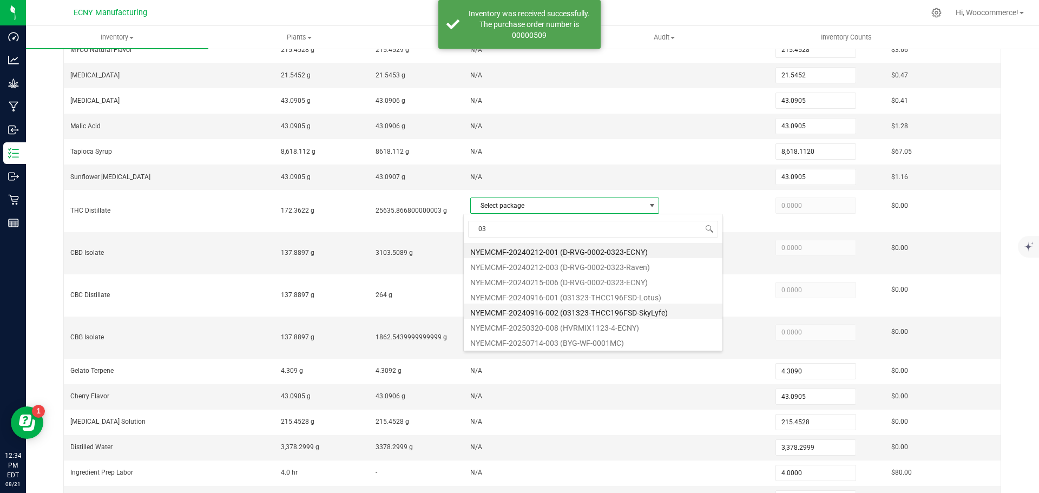
click at [574, 312] on li "NYEMCMF-20240916-002 (031323-THCC196FSD-SkyLyfe)" at bounding box center [593, 311] width 259 height 15
type input "172.3622"
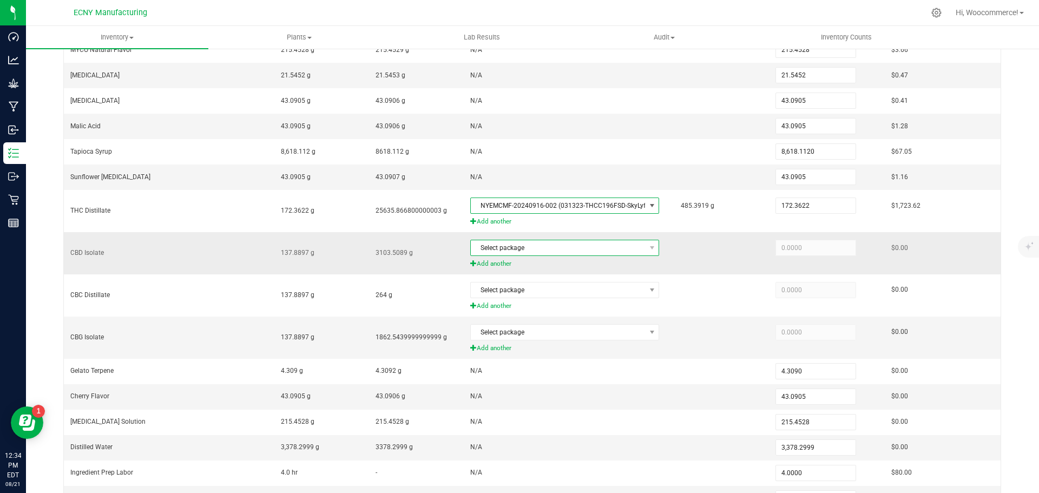
click at [498, 251] on span "Select package" at bounding box center [558, 247] width 174 height 15
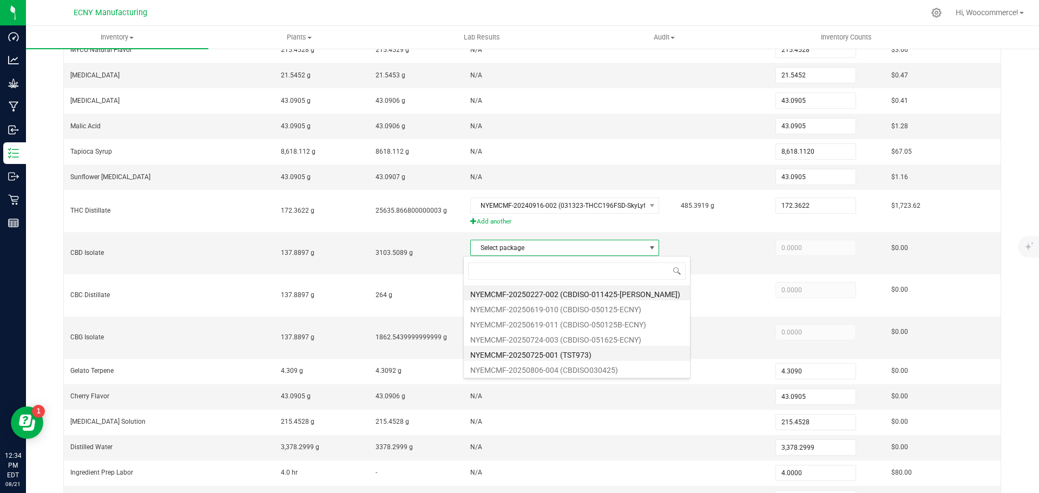
click at [501, 352] on li "NYEMCMF-20250725-001 (TST973)" at bounding box center [577, 353] width 226 height 15
type input "137.8897"
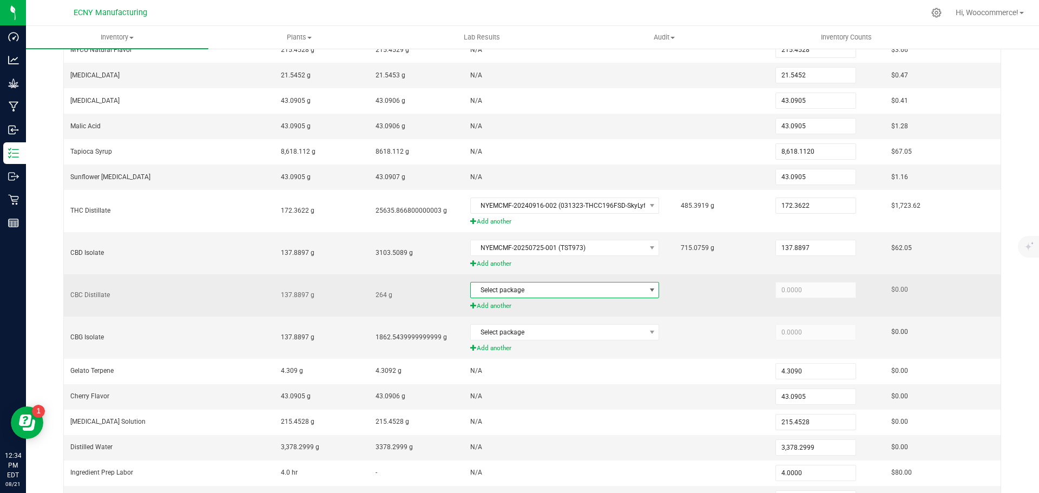
click at [484, 287] on span "Select package" at bounding box center [558, 290] width 174 height 15
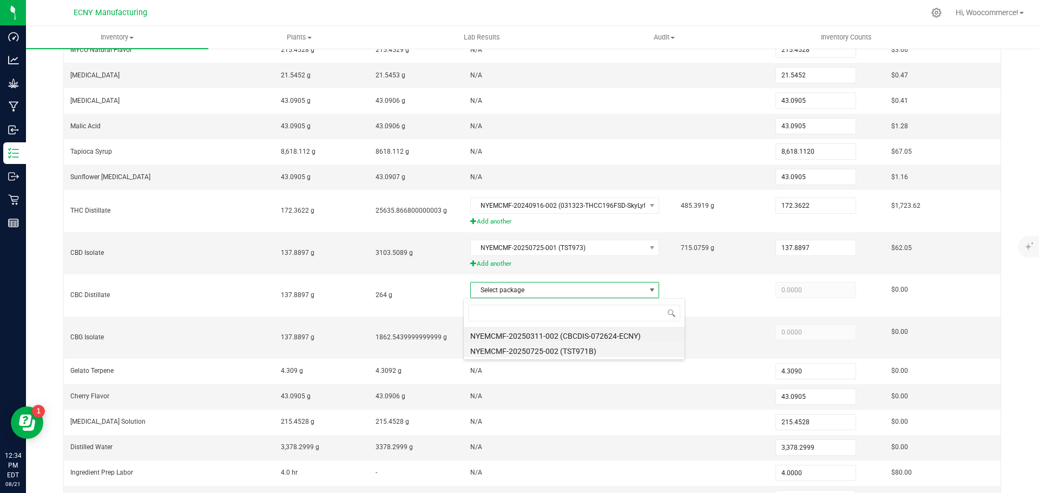
click at [501, 350] on li "NYEMCMF-20250725-002 (TST971B)" at bounding box center [574, 349] width 221 height 15
type input "137.8897"
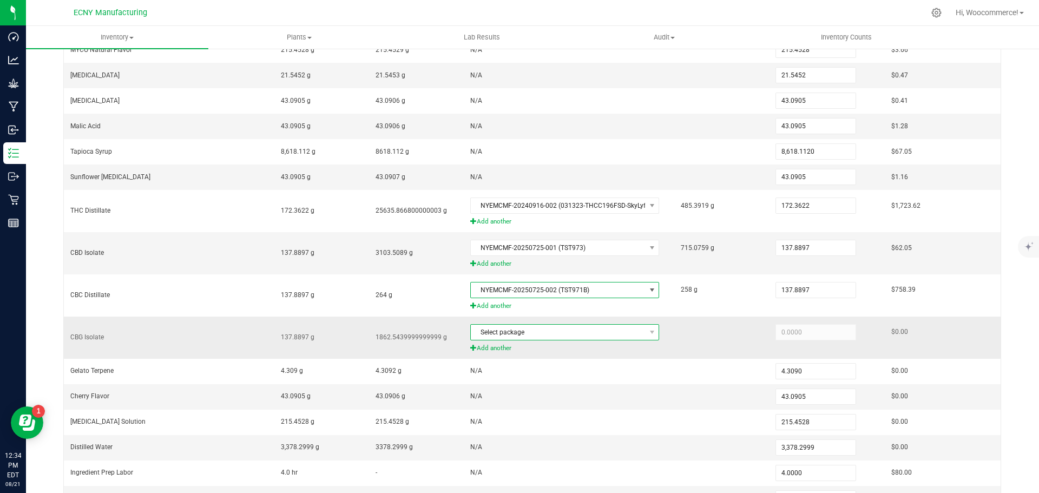
click at [487, 328] on span "Select package" at bounding box center [558, 332] width 174 height 15
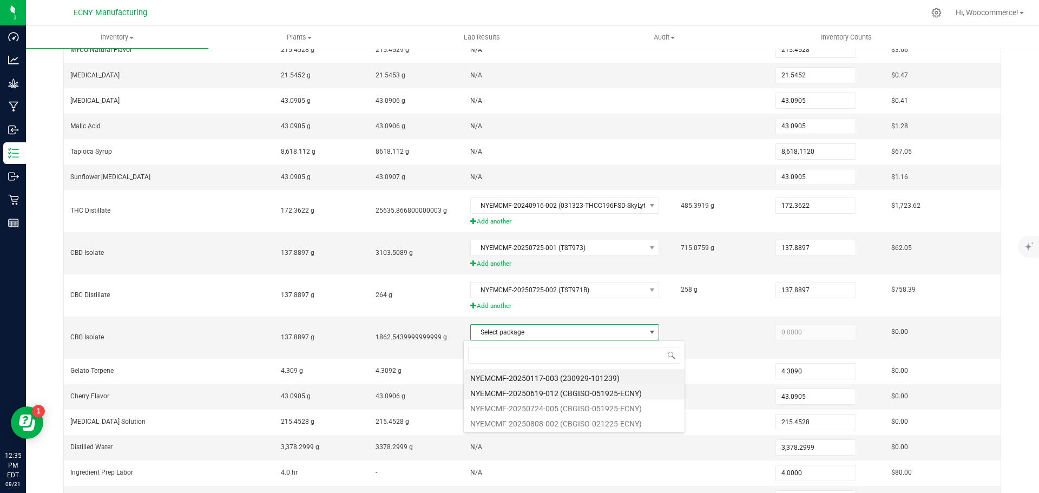
click at [478, 392] on li "NYEMCMF-20250619-012 (CBGISO-051925-ECNY)" at bounding box center [574, 391] width 221 height 15
type input "137.8897"
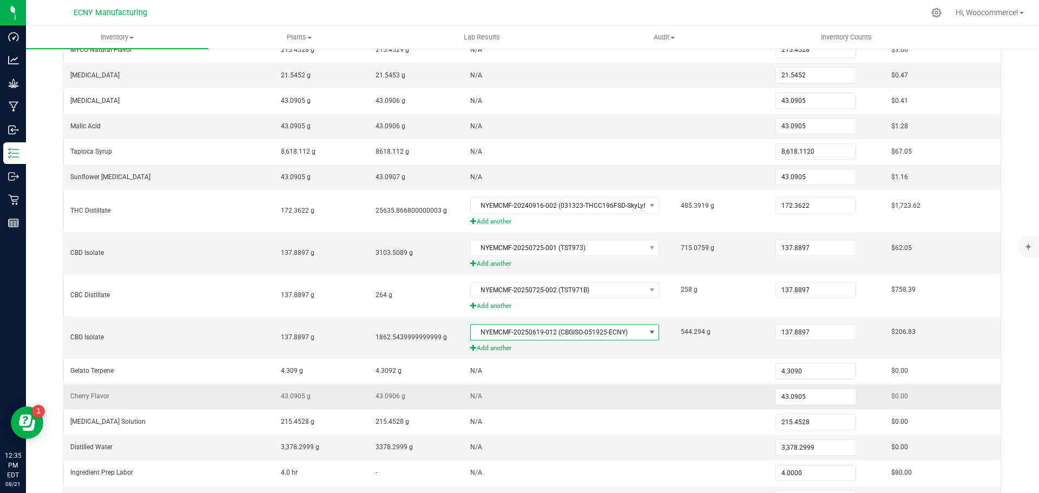
scroll to position [352, 0]
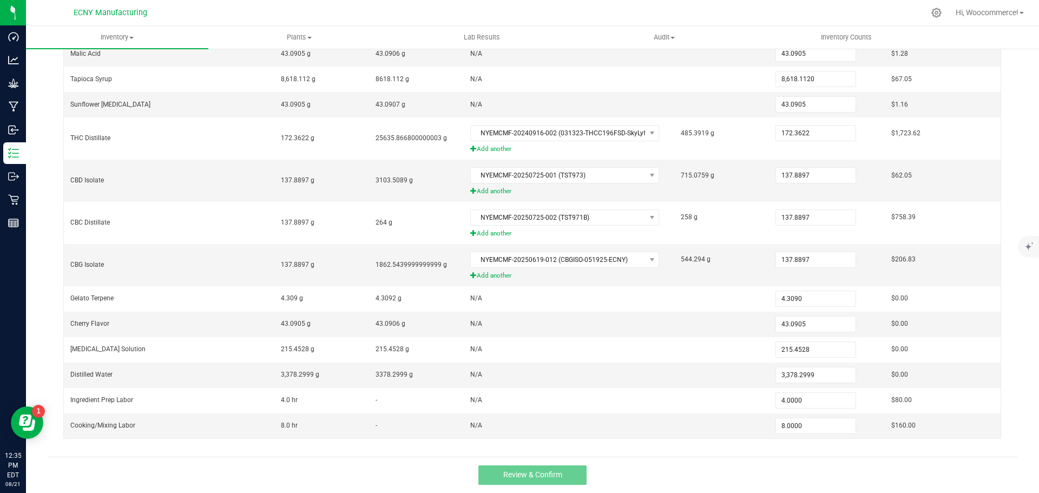
click at [622, 461] on div "Review & Confirm" at bounding box center [533, 475] width 970 height 36
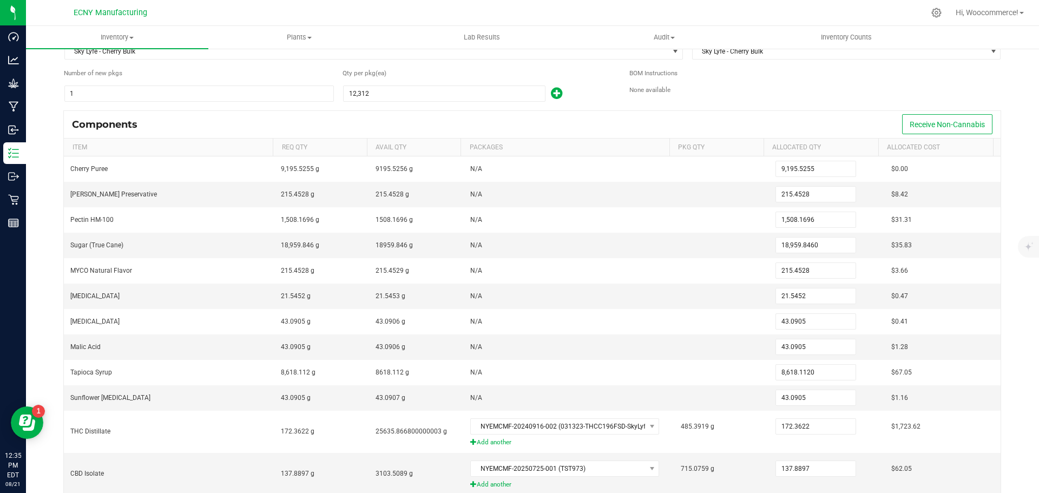
scroll to position [58, 0]
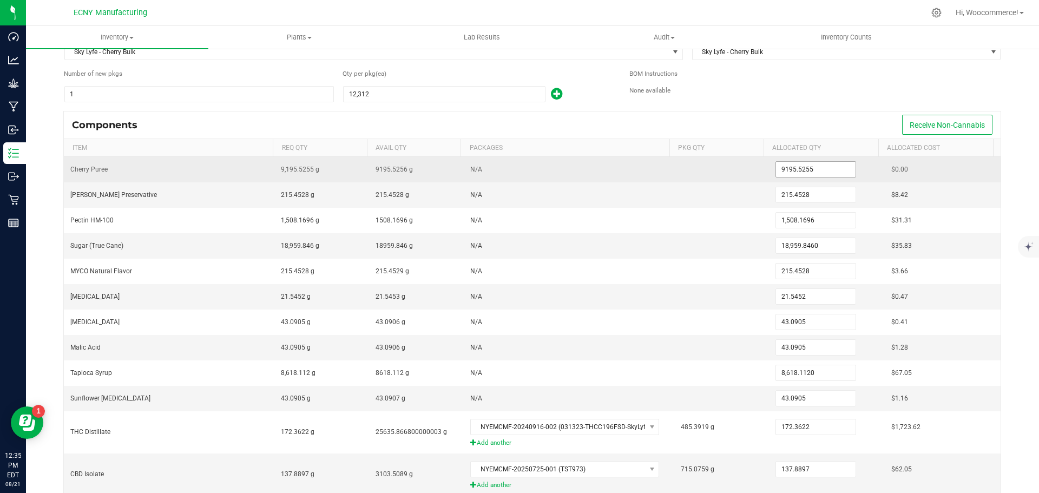
click at [804, 169] on input "9195.5255" at bounding box center [816, 169] width 80 height 15
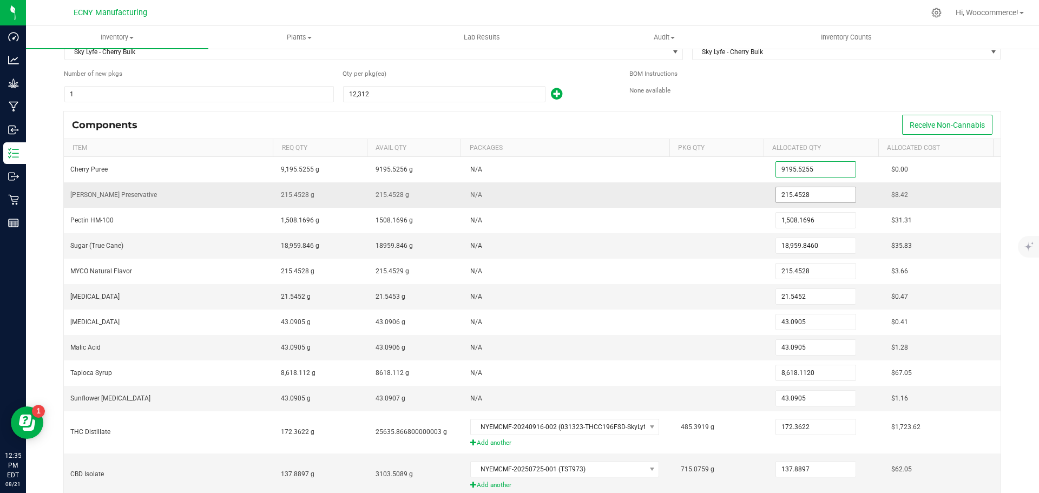
type input "9,195.5255"
click at [811, 193] on input "215.4528" at bounding box center [816, 194] width 80 height 15
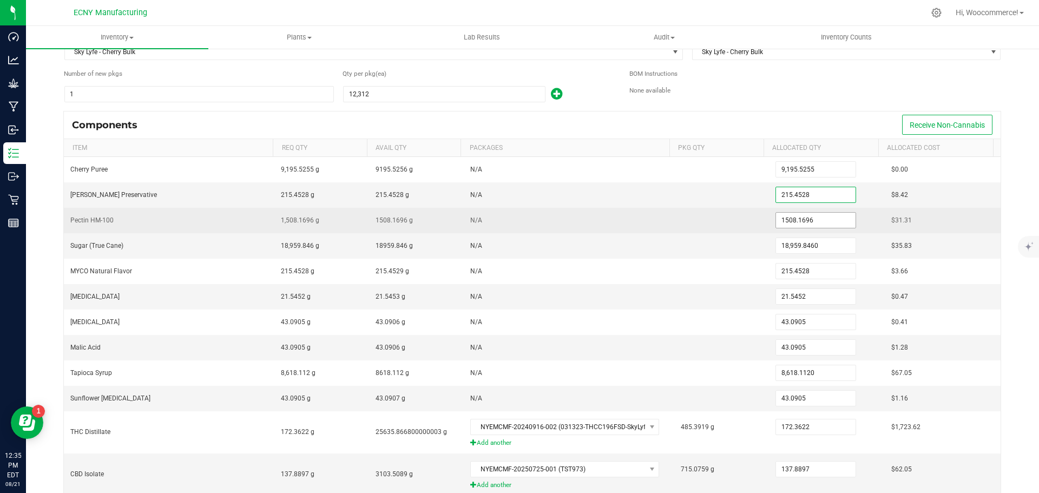
click at [811, 215] on input "1508.1696" at bounding box center [816, 220] width 80 height 15
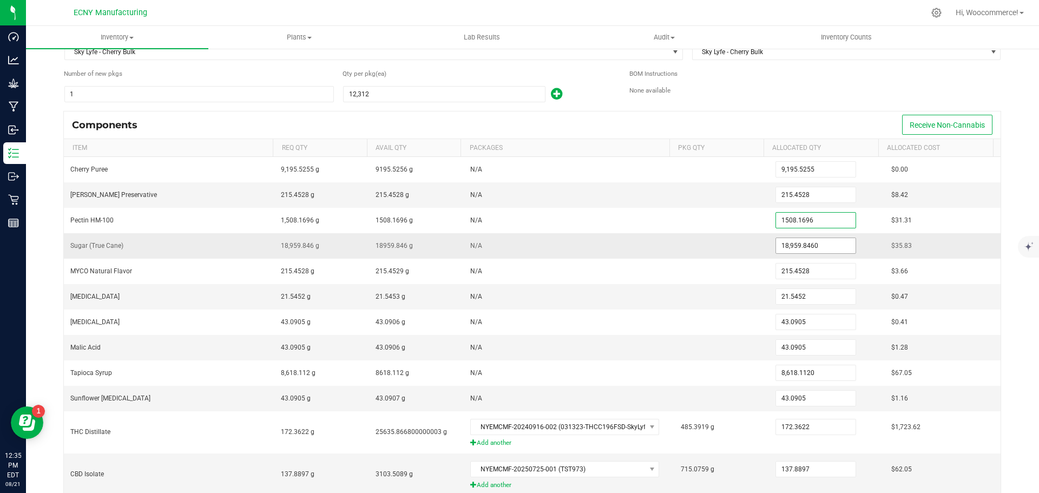
type input "1,508.1696"
click at [813, 242] on input "18959.846" at bounding box center [816, 245] width 80 height 15
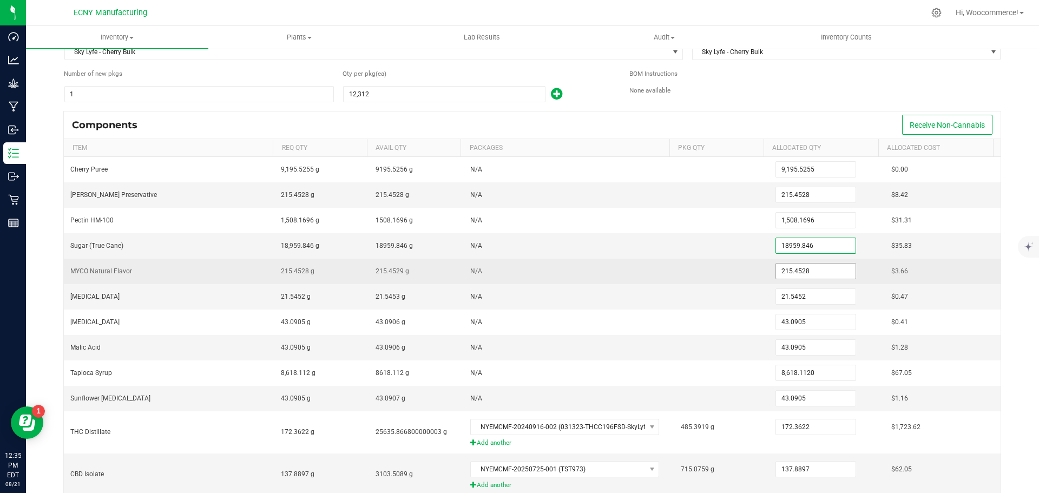
type input "18,959.8460"
click at [810, 272] on input "215.4528" at bounding box center [816, 271] width 80 height 15
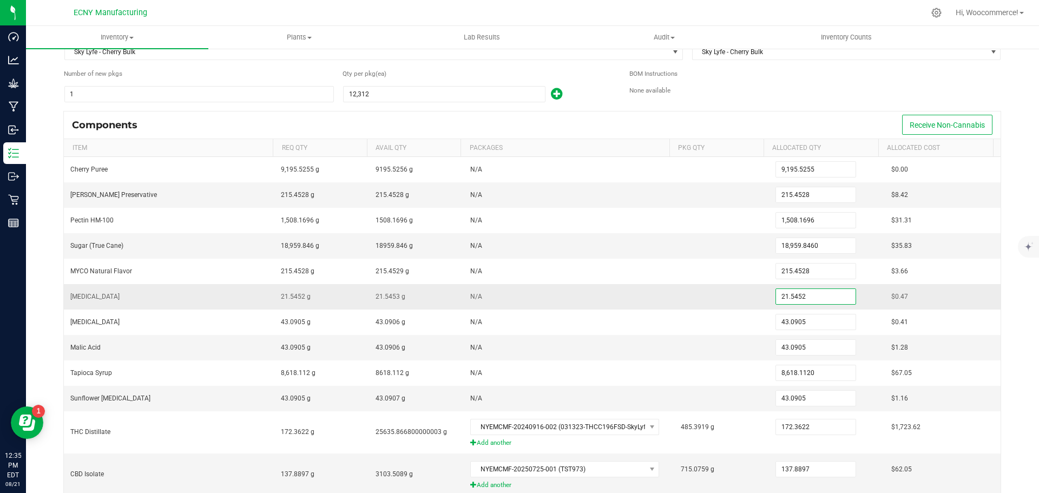
click at [802, 298] on input "21.5452" at bounding box center [816, 296] width 80 height 15
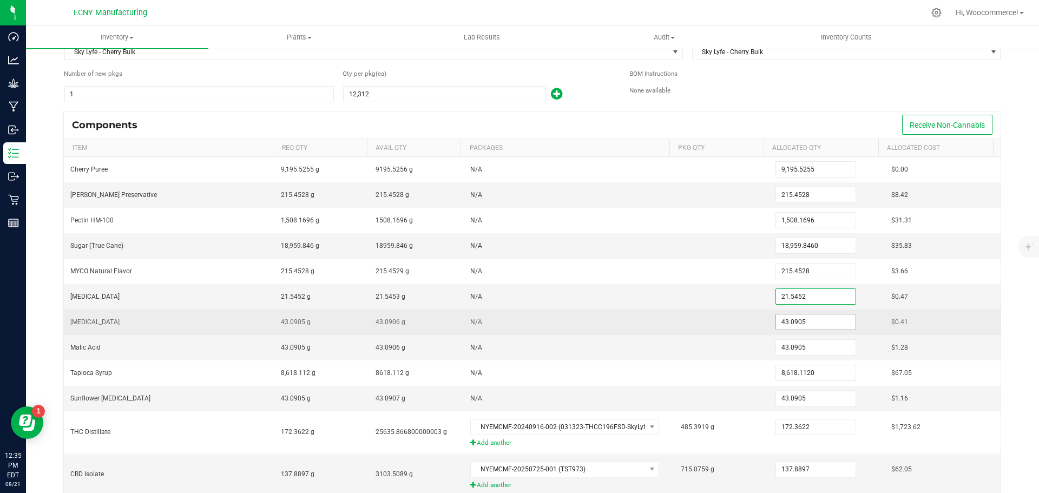
click at [802, 323] on input "43.0905" at bounding box center [816, 321] width 80 height 15
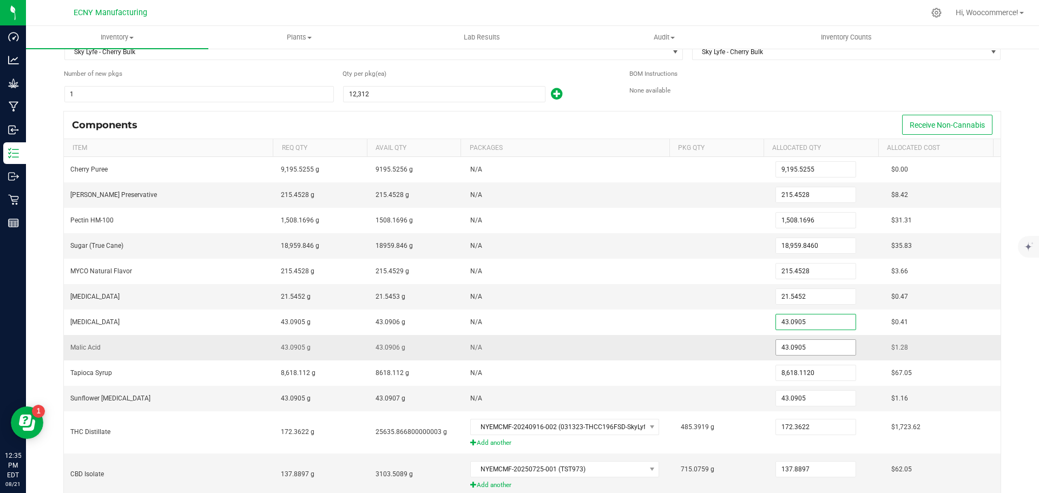
click at [803, 344] on input "43.0905" at bounding box center [816, 347] width 80 height 15
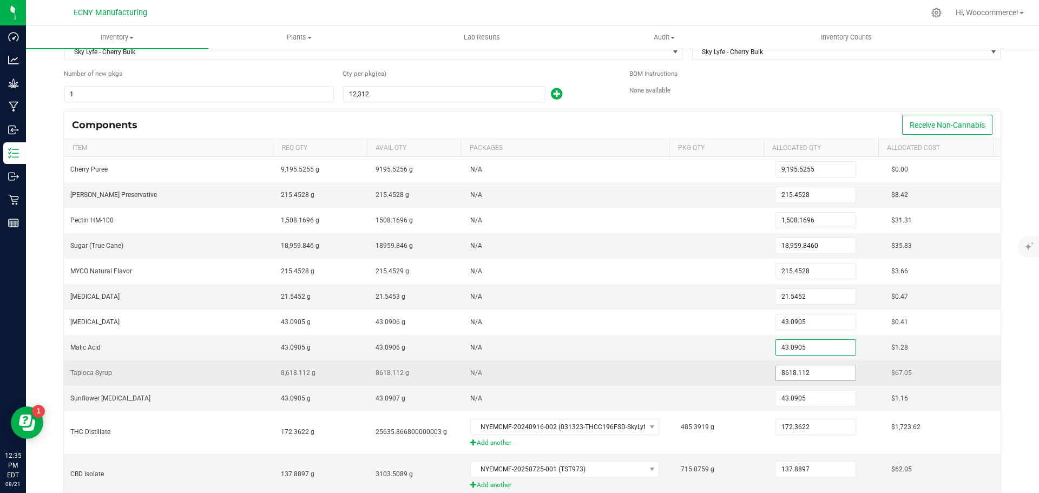
click at [814, 372] on input "8618.112" at bounding box center [816, 372] width 80 height 15
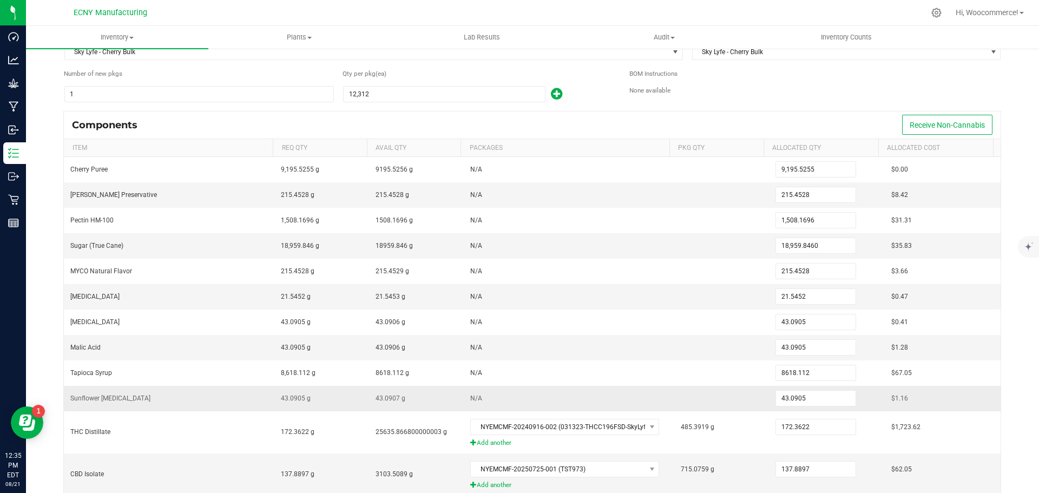
type input "8,618.1120"
click at [807, 409] on td "43.0905" at bounding box center [827, 398] width 116 height 25
click at [804, 399] on input "43.0905" at bounding box center [816, 398] width 80 height 15
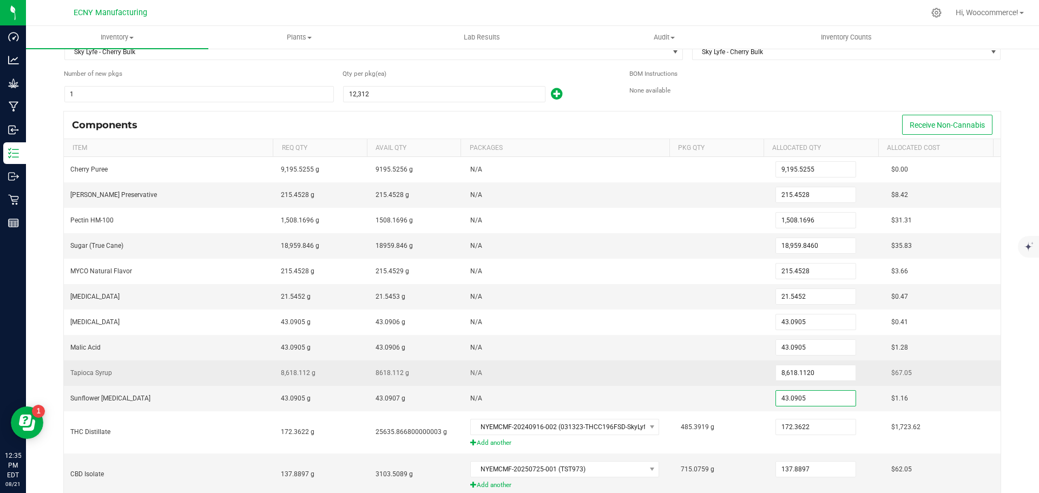
click at [680, 363] on td at bounding box center [721, 372] width 95 height 25
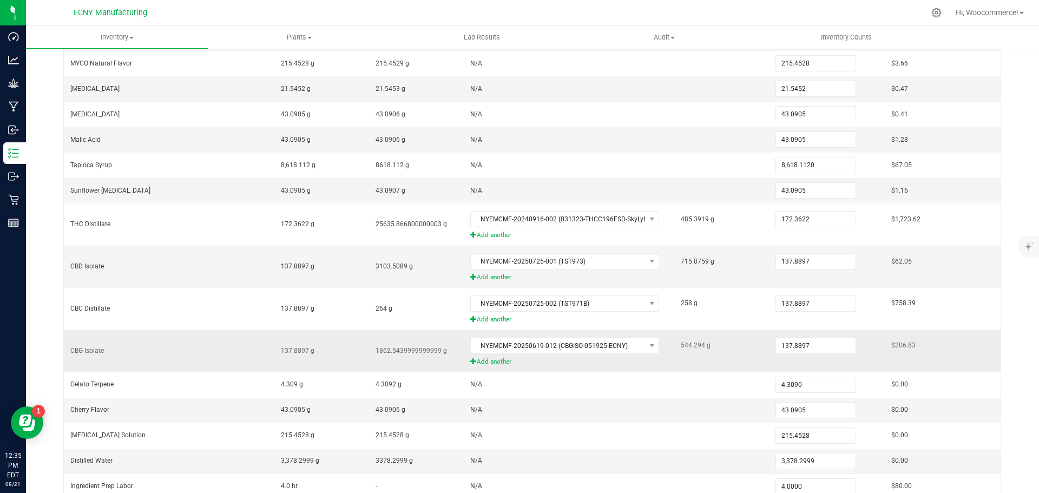
scroll to position [352, 0]
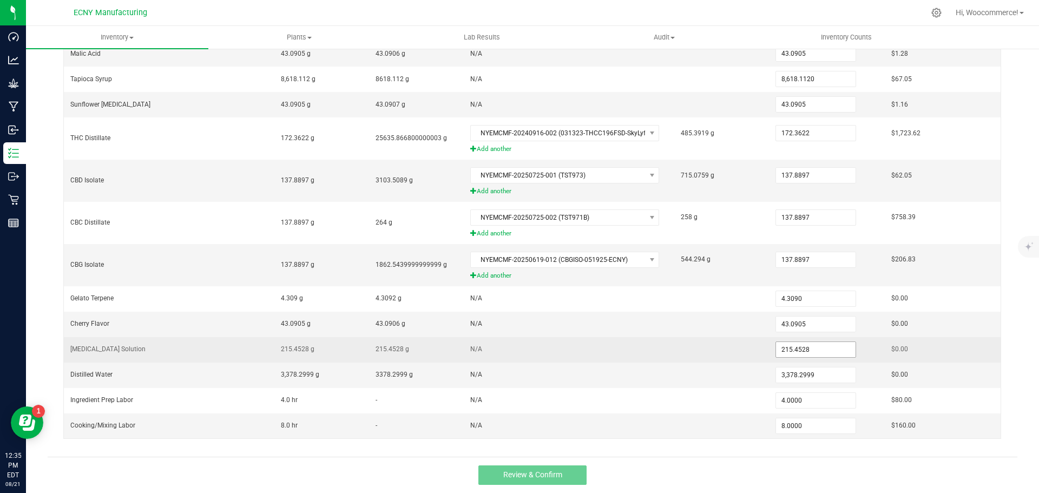
click at [799, 343] on input "215.4528" at bounding box center [816, 349] width 80 height 15
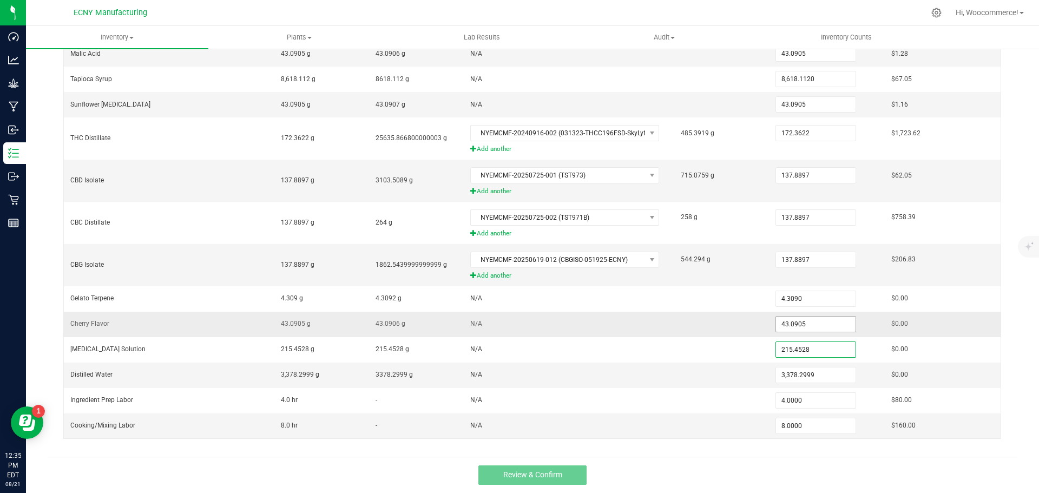
click at [801, 329] on input "43.0905" at bounding box center [816, 324] width 80 height 15
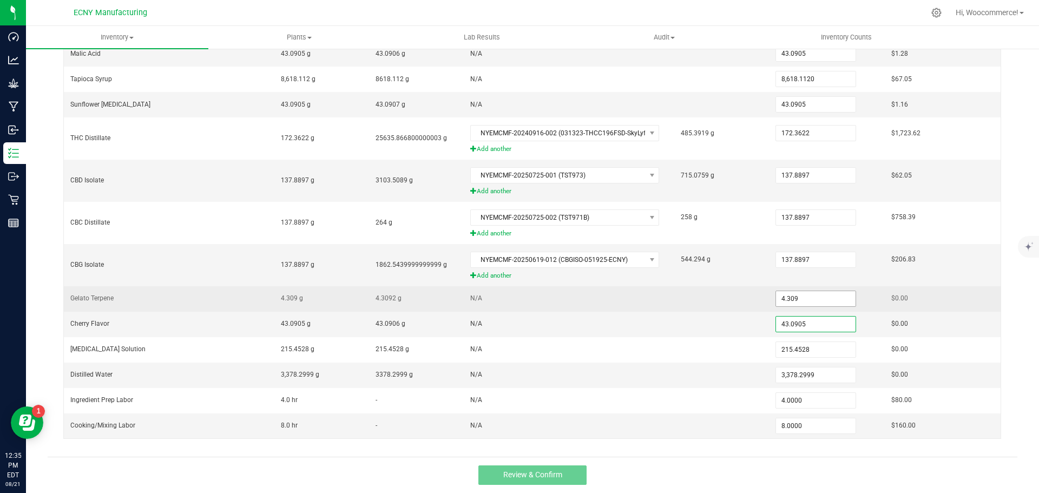
click at [797, 301] on input "4.309" at bounding box center [816, 298] width 80 height 15
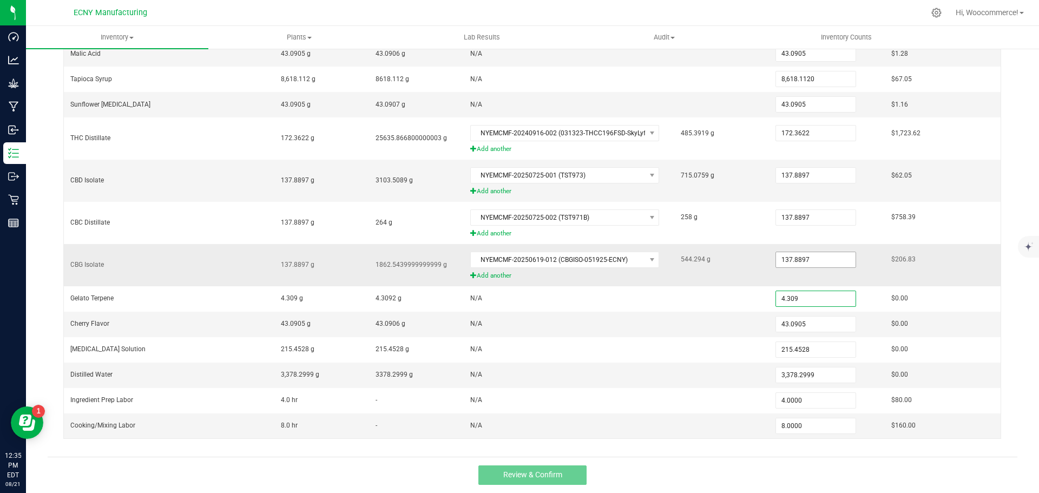
type input "4.3090"
click at [806, 183] on span "137.8897" at bounding box center [816, 175] width 81 height 16
click at [807, 261] on input "137.8897" at bounding box center [816, 259] width 80 height 15
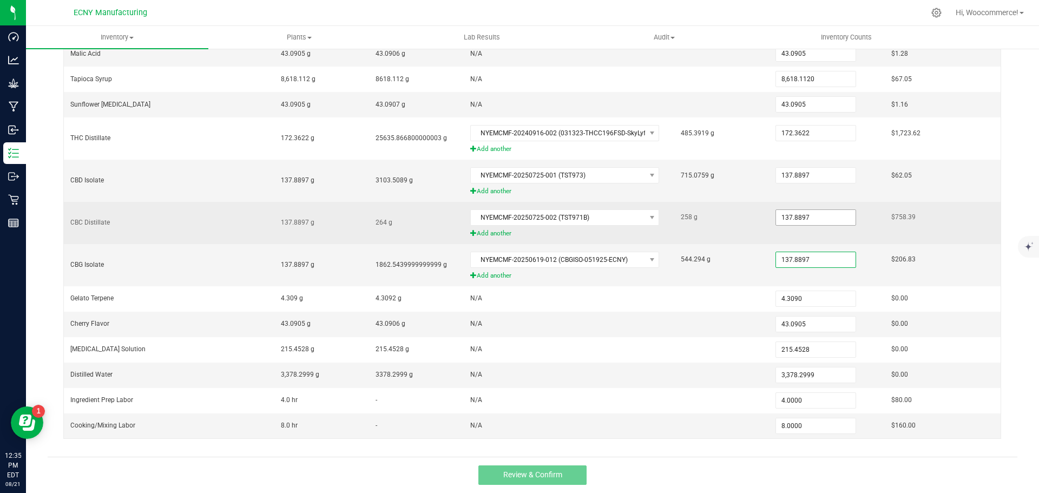
click at [820, 212] on input "137.8897" at bounding box center [816, 217] width 80 height 15
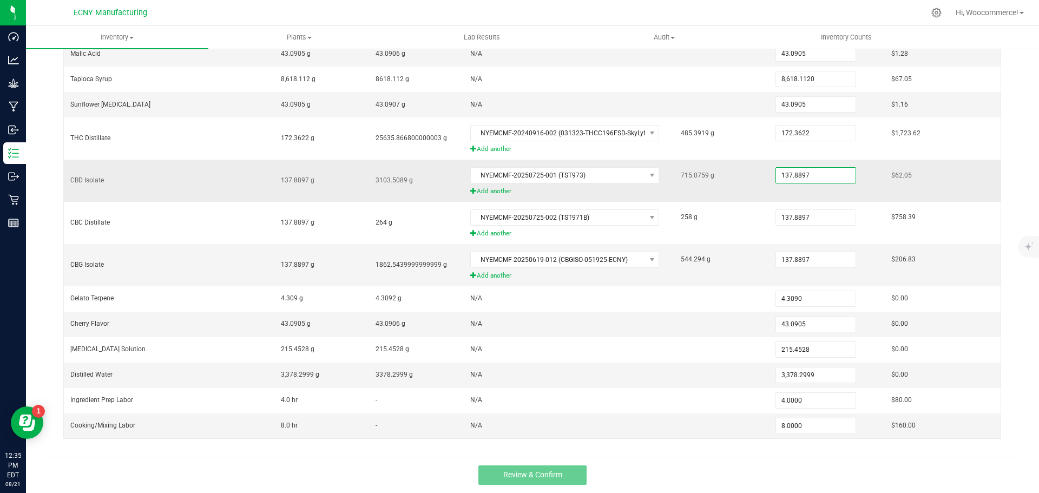
click at [817, 176] on input "137.8897" at bounding box center [816, 175] width 80 height 15
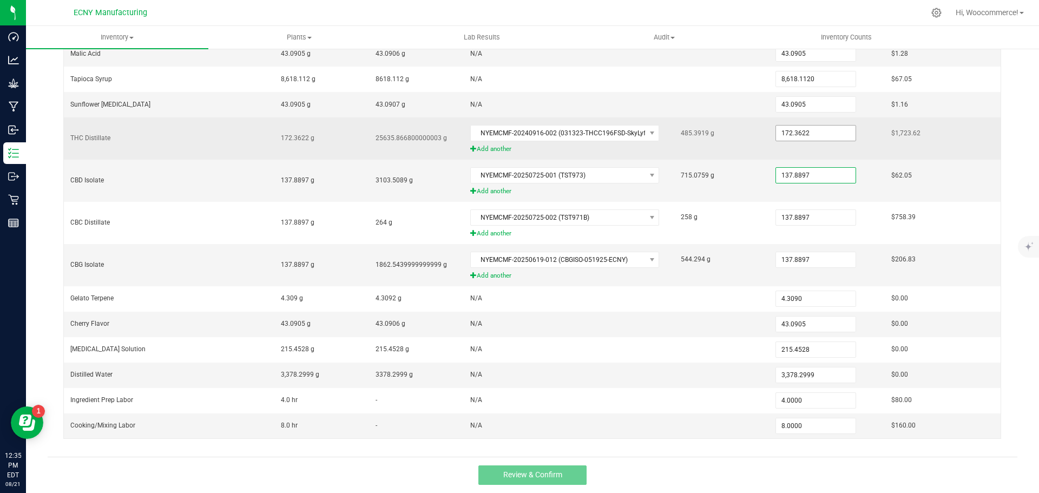
click at [812, 133] on input "172.3622" at bounding box center [816, 133] width 80 height 15
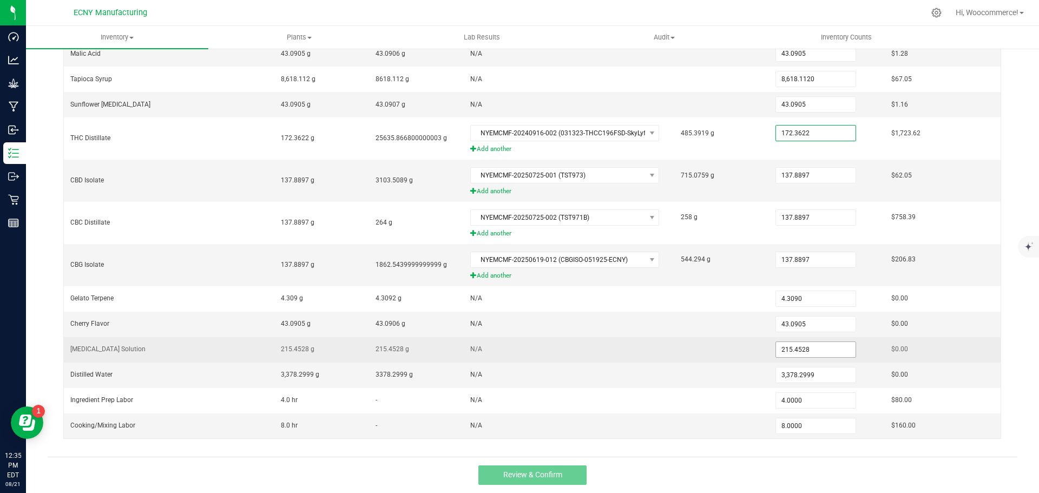
click at [794, 349] on input "215.4528" at bounding box center [816, 349] width 80 height 15
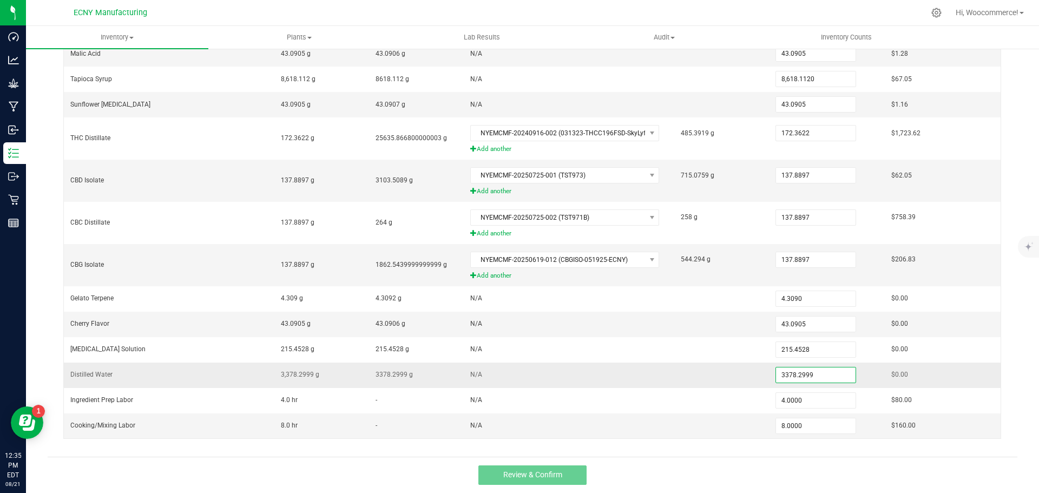
click at [813, 375] on input "3378.2999" at bounding box center [816, 374] width 80 height 15
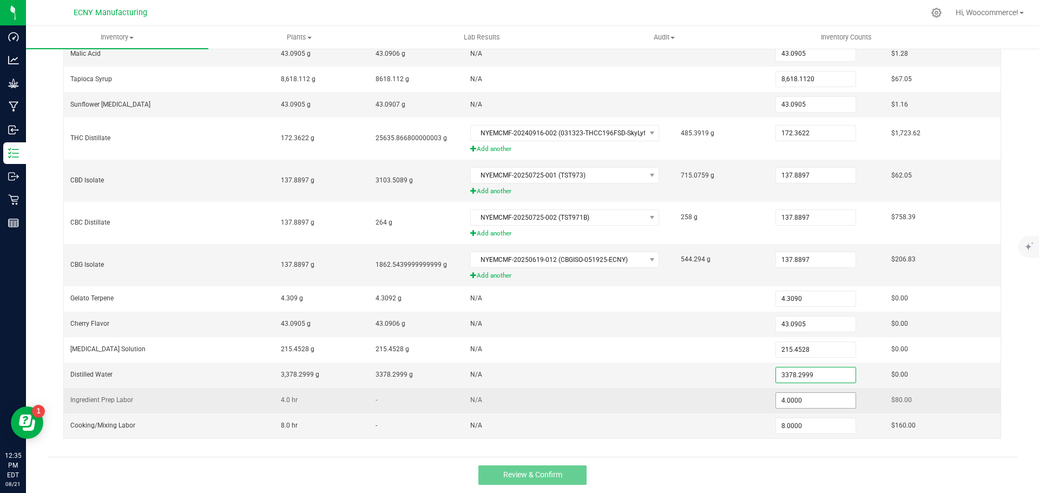
type input "3,378.2999"
type input "4"
click at [810, 401] on input "4" at bounding box center [816, 400] width 80 height 15
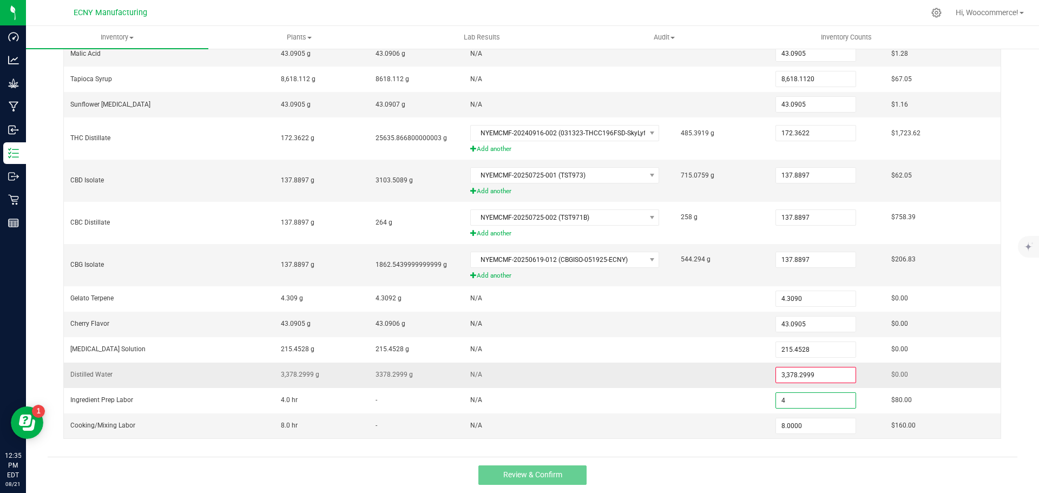
type input "3378.2999"
type input "4.0000"
click at [809, 373] on input "3378.2999" at bounding box center [816, 374] width 80 height 15
type input "3,378.2999"
click at [532, 467] on button "Review & Confirm" at bounding box center [532, 474] width 108 height 19
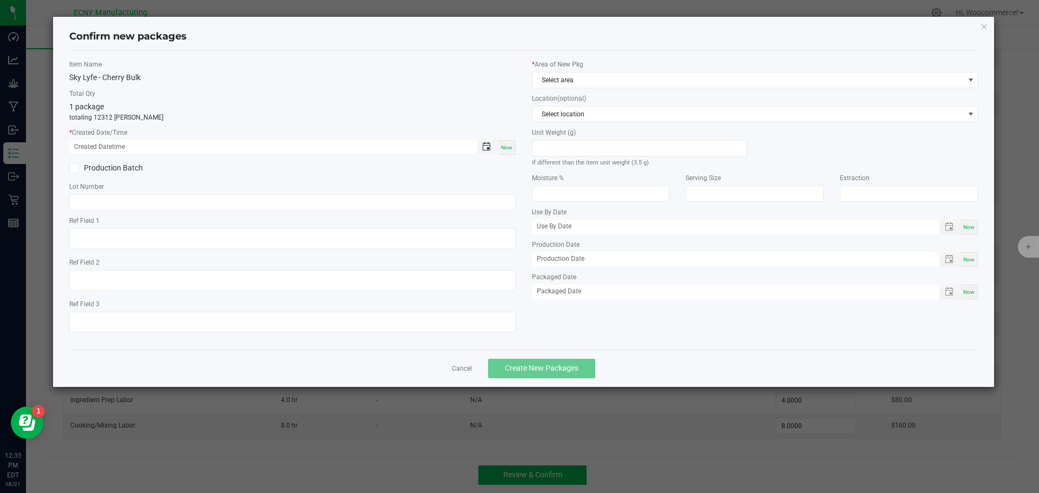
click at [487, 148] on span "Toggle popup" at bounding box center [486, 146] width 9 height 9
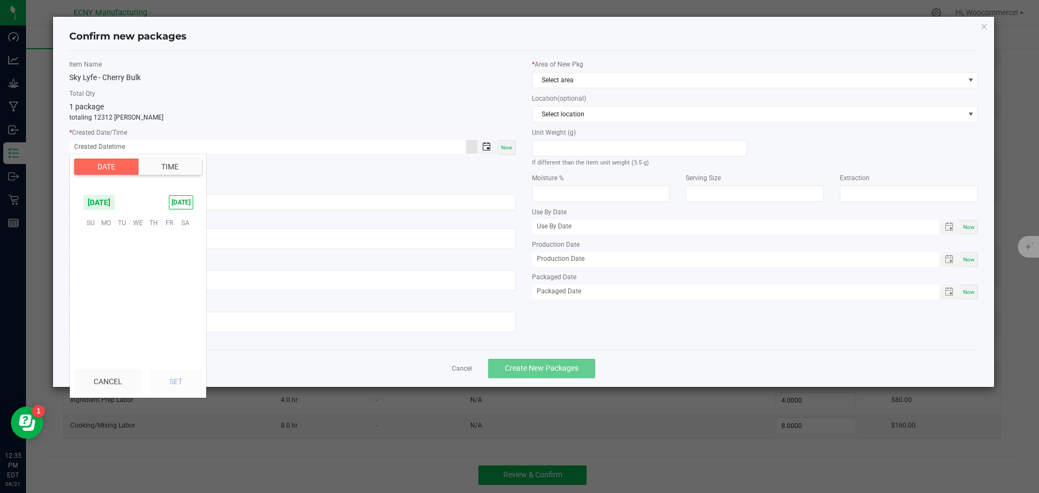
scroll to position [175405, 0]
click at [115, 198] on span "[DATE]" at bounding box center [99, 202] width 32 height 16
click at [114, 249] on span "[DATE]" at bounding box center [116, 248] width 22 height 22
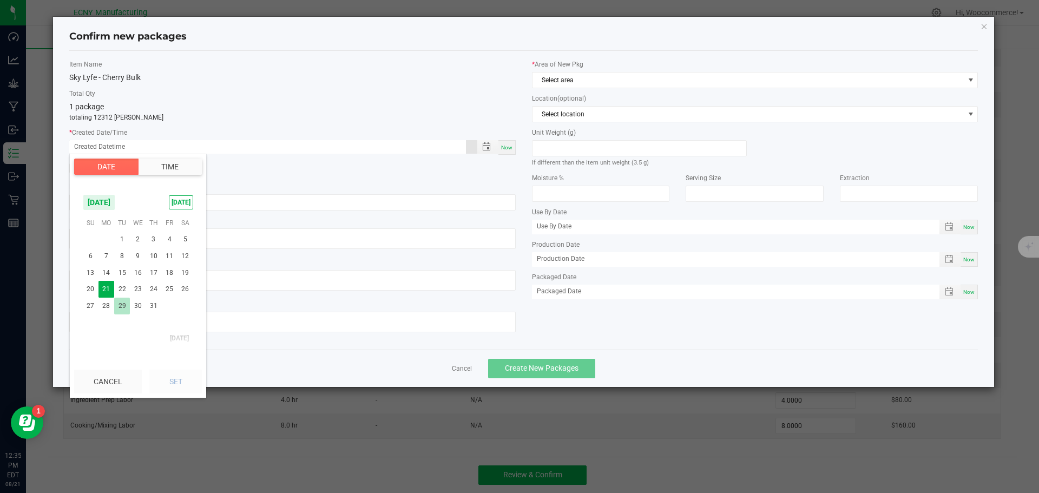
click at [124, 305] on span "29" at bounding box center [122, 306] width 16 height 17
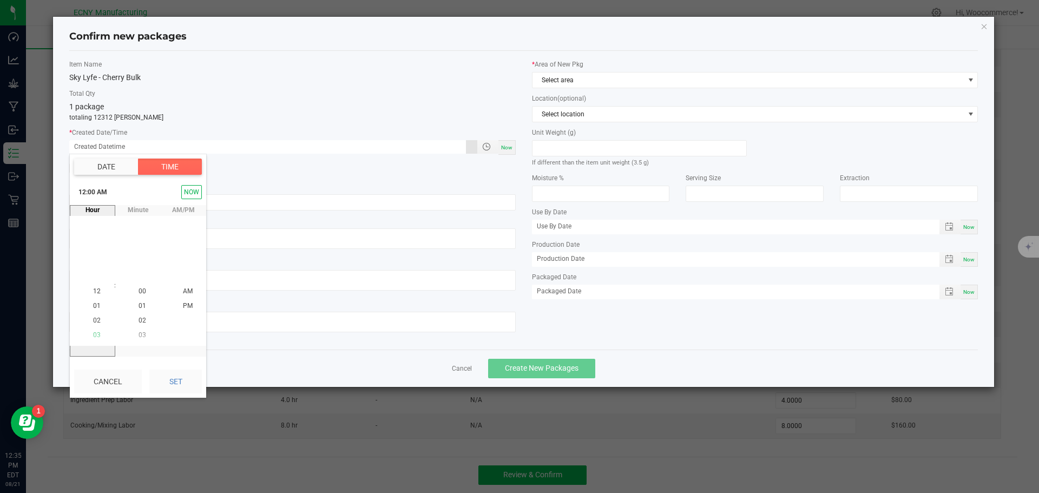
click at [93, 334] on span "03" at bounding box center [97, 336] width 8 height 8
click at [175, 308] on li "PM" at bounding box center [188, 306] width 26 height 15
click at [174, 383] on button "Set" at bounding box center [175, 382] width 52 height 24
type input "[DATE] 03:00 PM"
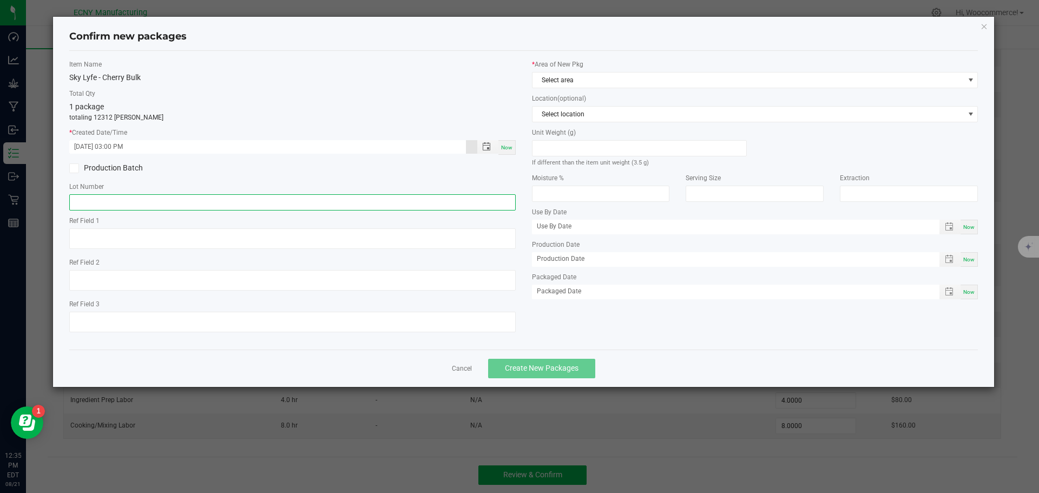
click at [166, 201] on input "text" at bounding box center [292, 202] width 446 height 16
type input "SLC102"
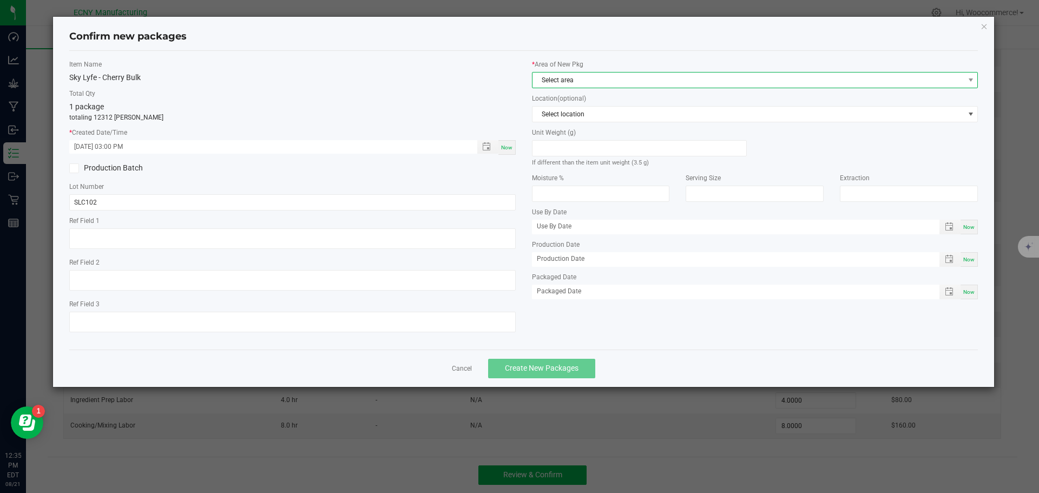
click at [570, 82] on span "Select area" at bounding box center [749, 80] width 432 height 15
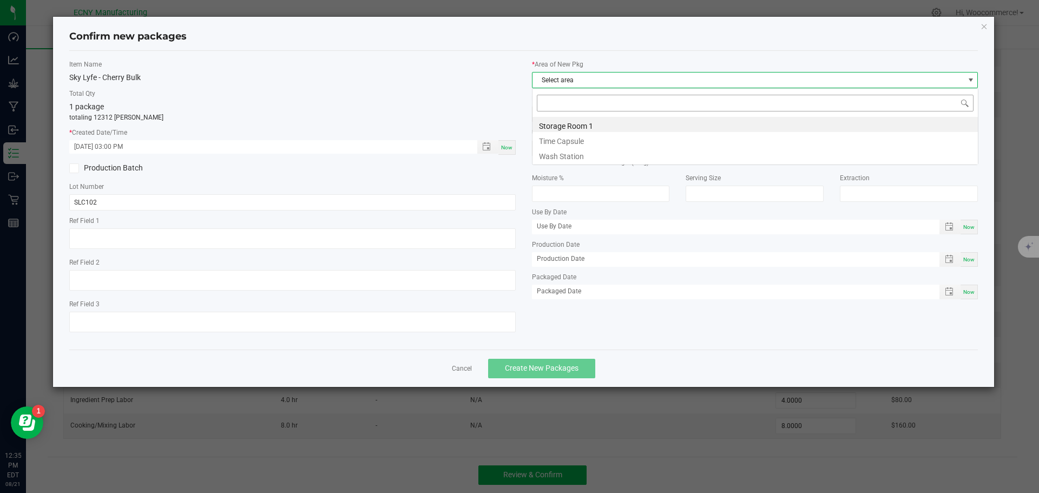
scroll to position [16, 446]
click at [544, 124] on li "Storage Room 1" at bounding box center [755, 124] width 445 height 15
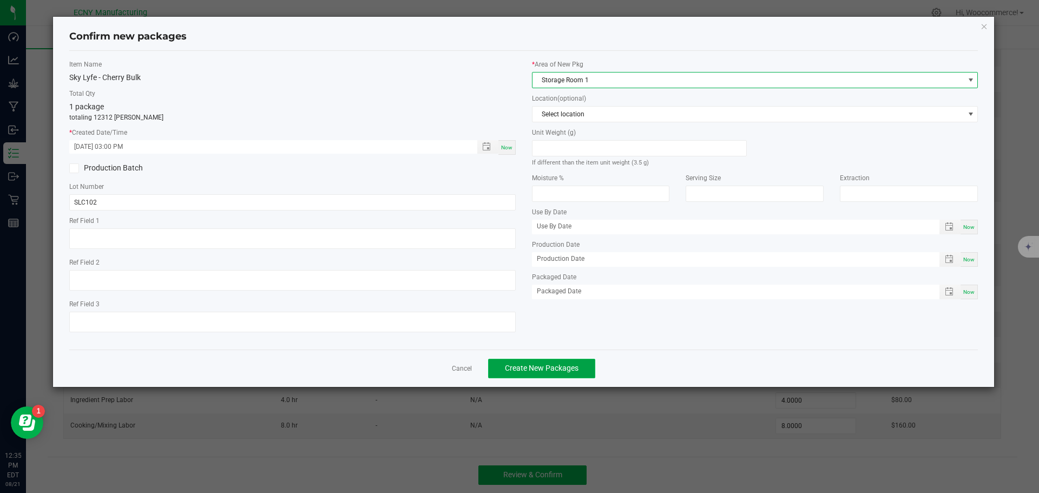
click at [508, 364] on span "Create New Packages" at bounding box center [542, 368] width 74 height 9
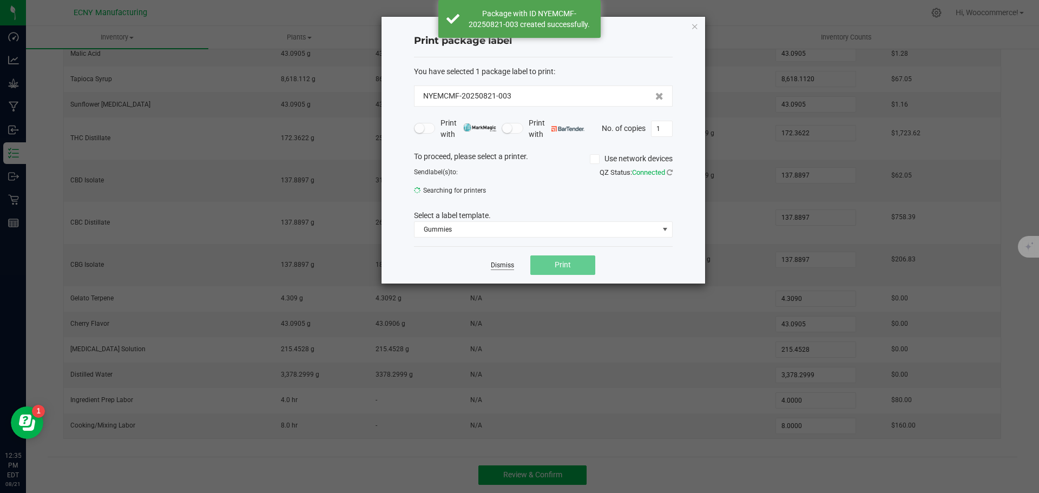
click at [496, 262] on link "Dismiss" at bounding box center [502, 265] width 23 height 9
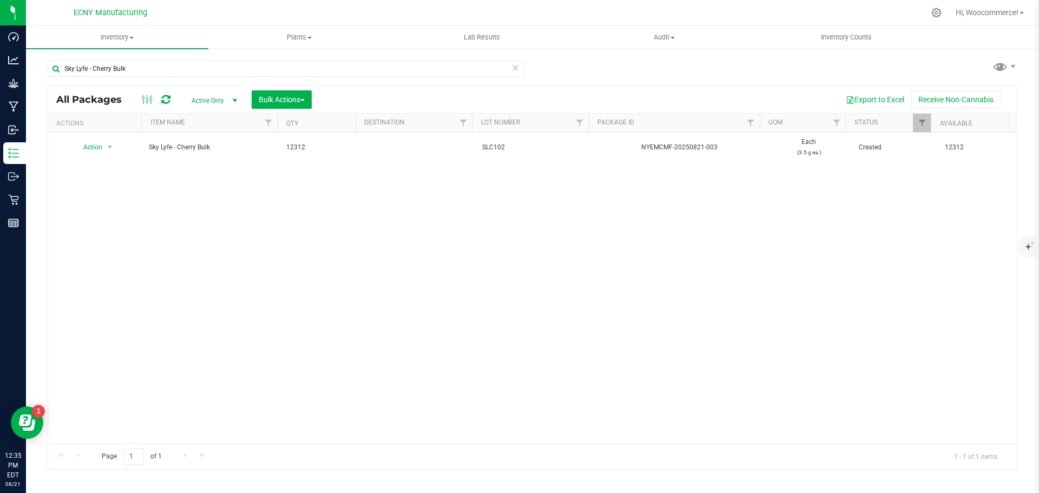
click at [166, 213] on div "Action Action Adjust qty Create package Edit attributes Global inventory Locate…" at bounding box center [532, 288] width 969 height 311
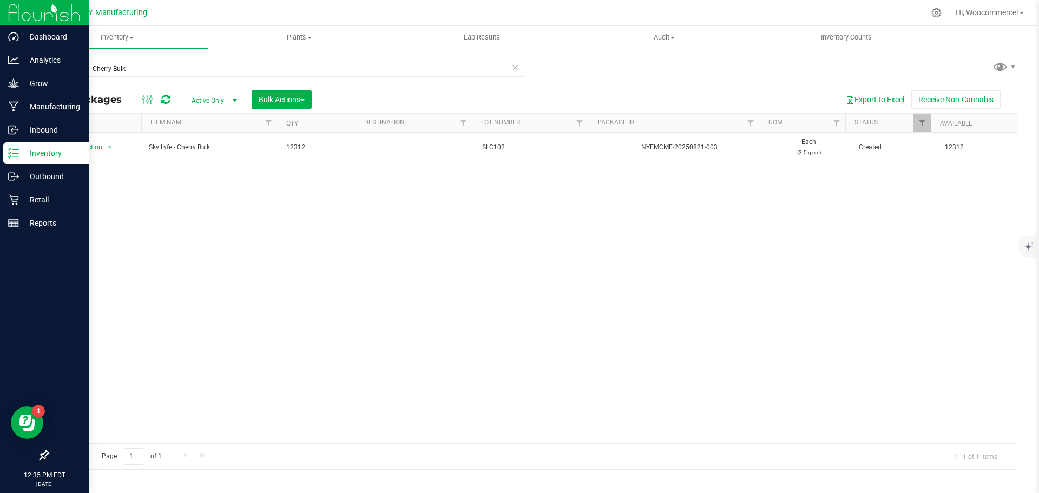
click at [16, 149] on icon at bounding box center [13, 153] width 11 height 11
click at [3, 161] on div "Inventory" at bounding box center [46, 153] width 86 height 22
click at [24, 183] on div "Outbound" at bounding box center [46, 177] width 86 height 22
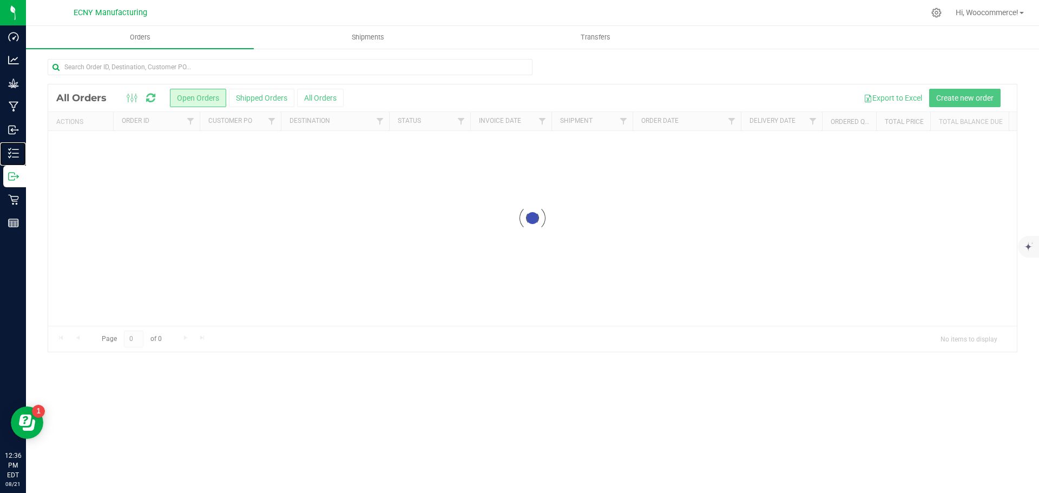
click at [10, 153] on icon at bounding box center [10, 153] width 2 height 2
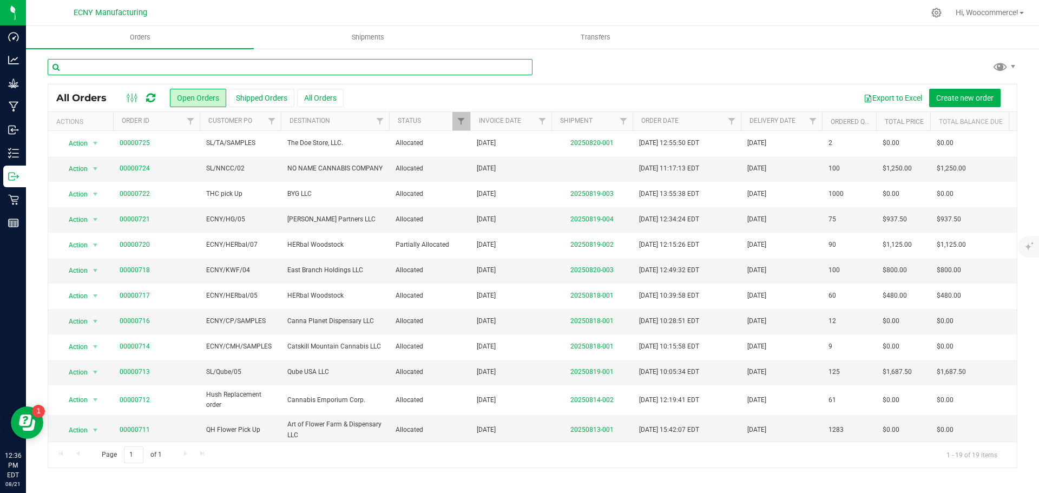
click at [139, 71] on input "text" at bounding box center [290, 67] width 485 height 16
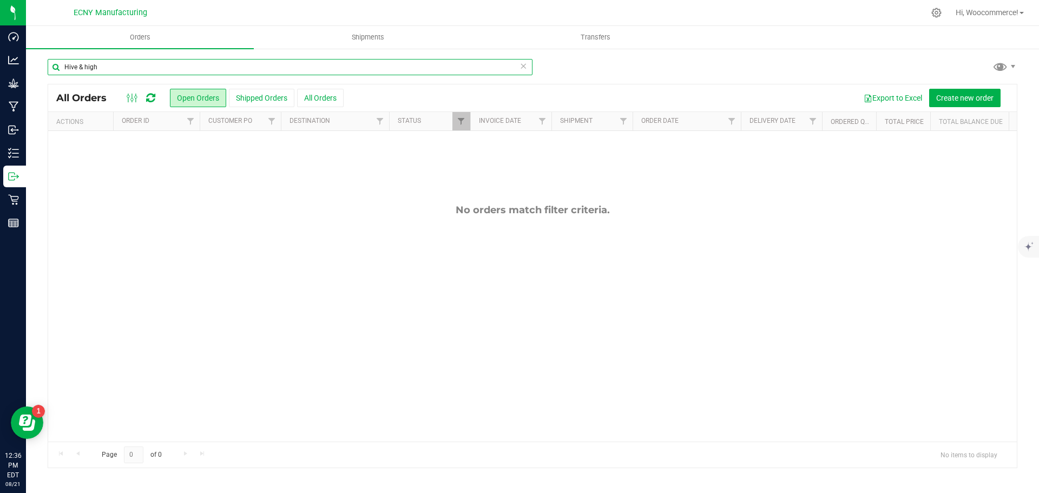
click at [114, 69] on input "Hive & high" at bounding box center [290, 67] width 485 height 16
type input "Hive"
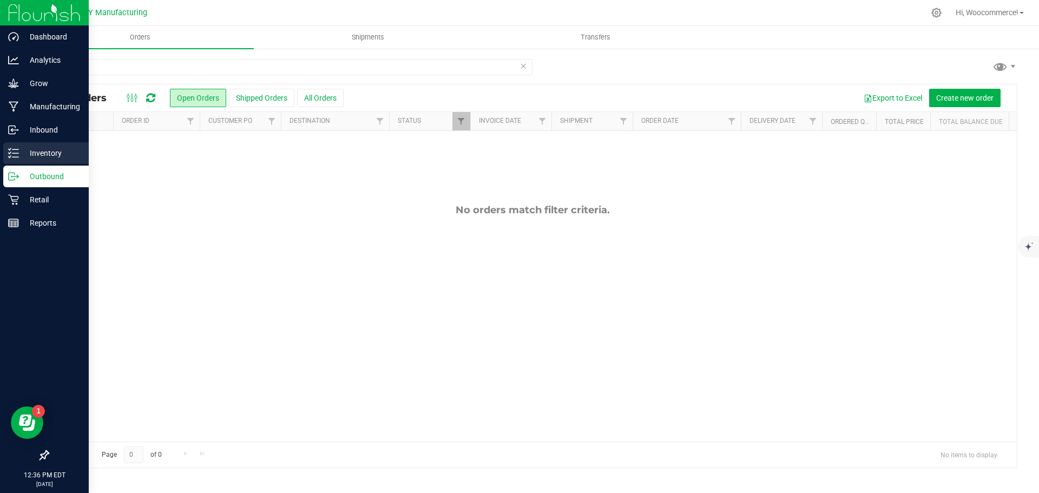
click at [1, 155] on link "Inventory" at bounding box center [44, 153] width 89 height 23
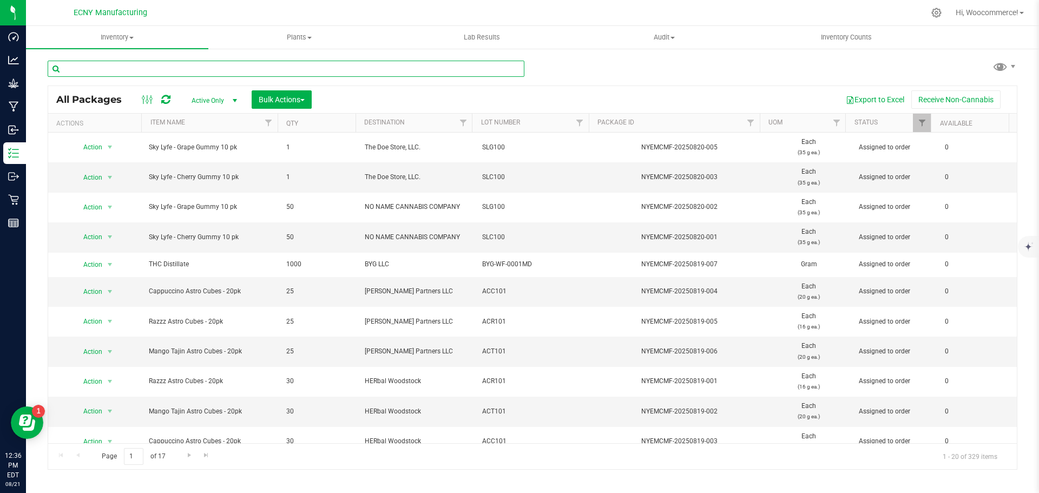
click at [137, 61] on input "text" at bounding box center [286, 69] width 477 height 16
type input "hive"
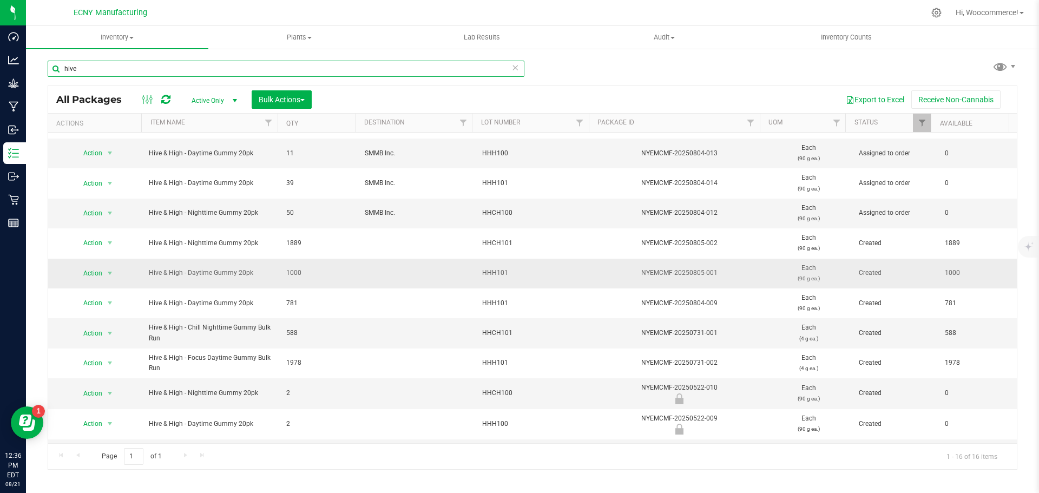
scroll to position [144, 0]
click at [91, 330] on span "Action" at bounding box center [88, 333] width 29 height 15
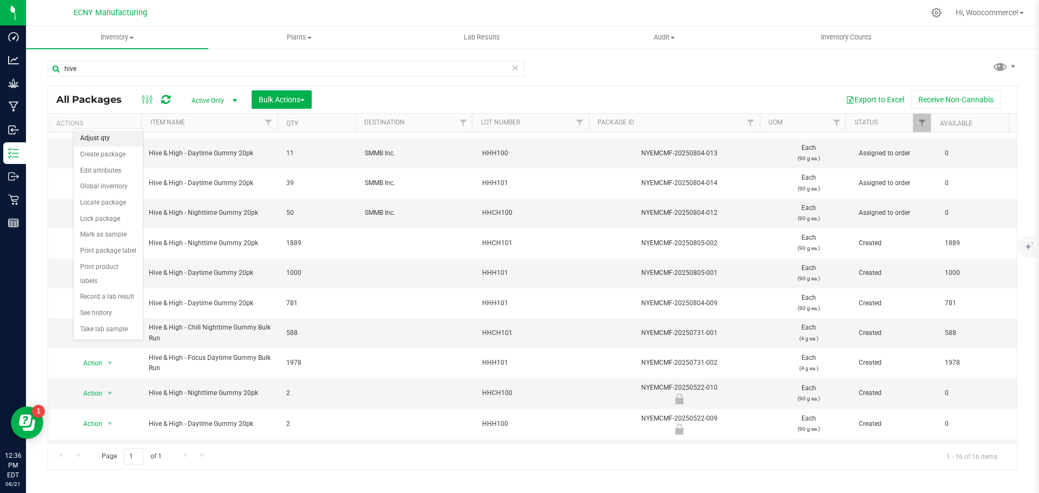
click at [102, 140] on li "Adjust qty" at bounding box center [108, 138] width 69 height 16
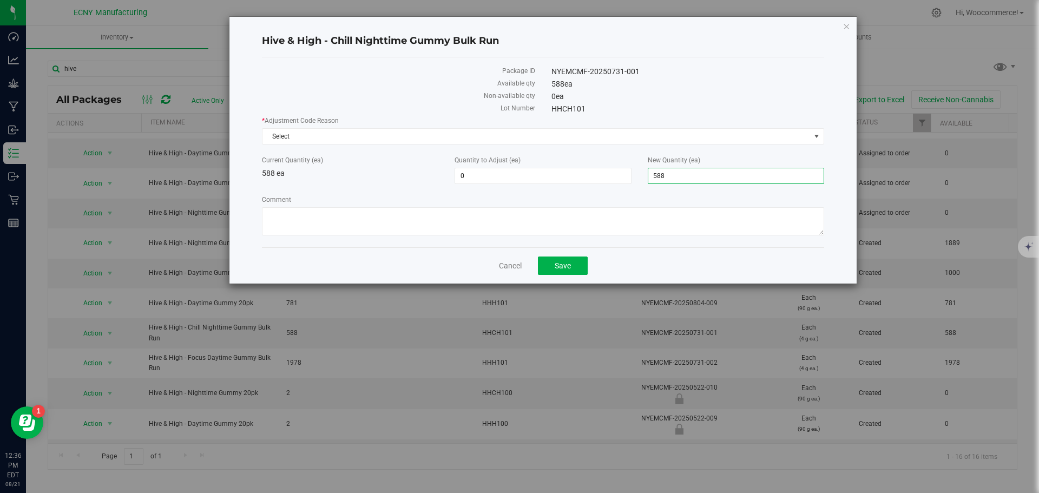
drag, startPoint x: 711, startPoint y: 176, endPoint x: 628, endPoint y: 185, distance: 83.3
click at [628, 185] on div "* Adjustment Code Reason Select Select API Adjustment Error API Conversion Erro…" at bounding box center [543, 177] width 562 height 123
type input "0"
type input "-588"
type input "0"
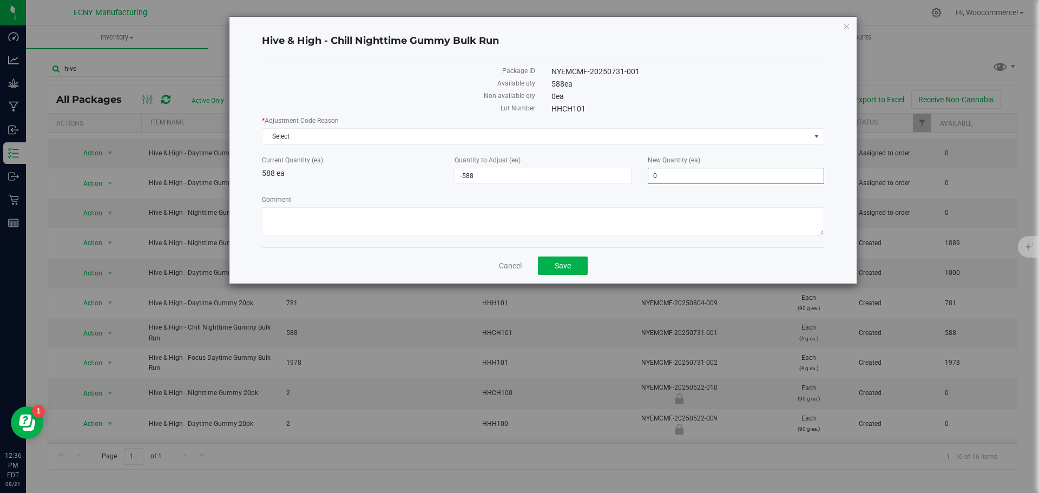
click at [562, 198] on label "Comment" at bounding box center [543, 200] width 562 height 10
click at [562, 207] on textarea "Comment" at bounding box center [543, 221] width 562 height 28
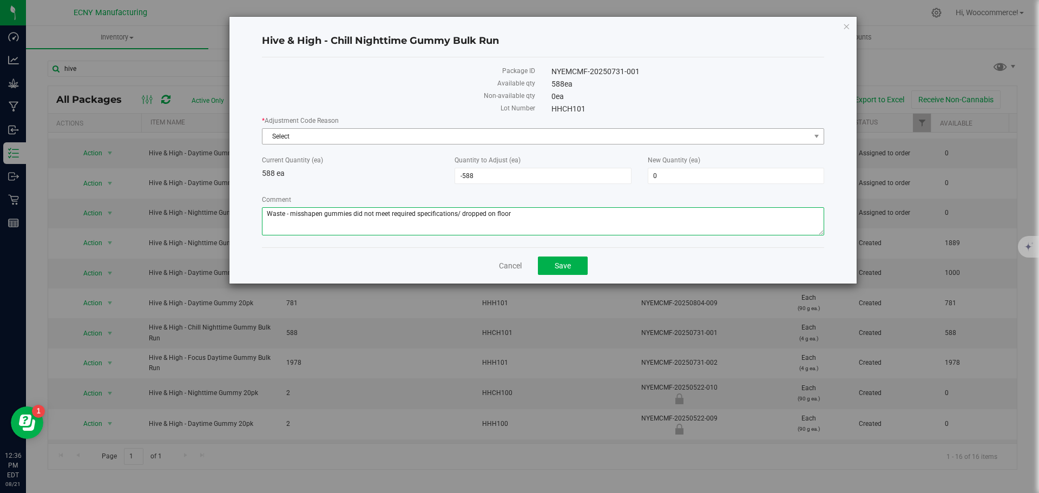
type textarea "Waste - misshapen gummies did not meet required specifications/ dropped on floor"
click at [466, 133] on span "Select" at bounding box center [536, 136] width 548 height 15
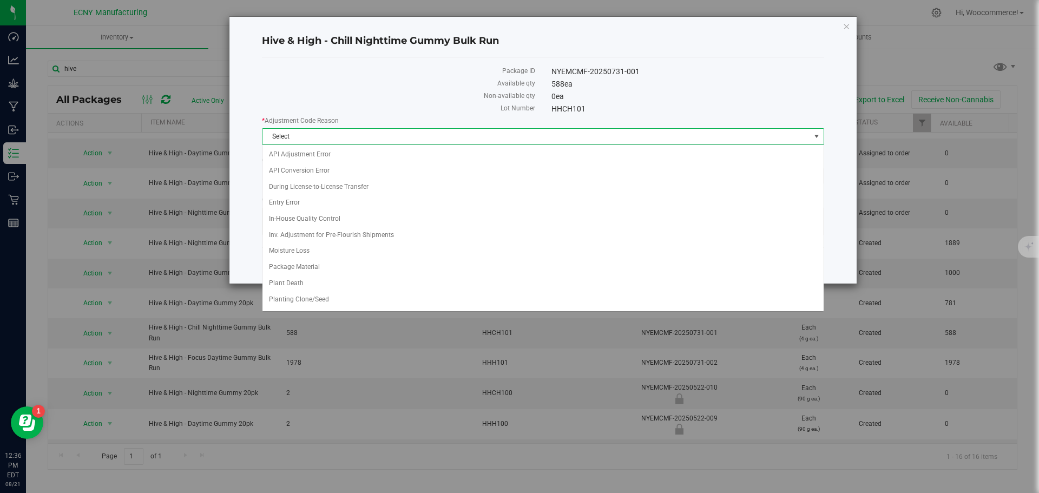
scroll to position [111, 0]
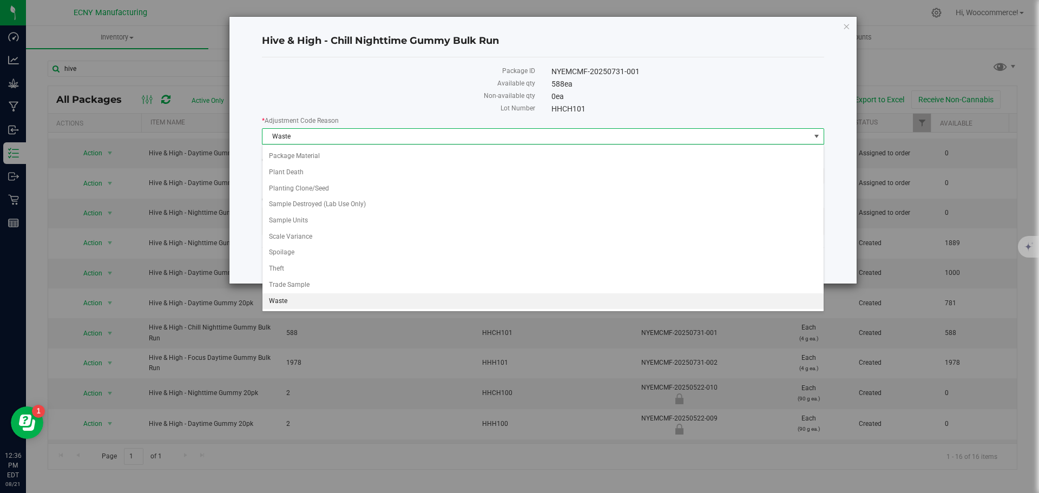
click at [293, 296] on li "Waste" at bounding box center [542, 301] width 561 height 16
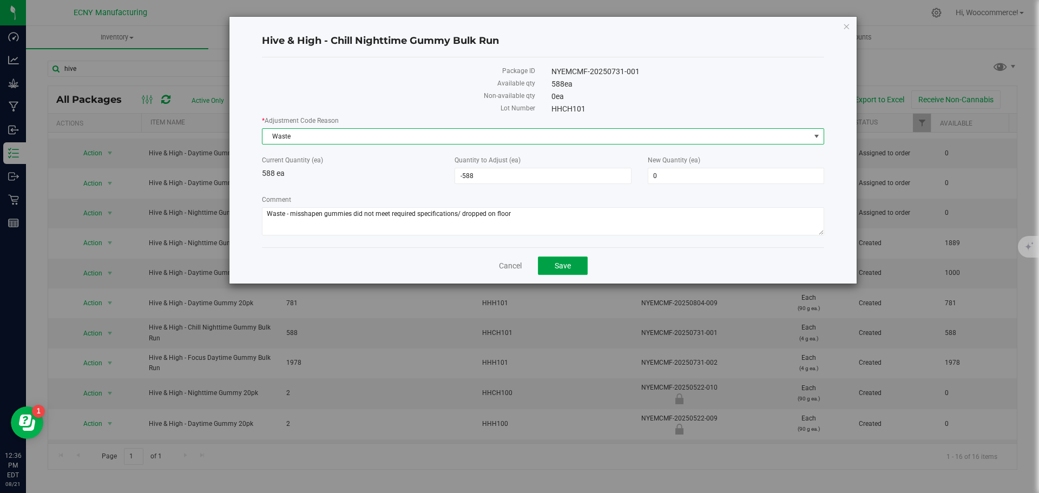
click at [541, 265] on button "Save" at bounding box center [563, 266] width 50 height 18
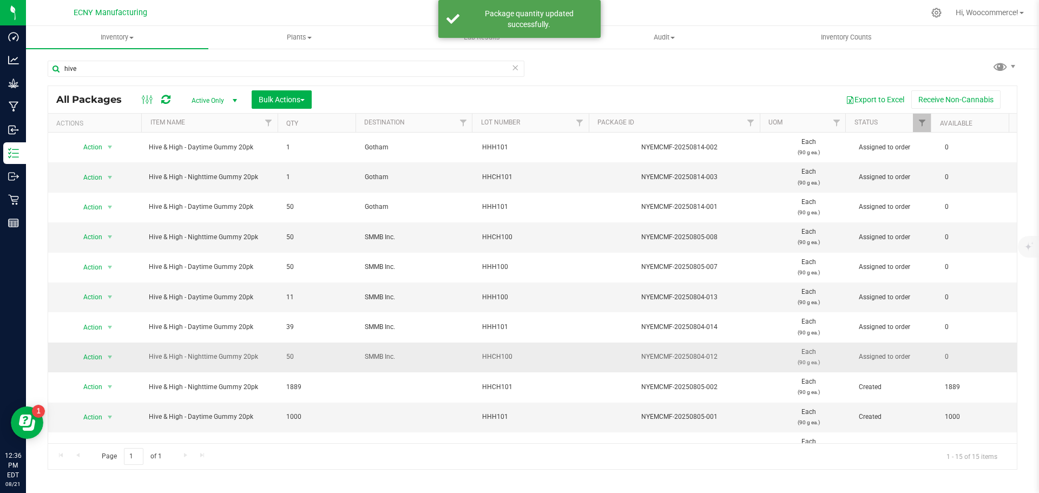
scroll to position [77, 0]
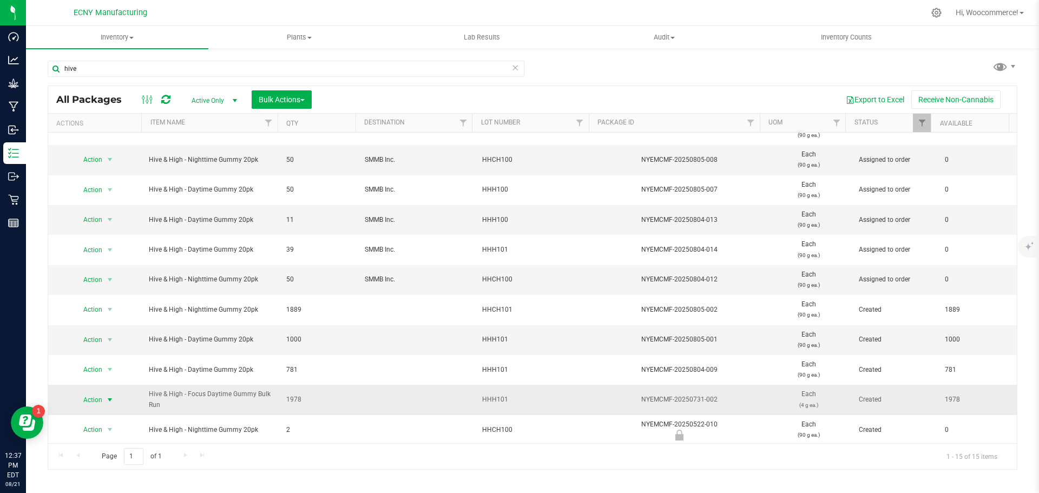
click at [83, 397] on span "Action" at bounding box center [88, 399] width 29 height 15
click at [116, 202] on li "Adjust qty" at bounding box center [108, 205] width 69 height 16
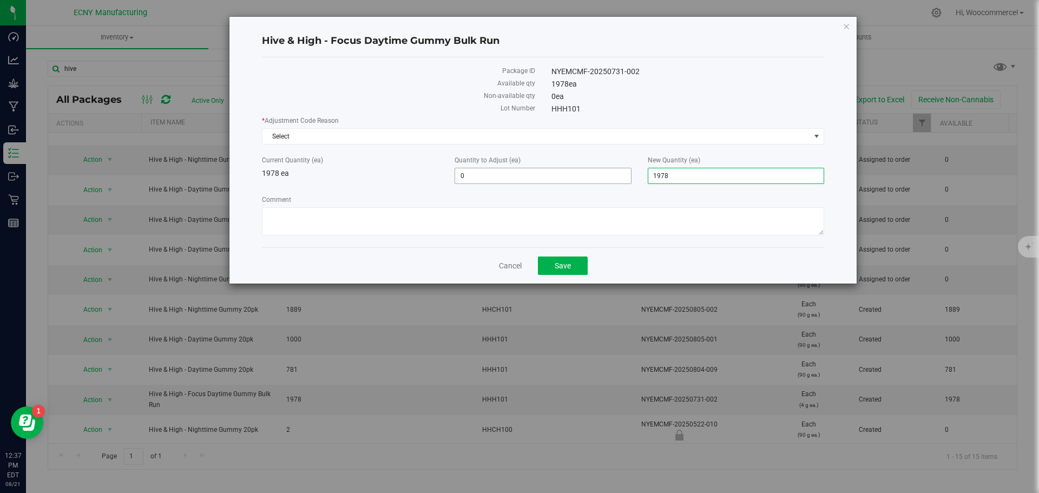
drag, startPoint x: 642, startPoint y: 176, endPoint x: 618, endPoint y: 178, distance: 24.9
click at [618, 178] on div "Current Quantity (ea) 1978 ea Quantity to Adjust (ea) 0 0 New Quantity (ea) 1,9…" at bounding box center [543, 169] width 579 height 29
type input "0"
type input "-1,978"
type input "0"
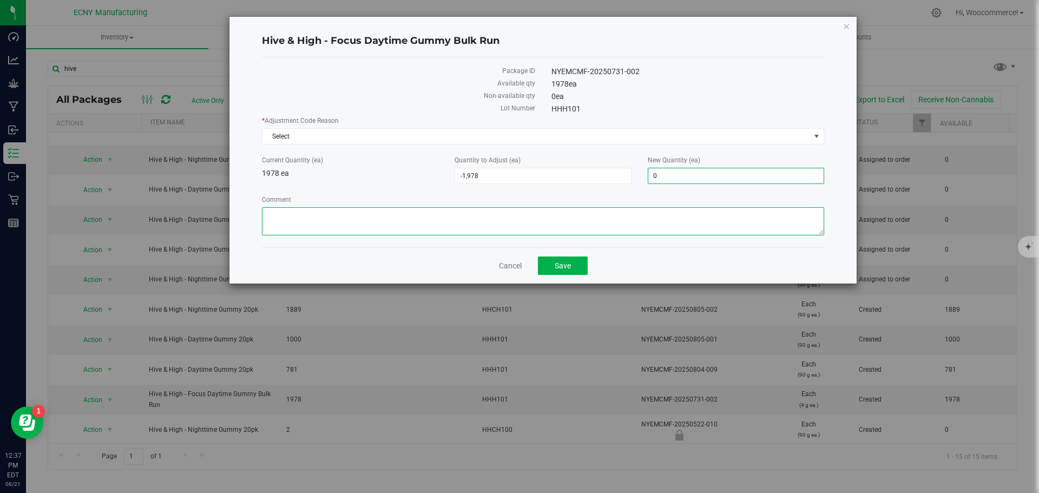
click at [559, 218] on textarea "Comment" at bounding box center [543, 221] width 562 height 28
click at [268, 216] on textarea "Comment" at bounding box center [543, 221] width 562 height 28
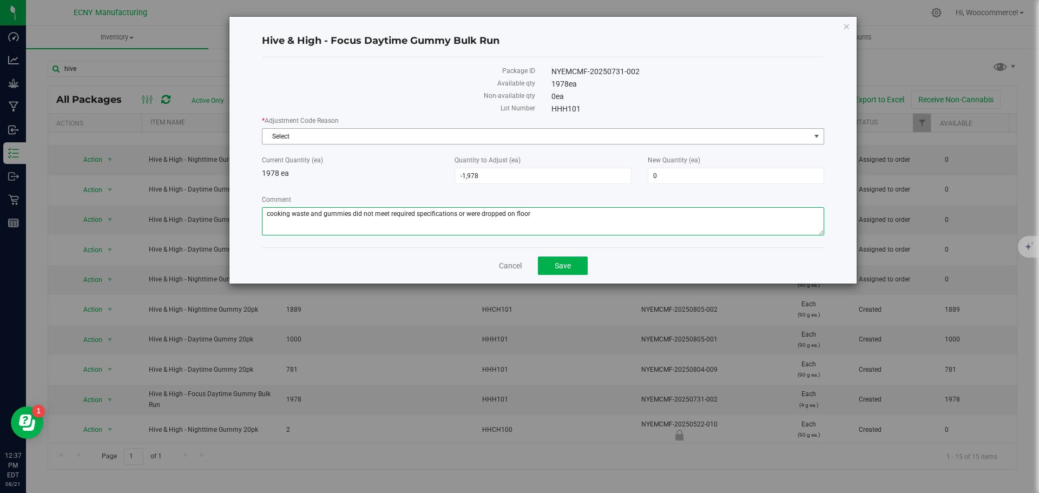
type textarea "cooking waste and gummies did not meet required specifications or were dropped …"
click at [307, 134] on span "Select" at bounding box center [536, 136] width 548 height 15
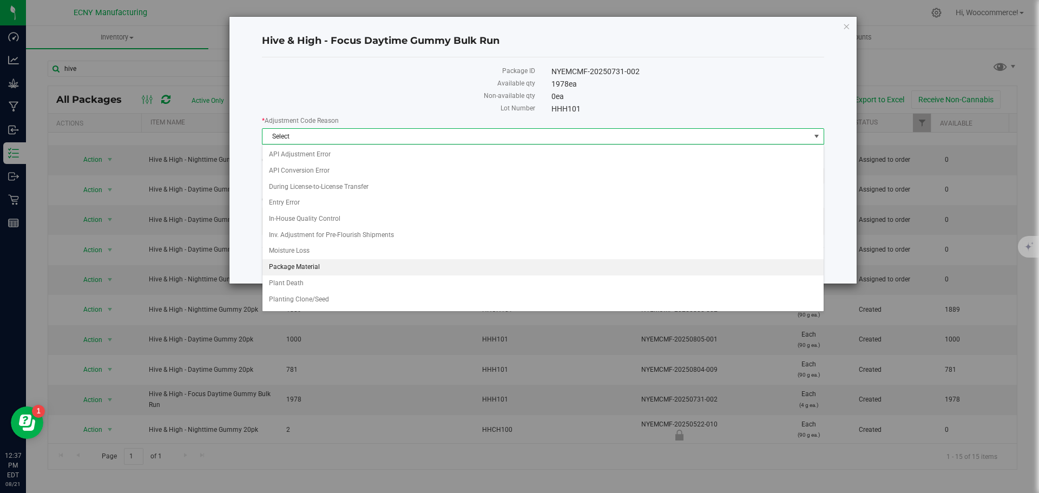
scroll to position [111, 0]
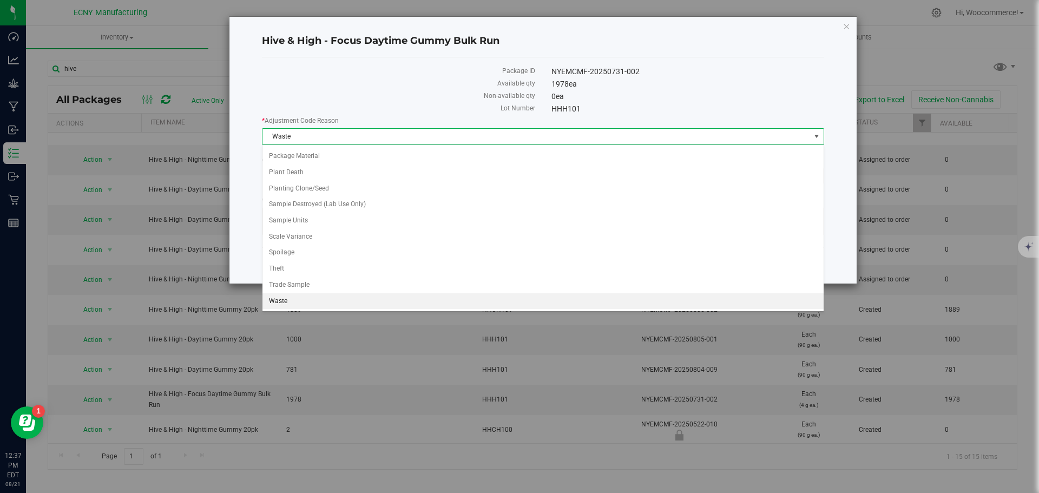
click at [270, 300] on li "Waste" at bounding box center [542, 301] width 561 height 16
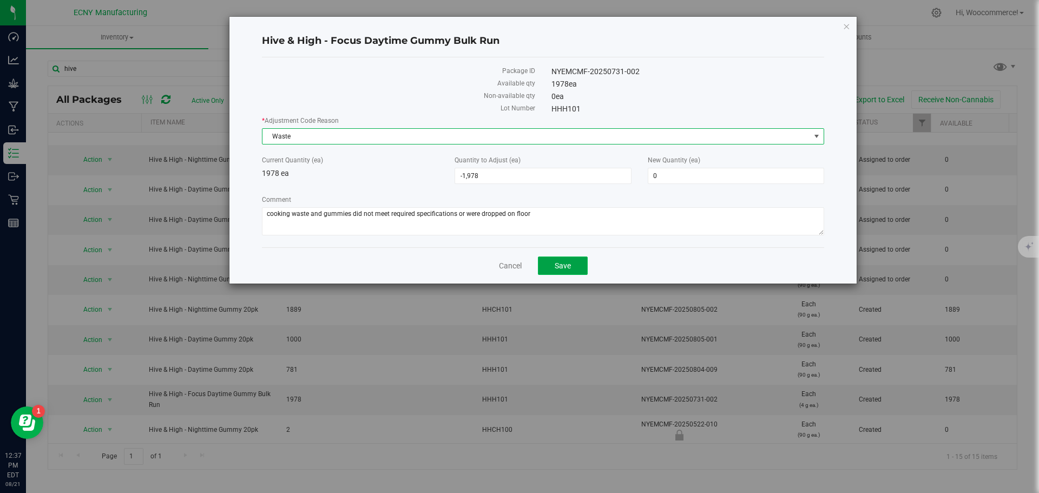
click at [551, 270] on button "Save" at bounding box center [563, 266] width 50 height 18
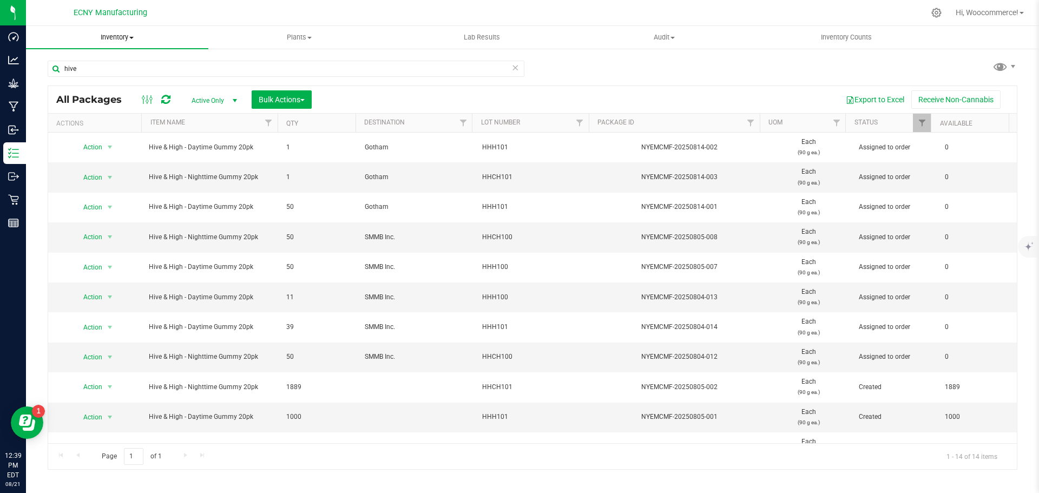
click at [114, 35] on span "Inventory" at bounding box center [117, 37] width 182 height 10
click at [81, 124] on li "From bill of materials" at bounding box center [117, 130] width 182 height 13
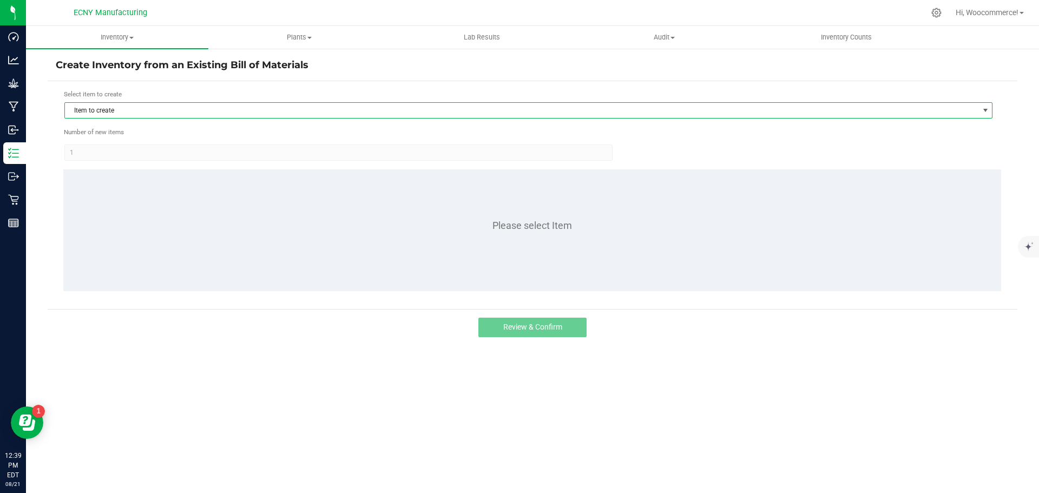
click at [82, 113] on span "Item to create" at bounding box center [522, 110] width 914 height 15
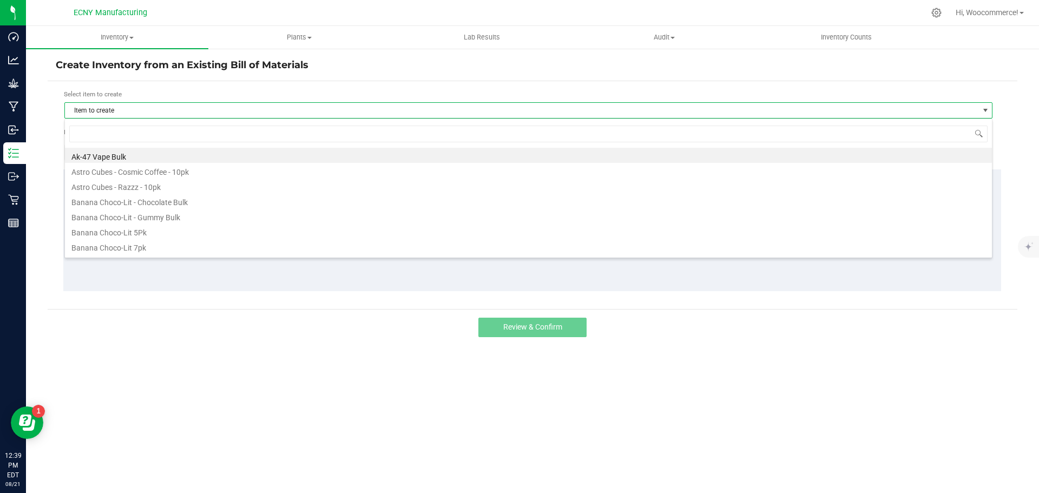
scroll to position [16, 928]
type input "grape"
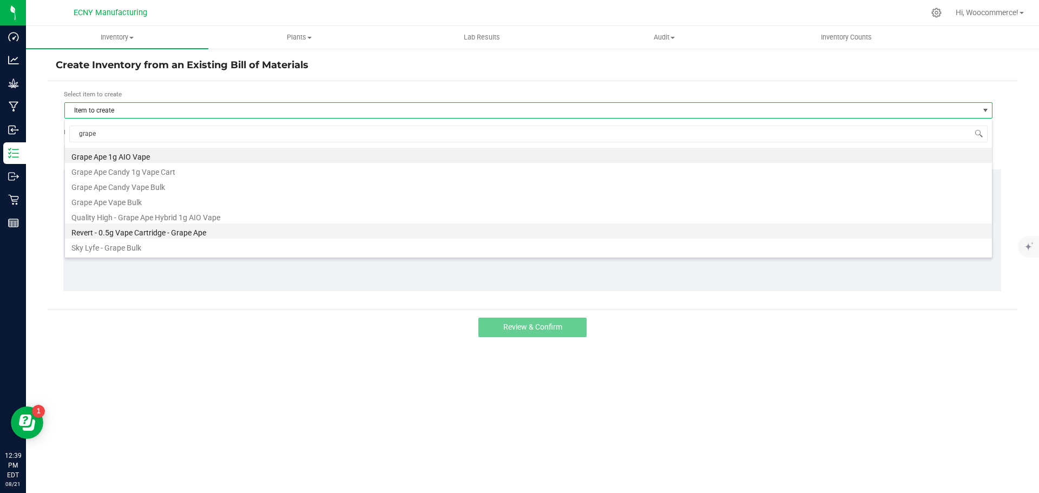
scroll to position [43, 0]
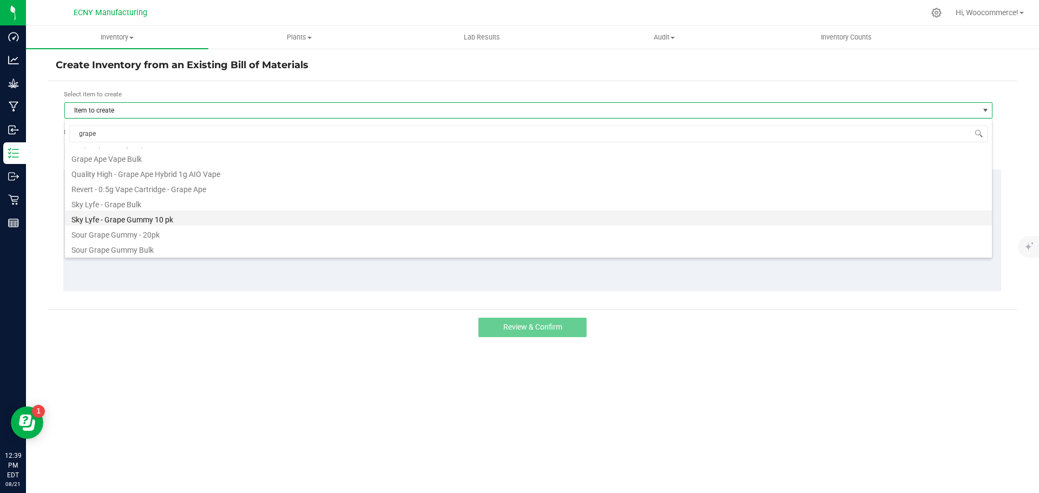
click at [108, 219] on li "Sky Lyfe - Grape Gummy 10 pk" at bounding box center [528, 218] width 927 height 15
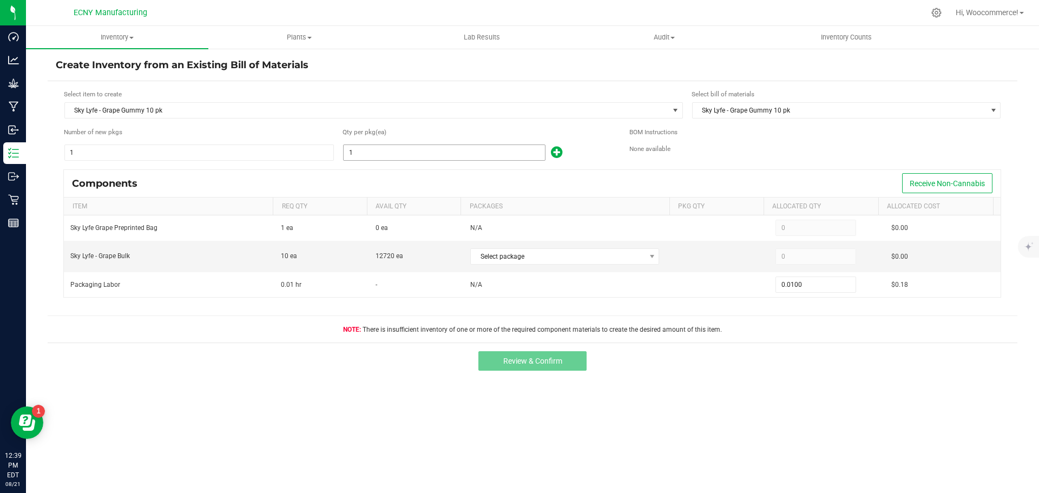
click at [390, 145] on input "1" at bounding box center [444, 152] width 201 height 15
type input "3"
type input "0.0300"
type input "3"
click at [963, 183] on span "Receive Non-Cannabis" at bounding box center [947, 183] width 75 height 9
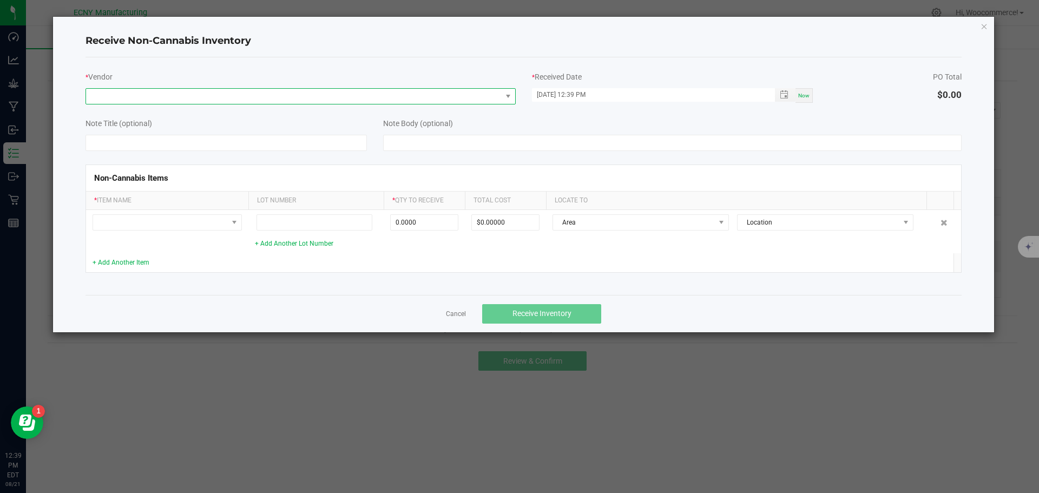
click at [259, 88] on span at bounding box center [301, 96] width 430 height 16
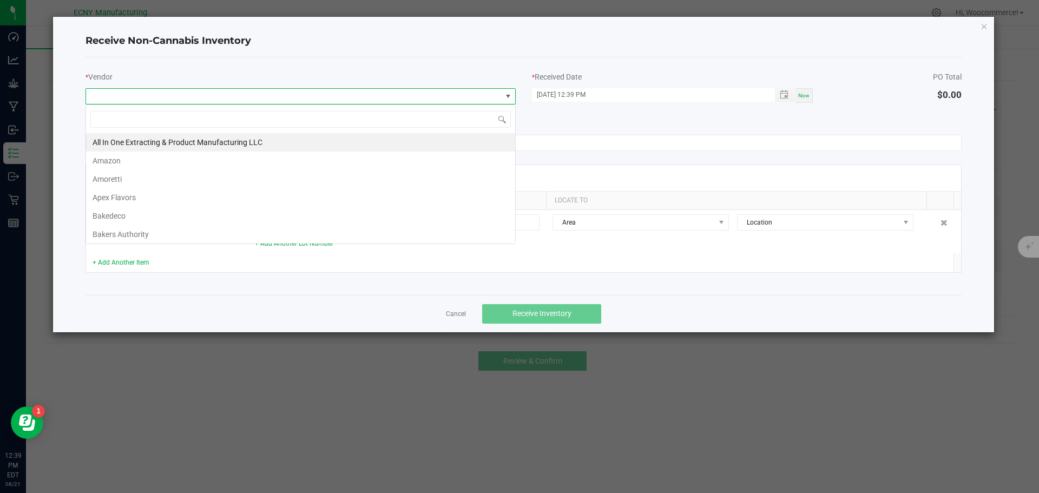
scroll to position [16, 430]
type input "ini"
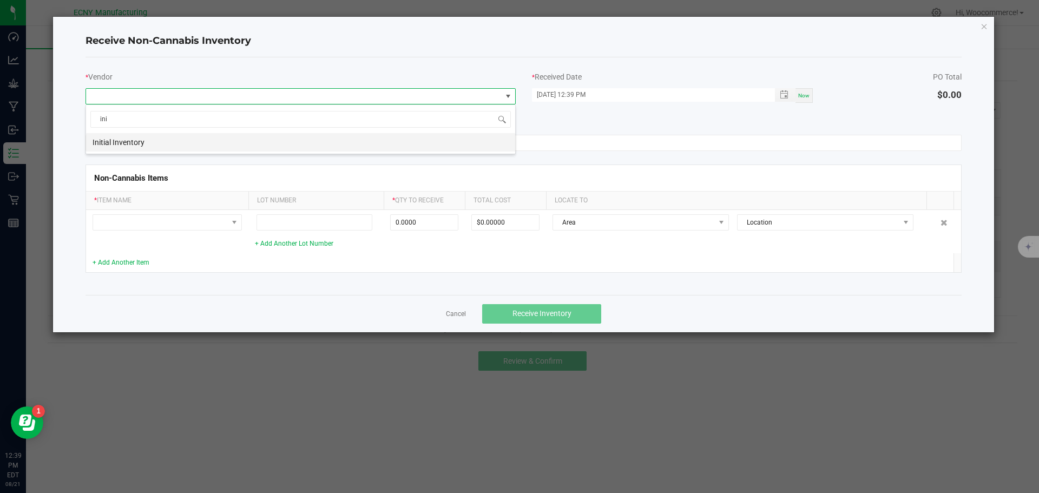
click at [212, 140] on li "Initial Inventory" at bounding box center [300, 142] width 429 height 18
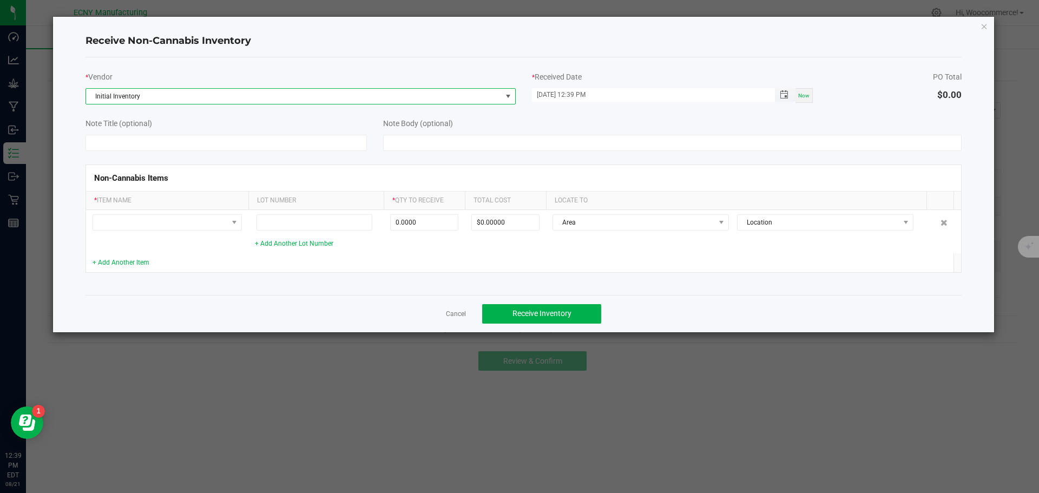
click at [777, 91] on span "Toggle popup" at bounding box center [784, 94] width 18 height 9
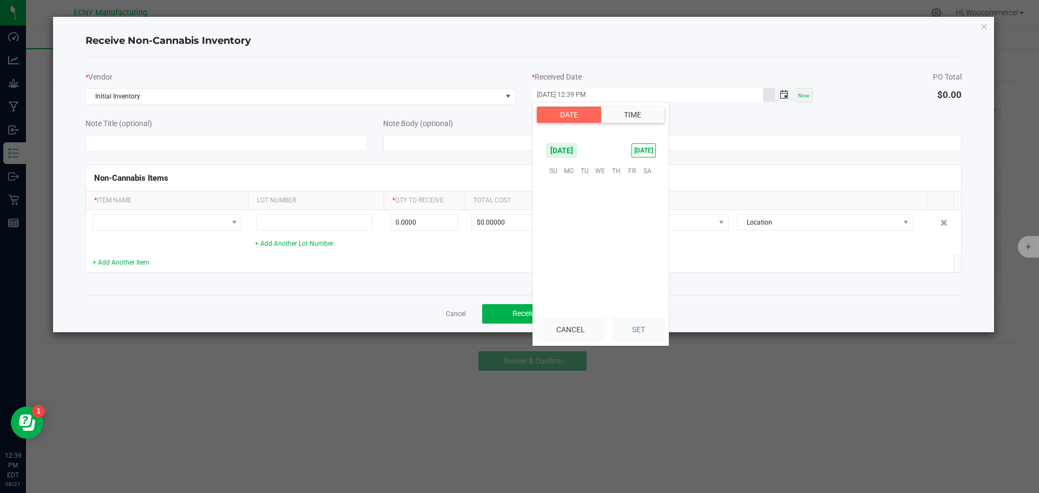
scroll to position [15, 0]
click at [577, 151] on span "[DATE]" at bounding box center [562, 150] width 32 height 16
click at [560, 200] on span "Jun" at bounding box center [557, 196] width 22 height 22
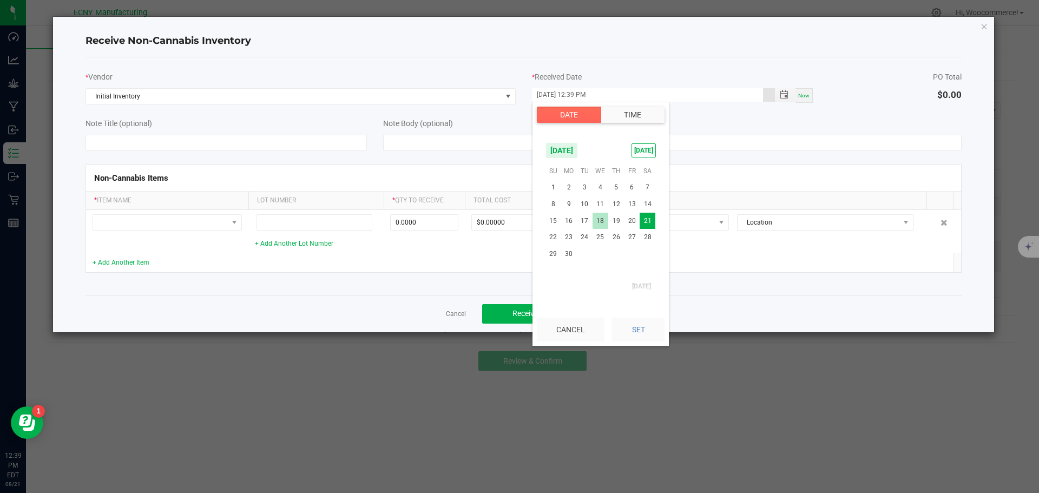
click at [599, 219] on span "18" at bounding box center [601, 221] width 16 height 17
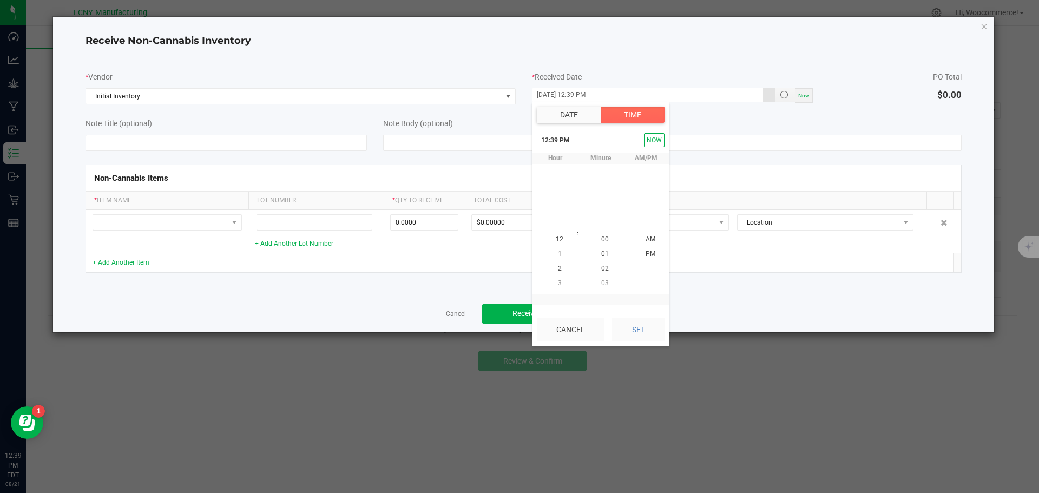
scroll to position [15, 0]
click at [633, 334] on button "Set" at bounding box center [638, 330] width 52 height 24
type input "[DATE] 12:39 PM"
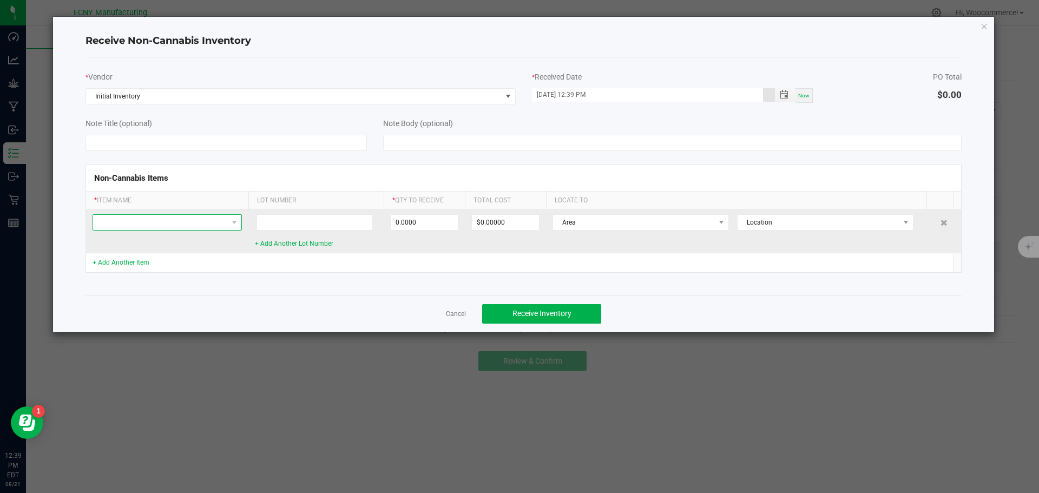
click at [124, 216] on span at bounding box center [160, 222] width 135 height 15
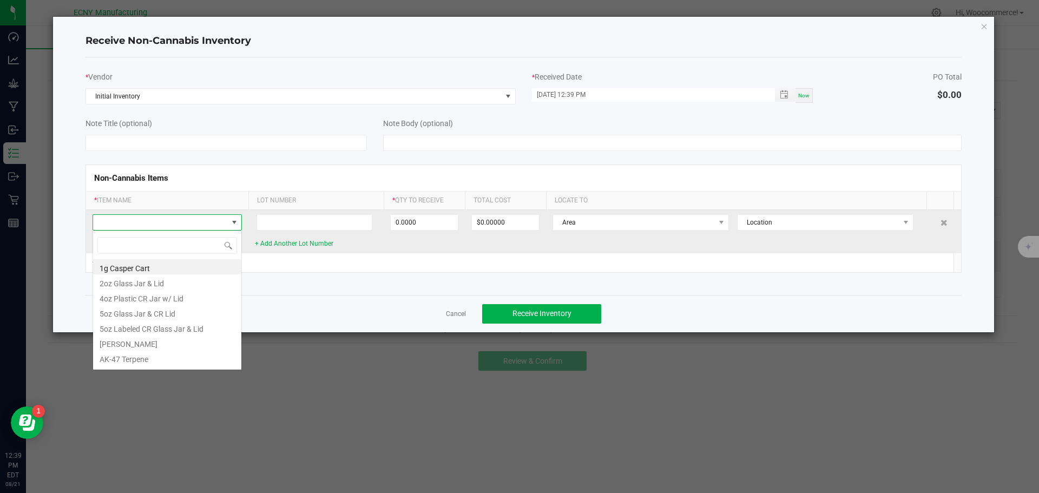
scroll to position [16, 149]
type input "grape"
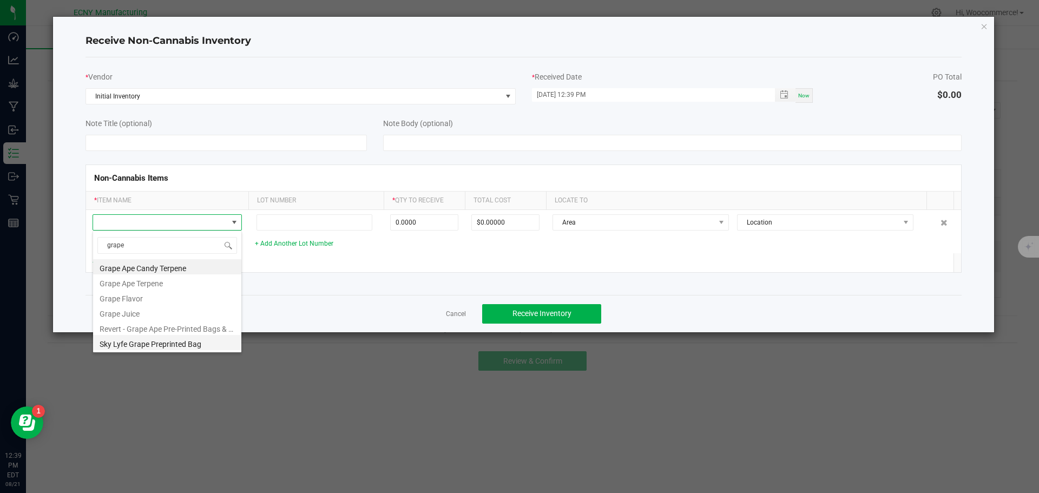
click at [132, 347] on li "Sky Lyfe Grape Preprinted Bag" at bounding box center [167, 342] width 148 height 15
type input "0 ea"
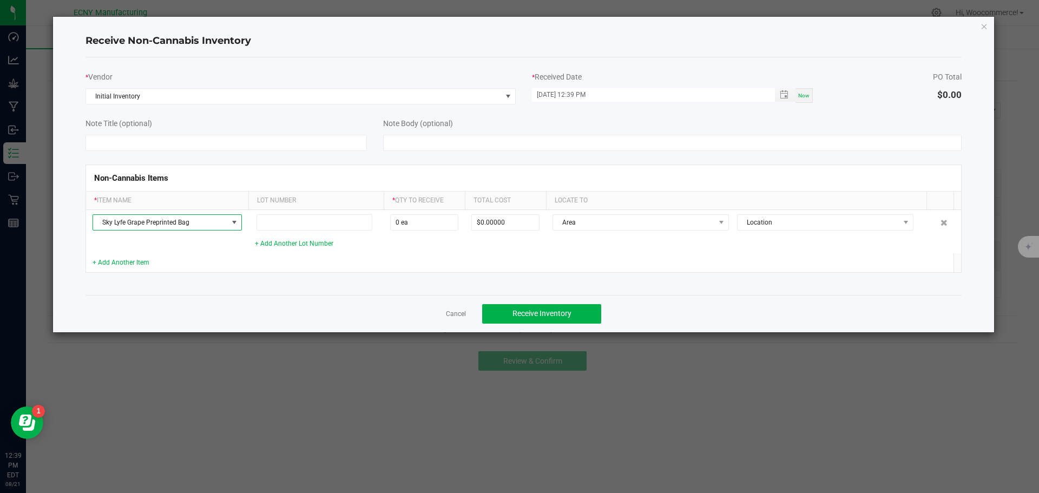
click at [114, 272] on kendo-grid "Non-Cannabis Items * Item Name Lot Number * Qty to Receive Total Cost Locate To…" at bounding box center [524, 219] width 877 height 108
click at [113, 266] on link "+ Add Another Item" at bounding box center [121, 263] width 57 height 8
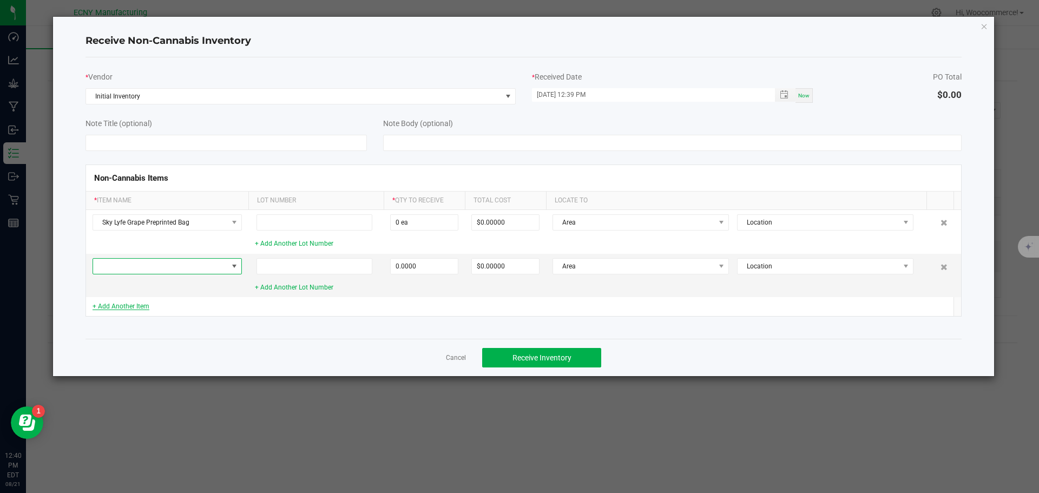
click at [113, 266] on span at bounding box center [160, 266] width 135 height 15
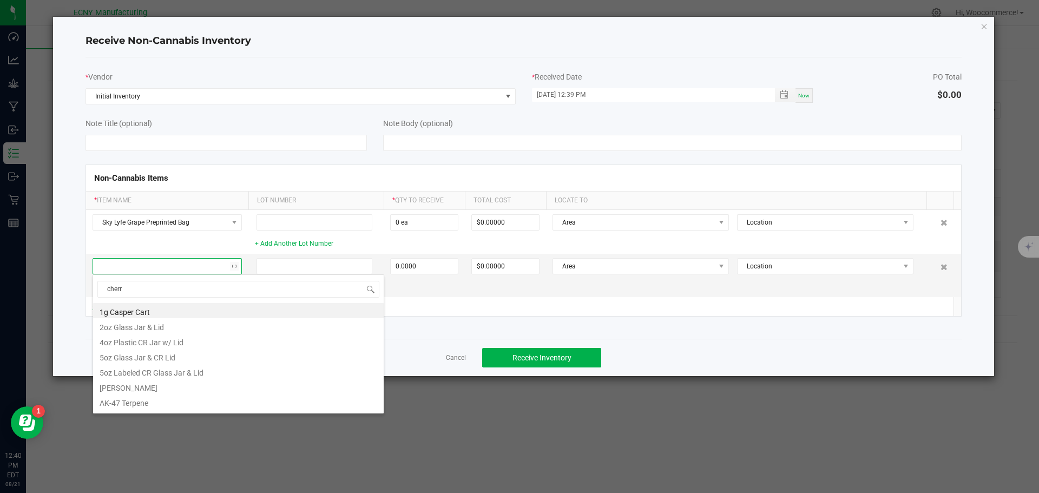
type input "cherry"
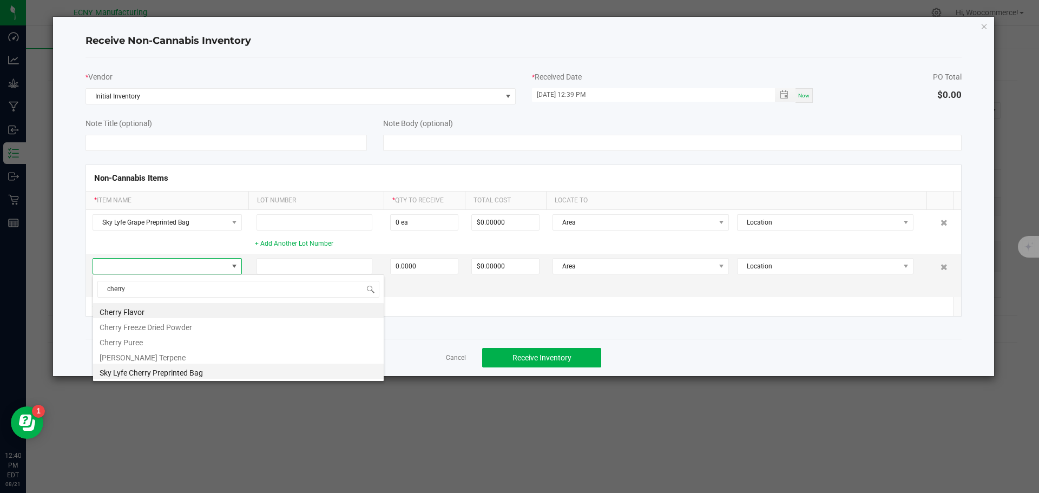
click at [159, 377] on li "Sky Lyfe Cherry Preprinted Bag" at bounding box center [238, 371] width 291 height 15
type input "0 ea"
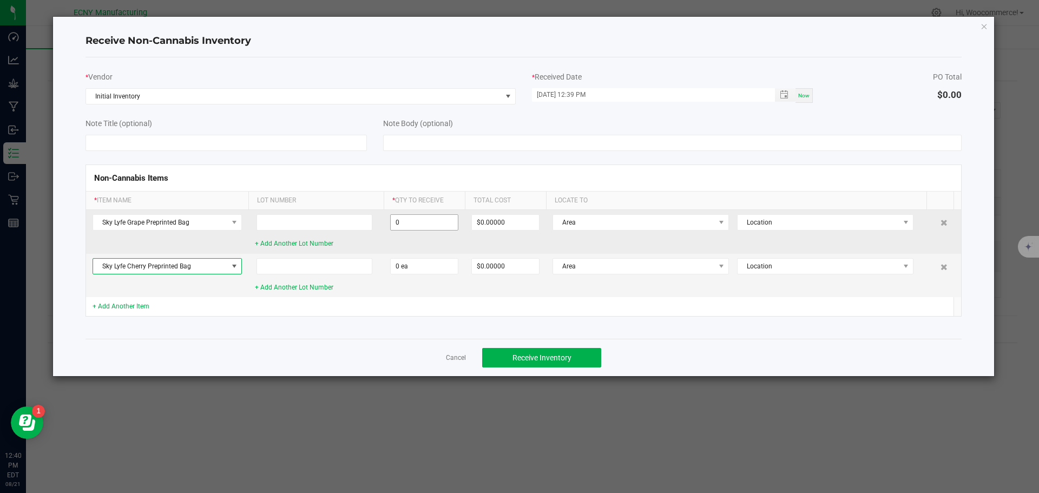
click at [455, 218] on input "0" at bounding box center [424, 222] width 67 height 15
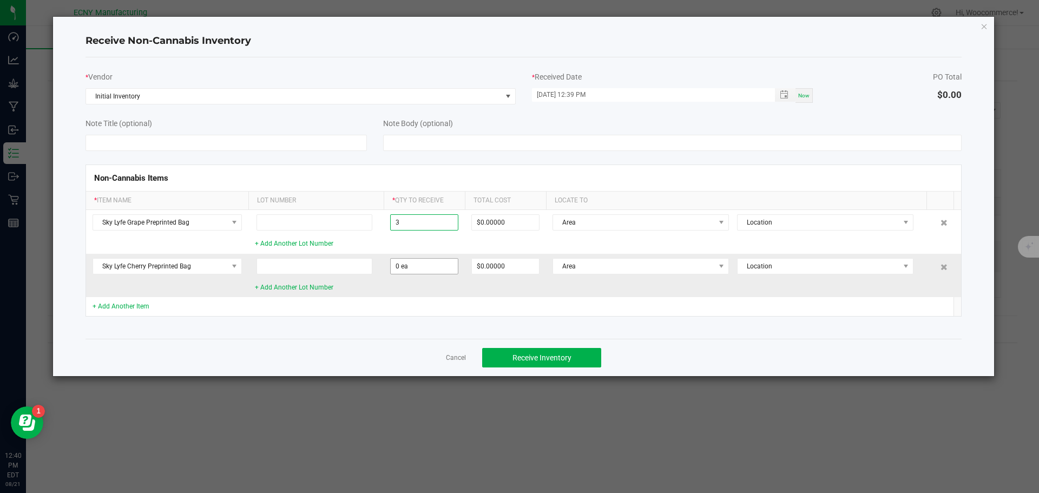
type input "3 ea"
click at [403, 268] on input "0" at bounding box center [424, 266] width 67 height 15
type input "3 ea"
click at [519, 359] on span "Receive Inventory" at bounding box center [542, 357] width 59 height 9
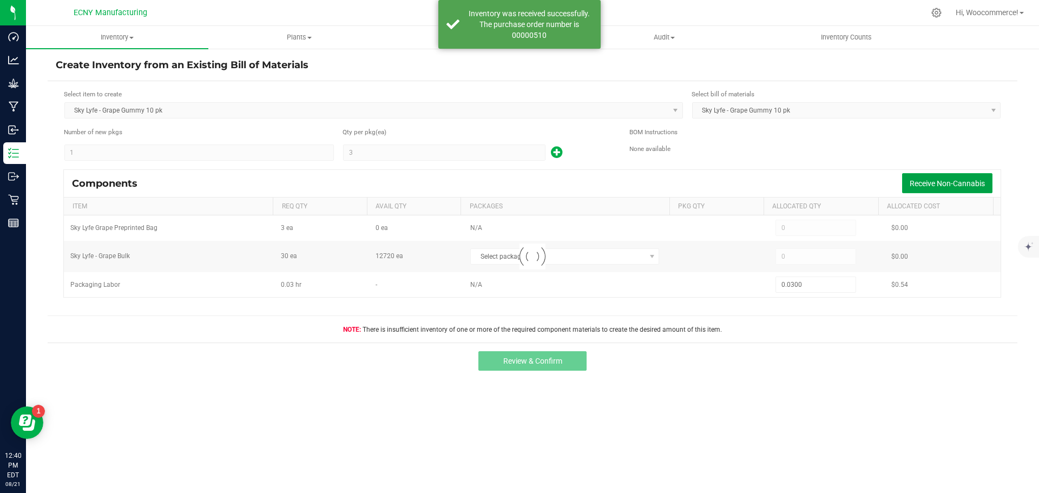
type input "3"
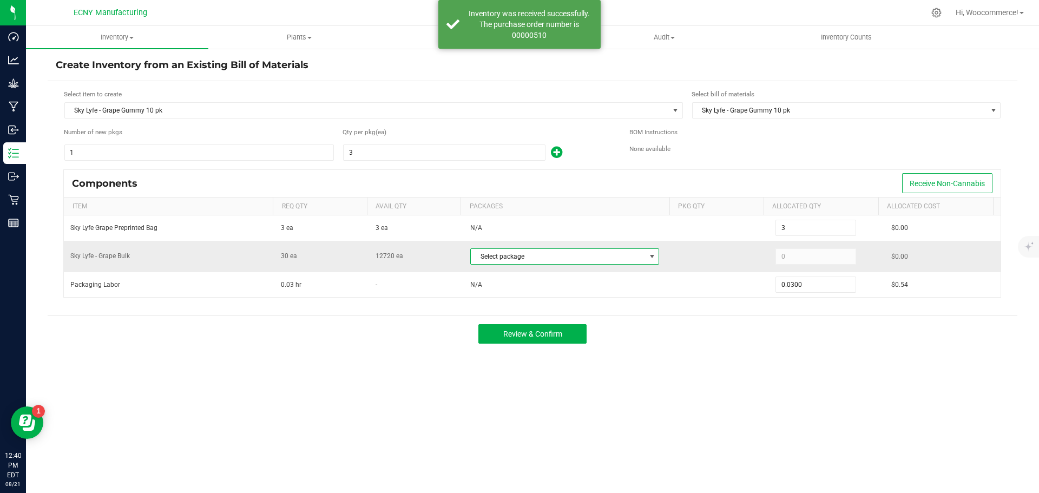
click at [471, 249] on span "Select package" at bounding box center [558, 256] width 174 height 15
click at [493, 299] on li "NYEMCMF-20250821-002 (SLG102)" at bounding box center [561, 301] width 186 height 15
type input "30"
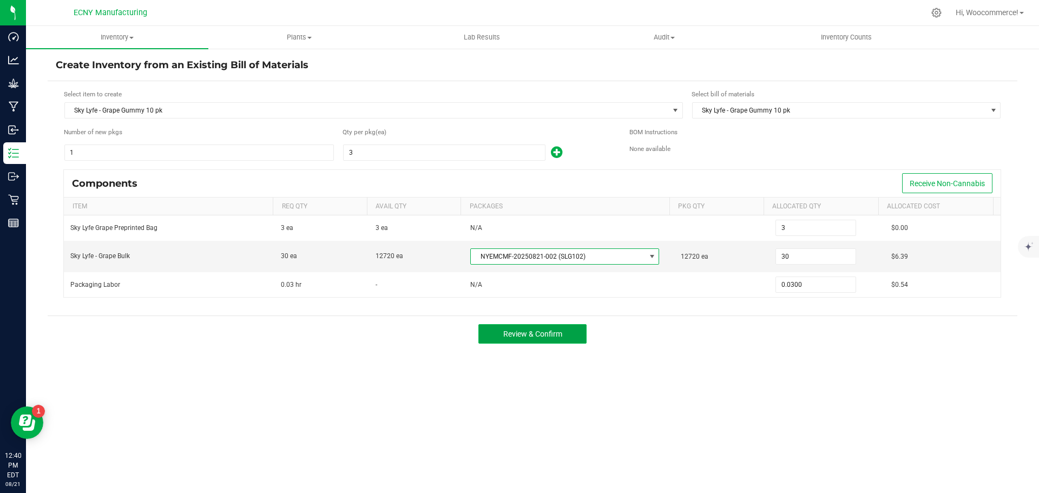
click at [562, 337] on span "Review & Confirm" at bounding box center [532, 334] width 59 height 9
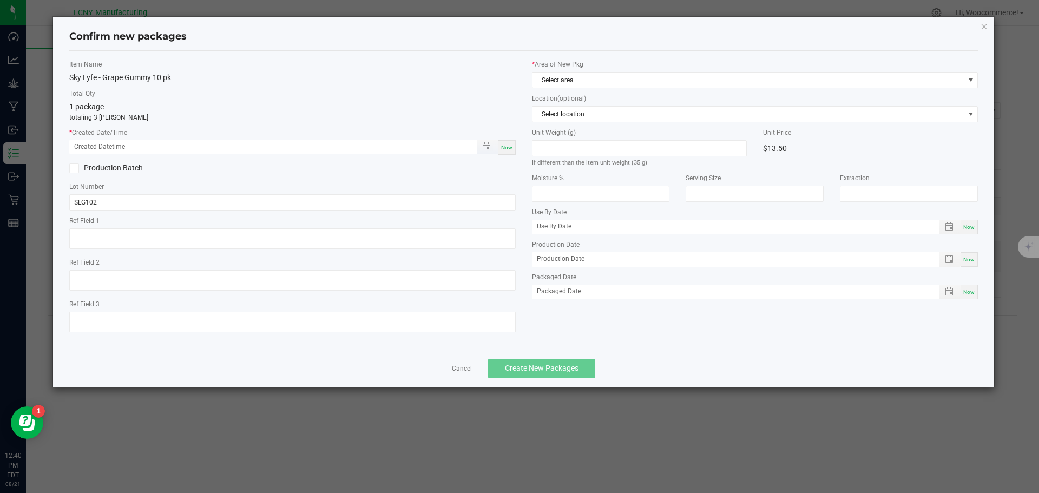
click at [487, 153] on span "Toggle popup" at bounding box center [487, 147] width 21 height 14
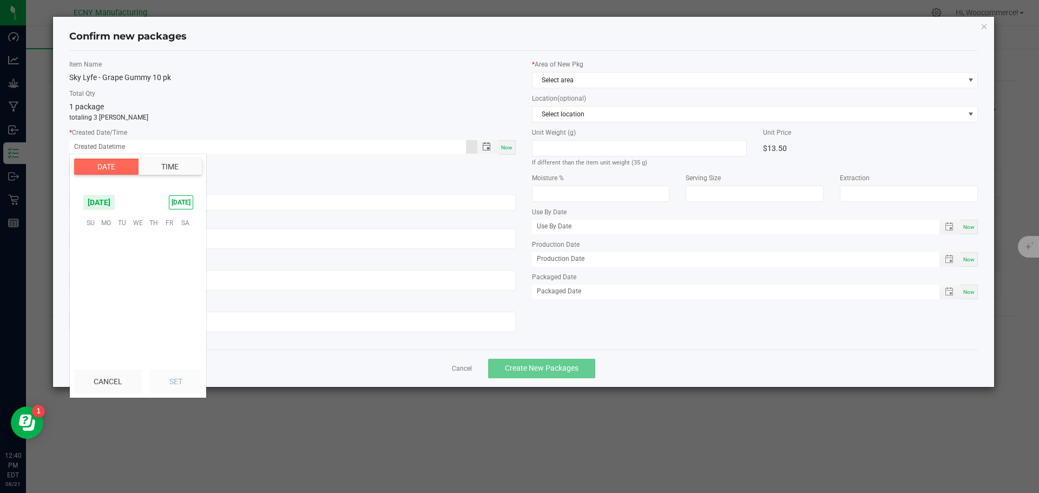
scroll to position [175405, 0]
click at [147, 273] on span "14" at bounding box center [154, 273] width 16 height 17
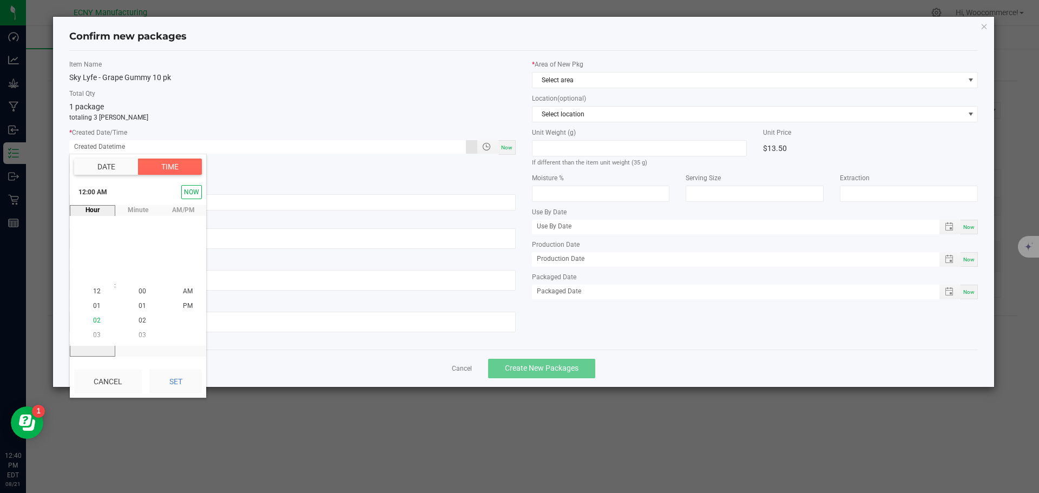
drag, startPoint x: 92, startPoint y: 293, endPoint x: 92, endPoint y: 316, distance: 22.2
click at [92, 316] on ul "12 01 02 03 04 05 06 07 08 09 10 11 12 01 02 03 04 05 06 07 08 09 10 11" at bounding box center [97, 460] width 26 height 353
click at [92, 316] on li "02" at bounding box center [97, 321] width 26 height 15
click at [92, 316] on li "04" at bounding box center [97, 321] width 26 height 15
click at [92, 316] on li "06" at bounding box center [97, 320] width 26 height 15
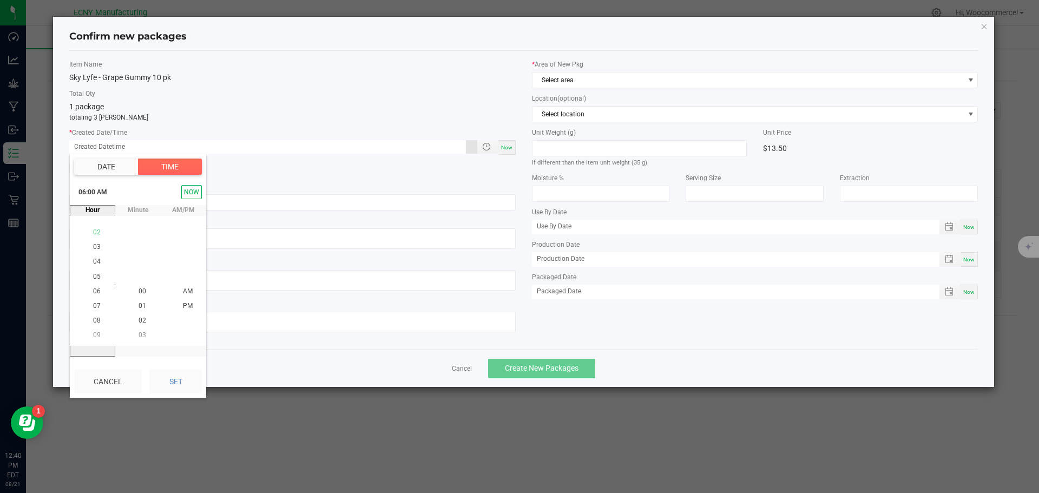
click at [92, 316] on li "08" at bounding box center [97, 321] width 26 height 15
click at [92, 316] on li "10" at bounding box center [97, 321] width 26 height 15
click at [92, 316] on li "12" at bounding box center [97, 320] width 26 height 15
click at [93, 273] on span "11" at bounding box center [97, 277] width 8 height 8
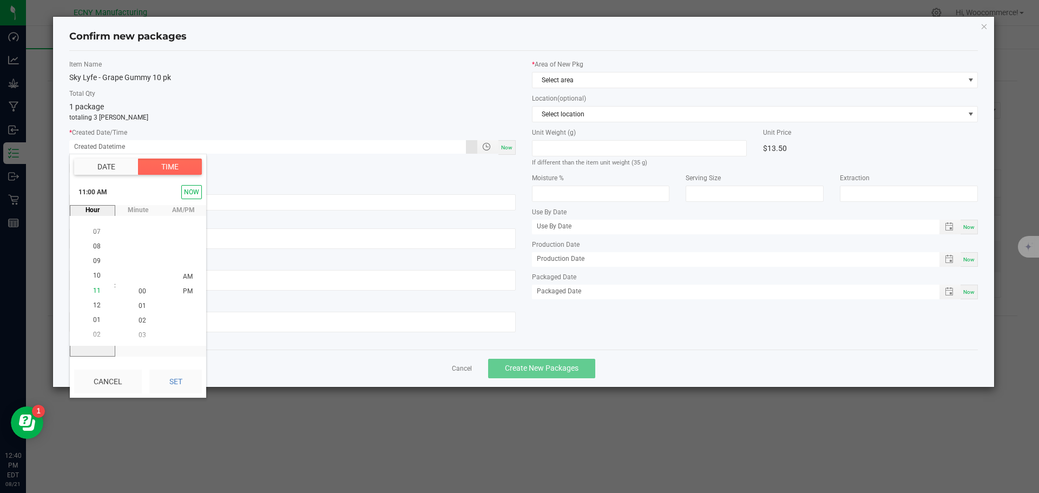
scroll to position [0, 0]
click at [171, 391] on button "Set" at bounding box center [175, 382] width 52 height 24
type input "[DATE] 11:00 AM"
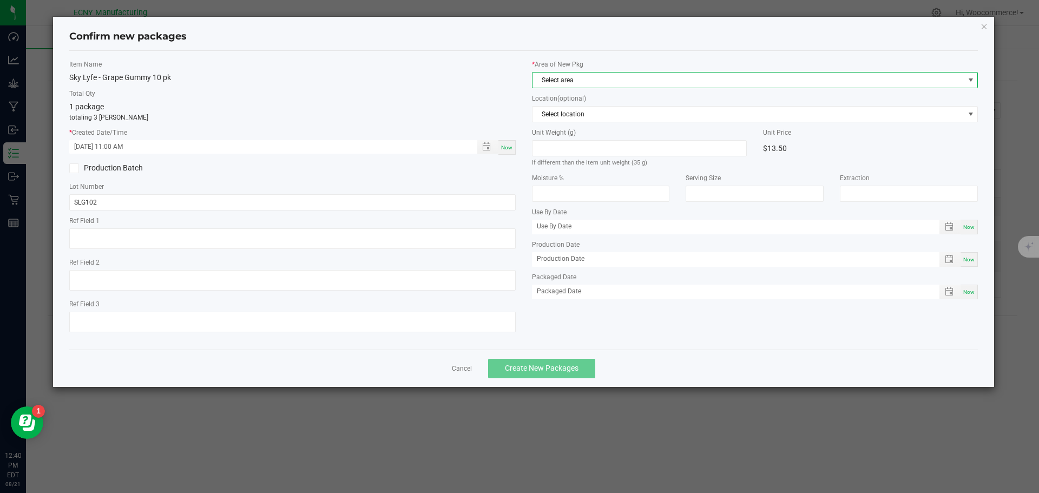
click at [616, 78] on span "Select area" at bounding box center [749, 80] width 432 height 15
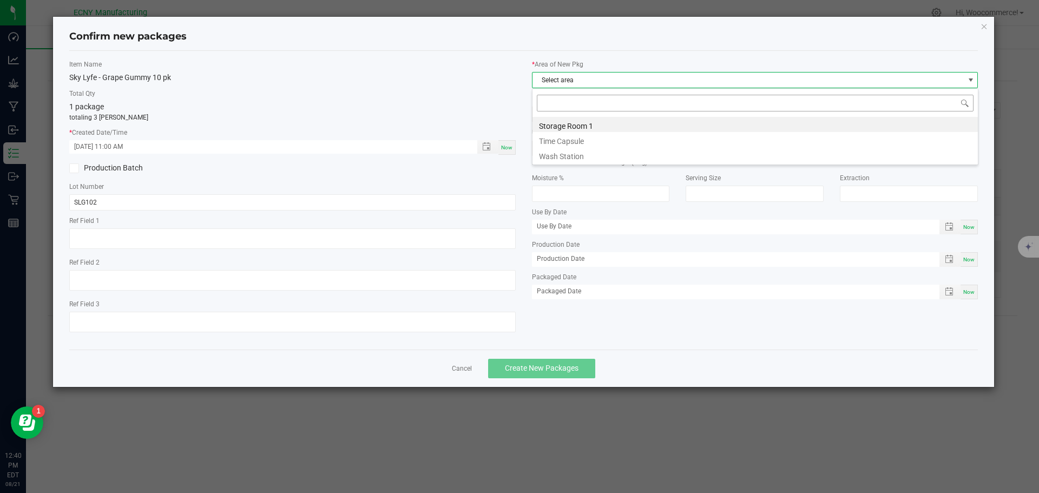
scroll to position [16, 446]
click at [558, 132] on li "Storage Room 1" at bounding box center [755, 124] width 445 height 15
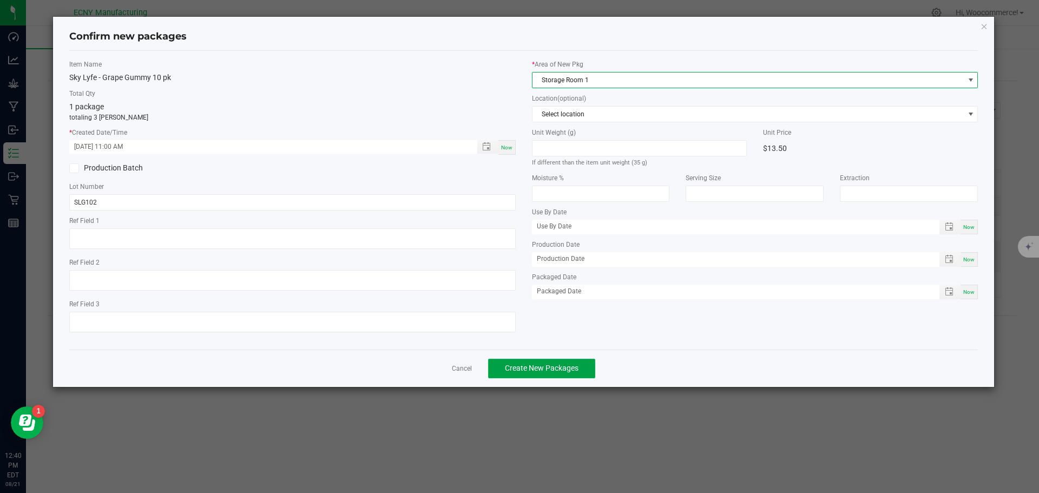
click at [525, 364] on span "Create New Packages" at bounding box center [542, 368] width 74 height 9
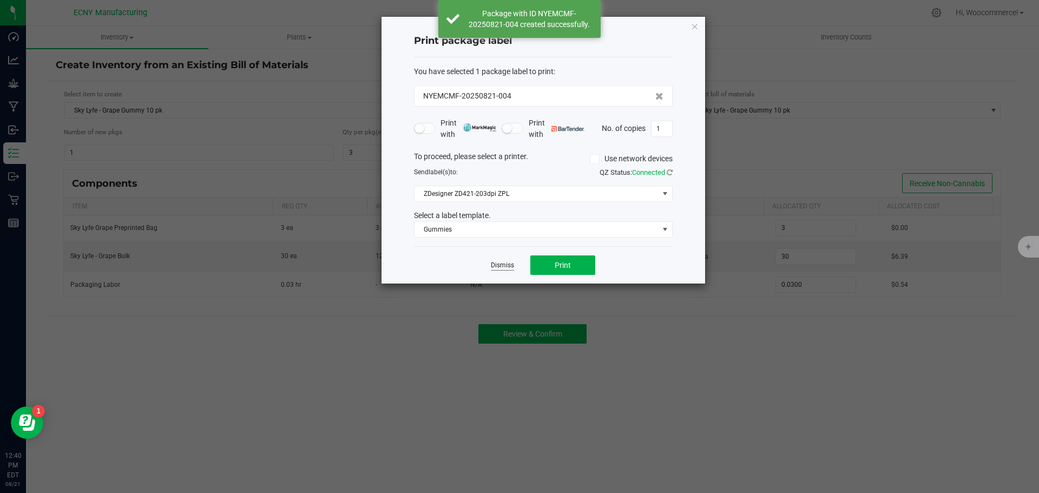
click at [491, 267] on link "Dismiss" at bounding box center [502, 265] width 23 height 9
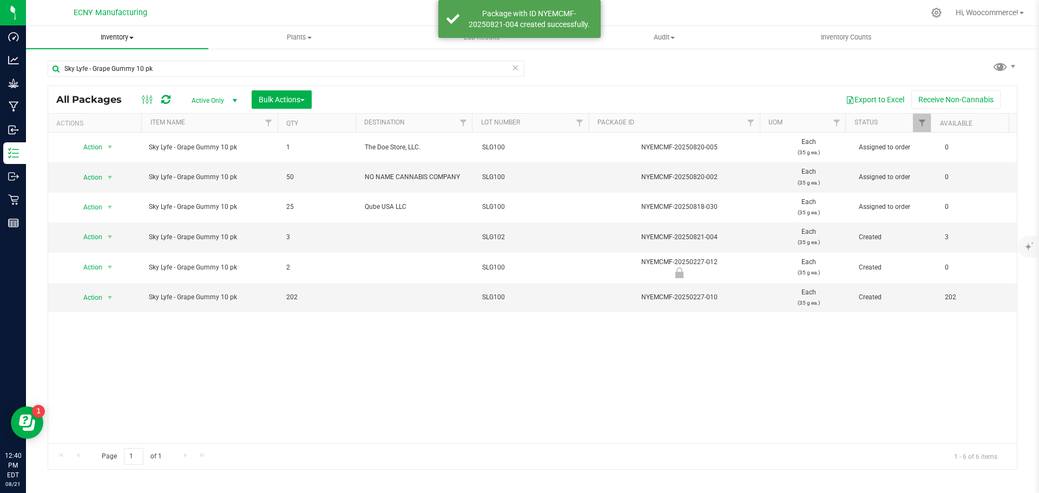
click at [112, 37] on span "Inventory" at bounding box center [117, 37] width 182 height 10
click at [100, 240] on span "Action" at bounding box center [88, 236] width 29 height 15
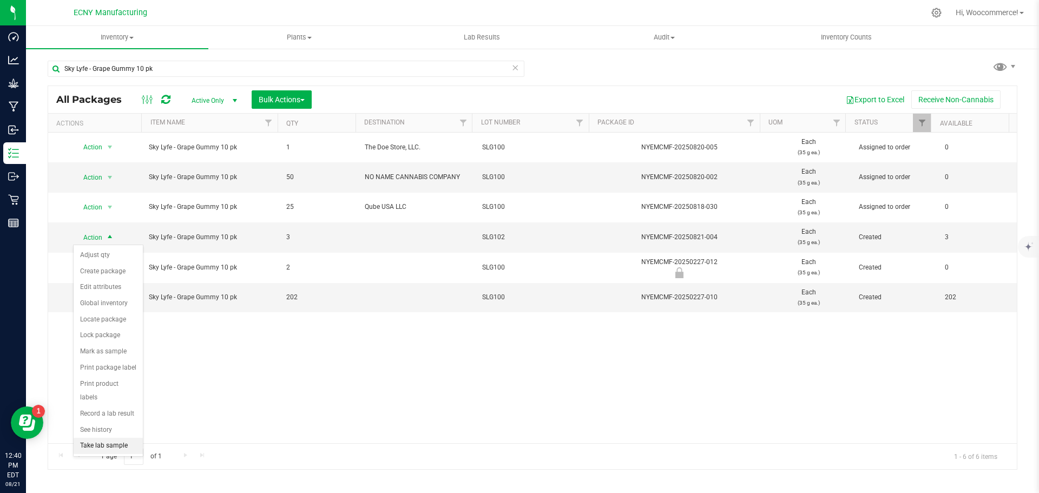
click at [120, 438] on li "Take lab sample" at bounding box center [108, 446] width 69 height 16
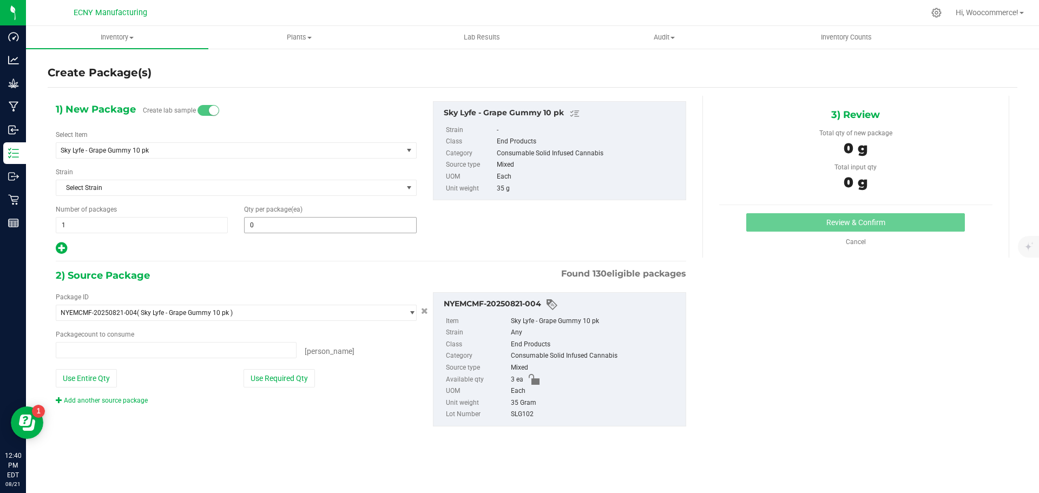
type input "0 ea"
click at [314, 228] on span at bounding box center [330, 225] width 172 height 16
type input "3"
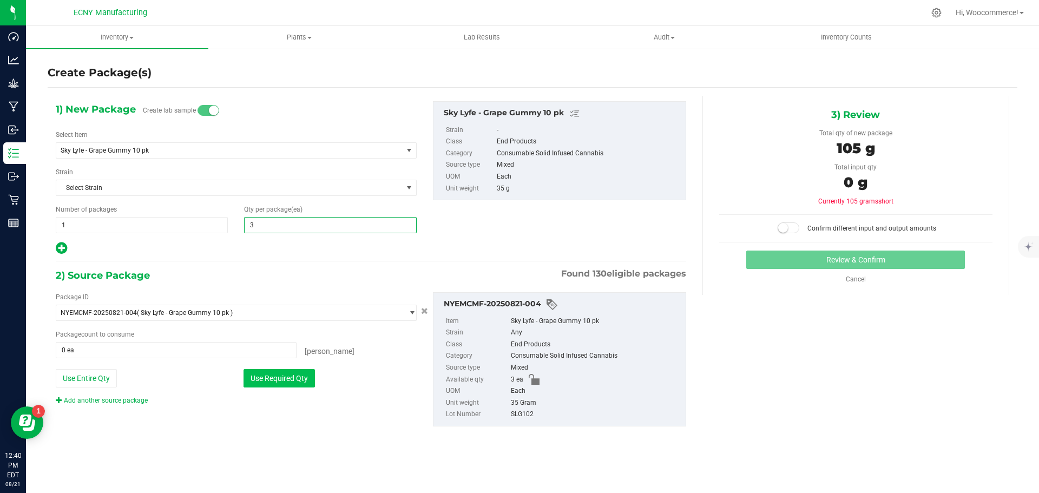
type input "3"
click at [270, 386] on button "Use Required Qty" at bounding box center [279, 378] width 71 height 18
type input "3 ea"
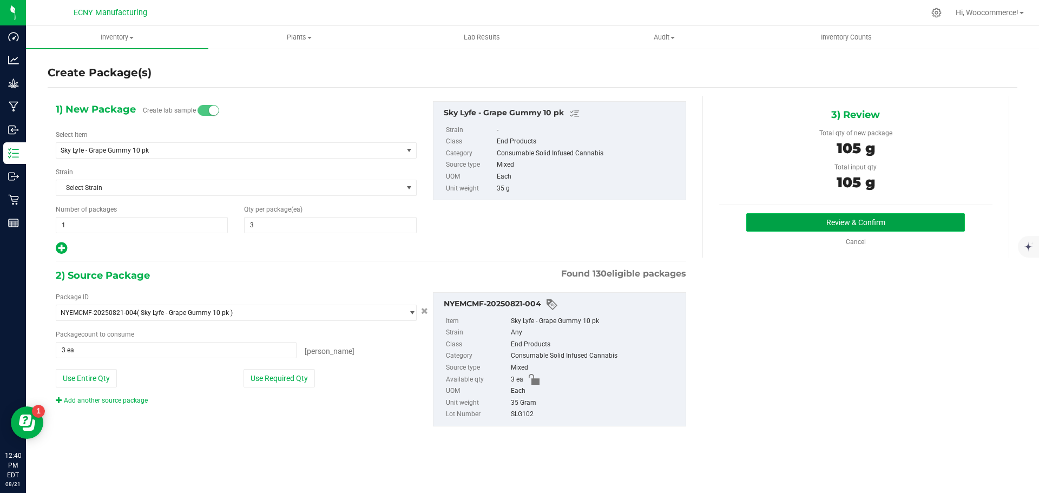
click at [758, 217] on button "Review & Confirm" at bounding box center [855, 222] width 219 height 18
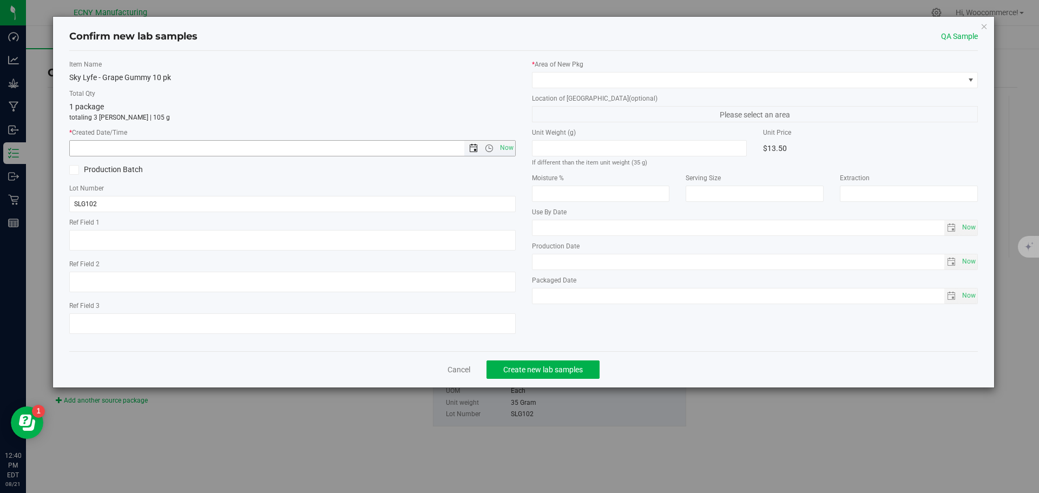
click at [476, 149] on span "Open the date view" at bounding box center [473, 148] width 9 height 9
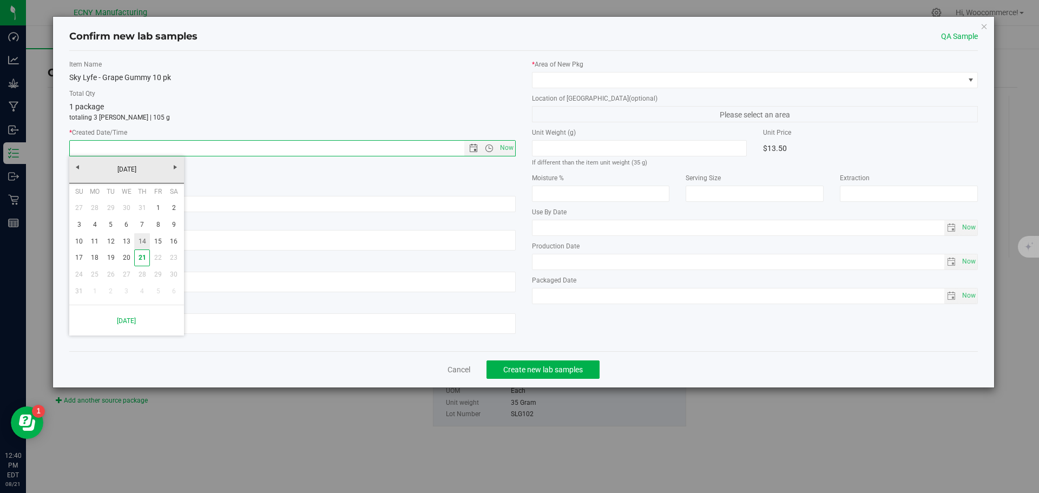
click at [146, 241] on link "14" at bounding box center [142, 241] width 16 height 17
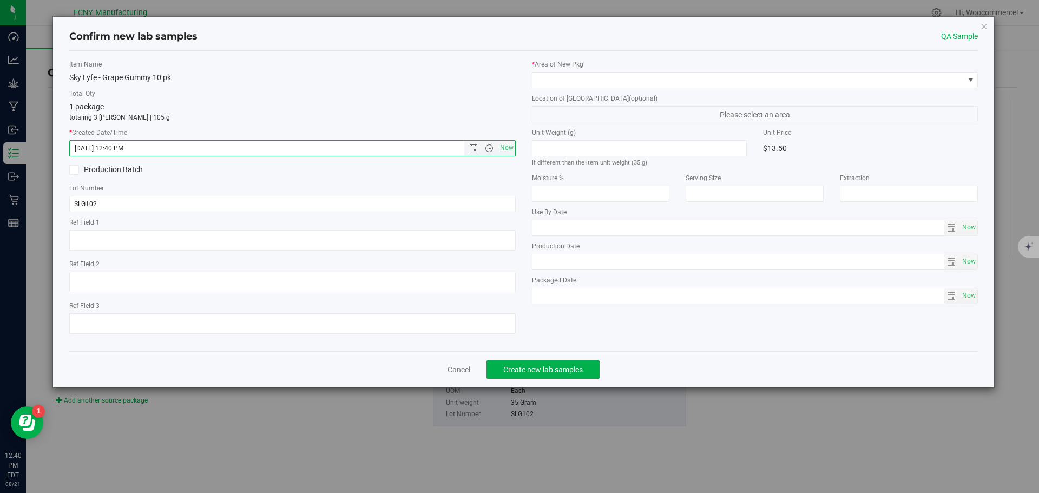
drag, startPoint x: 109, startPoint y: 147, endPoint x: 143, endPoint y: 148, distance: 34.1
click at [143, 148] on input "[DATE] 12:40 PM" at bounding box center [276, 148] width 413 height 15
type input "[DATE] 11:00 AM"
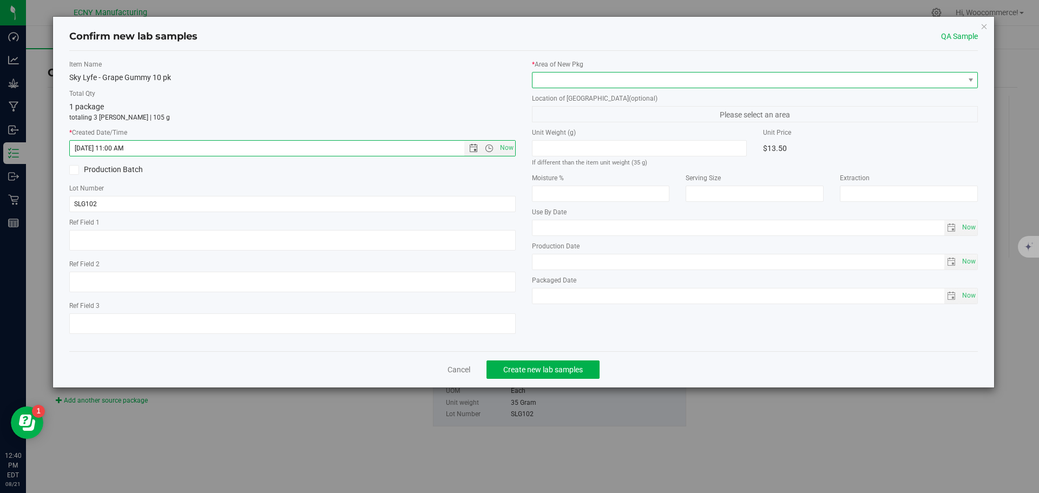
click at [550, 73] on span at bounding box center [749, 80] width 432 height 15
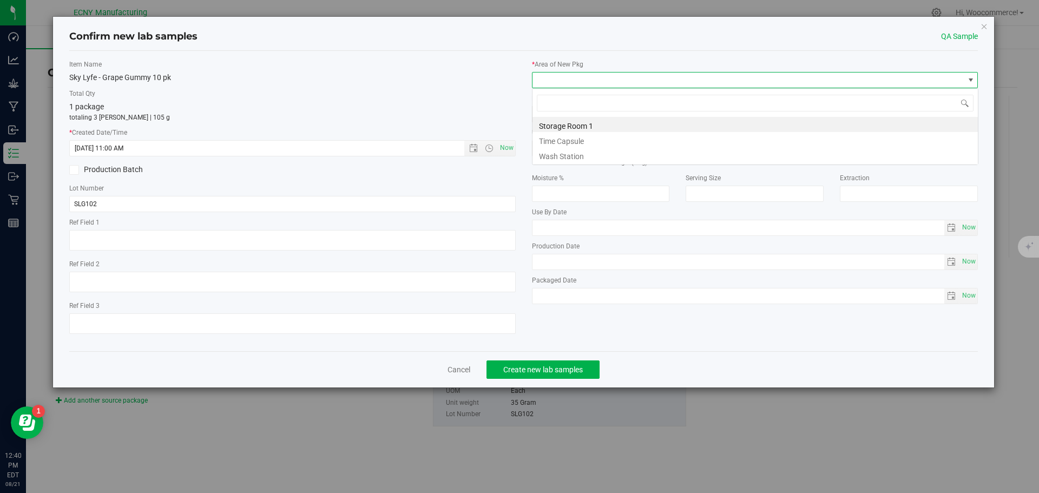
scroll to position [16, 446]
click at [542, 123] on li "Storage Room 1" at bounding box center [755, 124] width 445 height 15
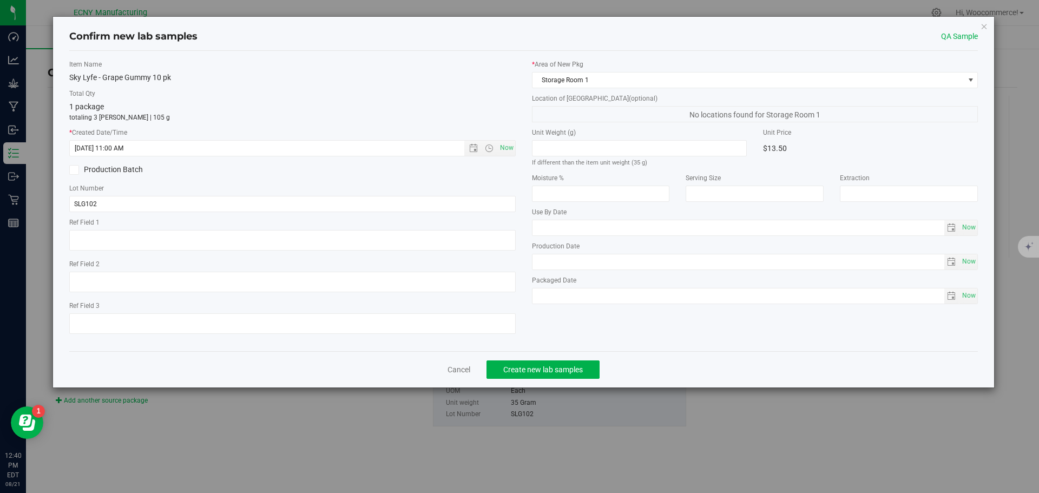
click at [514, 385] on div "Cancel Create new lab samples" at bounding box center [523, 369] width 909 height 36
click at [509, 372] on span "Create new lab samples" at bounding box center [543, 369] width 80 height 9
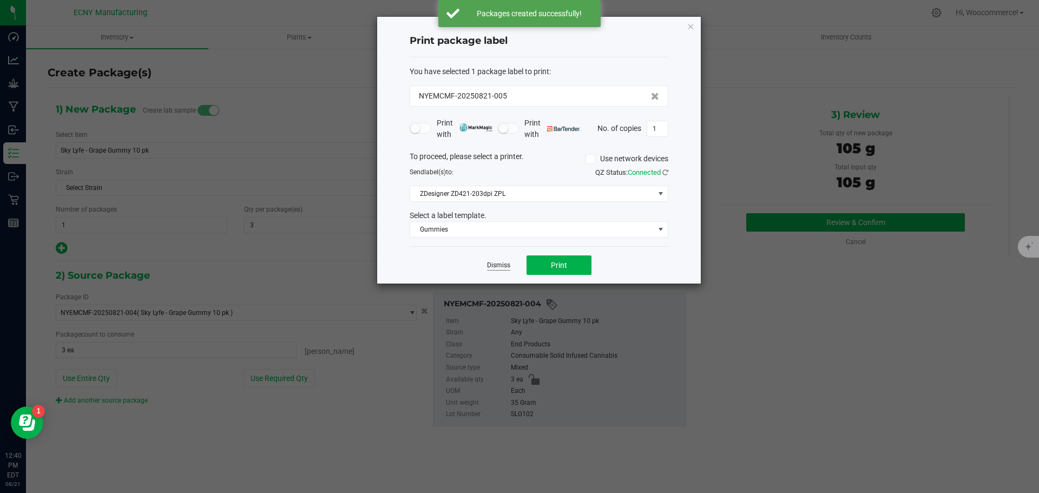
click at [491, 264] on link "Dismiss" at bounding box center [498, 265] width 23 height 9
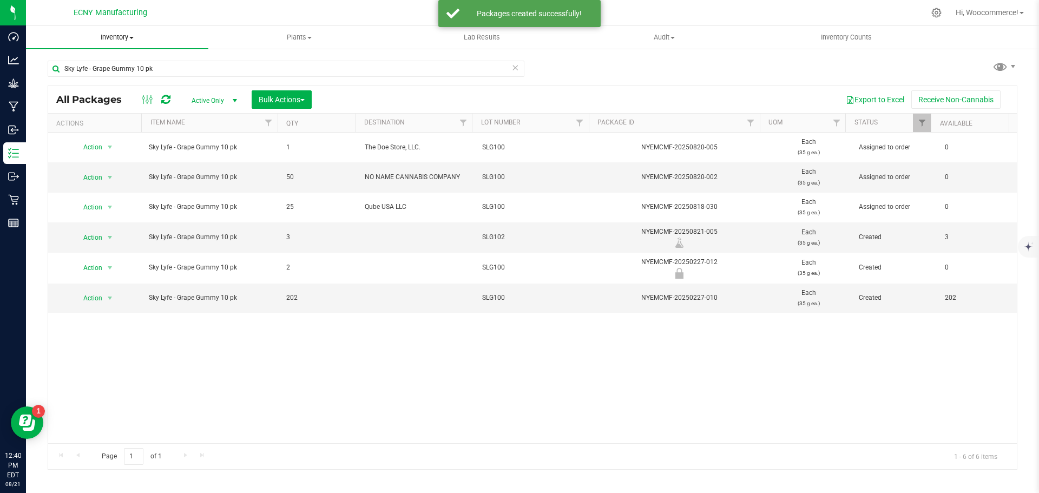
click at [115, 38] on span "Inventory" at bounding box center [117, 37] width 182 height 10
click at [72, 131] on span "From bill of materials" at bounding box center [75, 130] width 98 height 9
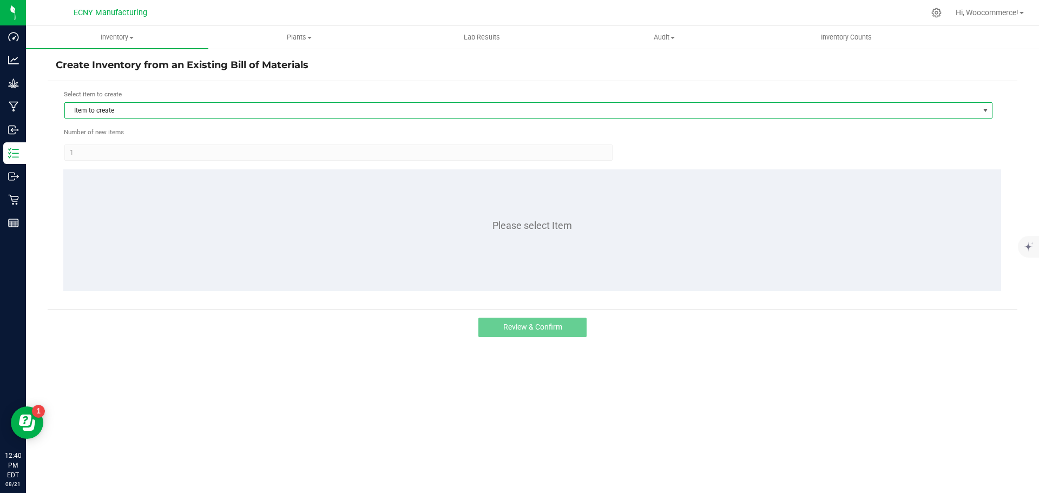
click at [158, 114] on span "Item to create" at bounding box center [522, 110] width 914 height 15
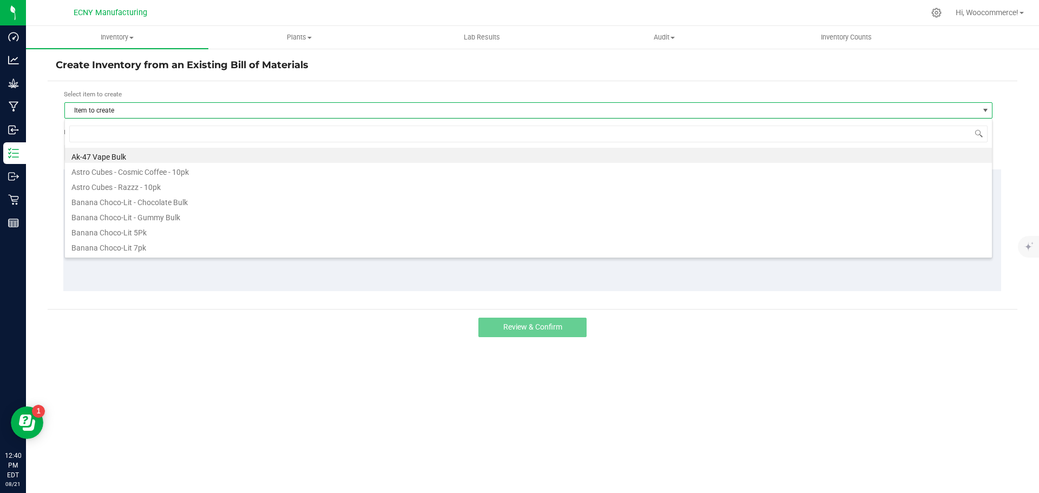
scroll to position [16, 928]
type input "cherry"
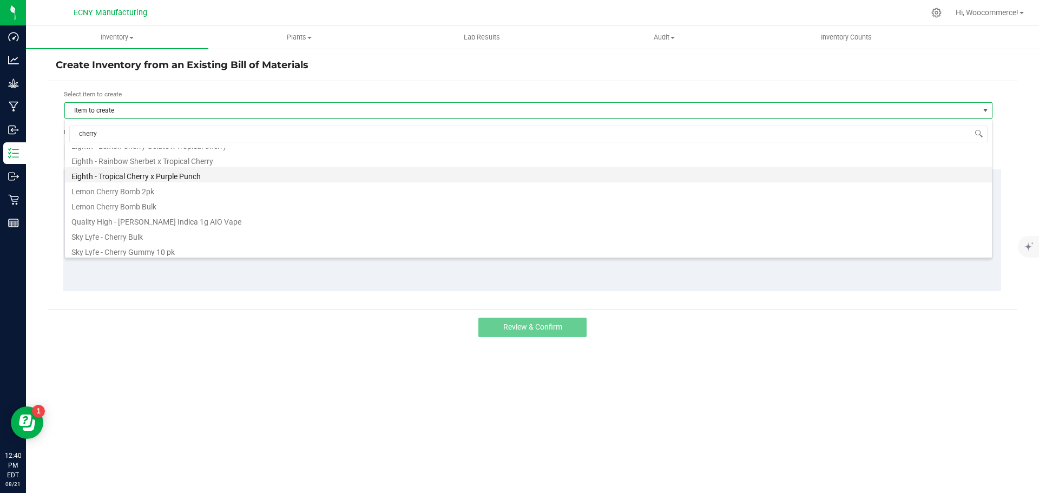
scroll to position [87, 0]
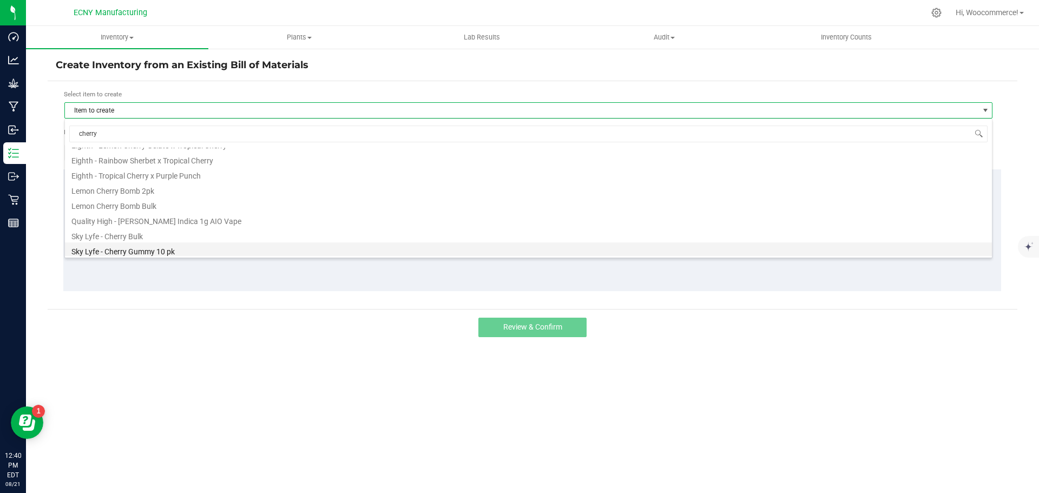
click at [103, 248] on li "Sky Lyfe - Cherry Gummy 10 pk" at bounding box center [528, 249] width 927 height 15
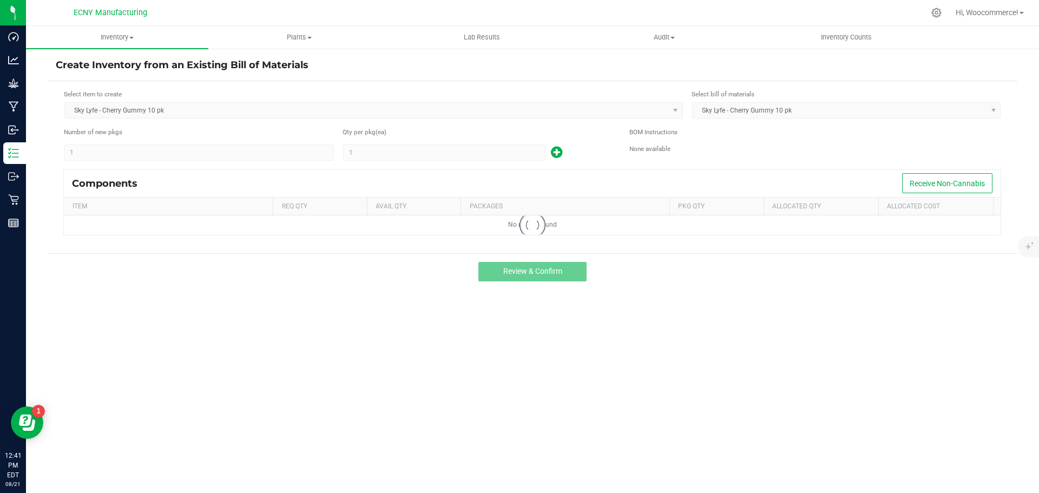
click at [392, 154] on kendo-numerictextbox "1" at bounding box center [444, 153] width 202 height 16
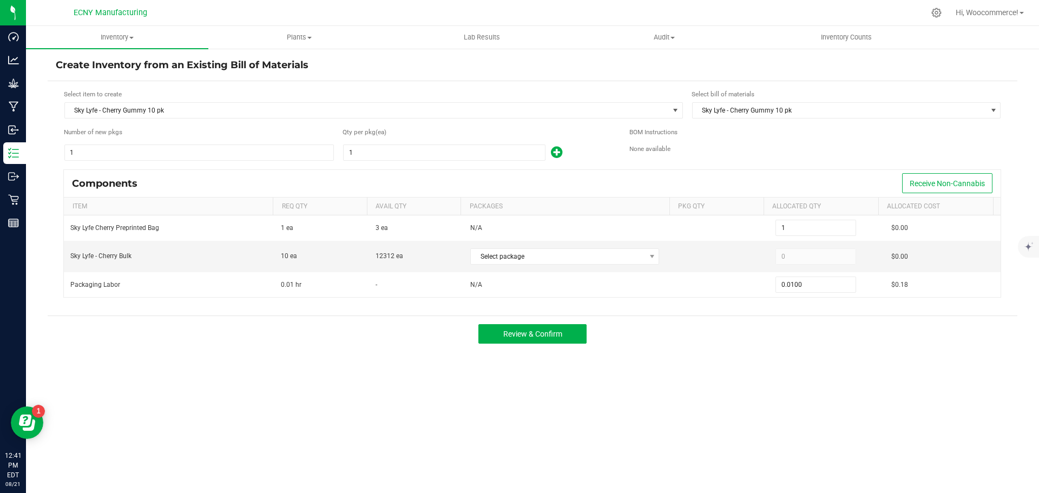
click at [392, 154] on input "1" at bounding box center [444, 152] width 201 height 15
type input "3"
type input "0.0300"
type input "3"
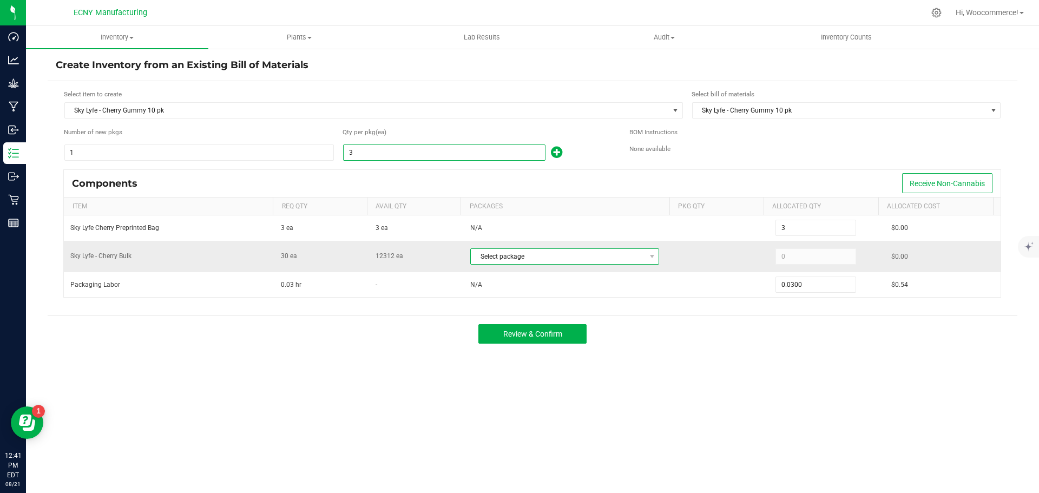
click at [499, 259] on span "Select package" at bounding box center [558, 256] width 174 height 15
click at [500, 301] on li "NYEMCMF-20250821-003 (SLC102)" at bounding box center [561, 301] width 186 height 15
type input "30"
click at [649, 310] on div "Select item to create Sky Lyfe - Cherry Gummy 10 pk Select bill of materials Sk…" at bounding box center [533, 198] width 970 height 235
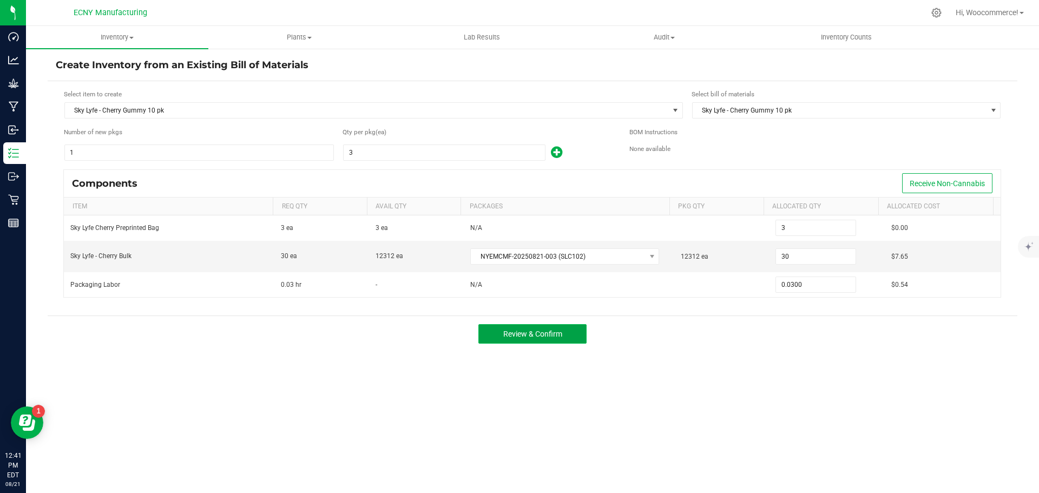
click at [570, 340] on button "Review & Confirm" at bounding box center [532, 333] width 108 height 19
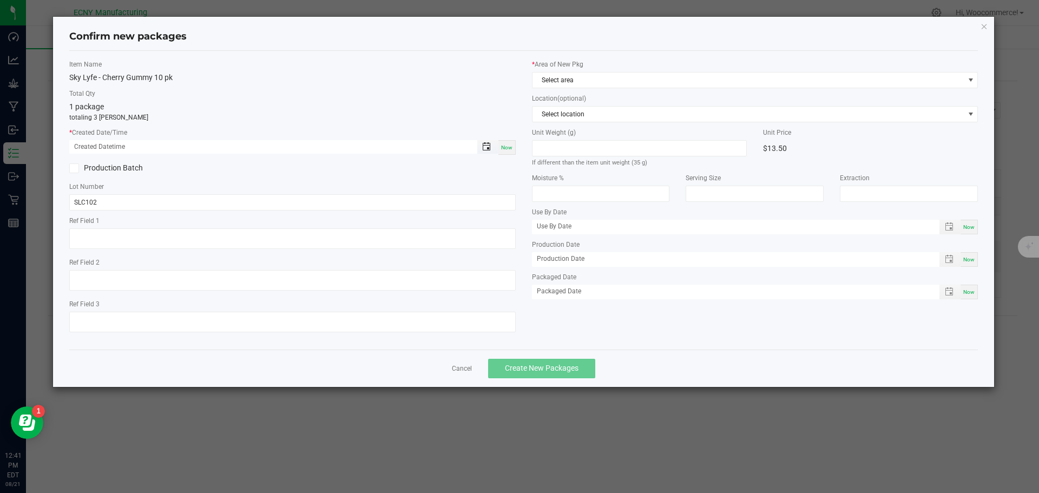
click at [486, 143] on span "Toggle popup" at bounding box center [486, 146] width 9 height 9
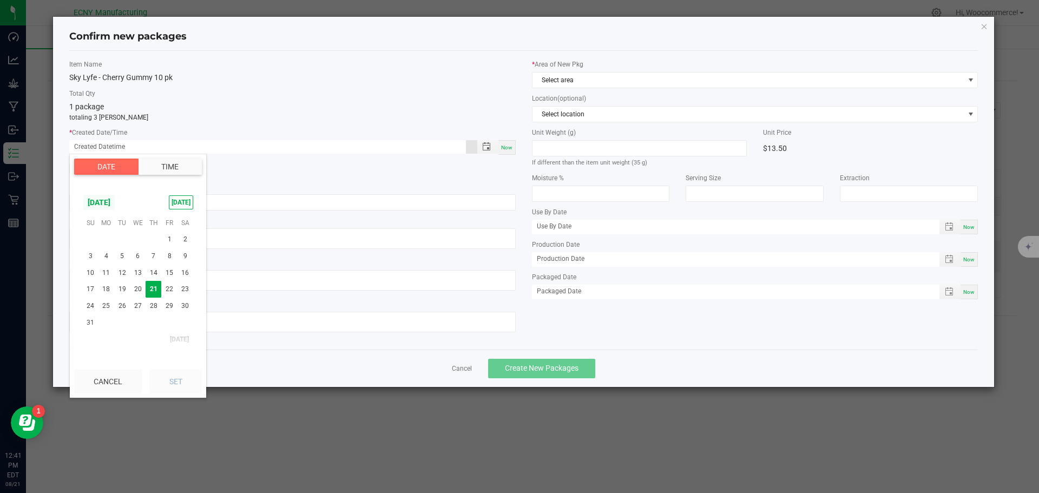
click at [115, 200] on span "[DATE]" at bounding box center [99, 202] width 32 height 16
click at [108, 247] on span "[DATE]" at bounding box center [116, 248] width 22 height 22
click at [101, 201] on span "[DATE]" at bounding box center [99, 202] width 32 height 16
click at [136, 243] on span "Aug" at bounding box center [138, 248] width 22 height 22
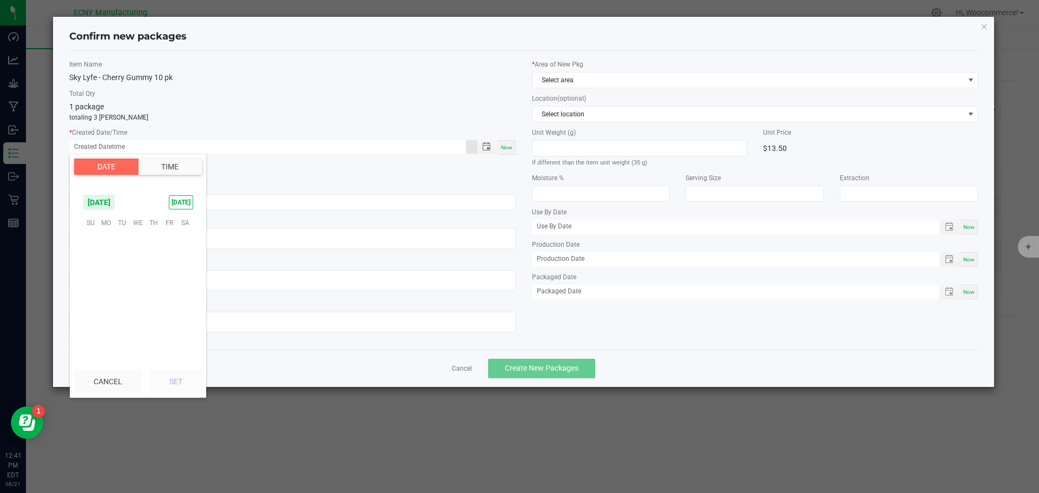
scroll to position [175405, 0]
click at [156, 276] on span "14" at bounding box center [154, 273] width 16 height 17
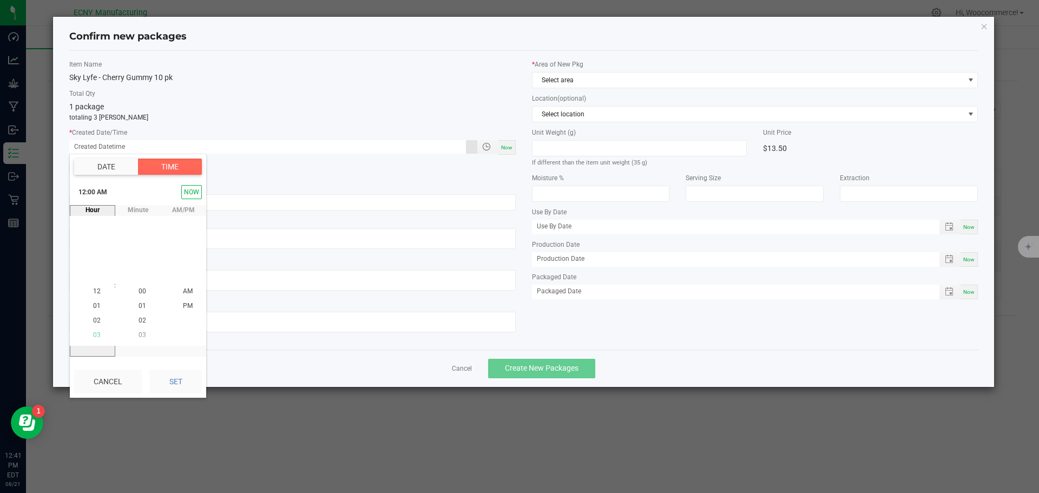
click at [93, 334] on span "03" at bounding box center [97, 336] width 8 height 8
click at [93, 334] on span "06" at bounding box center [97, 336] width 8 height 8
click at [93, 334] on span "09" at bounding box center [97, 336] width 8 height 8
click at [93, 334] on span "12" at bounding box center [97, 336] width 8 height 8
click at [93, 321] on span "11" at bounding box center [97, 321] width 8 height 8
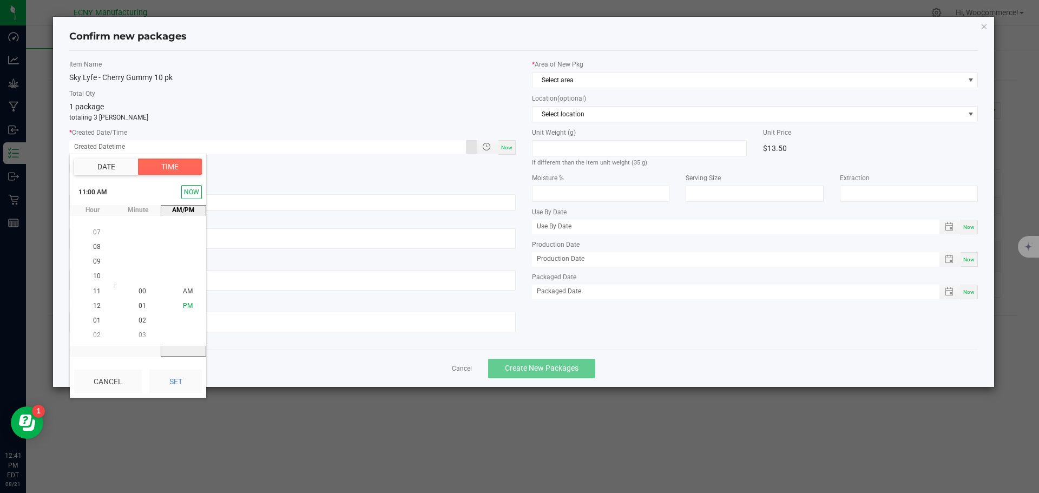
click at [183, 305] on span "PM" at bounding box center [188, 306] width 10 height 8
click at [177, 280] on li "AM" at bounding box center [188, 277] width 26 height 15
click at [173, 375] on button "Set" at bounding box center [175, 382] width 52 height 24
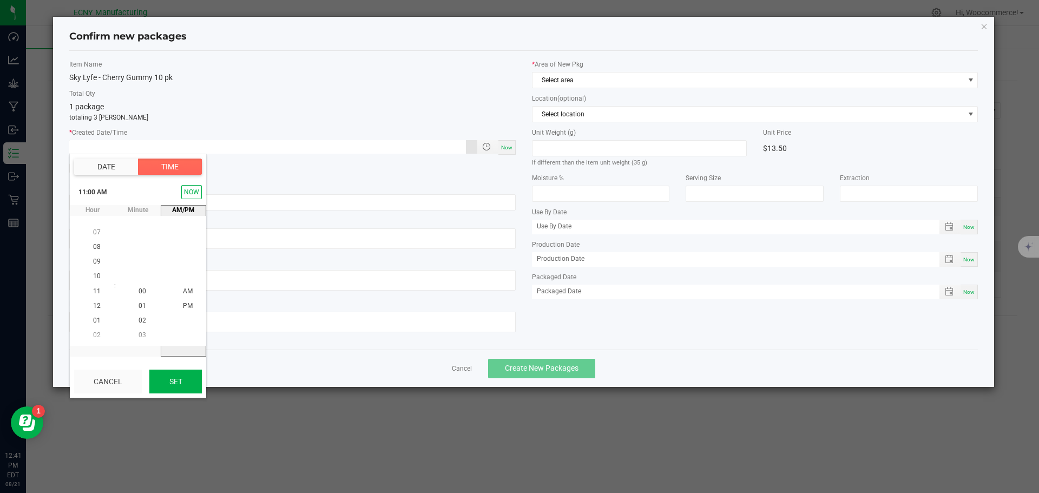
type input "[DATE] 11:00 AM"
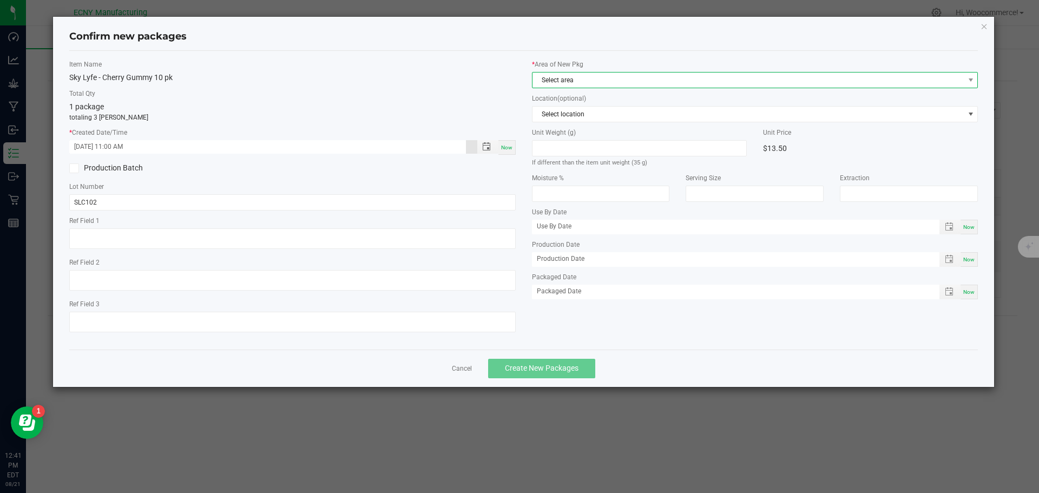
click at [574, 77] on span "Select area" at bounding box center [749, 80] width 432 height 15
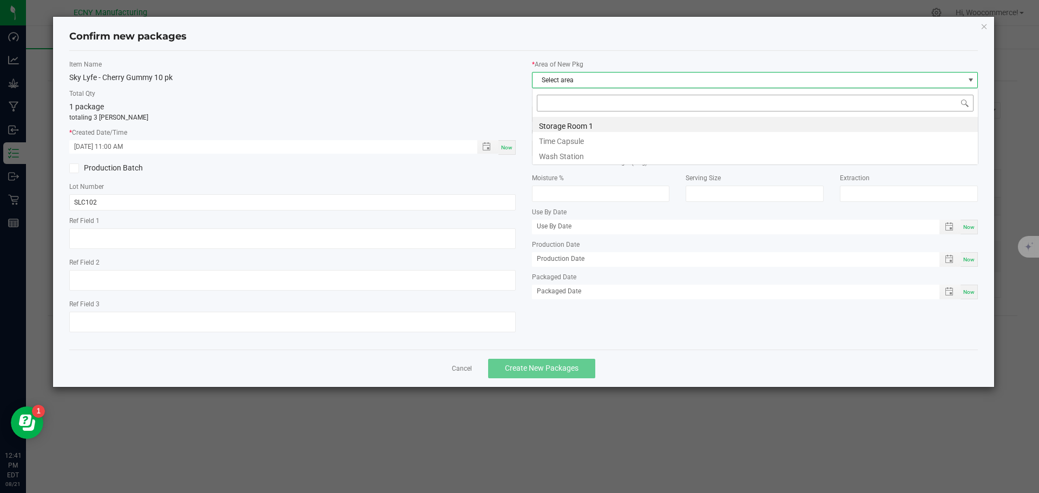
scroll to position [16, 446]
click at [540, 135] on li "Time Capsule" at bounding box center [755, 139] width 445 height 15
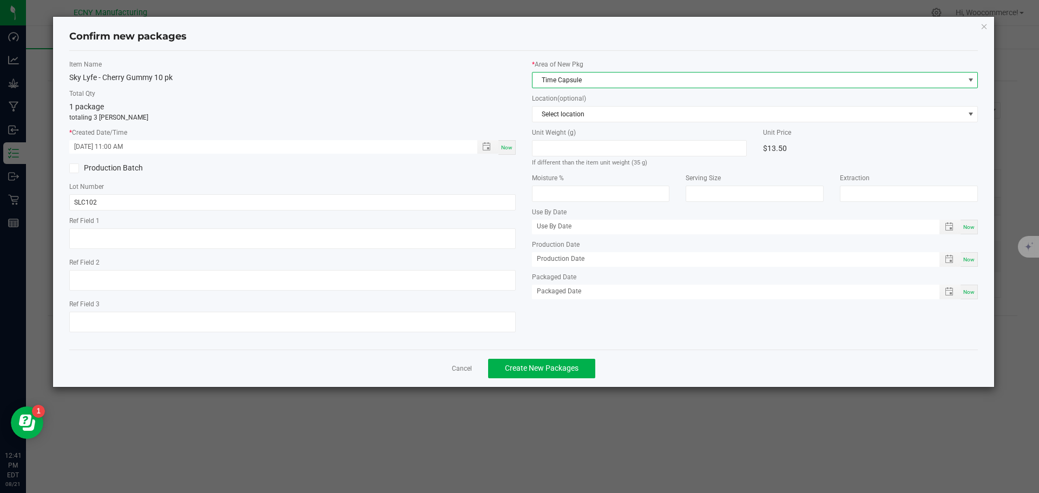
click at [554, 80] on span "Time Capsule" at bounding box center [749, 80] width 432 height 15
click at [534, 123] on li "Storage Room 1" at bounding box center [755, 124] width 445 height 15
click at [497, 363] on button "Create New Packages" at bounding box center [541, 368] width 107 height 19
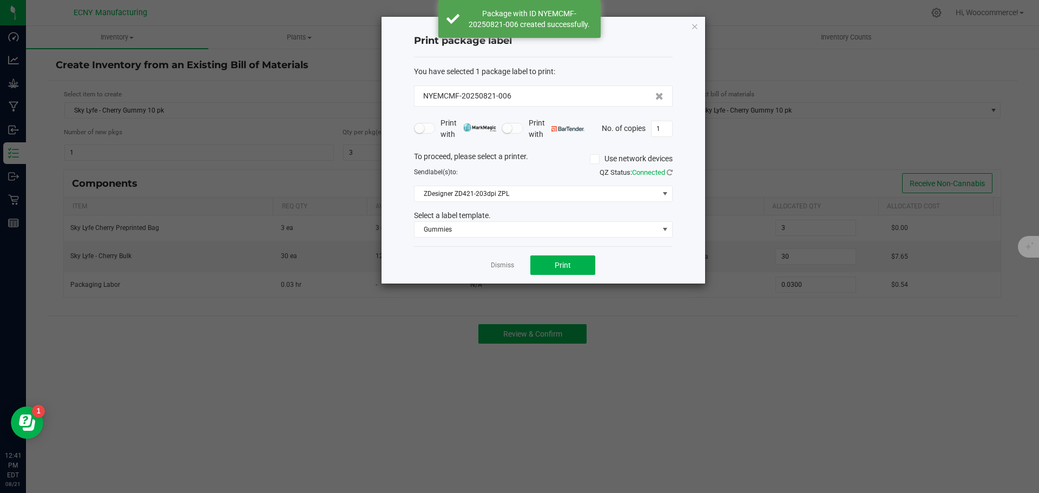
click at [508, 259] on div "Dismiss Print" at bounding box center [543, 264] width 259 height 37
click at [507, 260] on app-cancel-button "Dismiss" at bounding box center [502, 265] width 23 height 11
click at [505, 266] on link "Dismiss" at bounding box center [502, 265] width 23 height 9
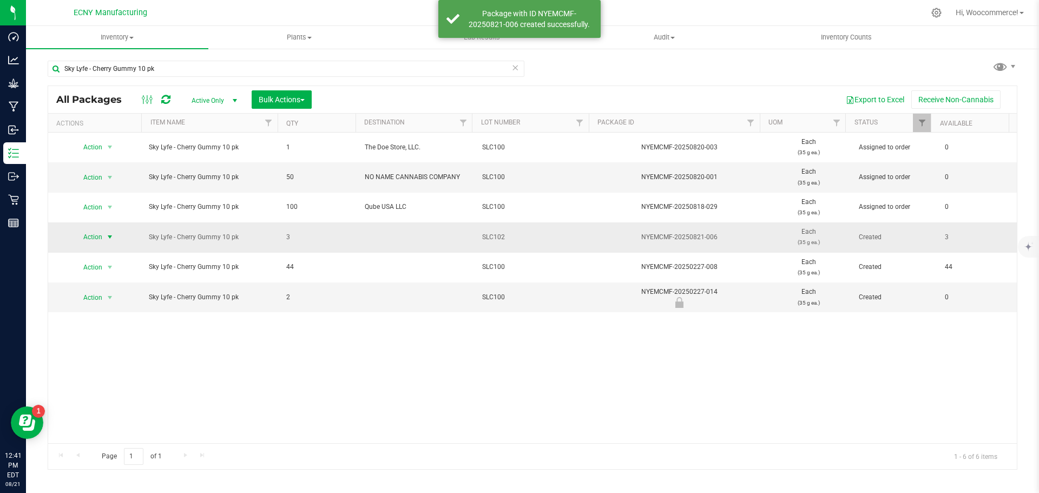
click at [90, 230] on span "Action" at bounding box center [88, 236] width 29 height 15
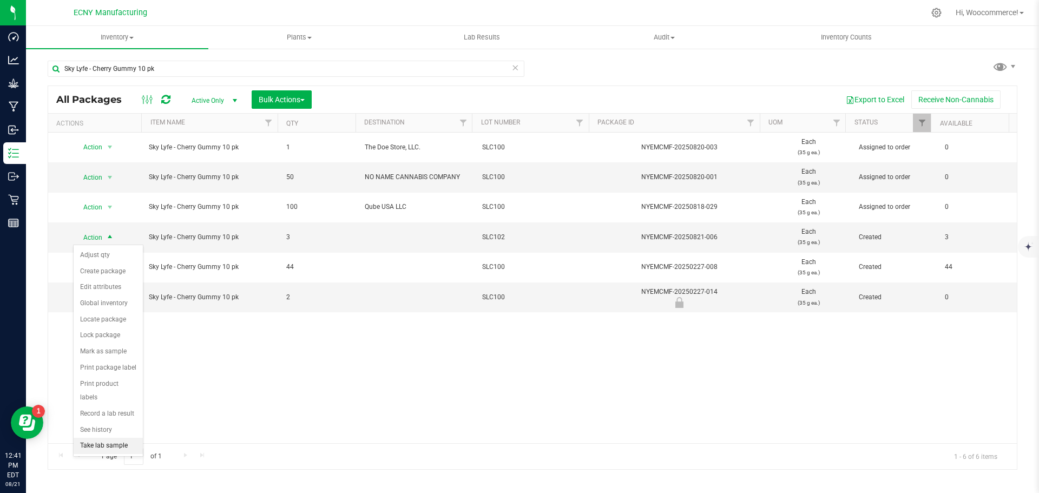
click at [89, 438] on li "Take lab sample" at bounding box center [108, 446] width 69 height 16
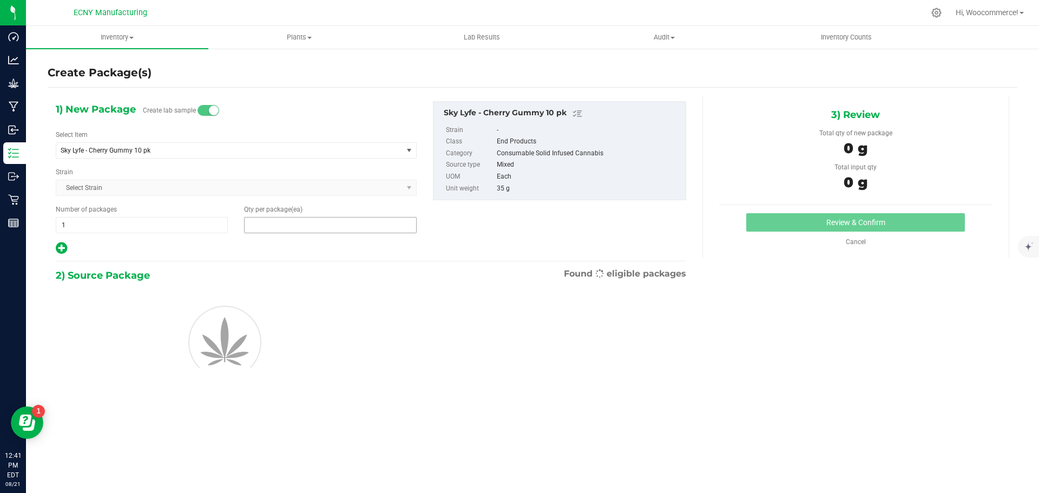
click at [274, 228] on span at bounding box center [330, 225] width 172 height 16
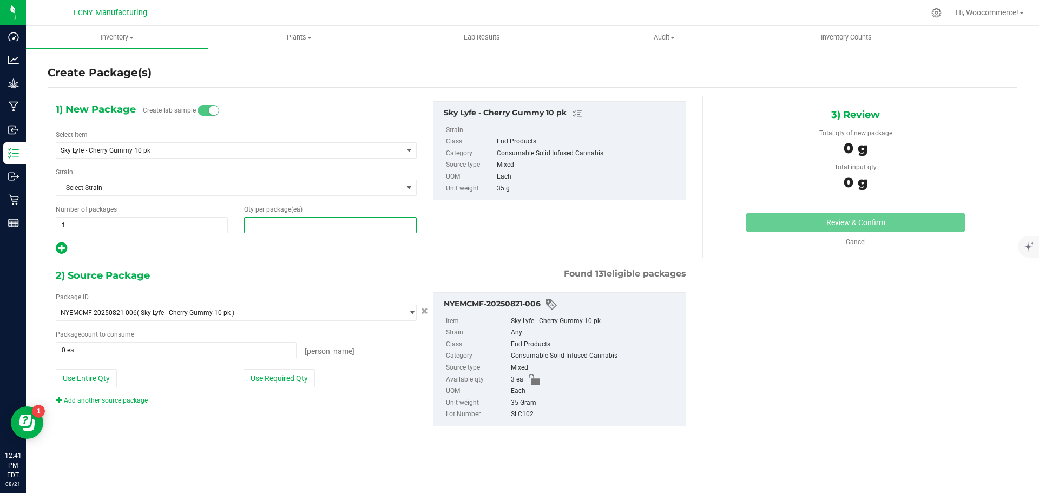
type input "3"
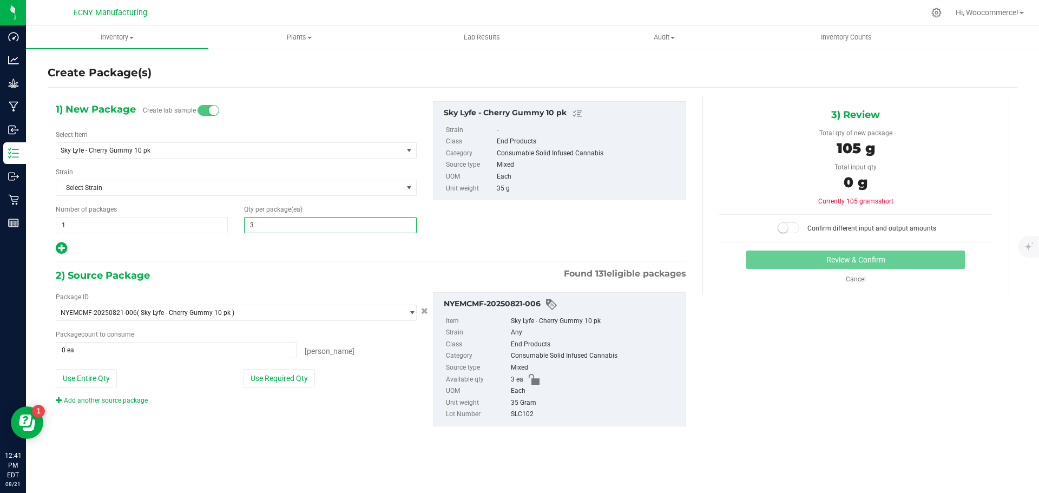
type input "3"
click at [271, 366] on div "Package ID NYEMCMF-20250821-006 ( Sky Lyfe - Cherry Gummy 10 pk ) NYEMCMF-20240…" at bounding box center [236, 348] width 377 height 113
click at [271, 372] on button "Use Required Qty" at bounding box center [279, 378] width 71 height 18
type input "3 ea"
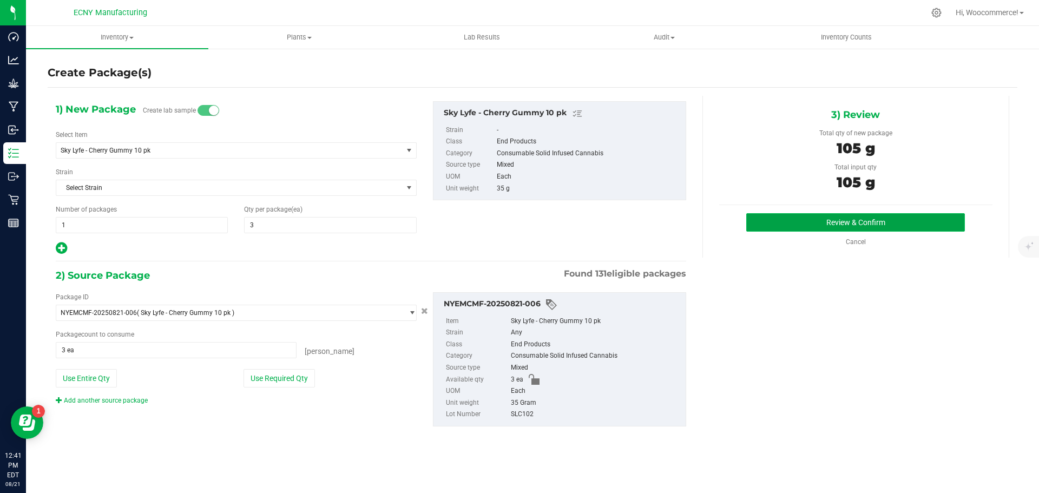
click at [771, 219] on button "Review & Confirm" at bounding box center [855, 222] width 219 height 18
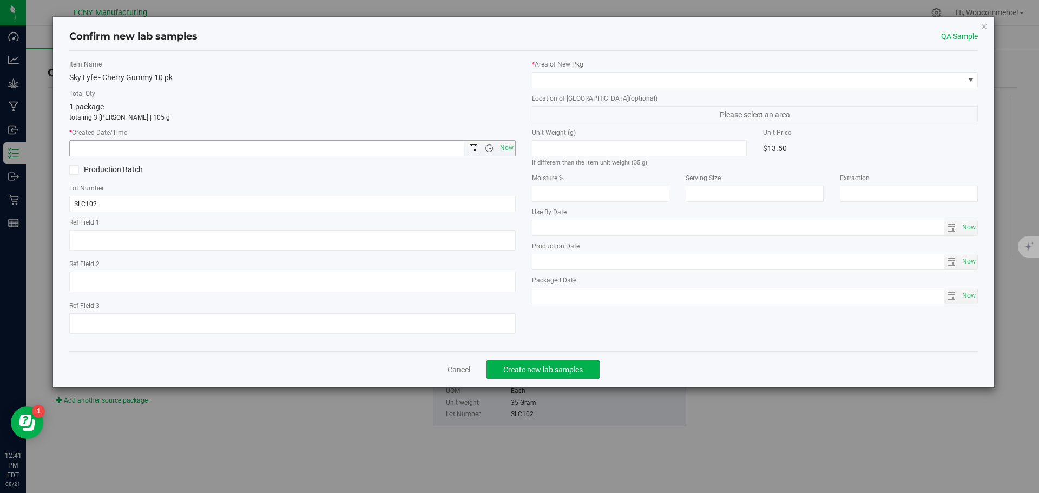
click at [471, 146] on span "Open the date view" at bounding box center [473, 148] width 9 height 9
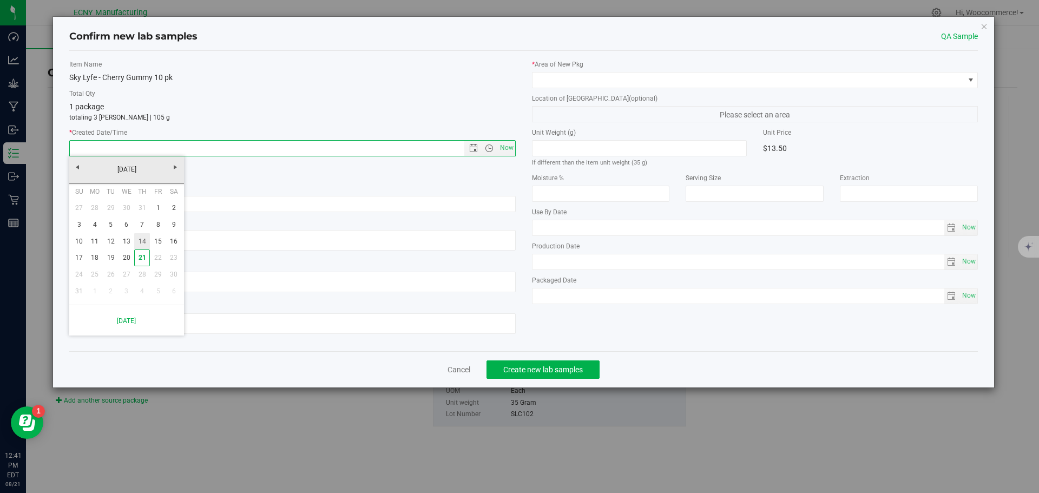
click at [143, 245] on link "14" at bounding box center [142, 241] width 16 height 17
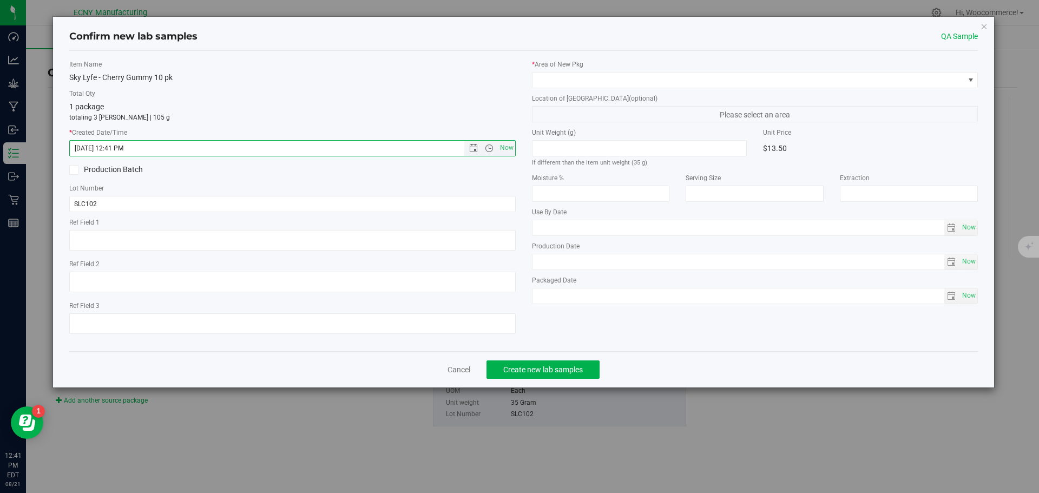
drag, startPoint x: 110, startPoint y: 147, endPoint x: 150, endPoint y: 148, distance: 40.1
click at [150, 148] on input "[DATE] 12:41 PM" at bounding box center [276, 148] width 413 height 15
type input "[DATE] 11:00 AM"
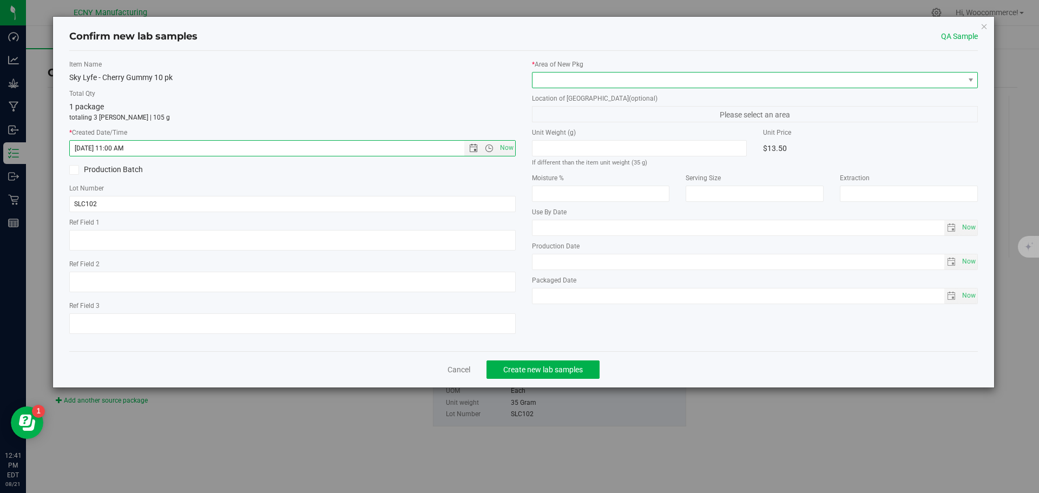
click at [573, 78] on span at bounding box center [749, 80] width 432 height 15
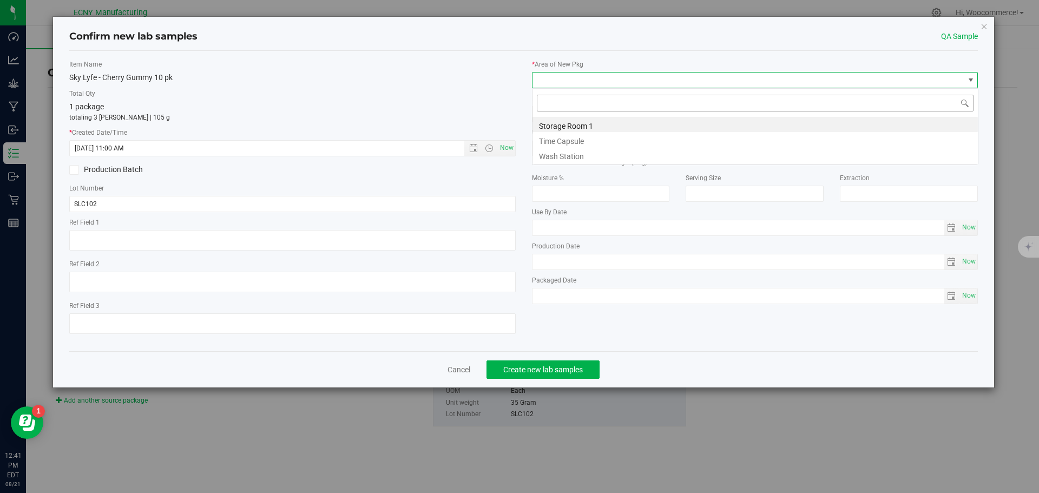
scroll to position [16, 446]
click at [548, 123] on li "Storage Room 1" at bounding box center [755, 124] width 445 height 15
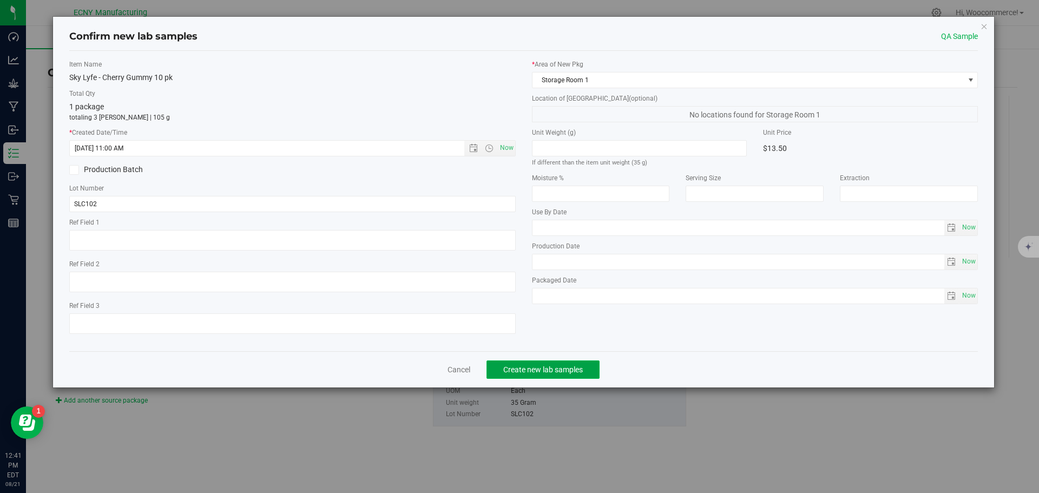
click at [510, 365] on span "Create new lab samples" at bounding box center [543, 369] width 80 height 9
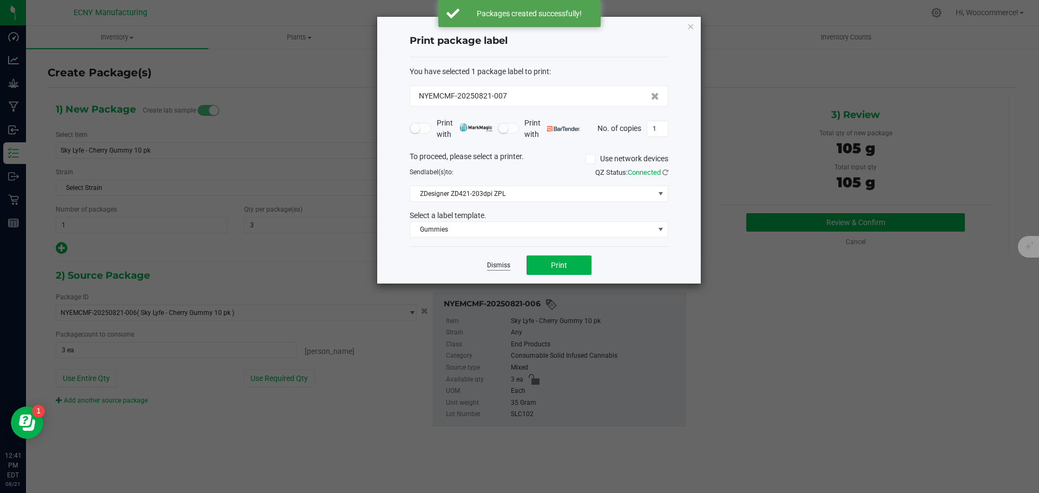
click at [498, 267] on link "Dismiss" at bounding box center [498, 265] width 23 height 9
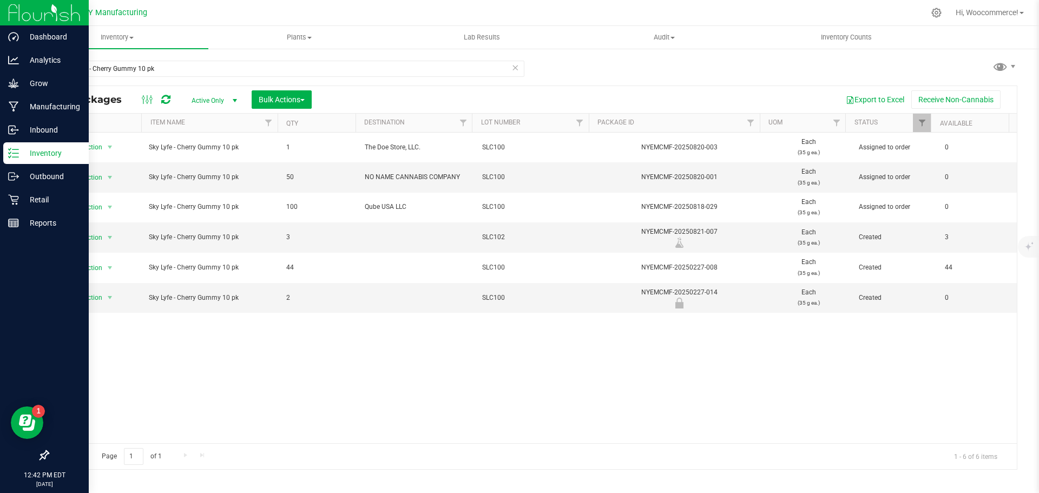
click at [23, 152] on p "Inventory" at bounding box center [51, 153] width 65 height 13
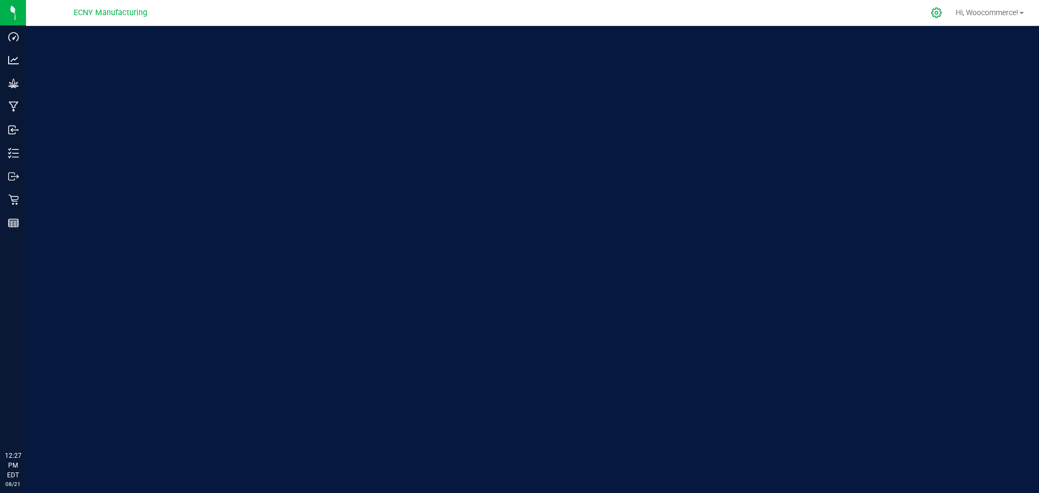
click at [932, 16] on icon at bounding box center [936, 12] width 11 height 11
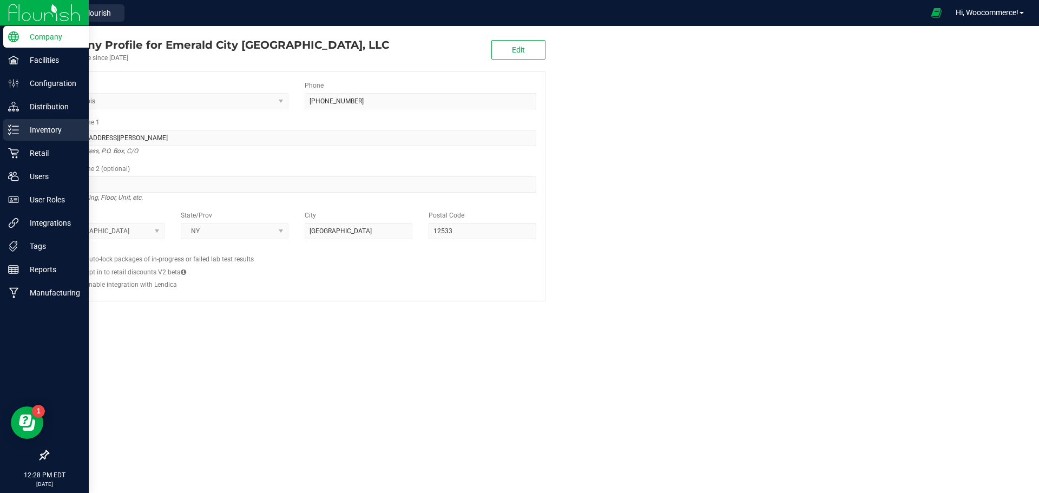
click at [10, 128] on icon at bounding box center [13, 129] width 11 height 11
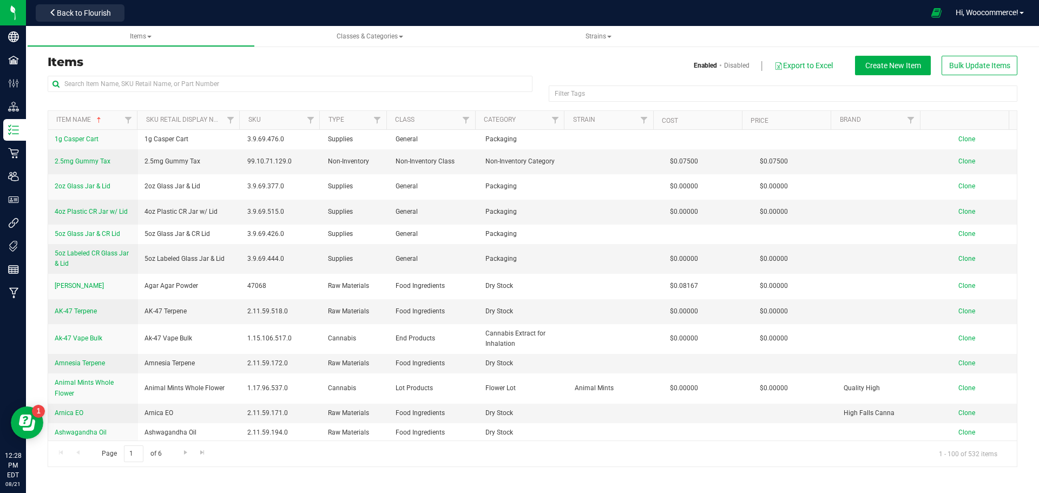
click at [126, 95] on div at bounding box center [290, 88] width 485 height 25
click at [121, 86] on input "text" at bounding box center [290, 84] width 485 height 16
type input "grape bulk"
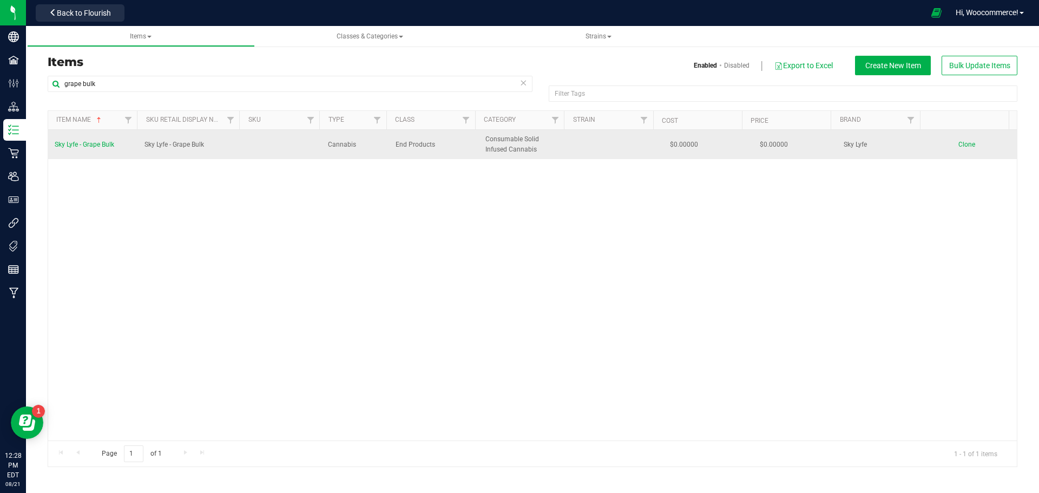
click at [82, 146] on span "Sky Lyfe - Grape Bulk" at bounding box center [85, 145] width 60 height 8
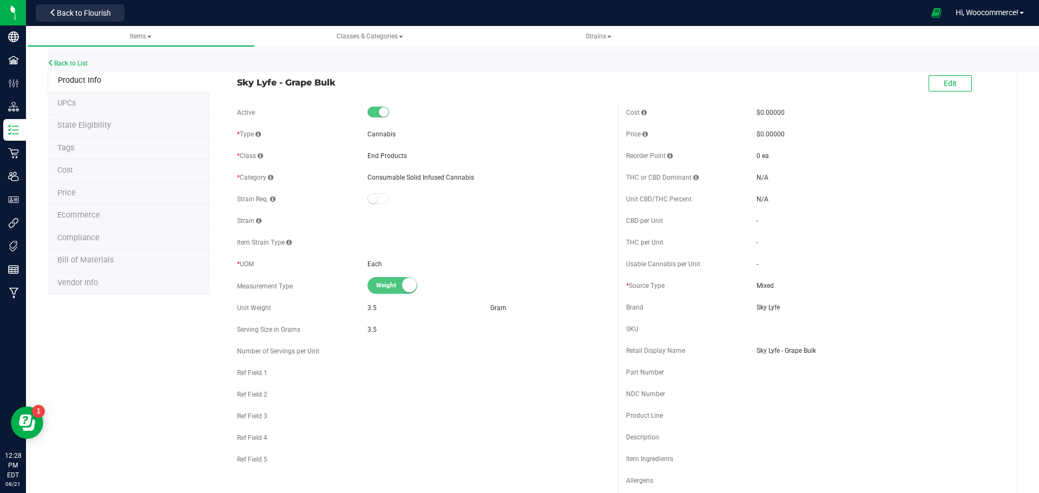
click at [113, 265] on li "Bill of Materials" at bounding box center [129, 260] width 162 height 23
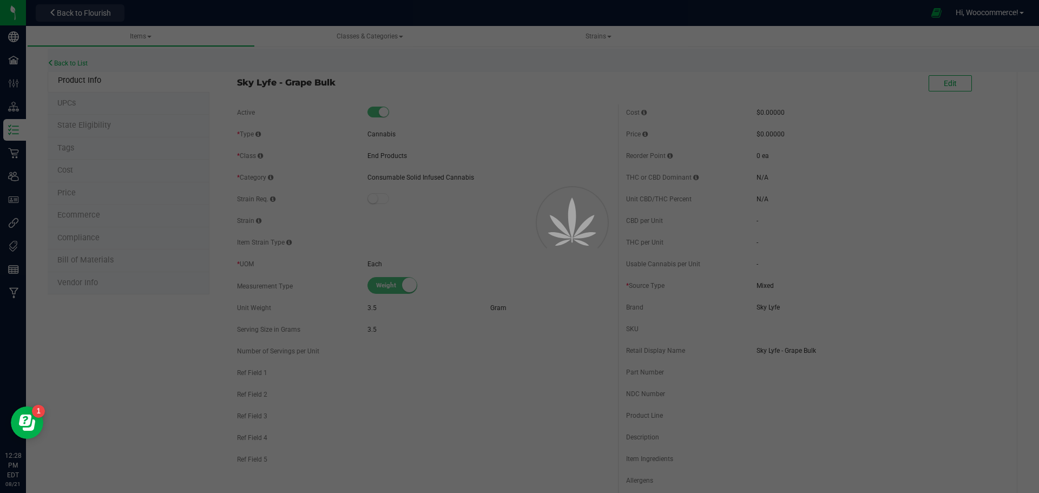
select select "130"
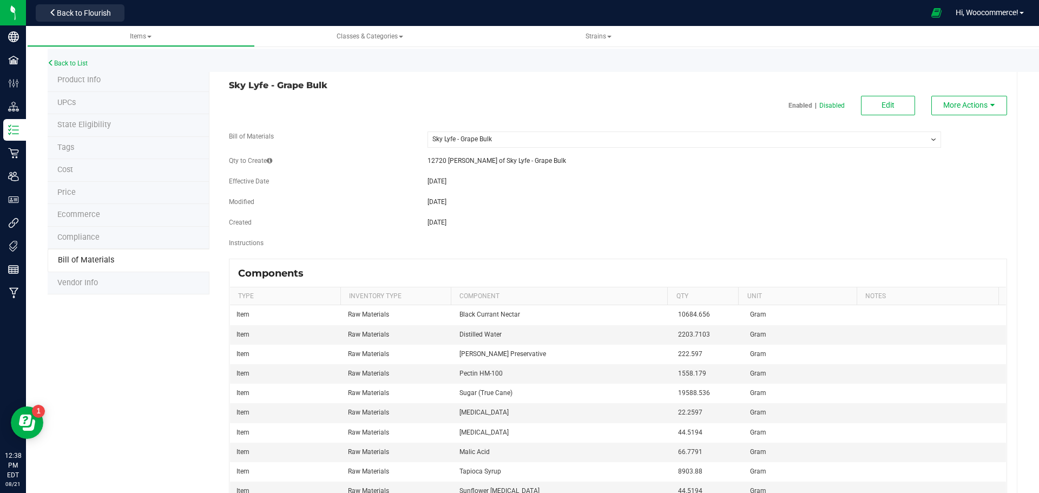
click at [82, 70] on div "Back to List" at bounding box center [567, 60] width 1039 height 23
click at [78, 65] on link "Back to List" at bounding box center [68, 64] width 40 height 8
